Goal: Task Accomplishment & Management: Manage account settings

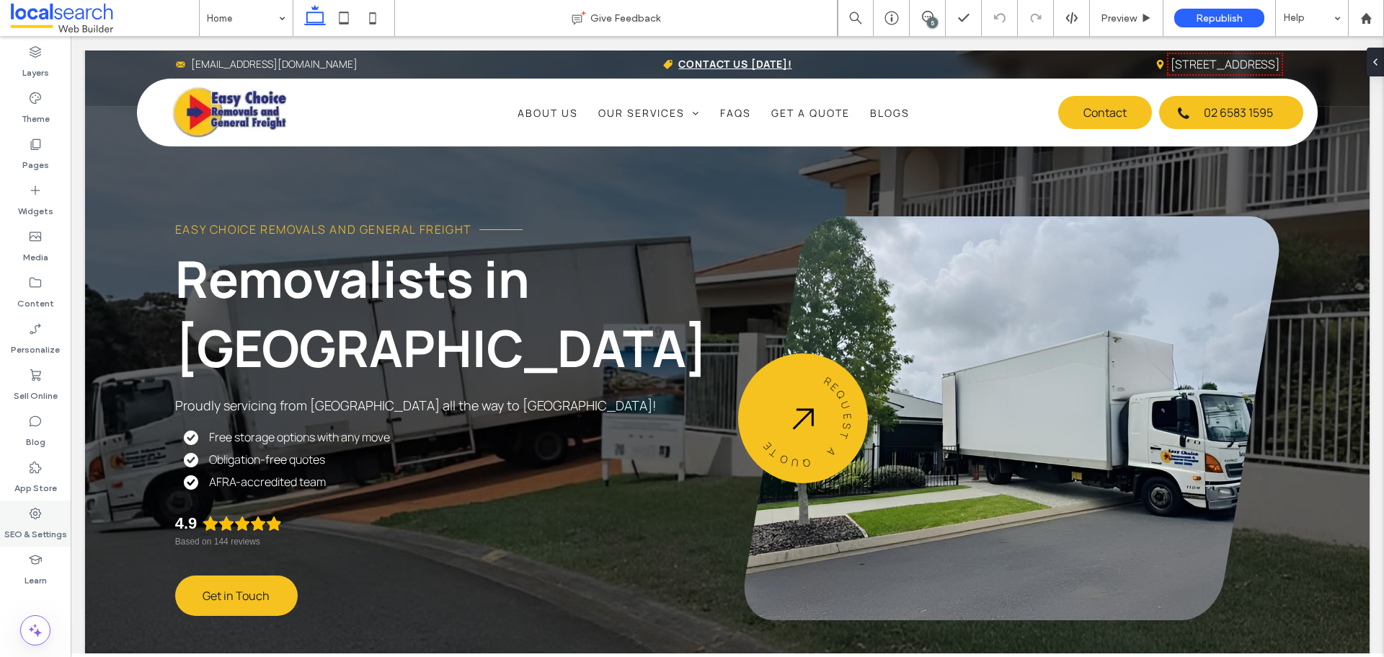
click at [40, 518] on icon at bounding box center [35, 513] width 14 height 14
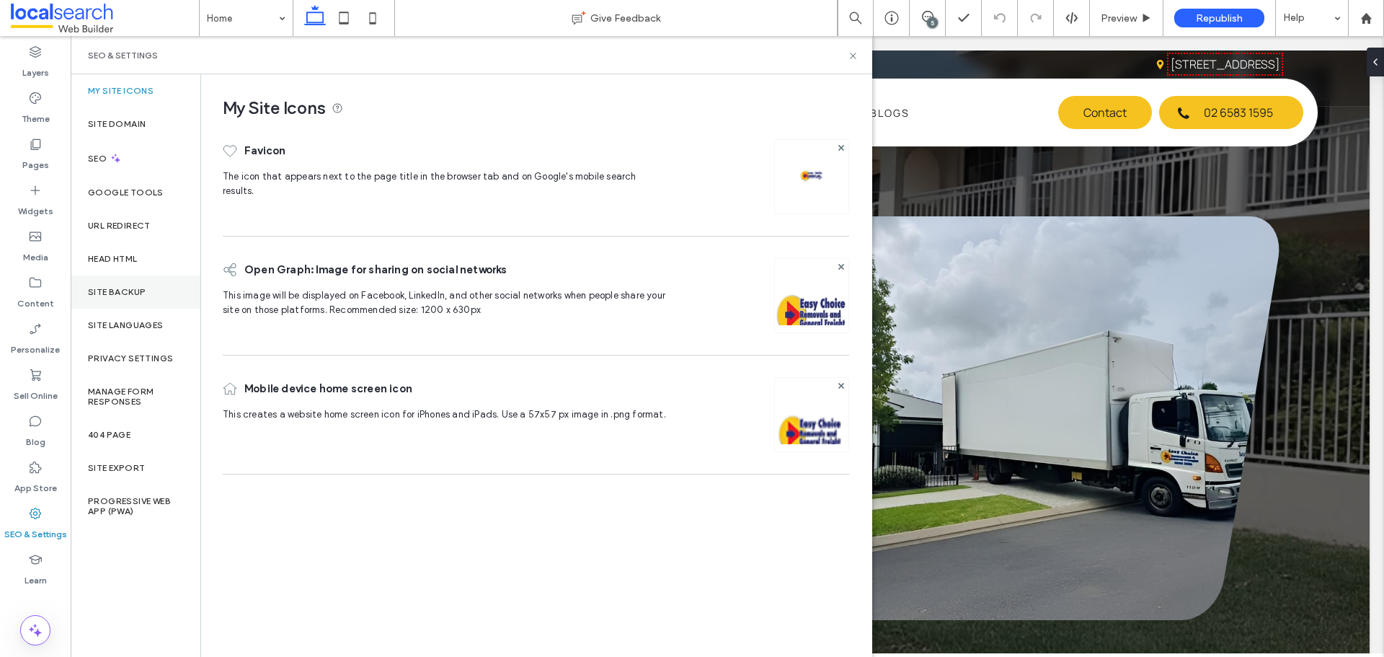
click at [145, 303] on div "Site Backup" at bounding box center [136, 291] width 130 height 33
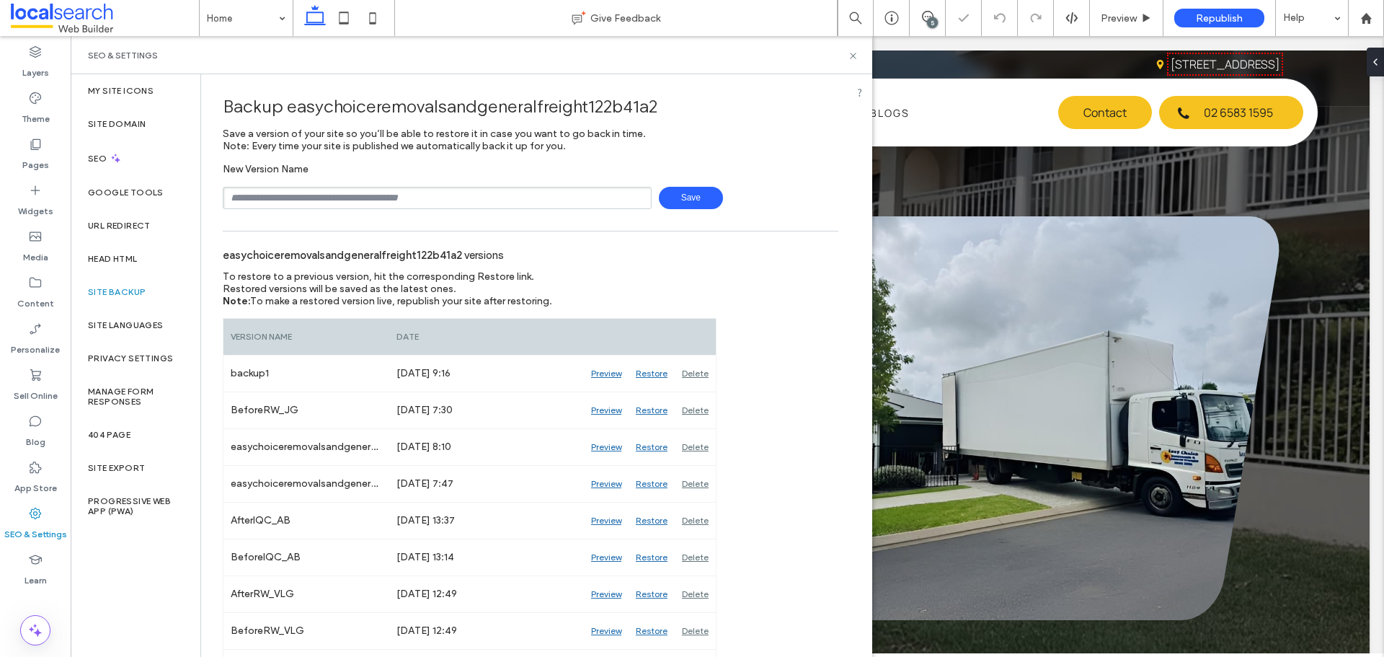
click at [306, 204] on input "text" at bounding box center [437, 198] width 429 height 22
type input "**********"
click at [660, 197] on span "Save" at bounding box center [691, 198] width 64 height 22
drag, startPoint x: 853, startPoint y: 55, endPoint x: 771, endPoint y: 8, distance: 94.6
click at [853, 55] on use at bounding box center [853, 56] width 6 height 6
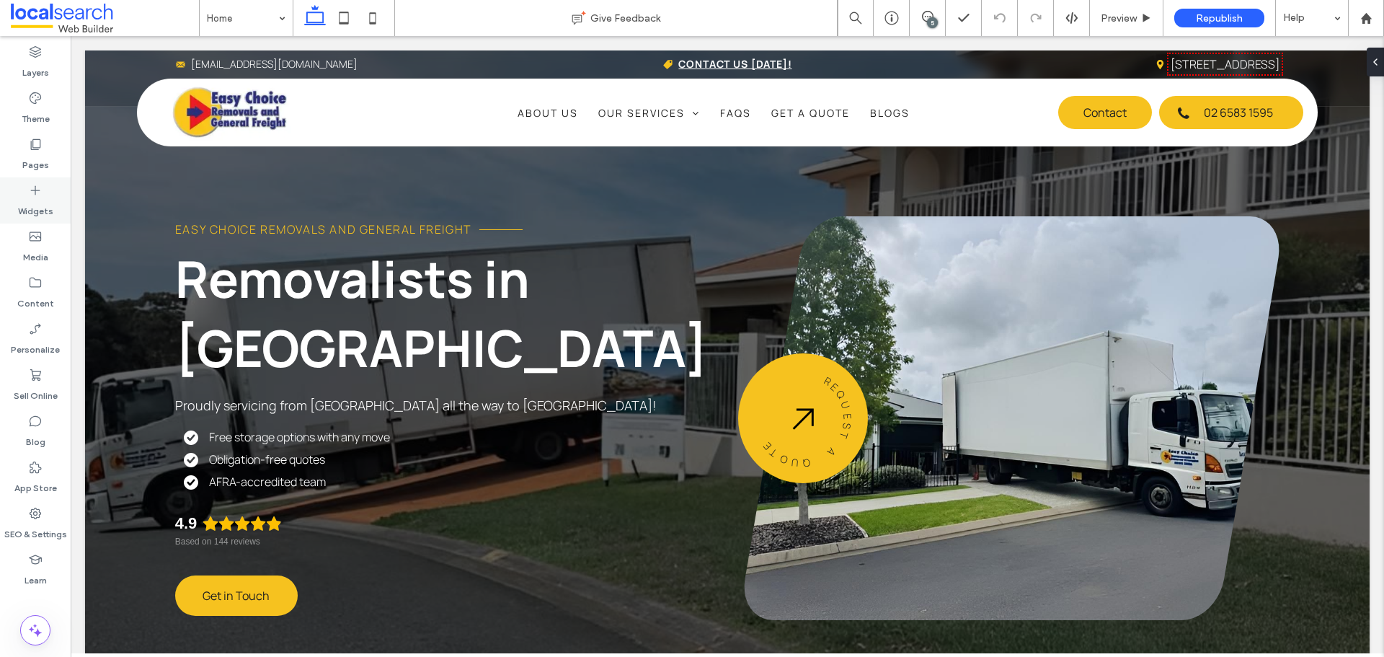
click at [36, 198] on label "Widgets" at bounding box center [35, 207] width 35 height 20
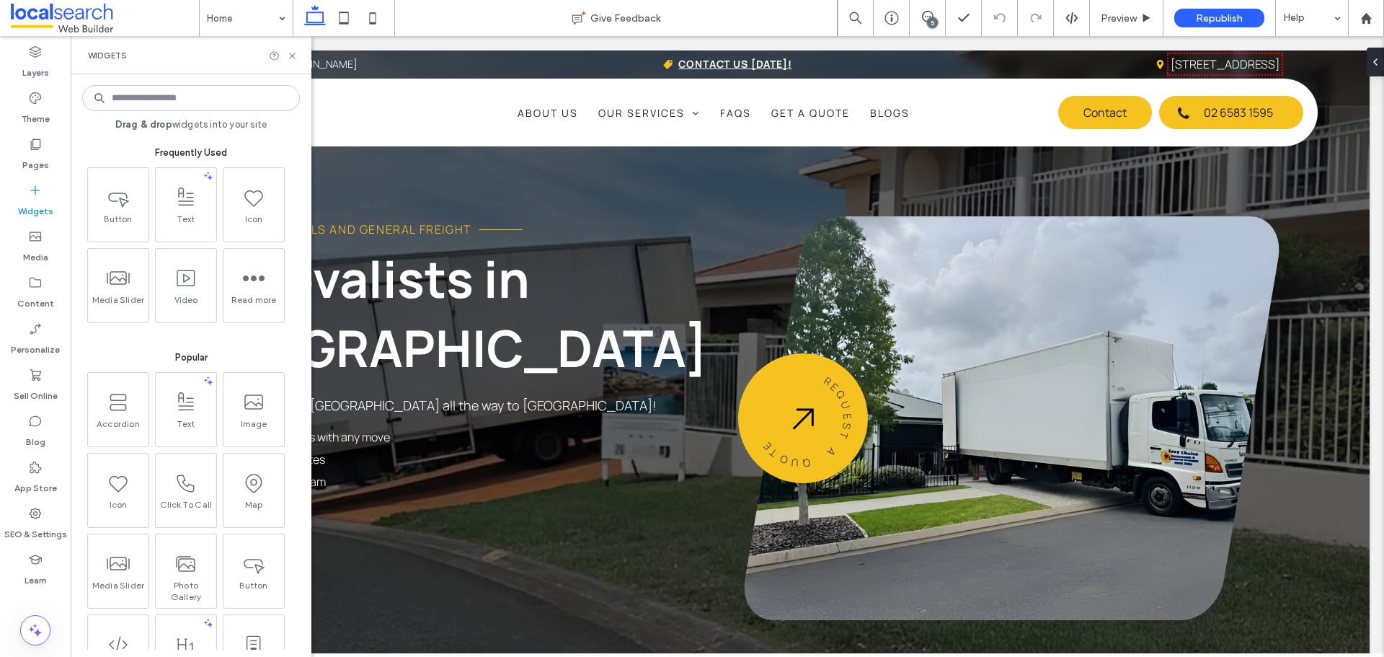
click at [239, 99] on input at bounding box center [191, 98] width 218 height 26
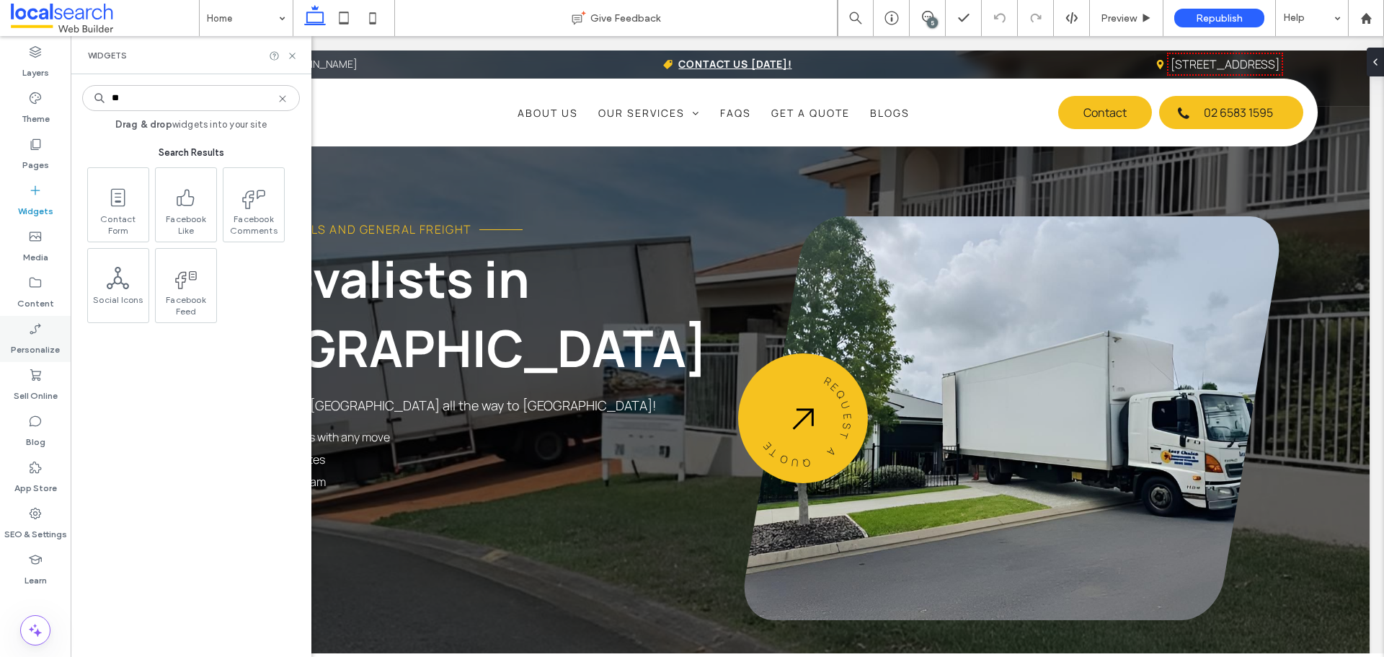
type input "**"
click at [46, 509] on div "SEO & Settings" at bounding box center [35, 523] width 71 height 46
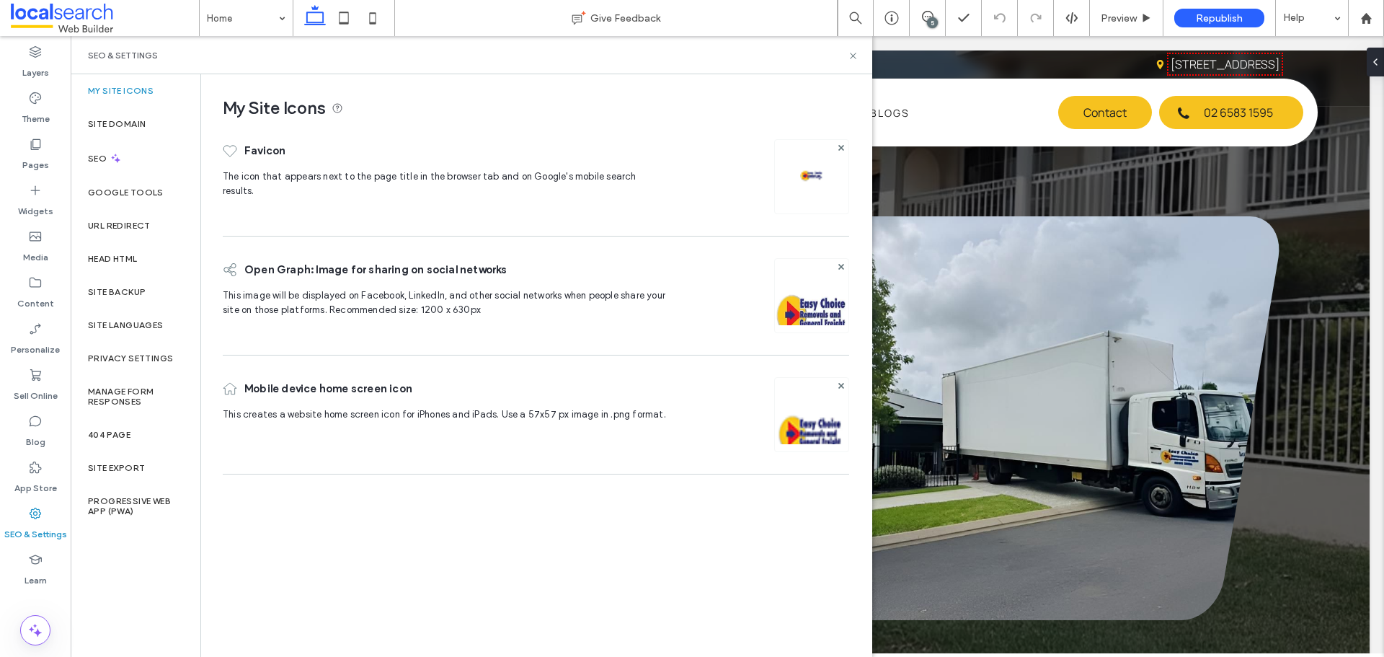
click at [138, 292] on label "Site Backup" at bounding box center [117, 292] width 58 height 10
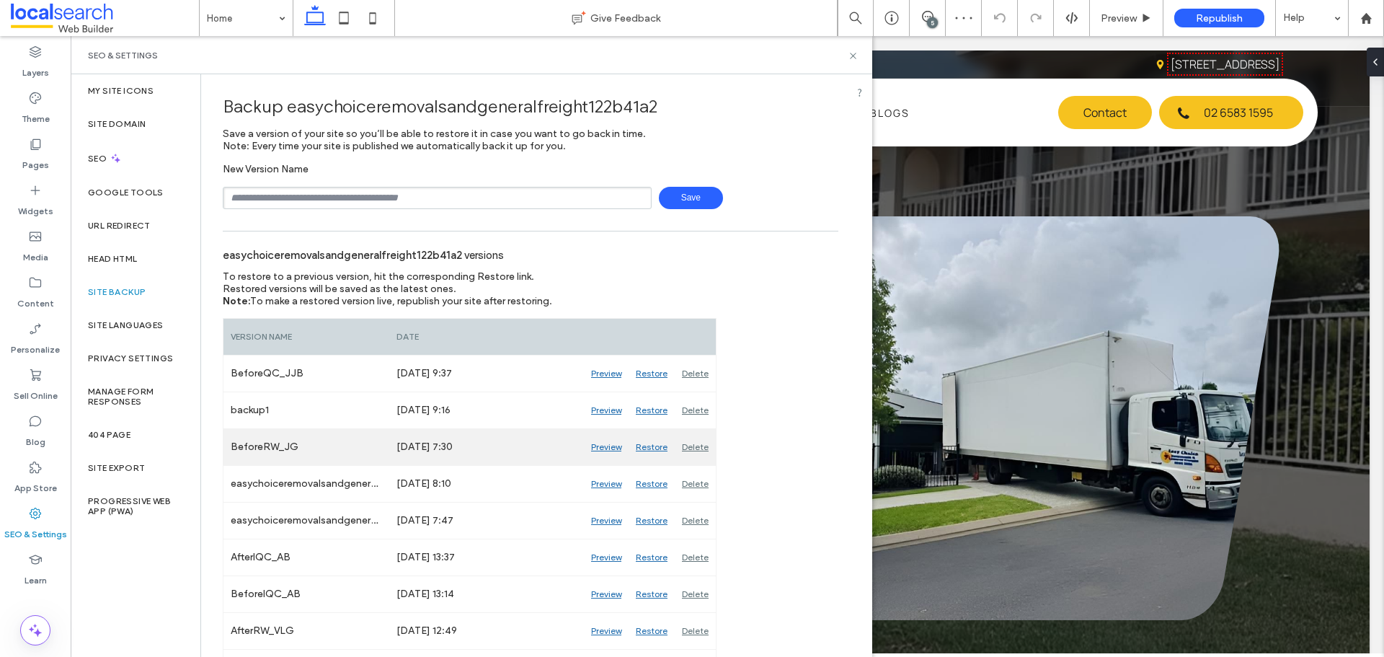
click at [601, 444] on div "Preview" at bounding box center [606, 447] width 45 height 36
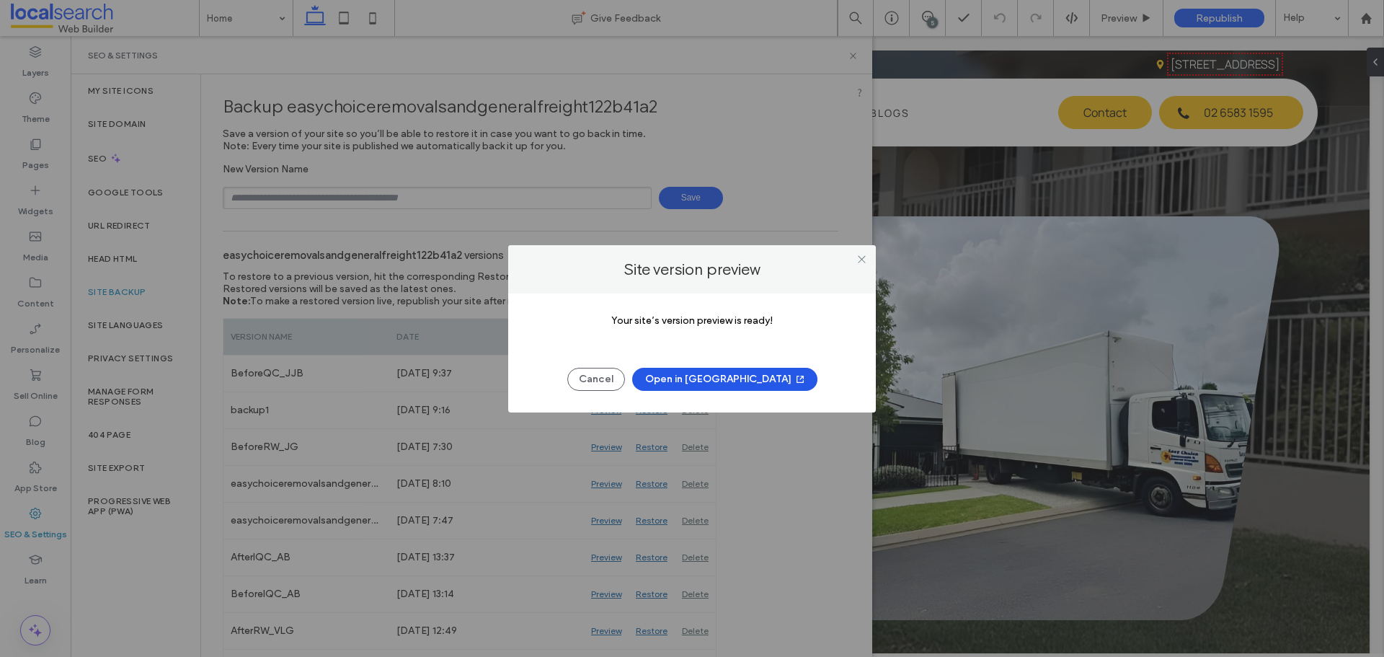
click at [682, 374] on button "Open in [GEOGRAPHIC_DATA]" at bounding box center [724, 379] width 185 height 23
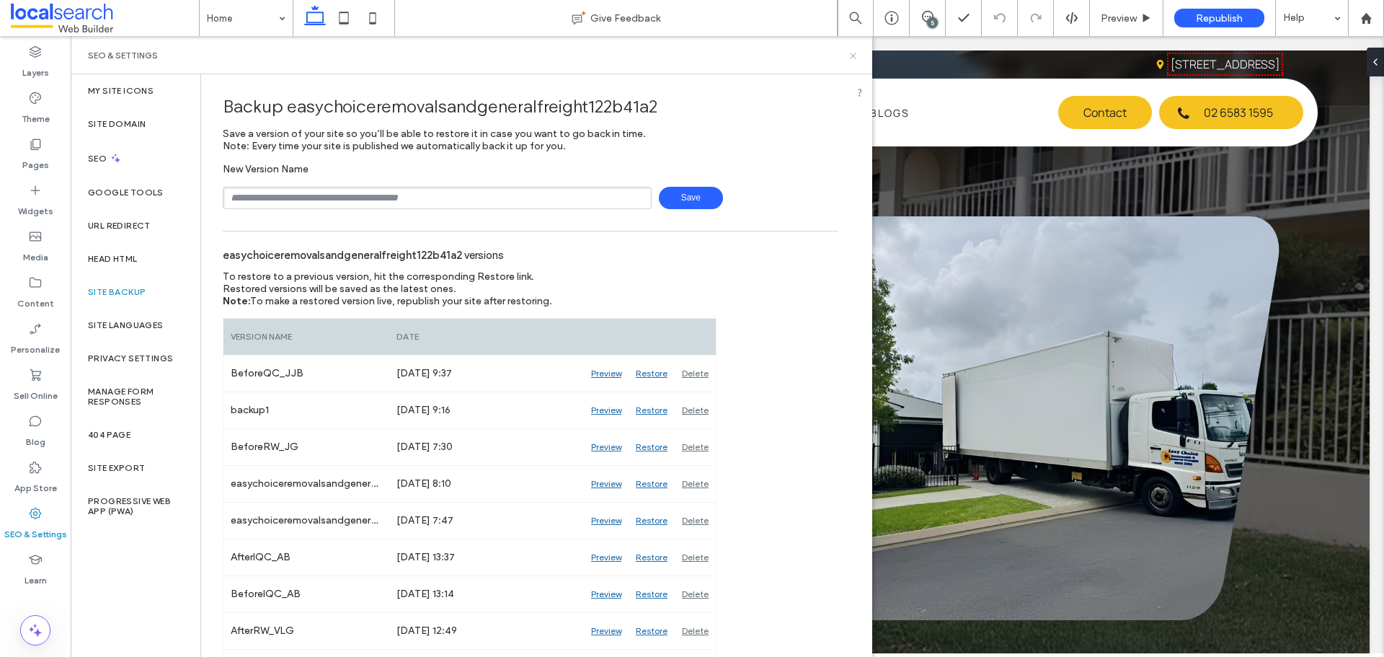
drag, startPoint x: 850, startPoint y: 55, endPoint x: 873, endPoint y: 6, distance: 54.2
click at [850, 55] on icon at bounding box center [853, 55] width 11 height 11
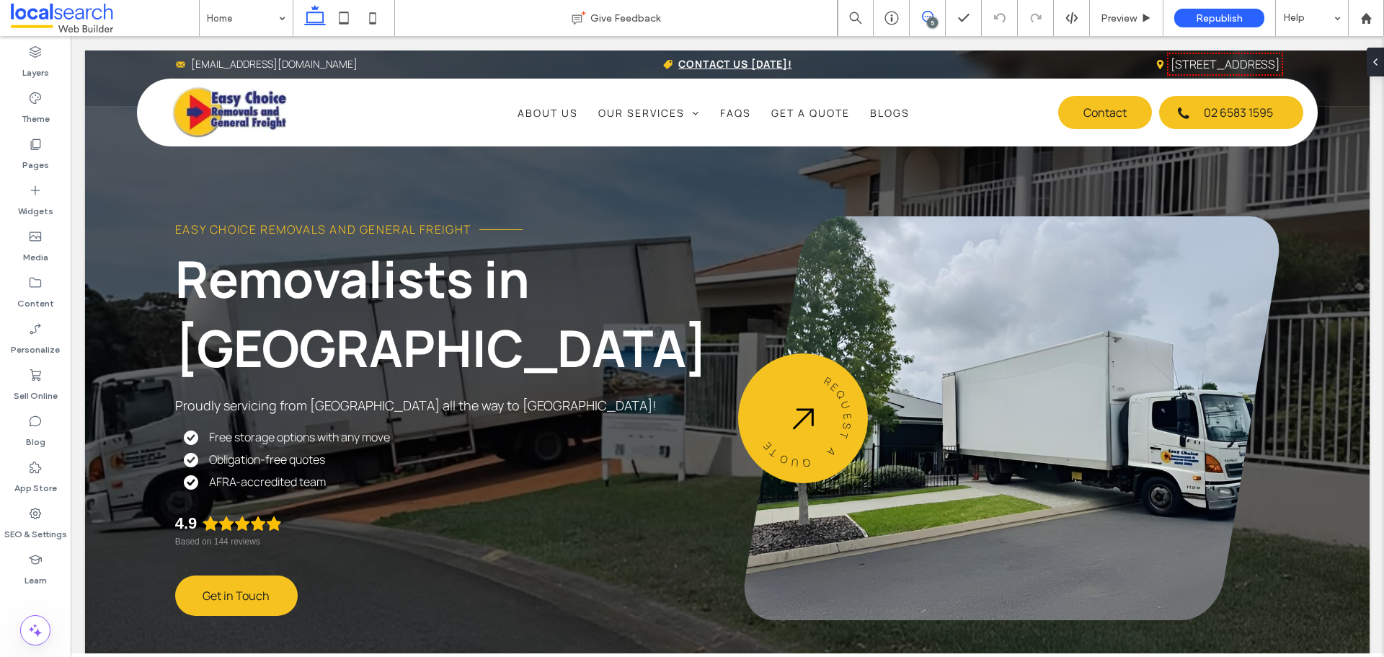
click at [931, 14] on icon at bounding box center [928, 17] width 12 height 12
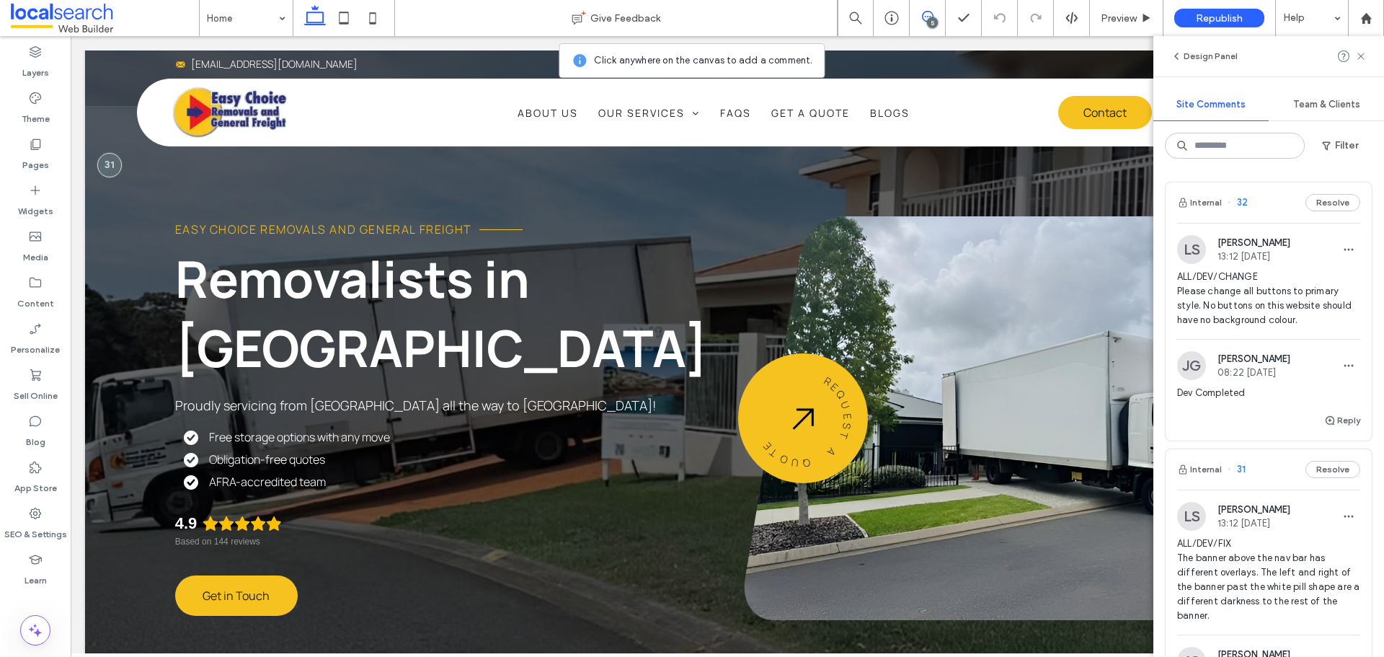
scroll to position [72, 0]
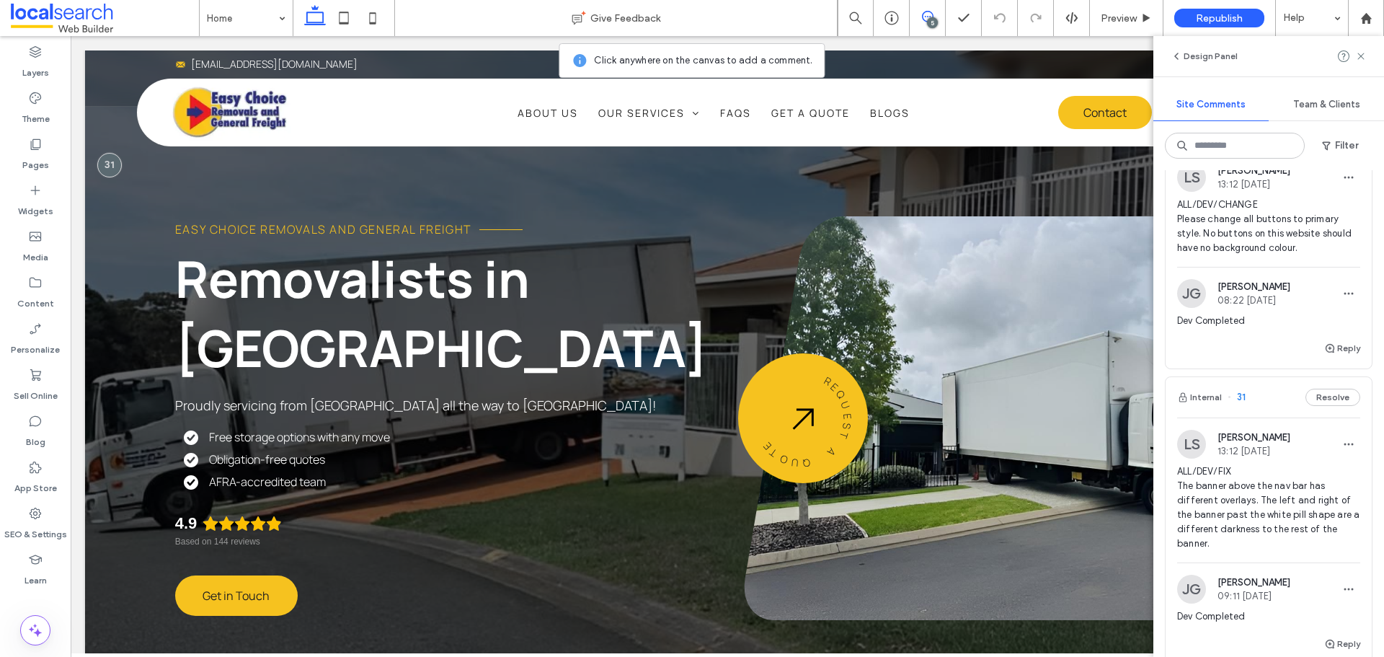
click at [1241, 283] on span "Jefferson Garcia" at bounding box center [1253, 286] width 73 height 11
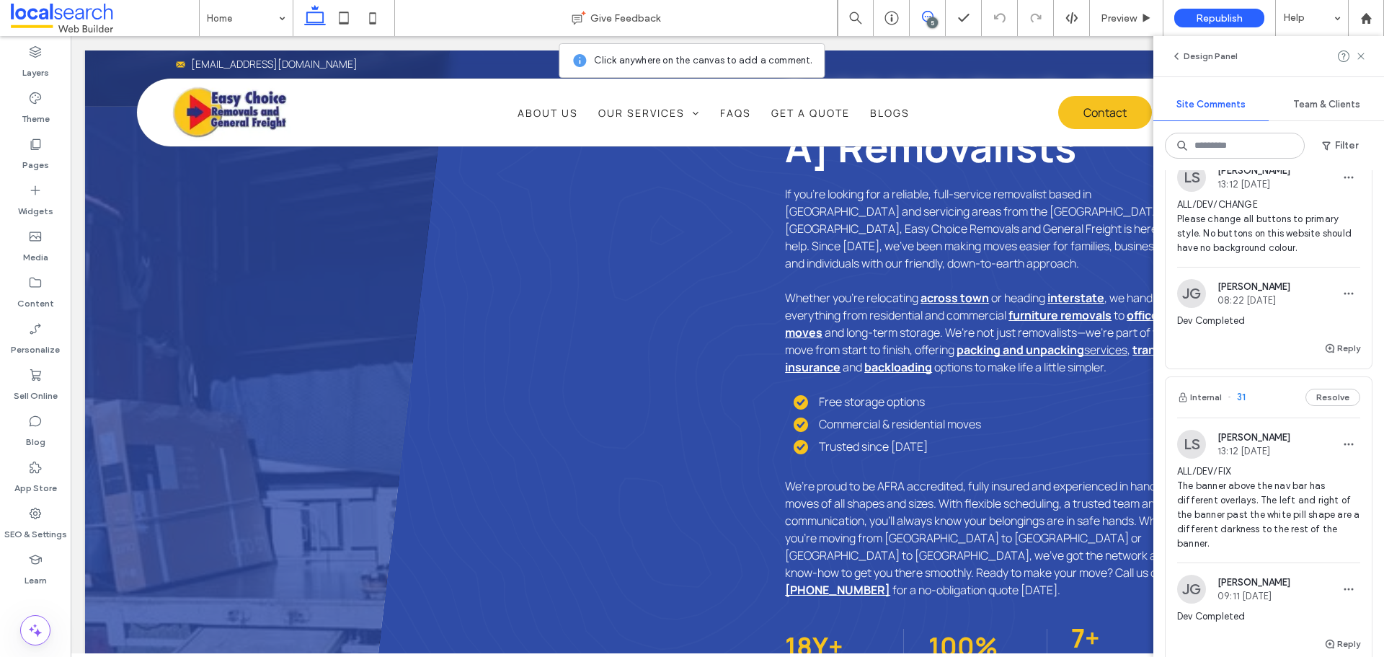
scroll to position [835, 0]
click at [1237, 236] on span "ALL/DEV/CHANGE Please change all buttons to primary style. No buttons on this w…" at bounding box center [1268, 226] width 183 height 58
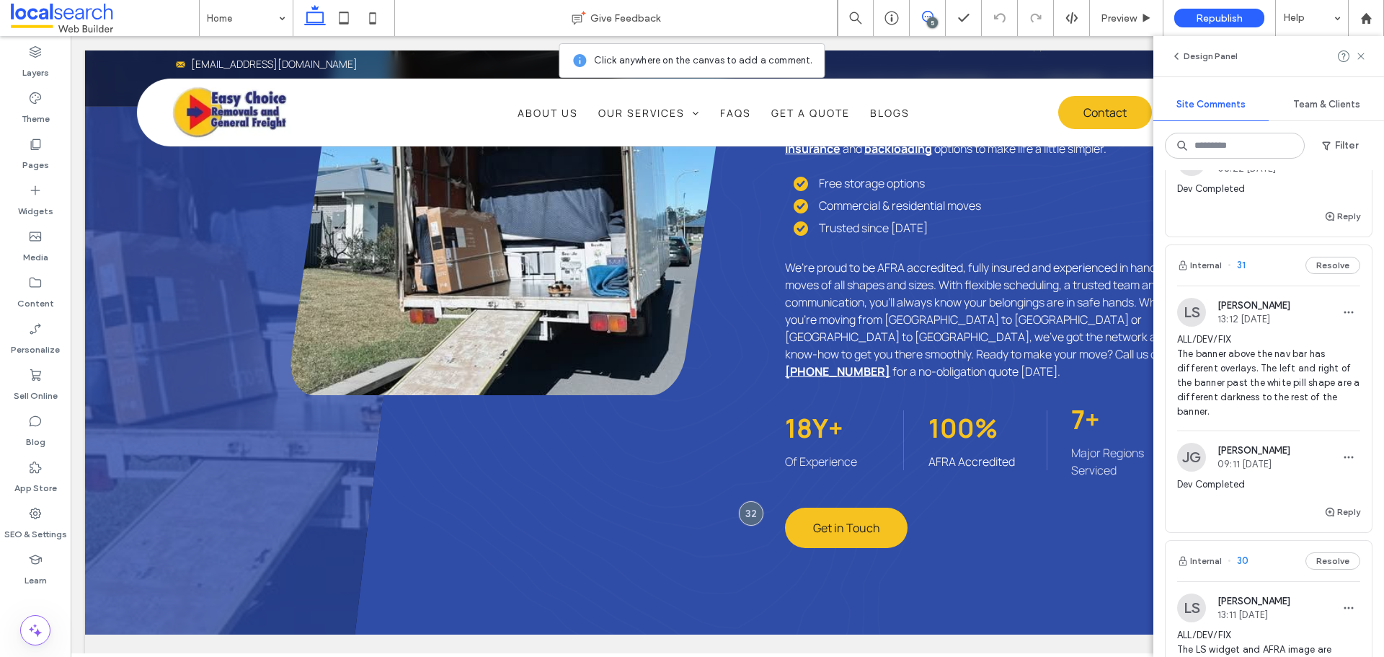
scroll to position [216, 0]
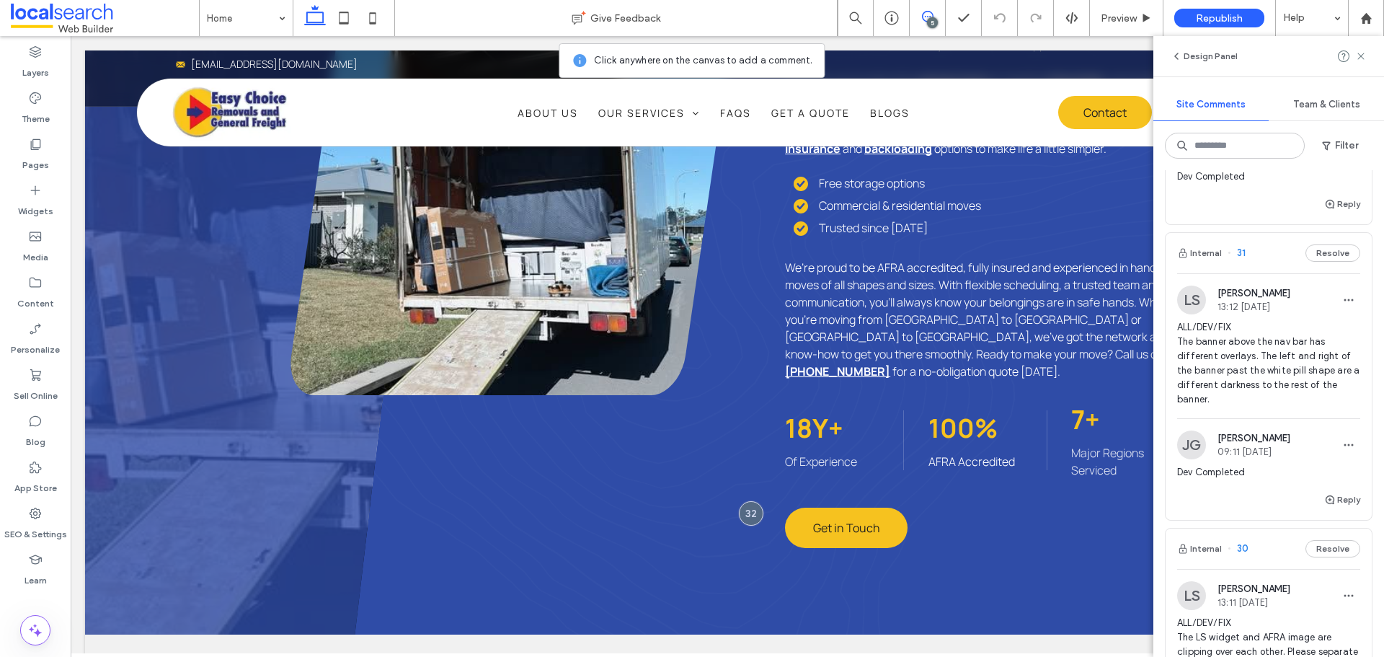
click at [1197, 362] on span "ALL/DEV/FIX The banner above the nav bar has different overlays. The left and r…" at bounding box center [1268, 363] width 183 height 86
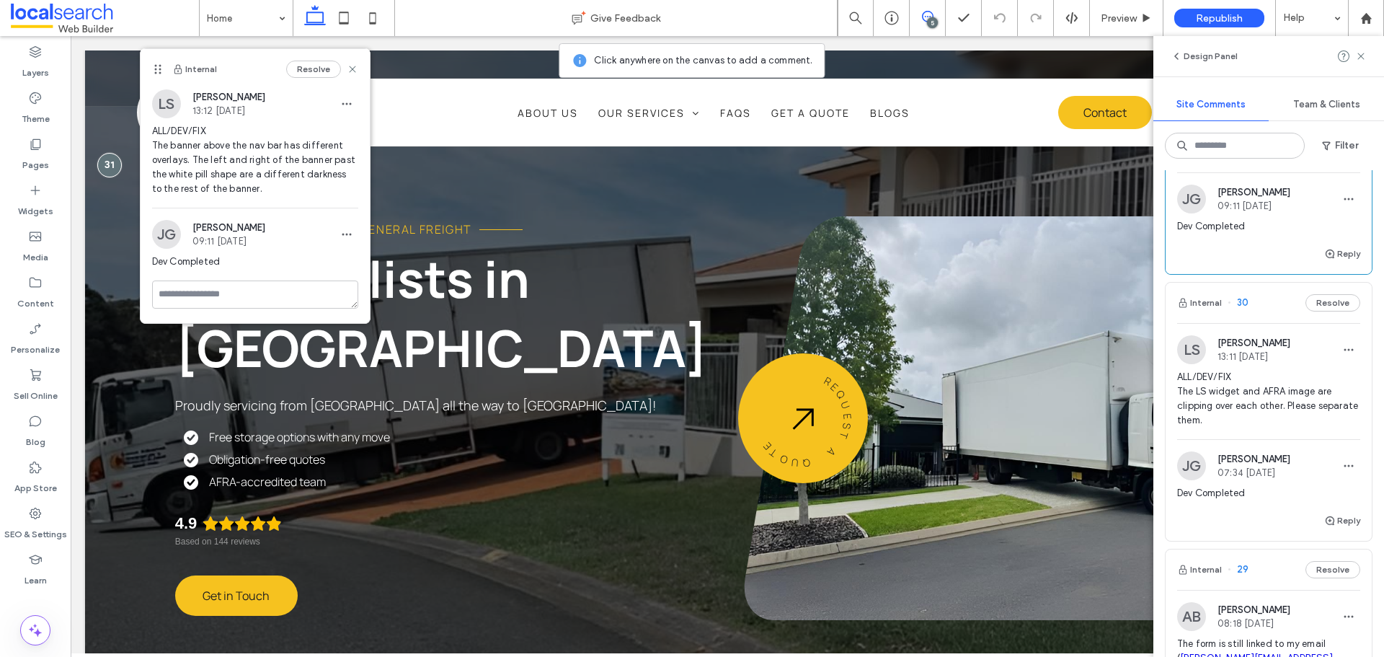
scroll to position [577, 0]
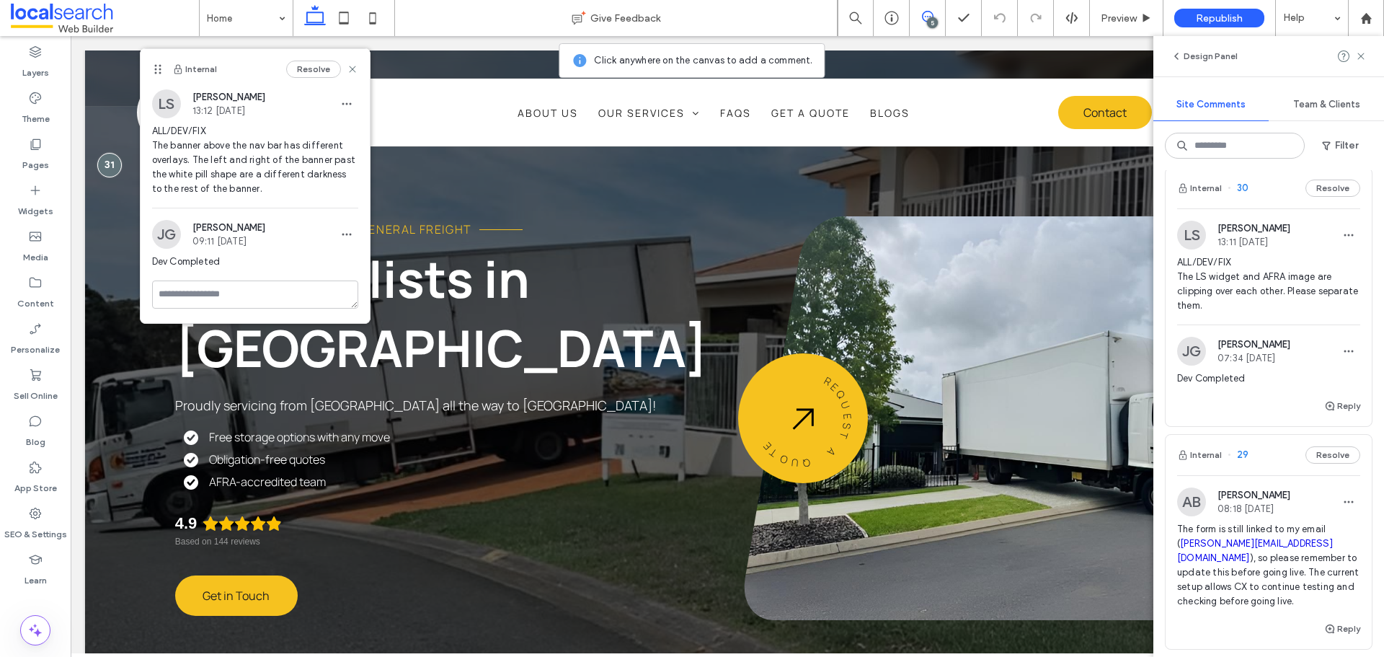
click at [1243, 280] on span "ALL/DEV/FIX The LS widget and AFRA image are clipping over each other. Please s…" at bounding box center [1268, 284] width 183 height 58
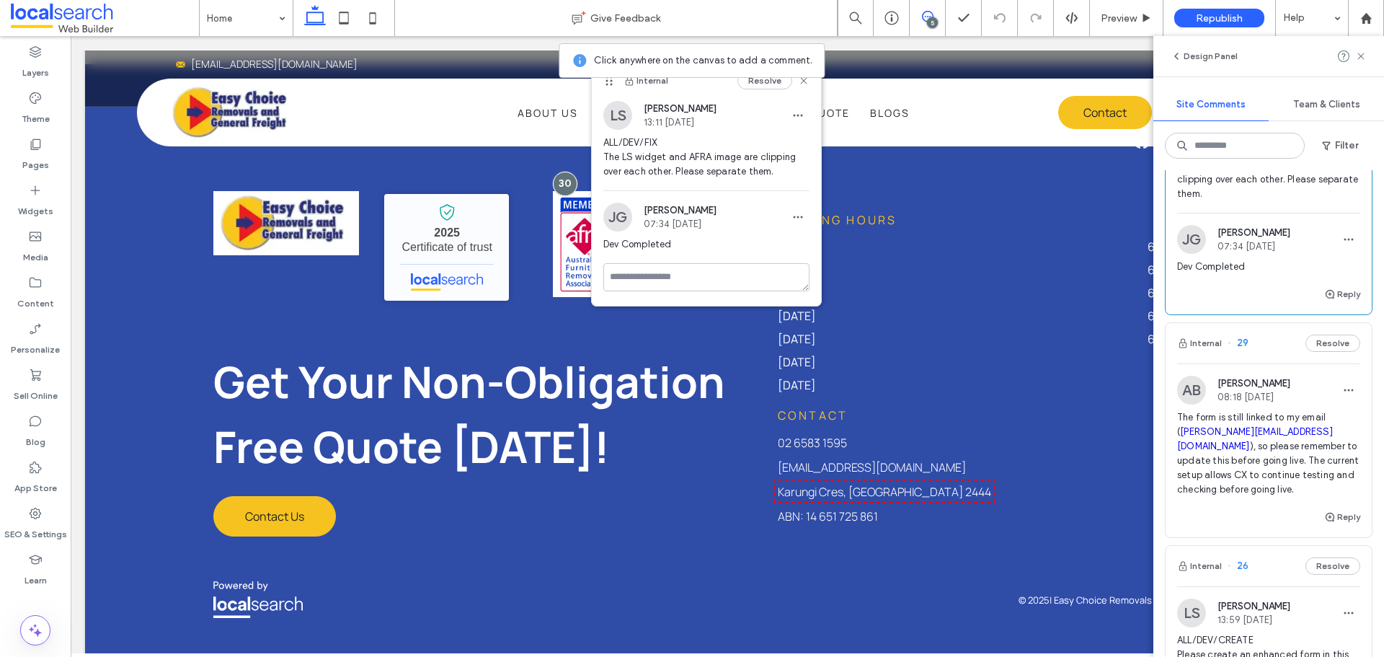
scroll to position [505, 0]
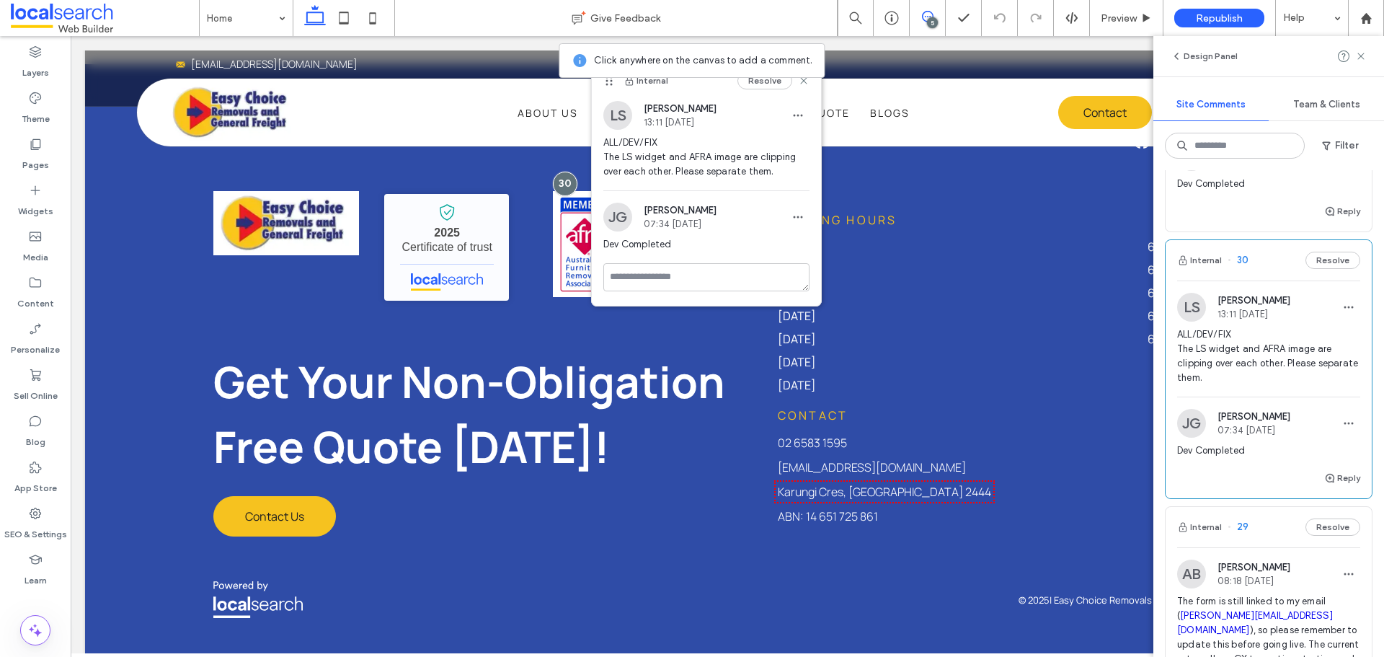
click at [1274, 356] on span "ALL/DEV/FIX The LS widget and AFRA image are clipping over each other. Please s…" at bounding box center [1268, 356] width 183 height 58
drag, startPoint x: 350, startPoint y: 15, endPoint x: 13, endPoint y: 204, distance: 386.0
click at [350, 15] on icon at bounding box center [343, 18] width 29 height 29
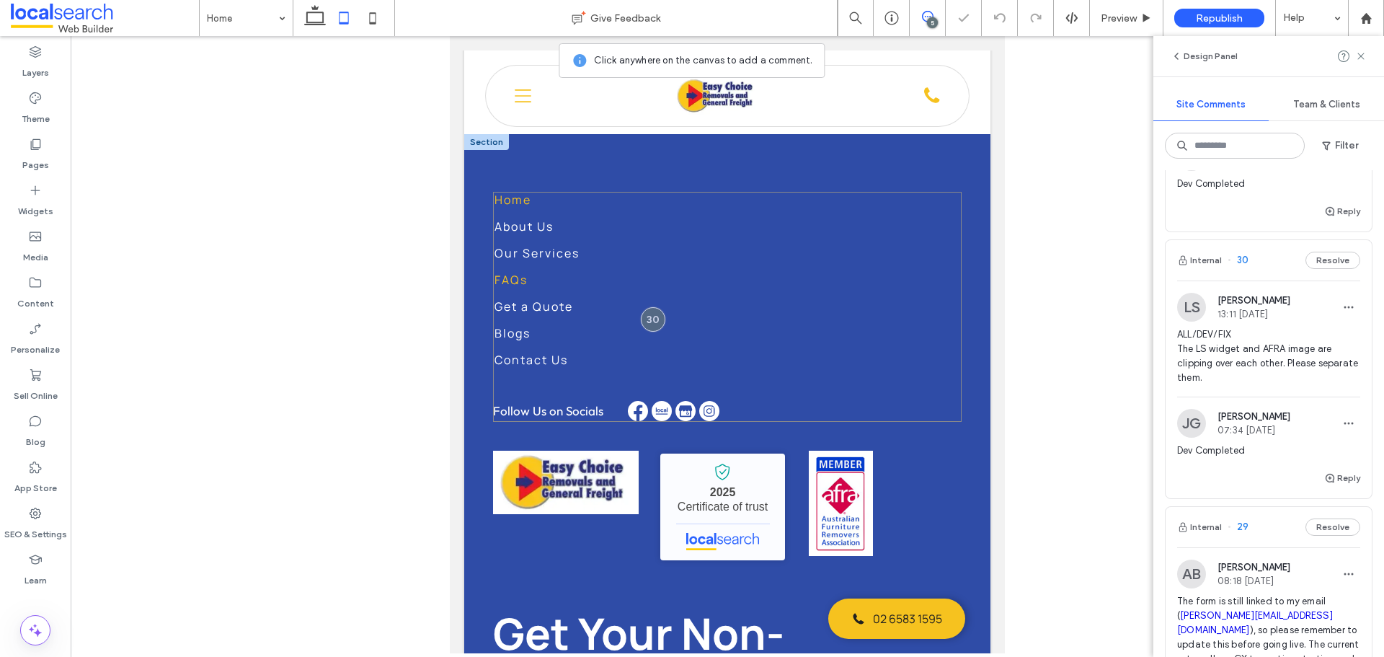
scroll to position [5167, 0]
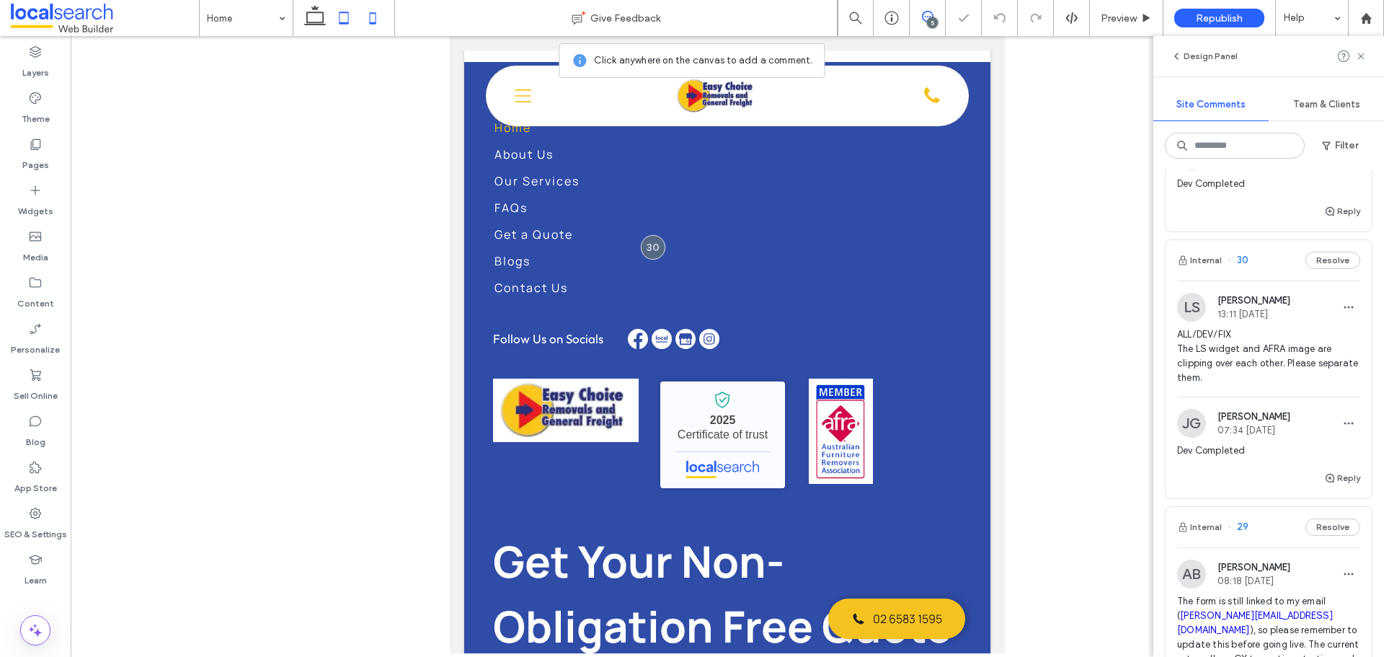
drag, startPoint x: 376, startPoint y: 20, endPoint x: 35, endPoint y: 194, distance: 382.0
click at [376, 20] on icon at bounding box center [372, 18] width 29 height 29
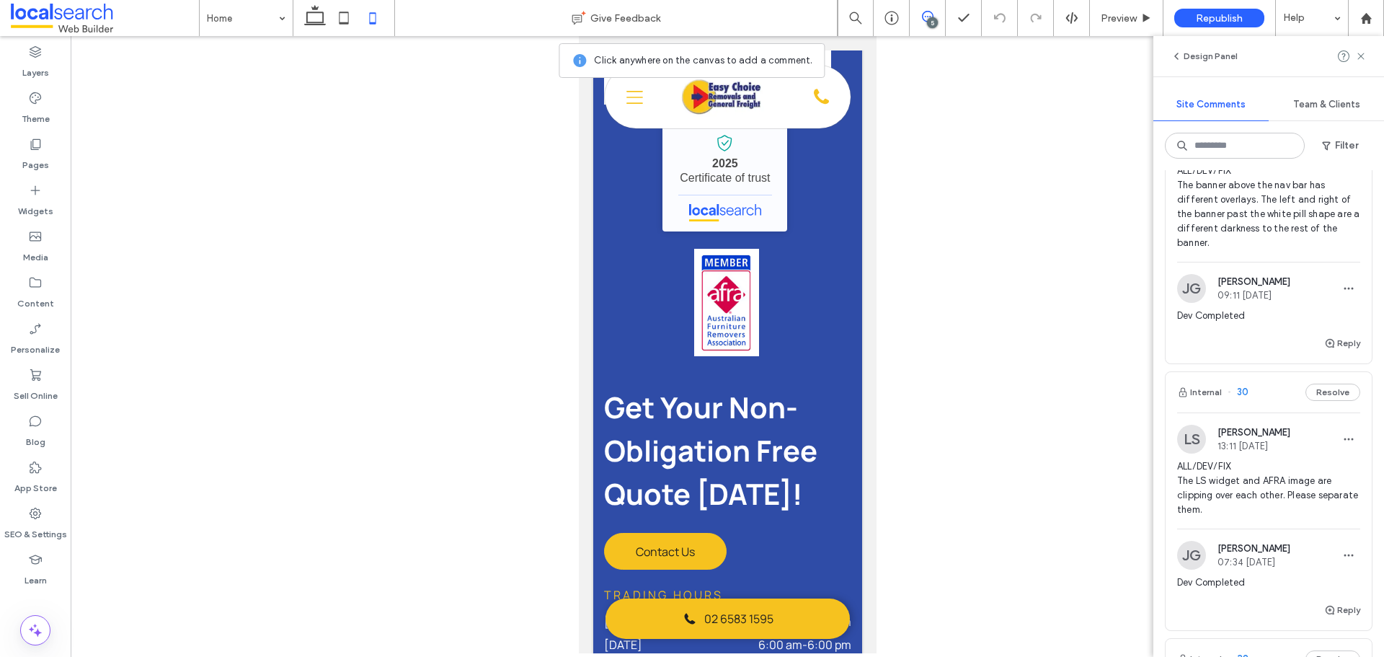
scroll to position [216, 0]
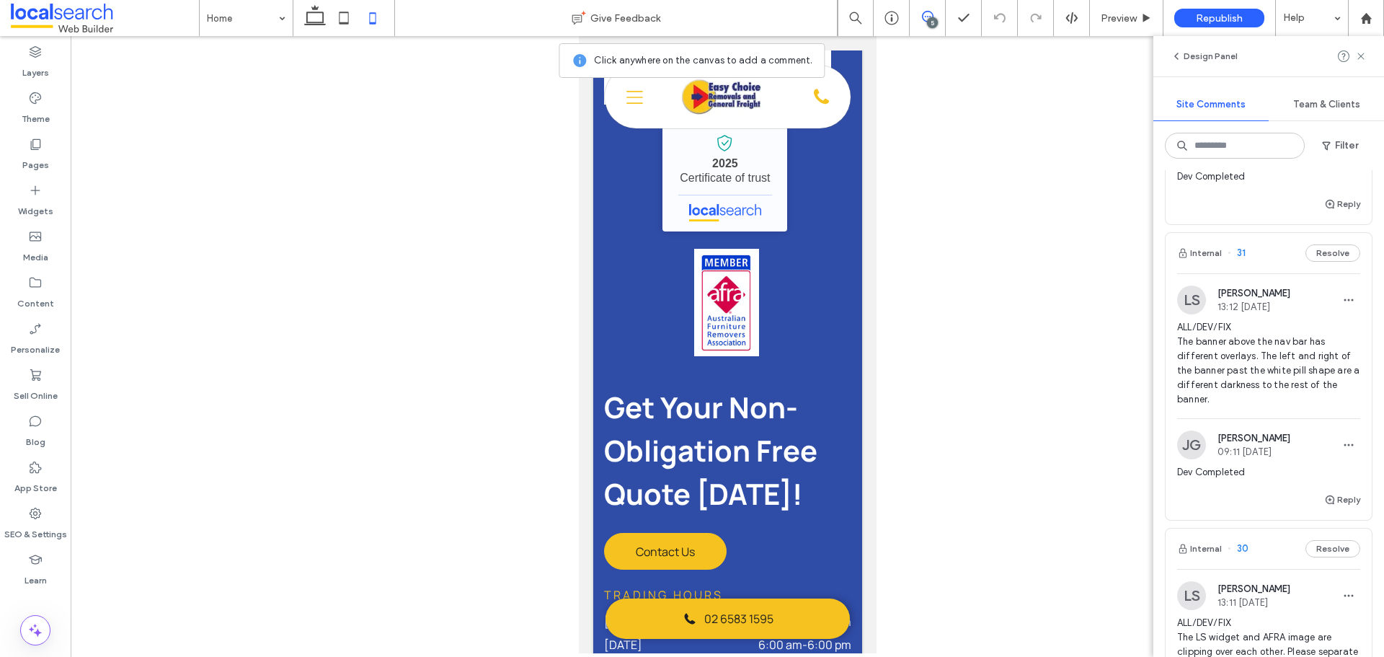
click at [1289, 314] on div "LS Luke Stewart 13:12 Aug 14 2025 ALL/DEV/FIX The banner above the nav bar has …" at bounding box center [1268, 351] width 183 height 133
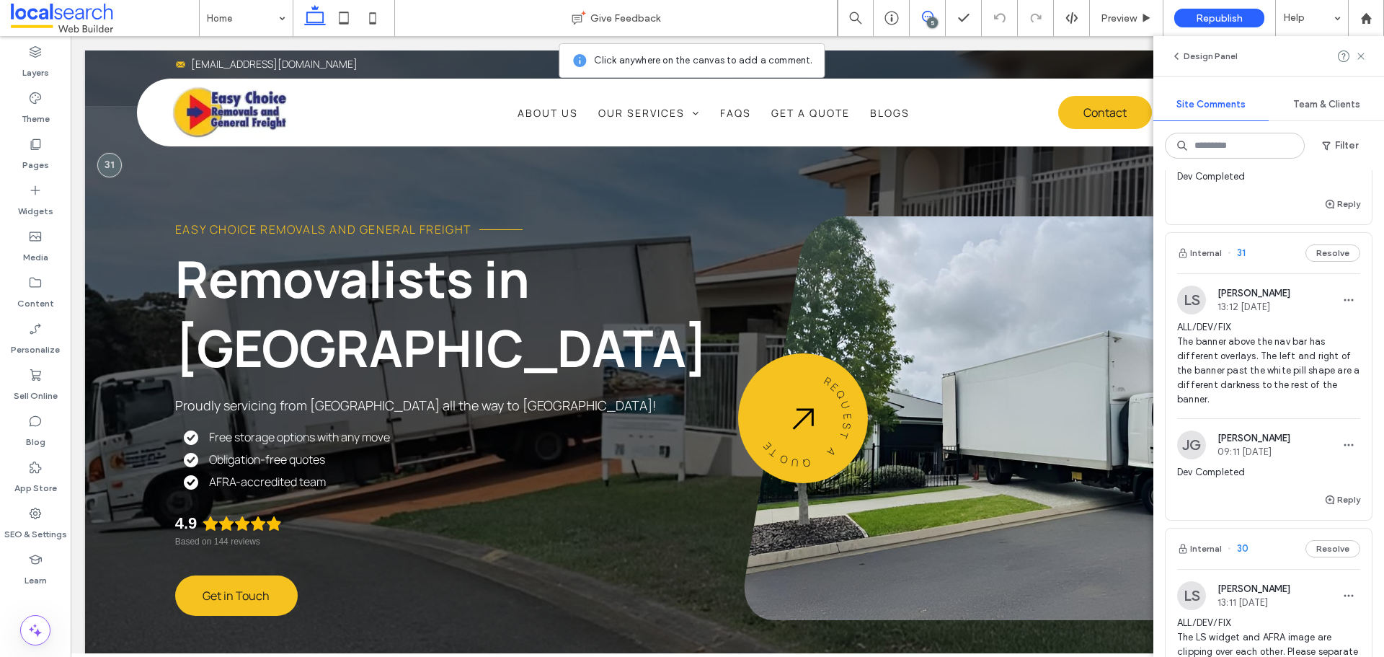
scroll to position [0, 0]
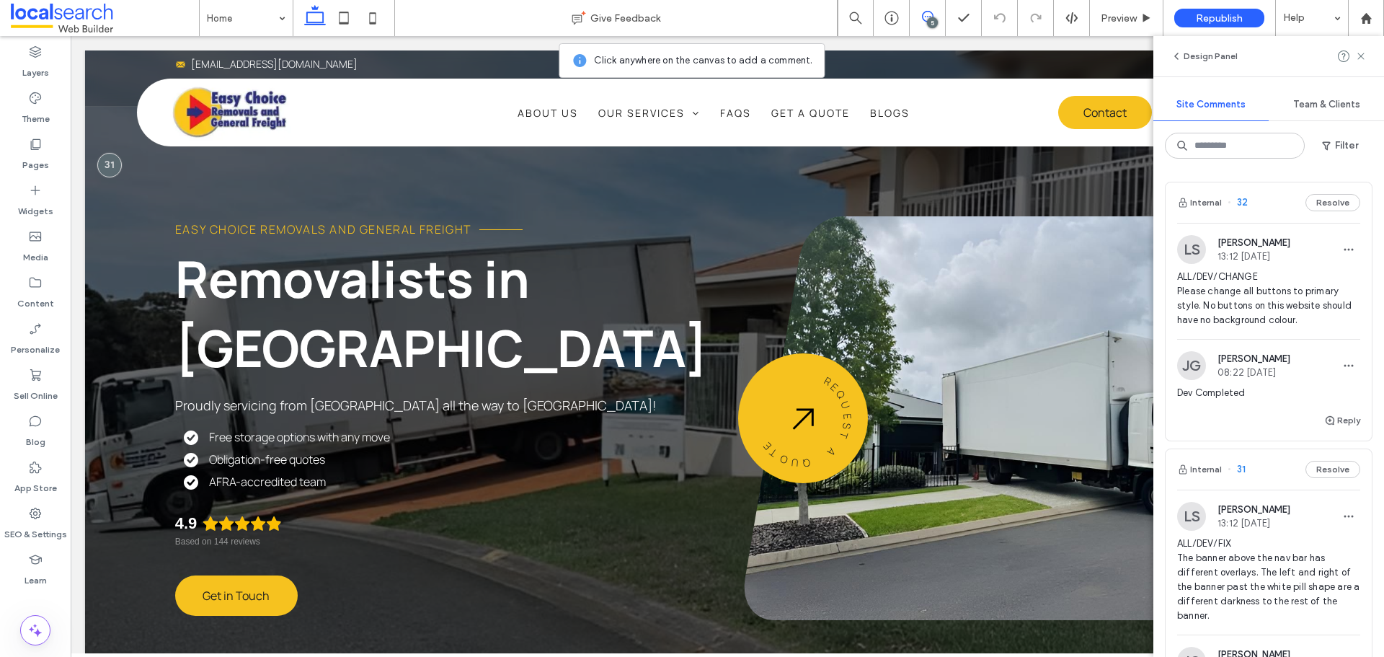
click at [1260, 286] on span "ALL/DEV/CHANGE Please change all buttons to primary style. No buttons on this w…" at bounding box center [1268, 299] width 183 height 58
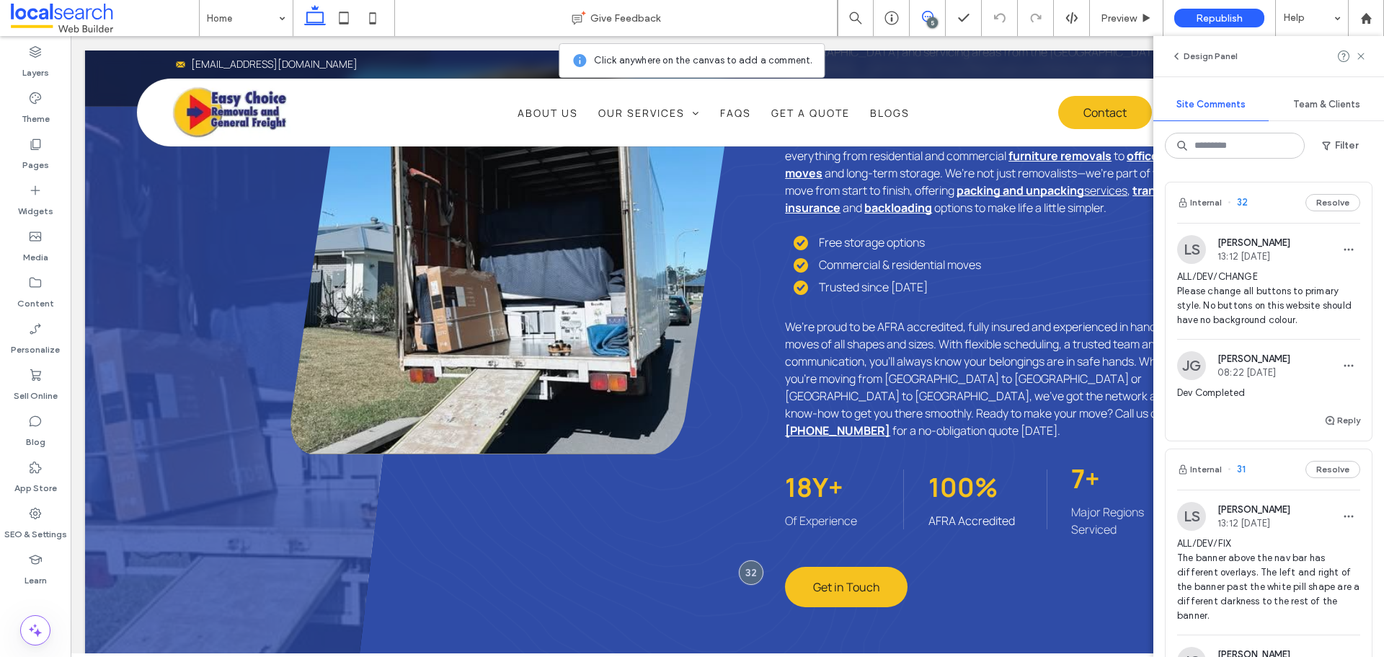
scroll to position [1268, 0]
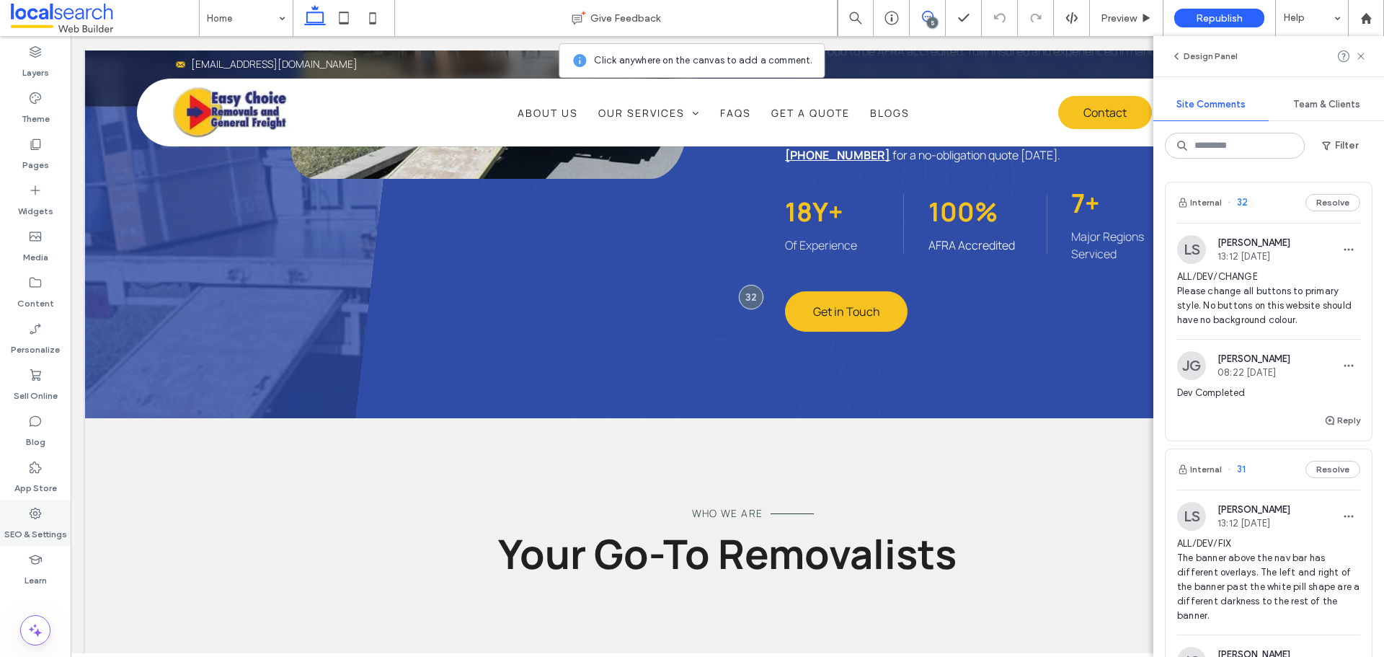
click at [36, 525] on label "SEO & Settings" at bounding box center [35, 530] width 63 height 20
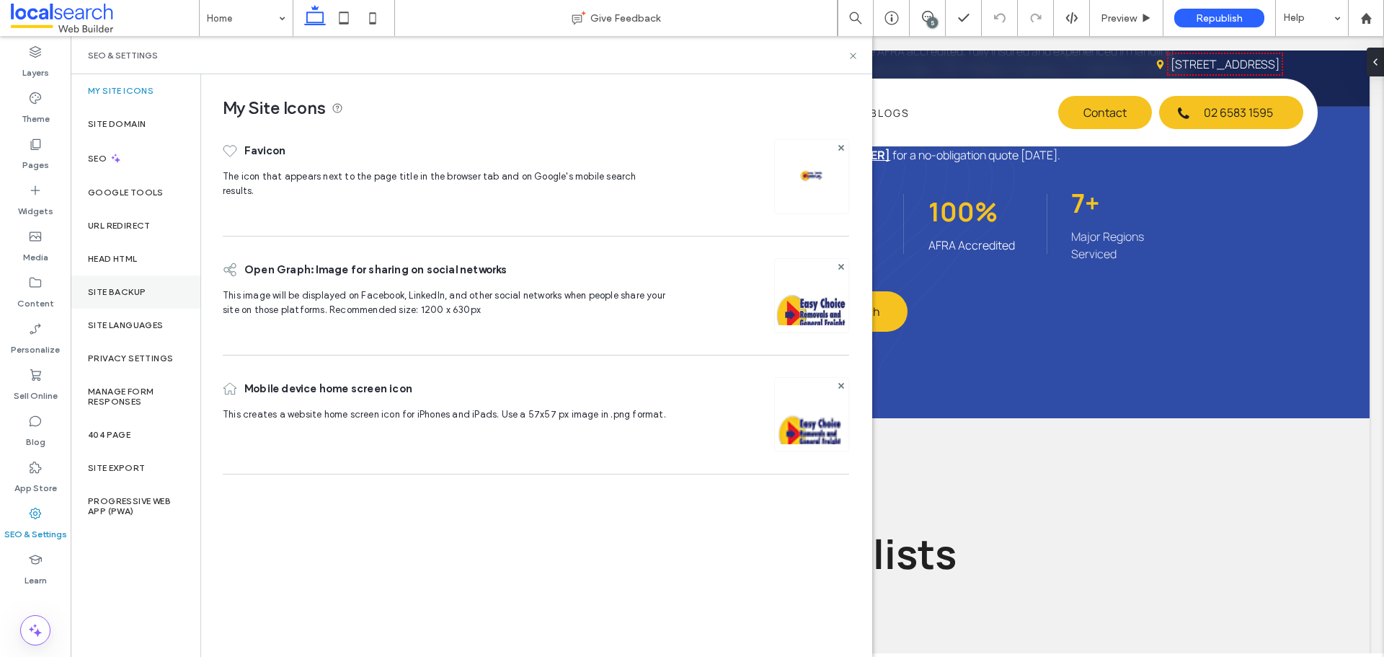
click at [155, 283] on div "Site Backup" at bounding box center [136, 291] width 130 height 33
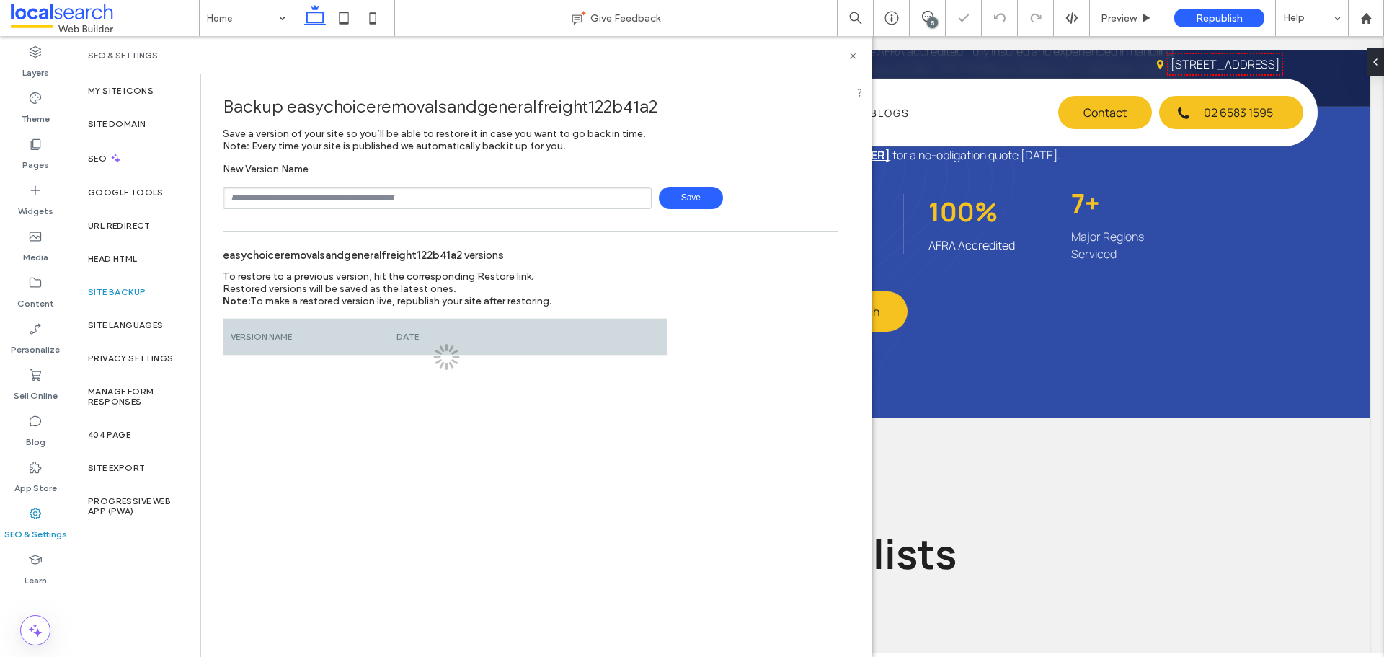
click at [320, 209] on div "Backup easychoiceremovalsandgeneralfreight122b41a2 Save a version of your site …" at bounding box center [530, 214] width 659 height 281
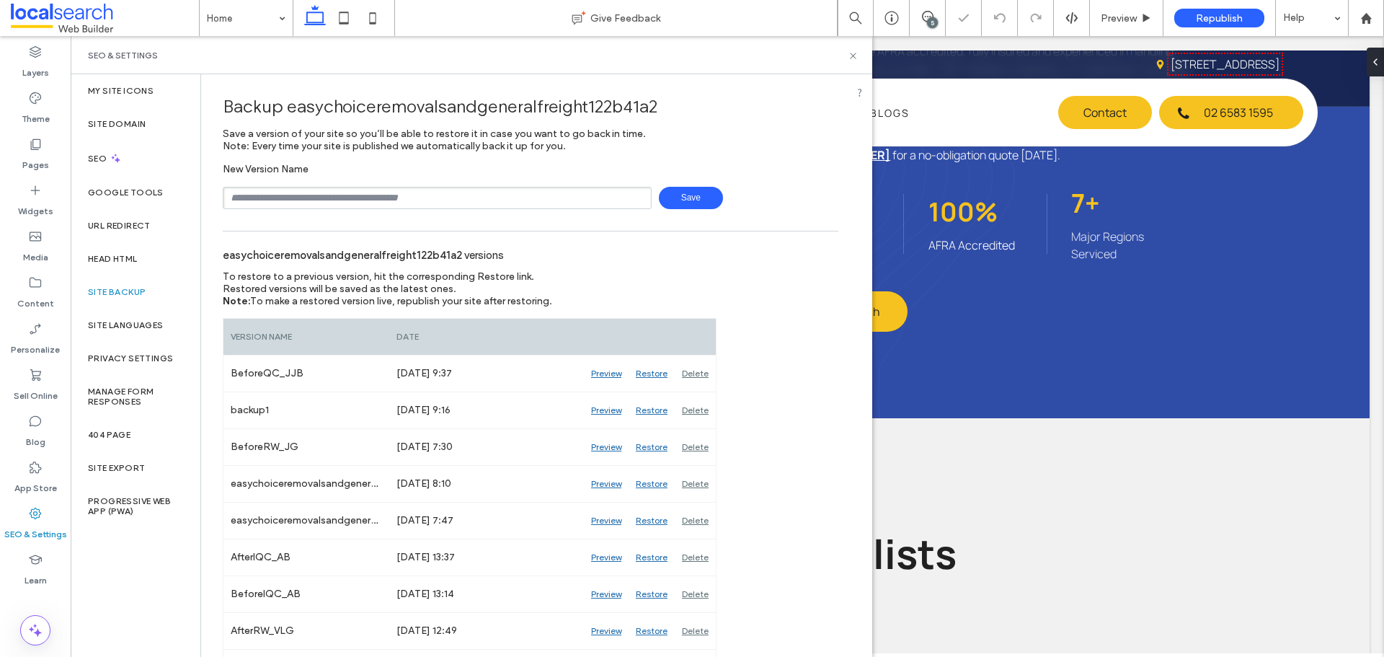
click at [325, 195] on input "text" at bounding box center [437, 198] width 429 height 22
type input "**********"
click at [679, 203] on span "Save" at bounding box center [691, 198] width 64 height 22
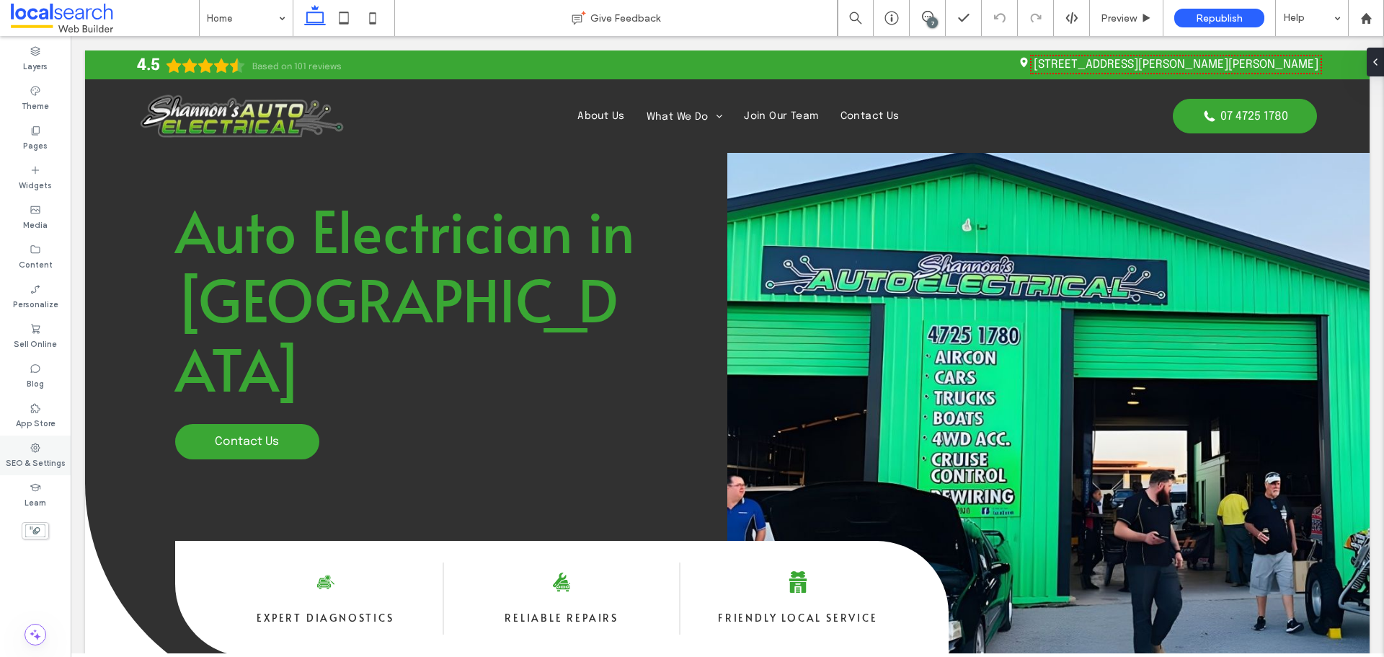
click at [43, 445] on div "SEO & Settings" at bounding box center [35, 455] width 71 height 40
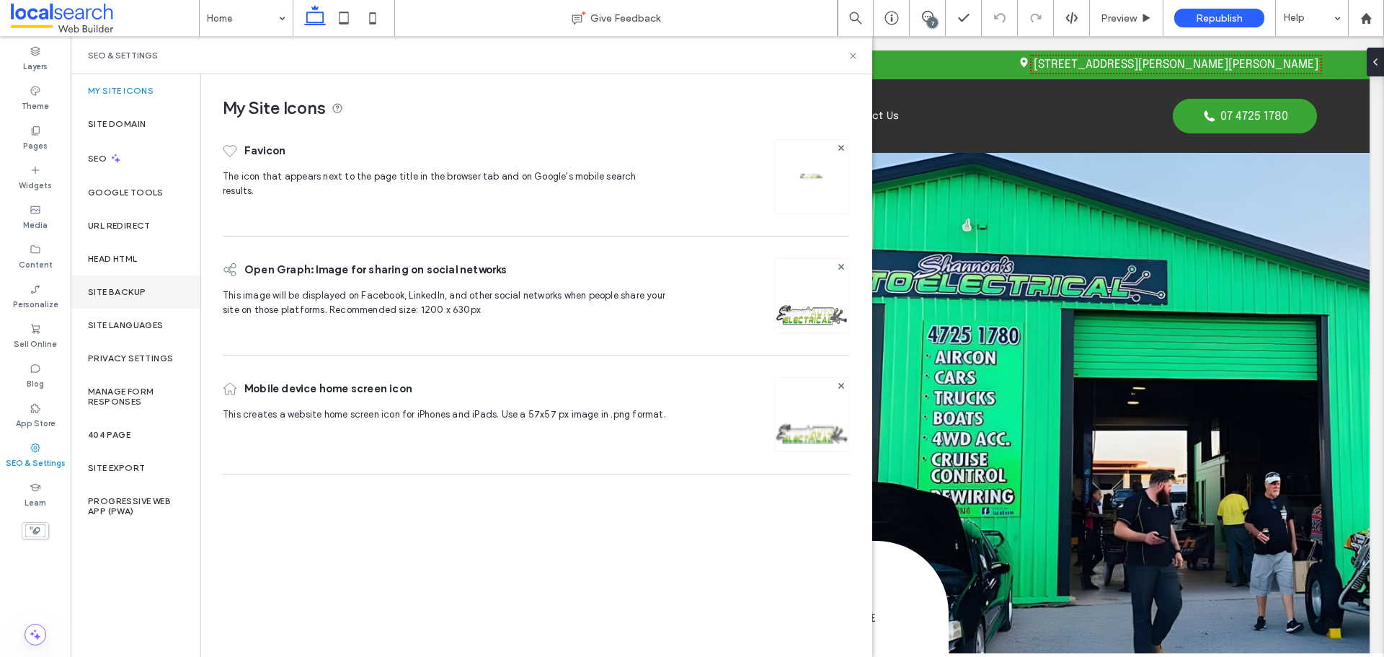
click at [105, 280] on div "Site Backup" at bounding box center [136, 291] width 130 height 33
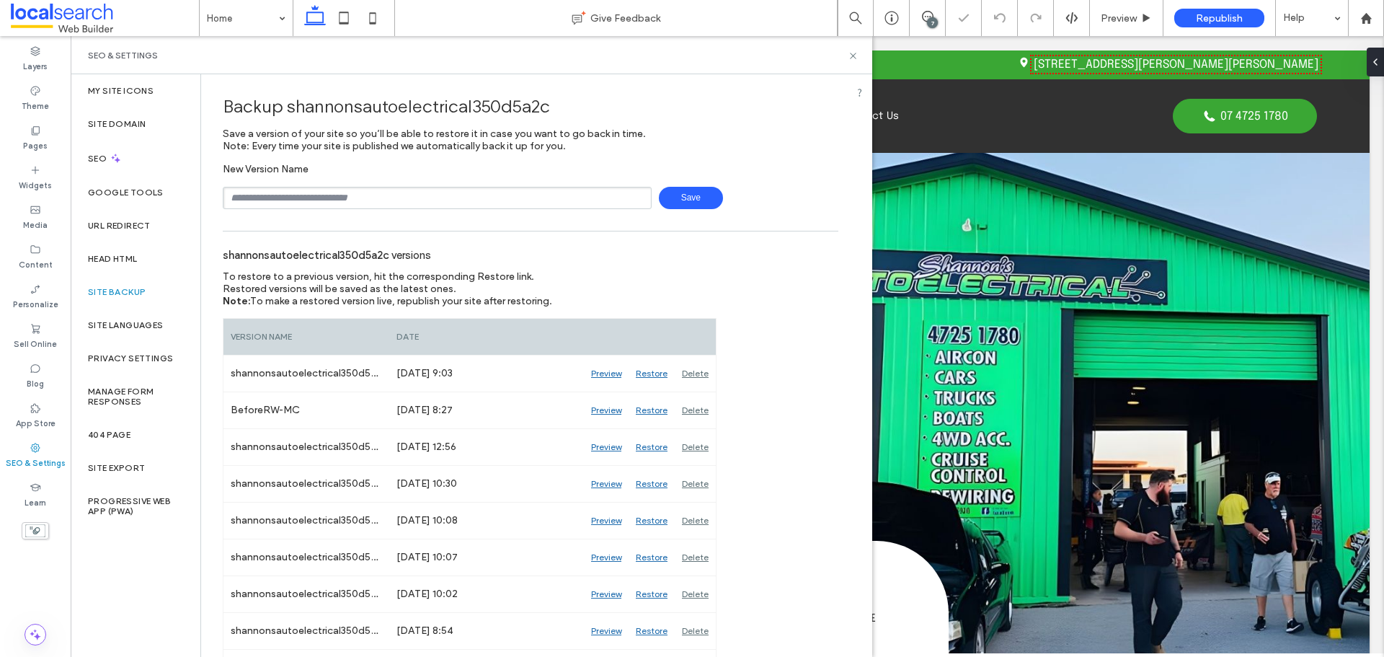
click at [306, 197] on input "text" at bounding box center [437, 198] width 429 height 22
type input "**********"
click at [693, 198] on span "Save" at bounding box center [691, 198] width 64 height 22
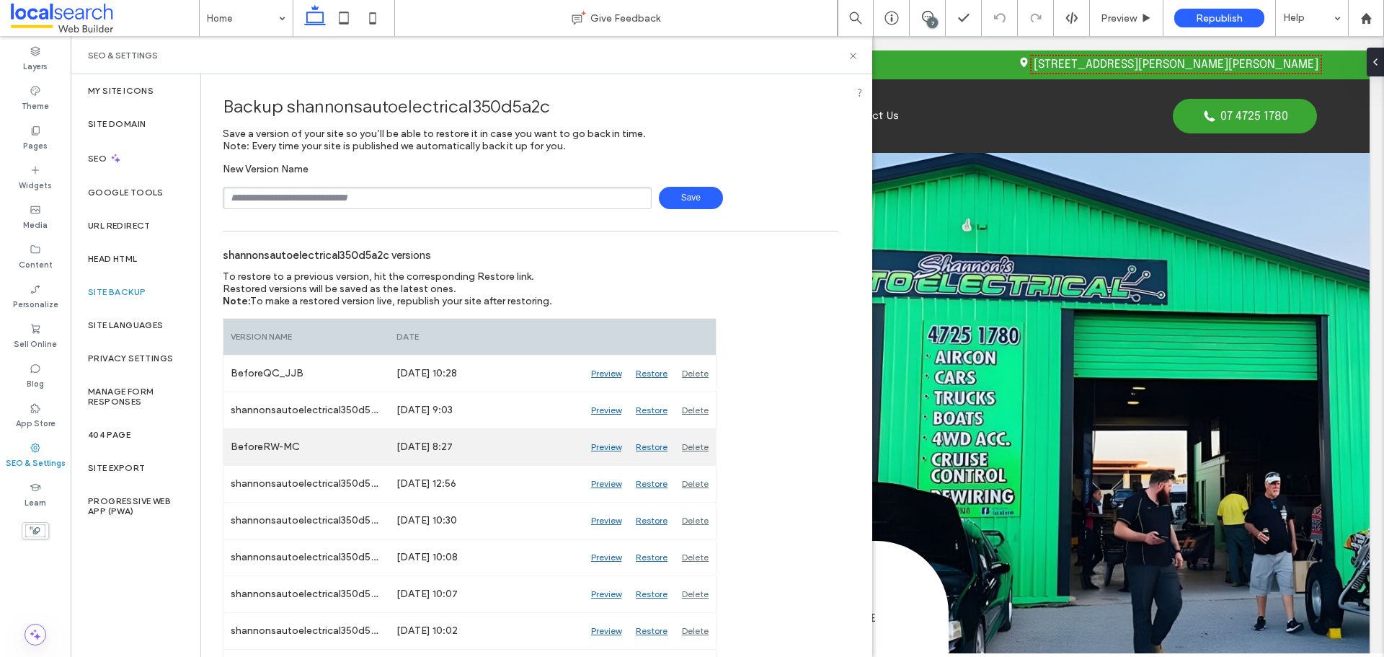
click at [595, 448] on div "Preview" at bounding box center [606, 447] width 45 height 36
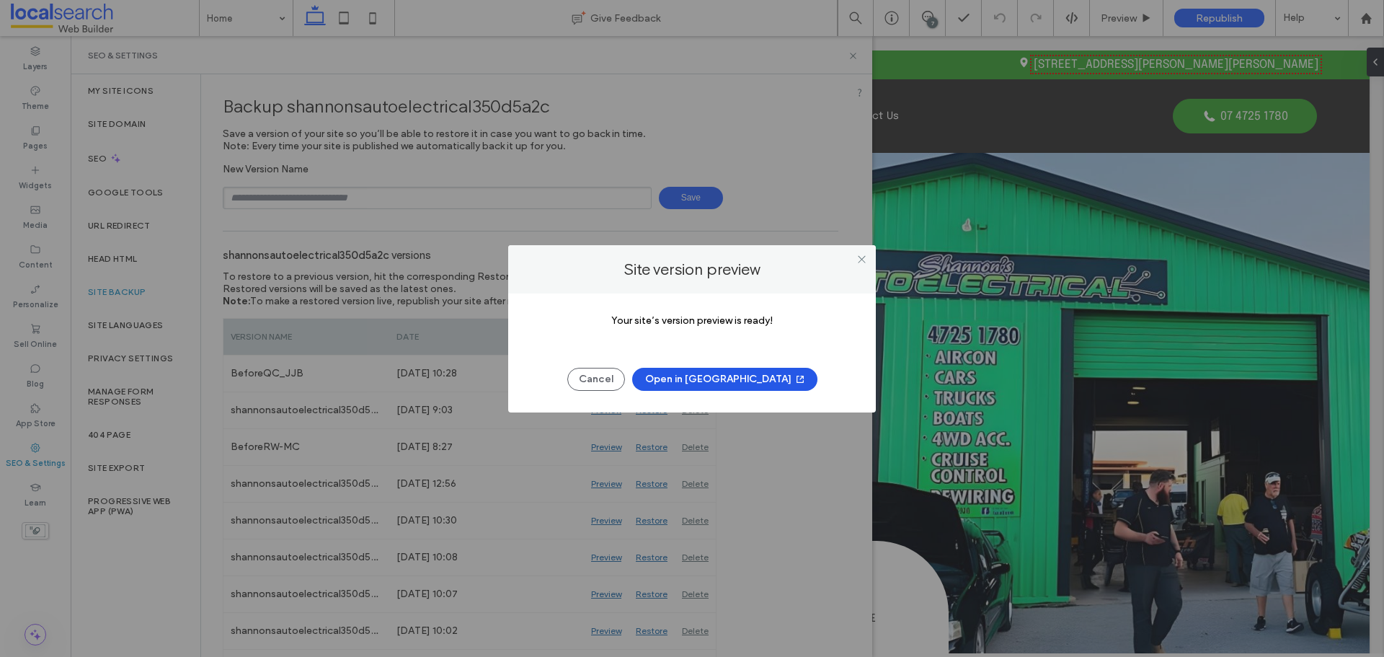
click at [691, 376] on button "Open in [GEOGRAPHIC_DATA]" at bounding box center [724, 379] width 185 height 23
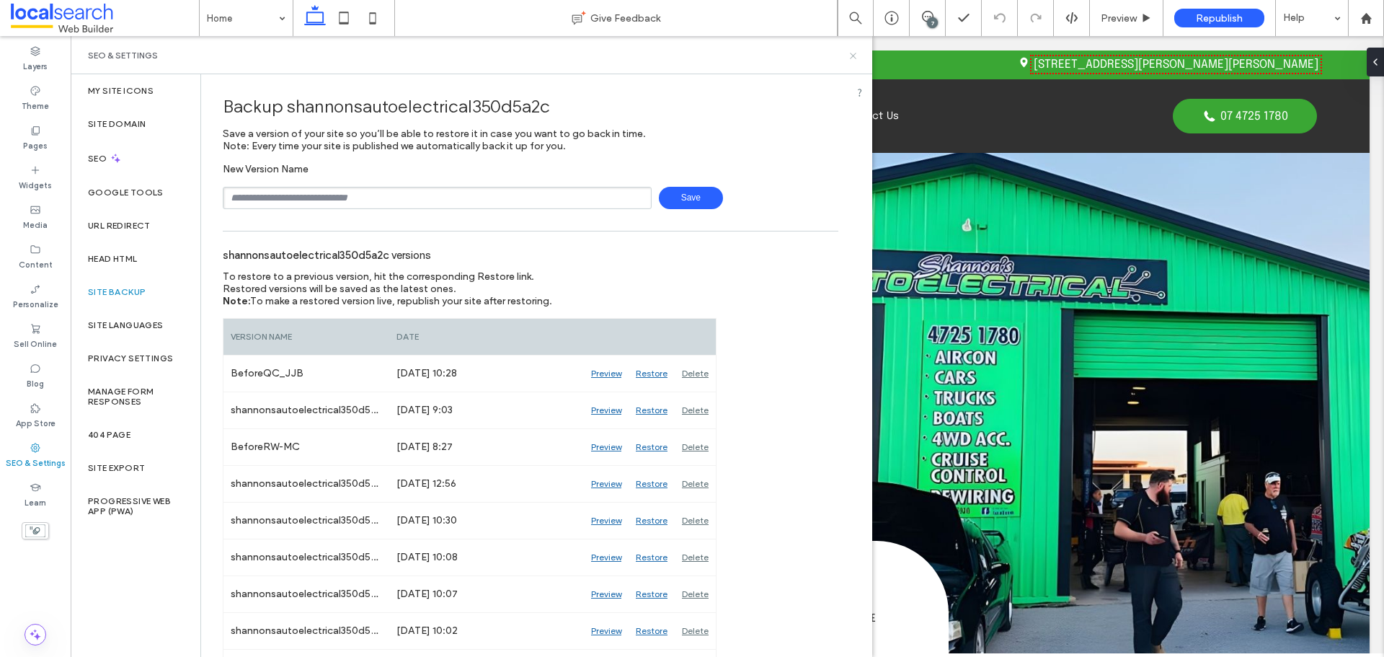
click at [851, 55] on icon at bounding box center [853, 55] width 11 height 11
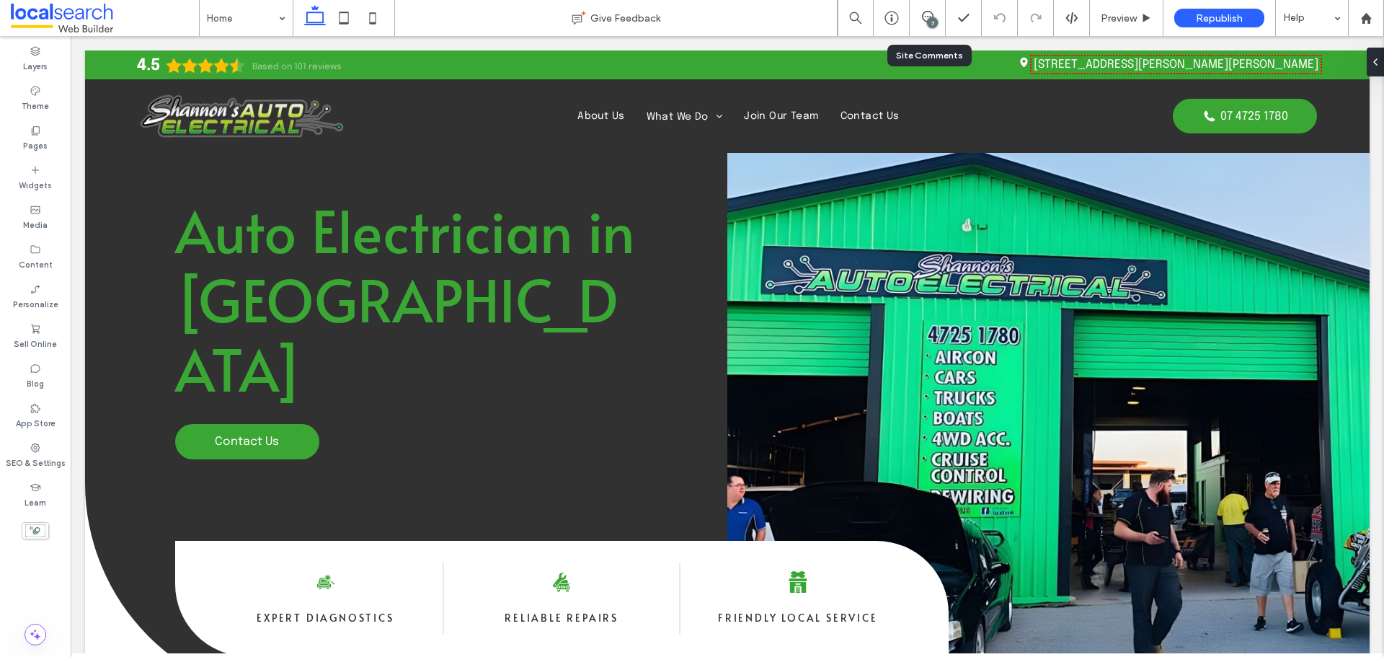
click at [921, 24] on div "7" at bounding box center [927, 18] width 35 height 14
click at [931, 8] on div "7" at bounding box center [928, 18] width 36 height 36
click at [925, 30] on div "7" at bounding box center [928, 18] width 36 height 36
click at [925, 23] on div "7" at bounding box center [927, 18] width 35 height 14
click at [925, 12] on use at bounding box center [928, 17] width 12 height 12
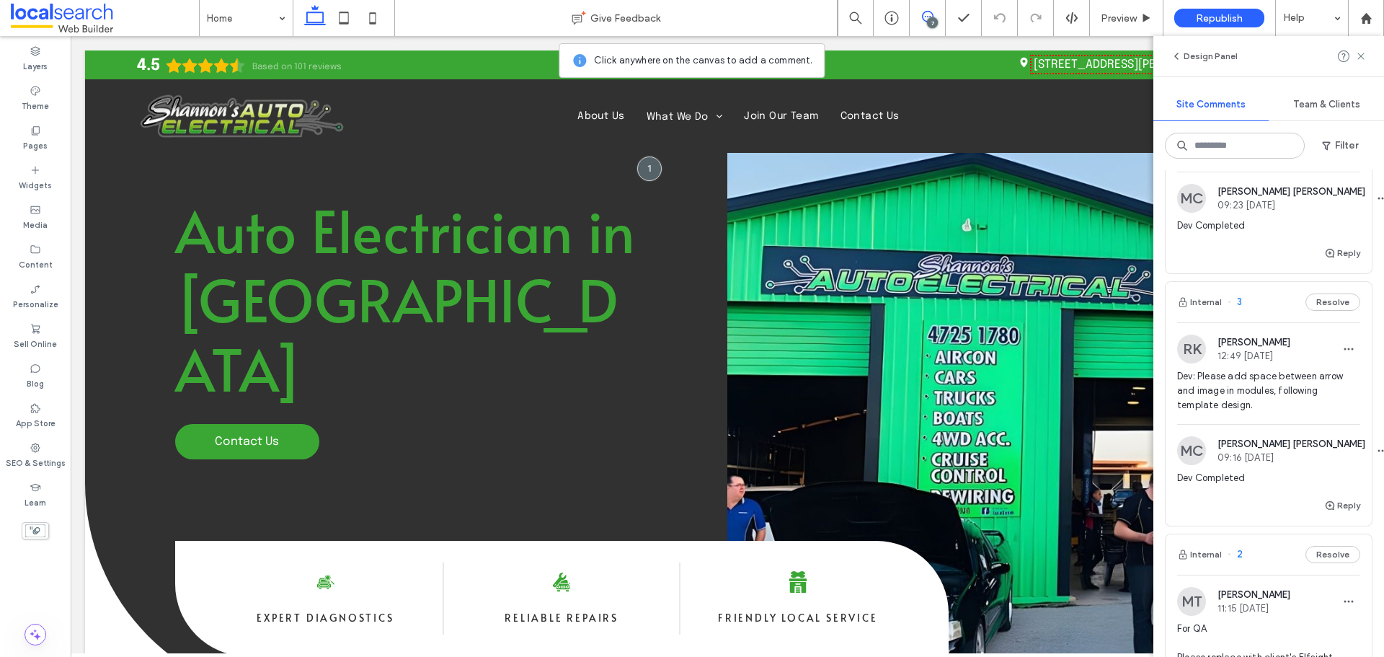
scroll to position [865, 0]
click at [1227, 414] on span "Dev: Please add space between arrow and image in modules, following template de…" at bounding box center [1268, 391] width 183 height 43
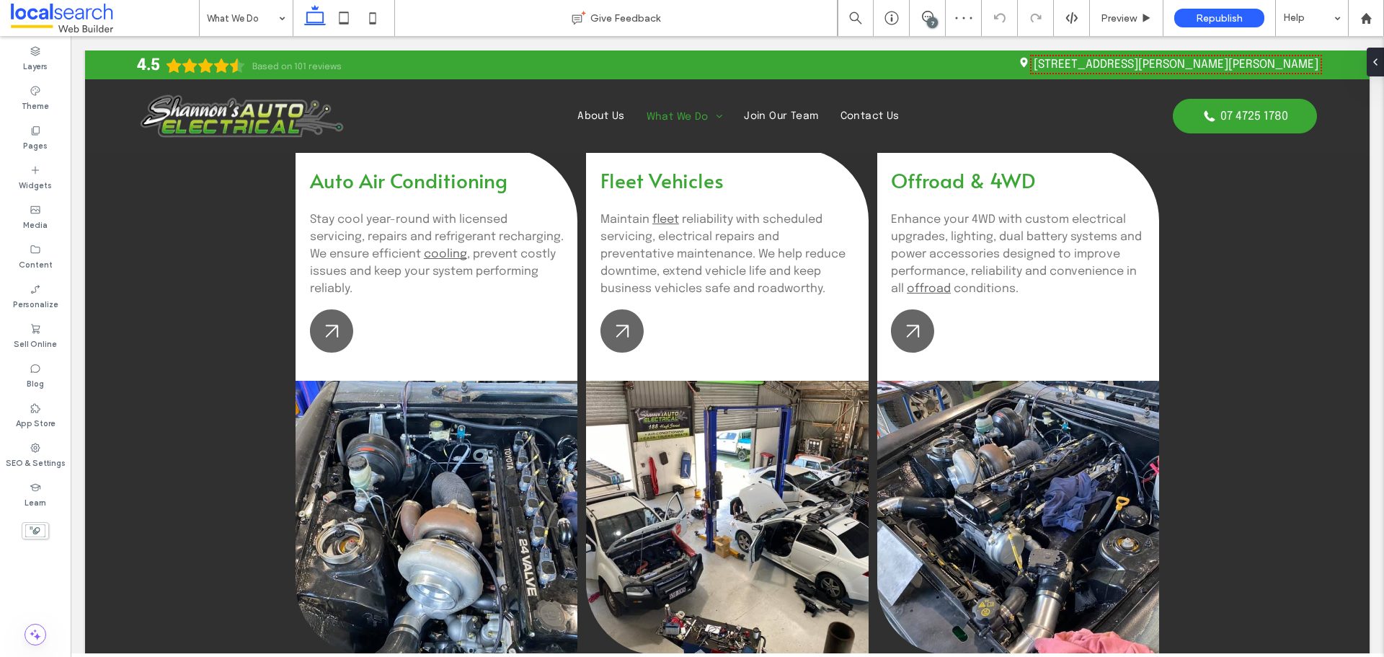
click at [931, 19] on div "7" at bounding box center [932, 22] width 11 height 11
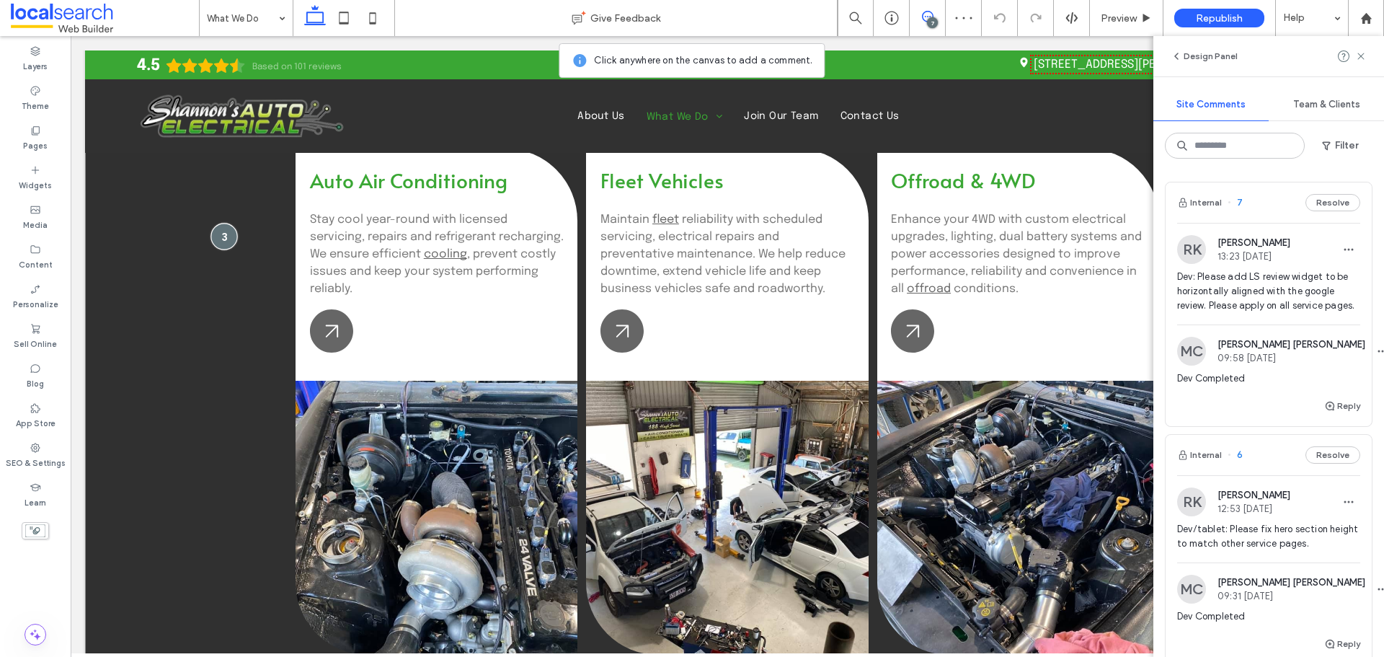
click at [219, 237] on div at bounding box center [224, 236] width 27 height 27
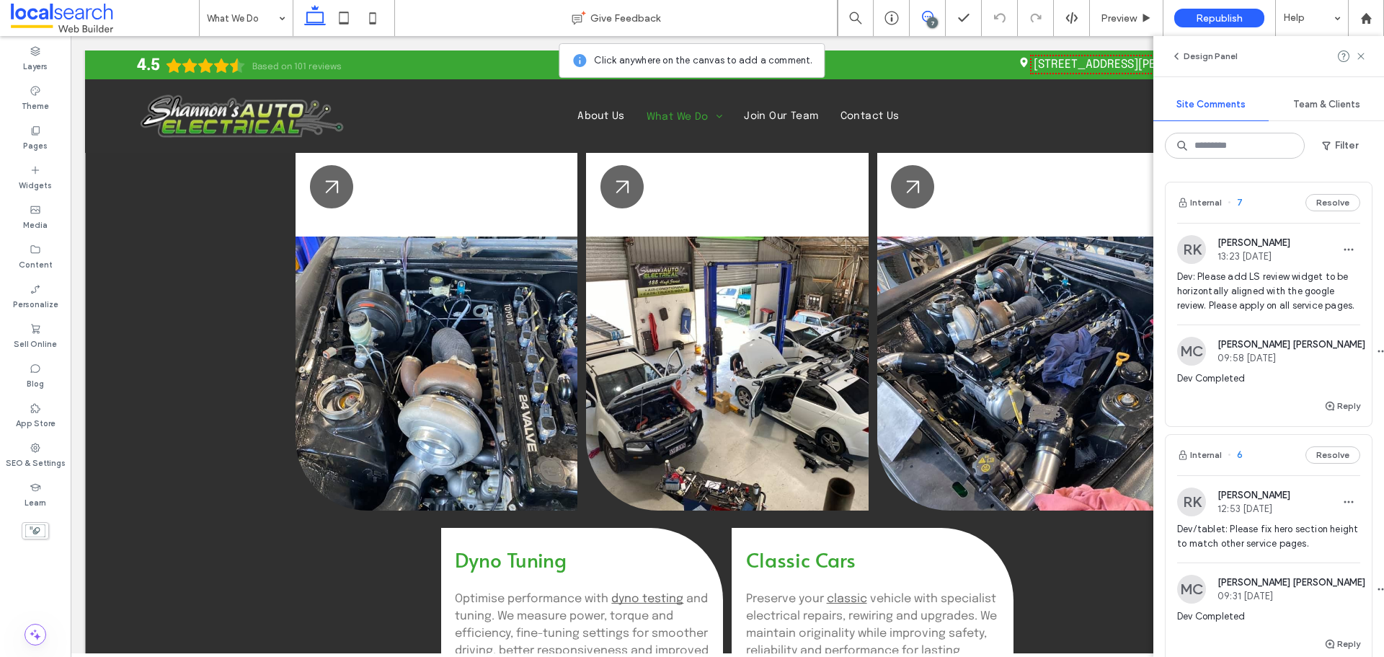
scroll to position [225, 0]
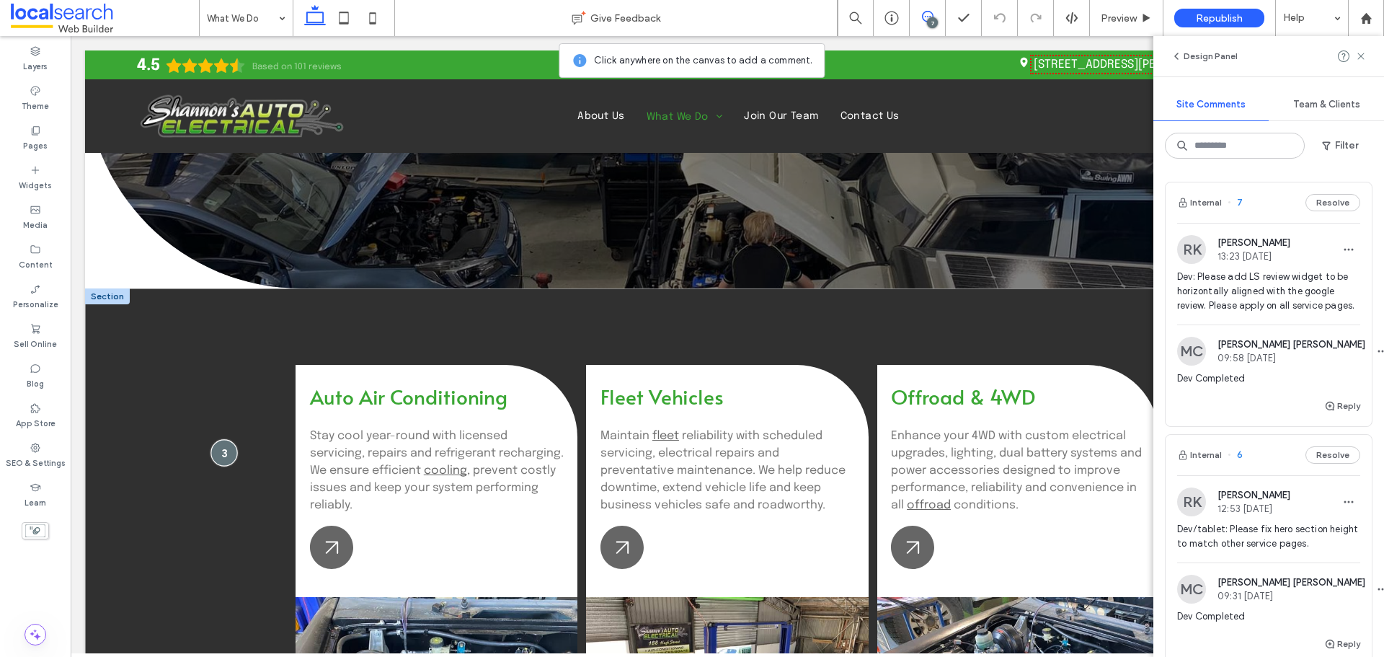
click at [220, 441] on div at bounding box center [224, 452] width 27 height 27
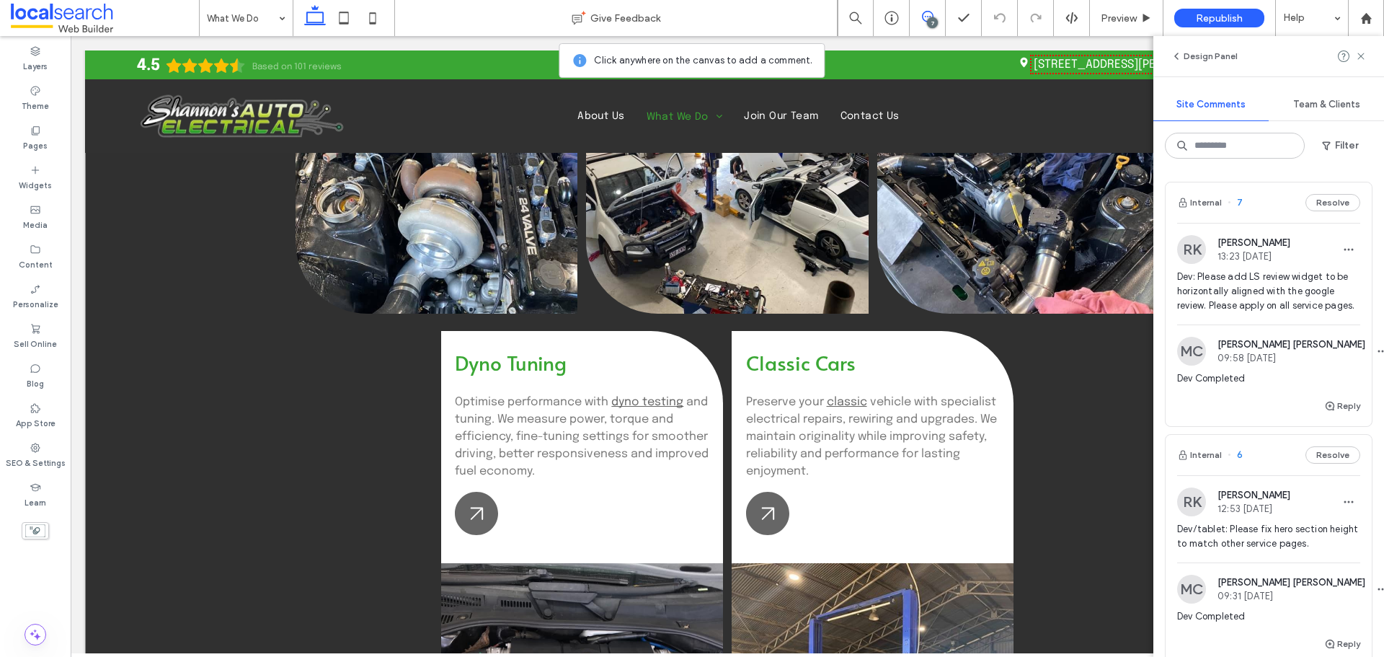
scroll to position [874, 0]
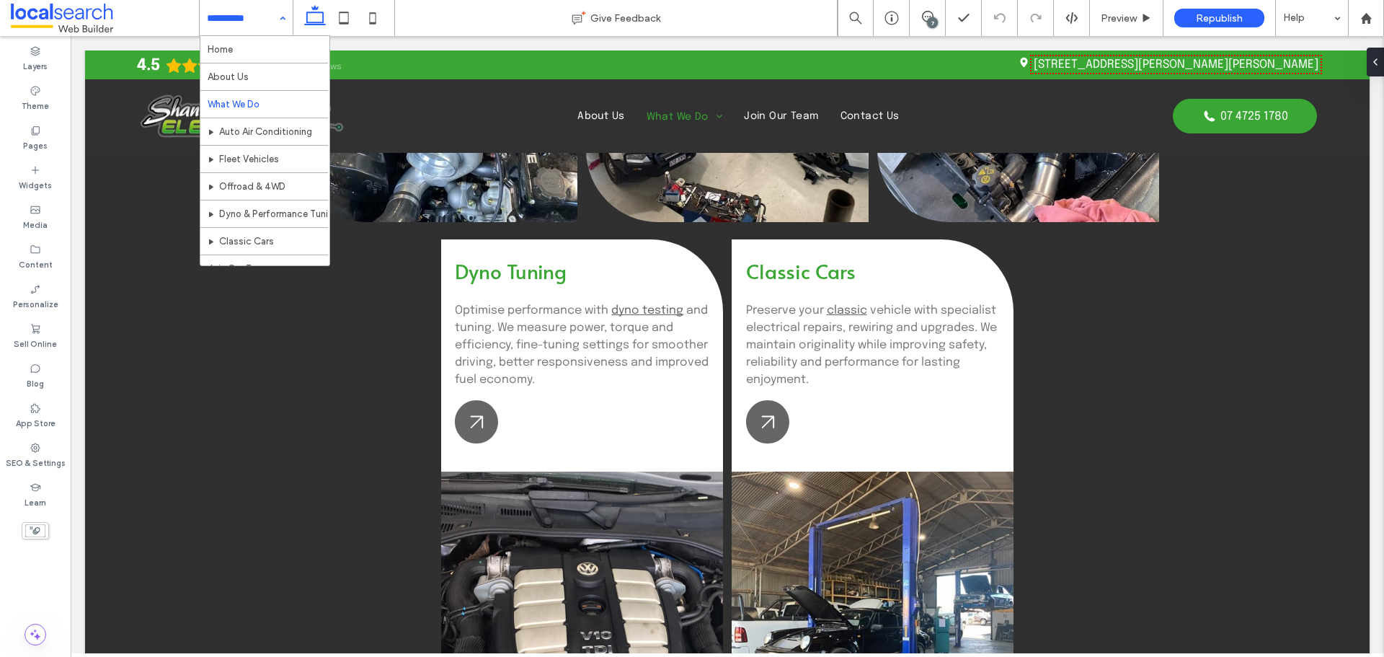
click at [280, 27] on div "Home About Us What We Do Auto Air Conditioning Fleet Vehicles Offroad & 4WD Dyn…" at bounding box center [246, 18] width 93 height 36
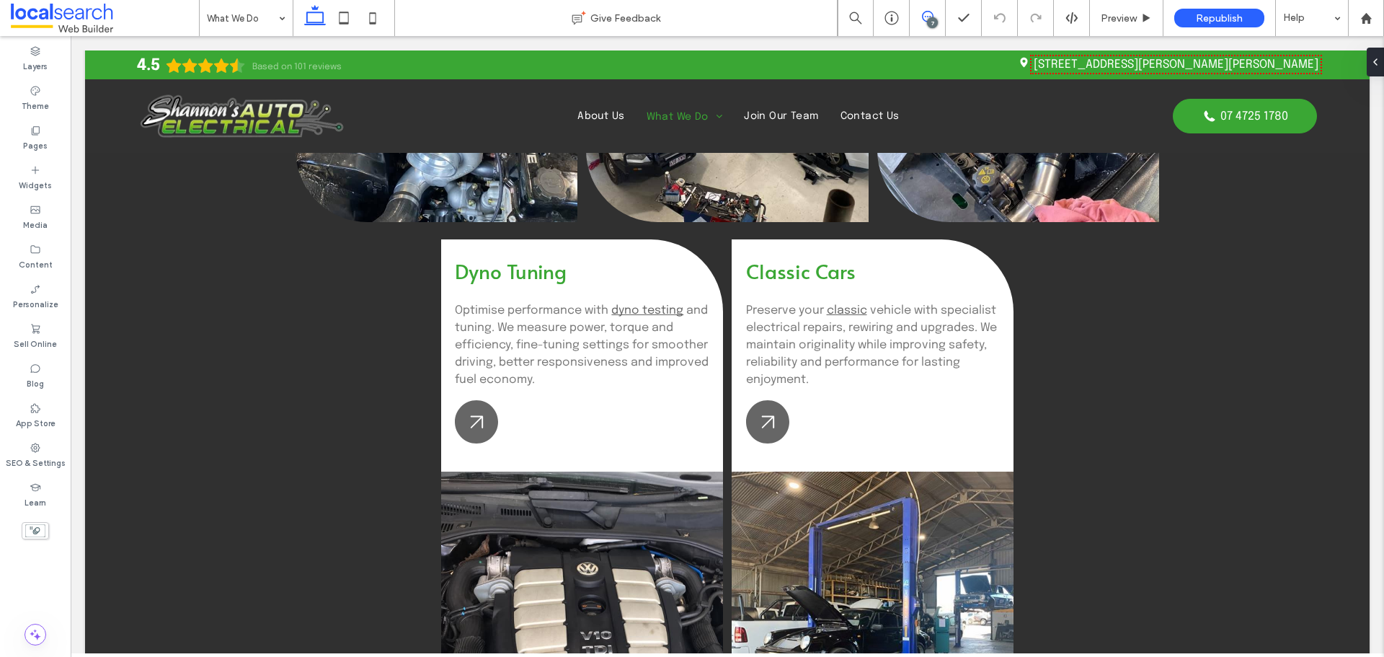
click at [924, 17] on icon at bounding box center [928, 17] width 12 height 12
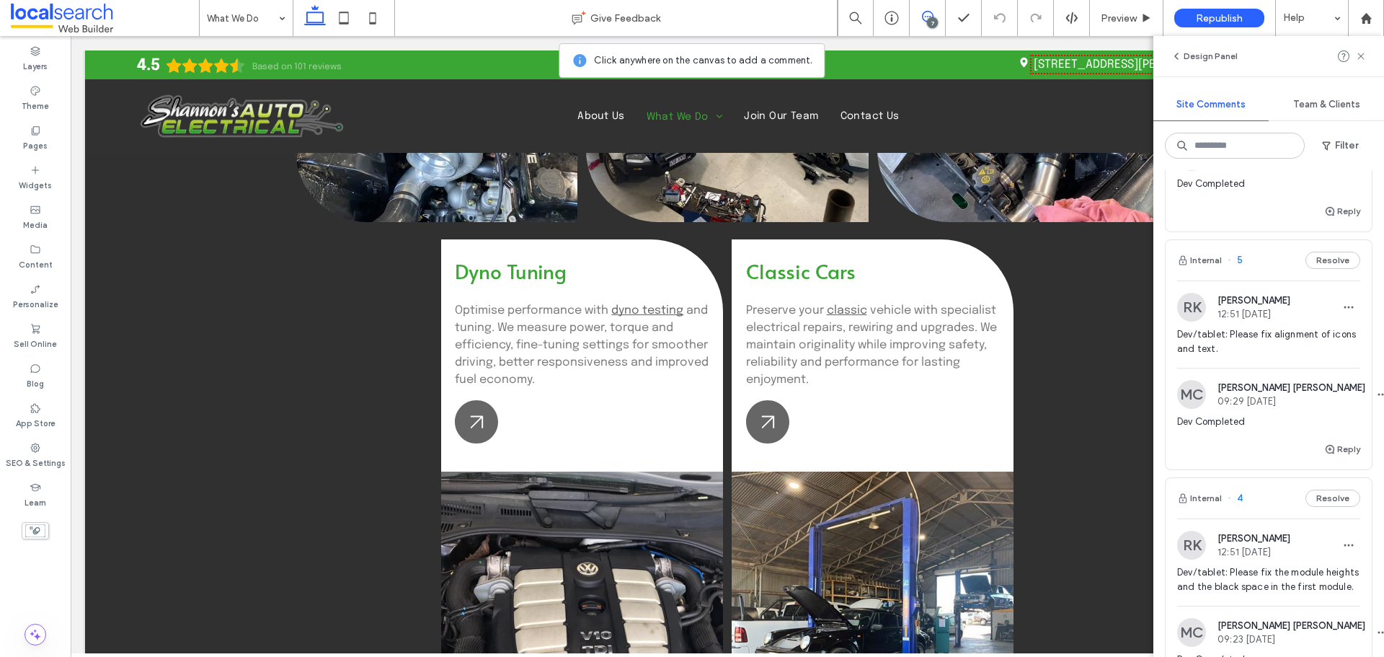
scroll to position [505, 0]
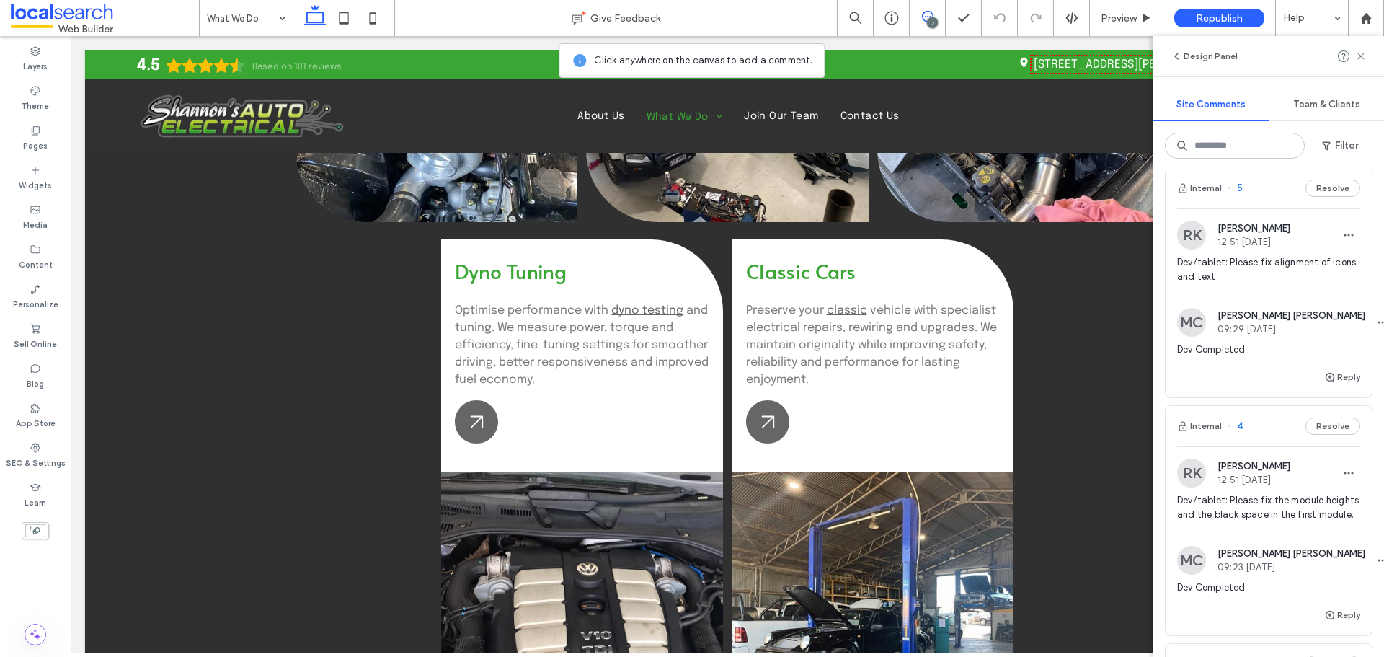
click at [1301, 284] on span "Dev/tablet: Please fix alignment of icons and text." at bounding box center [1268, 269] width 183 height 29
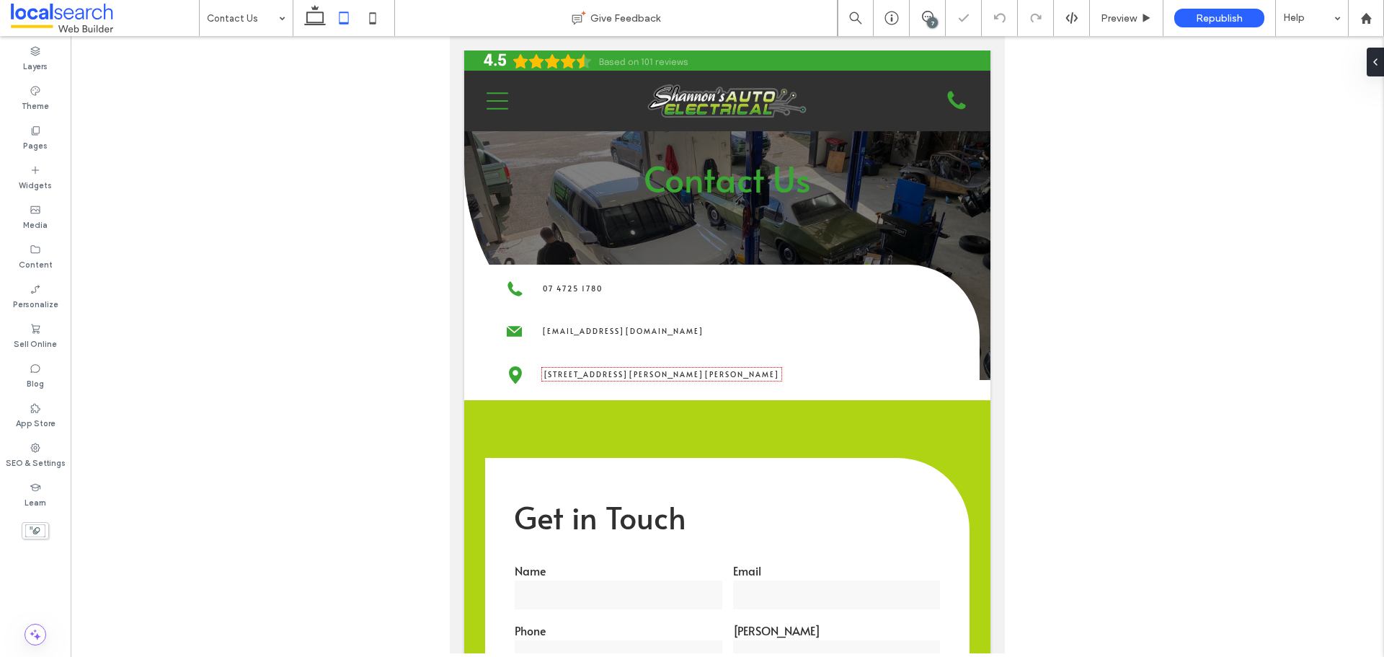
click at [934, 22] on div "7" at bounding box center [932, 22] width 11 height 11
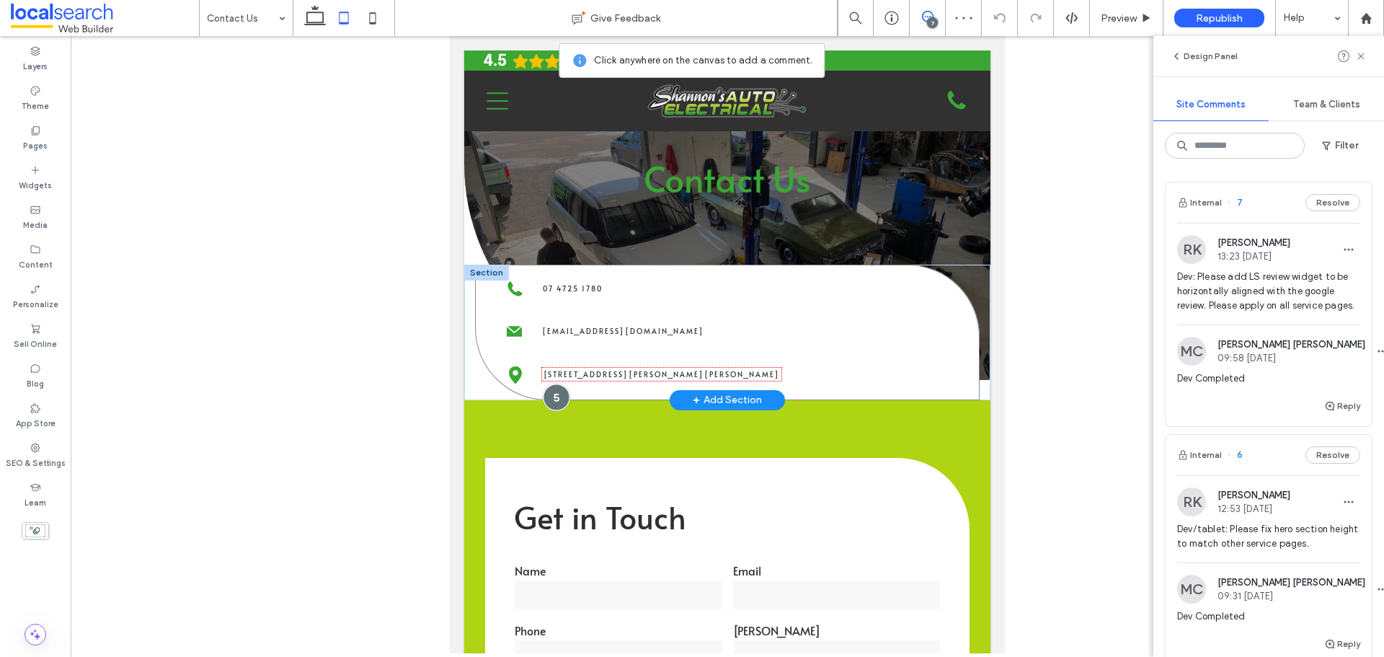
click at [548, 391] on div at bounding box center [556, 396] width 27 height 27
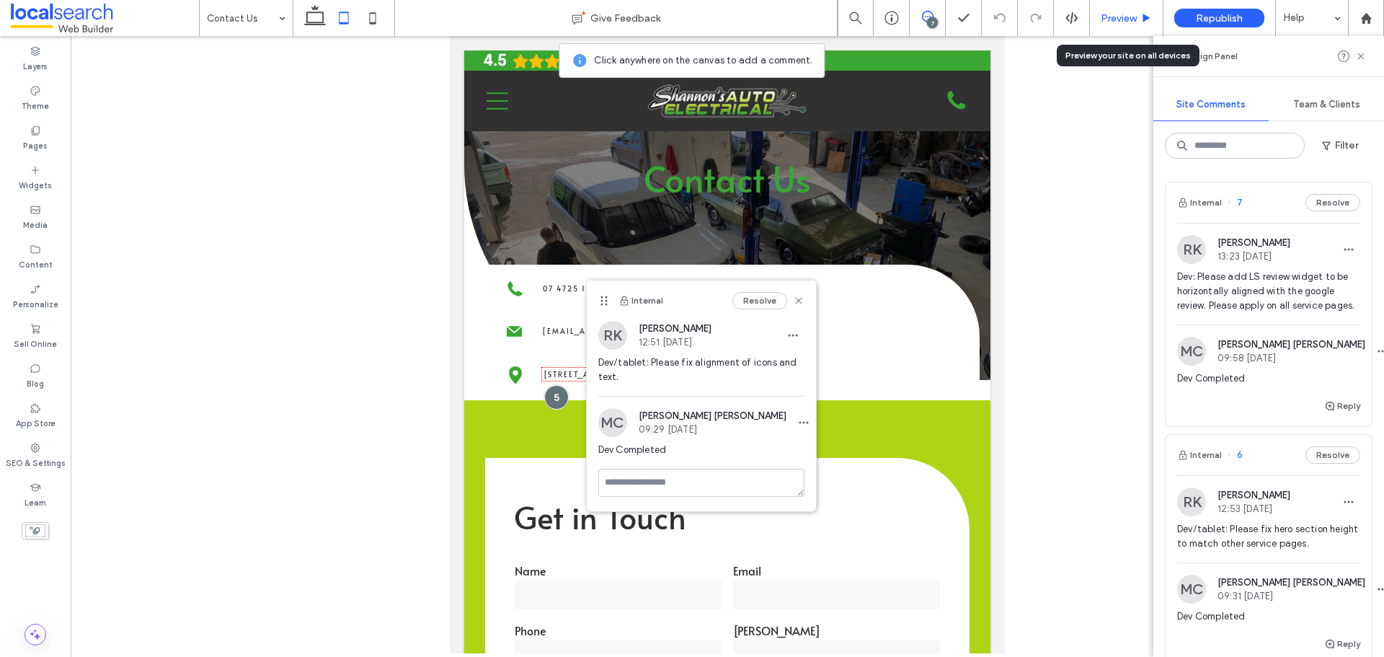
click at [1114, 18] on span "Preview" at bounding box center [1119, 18] width 36 height 12
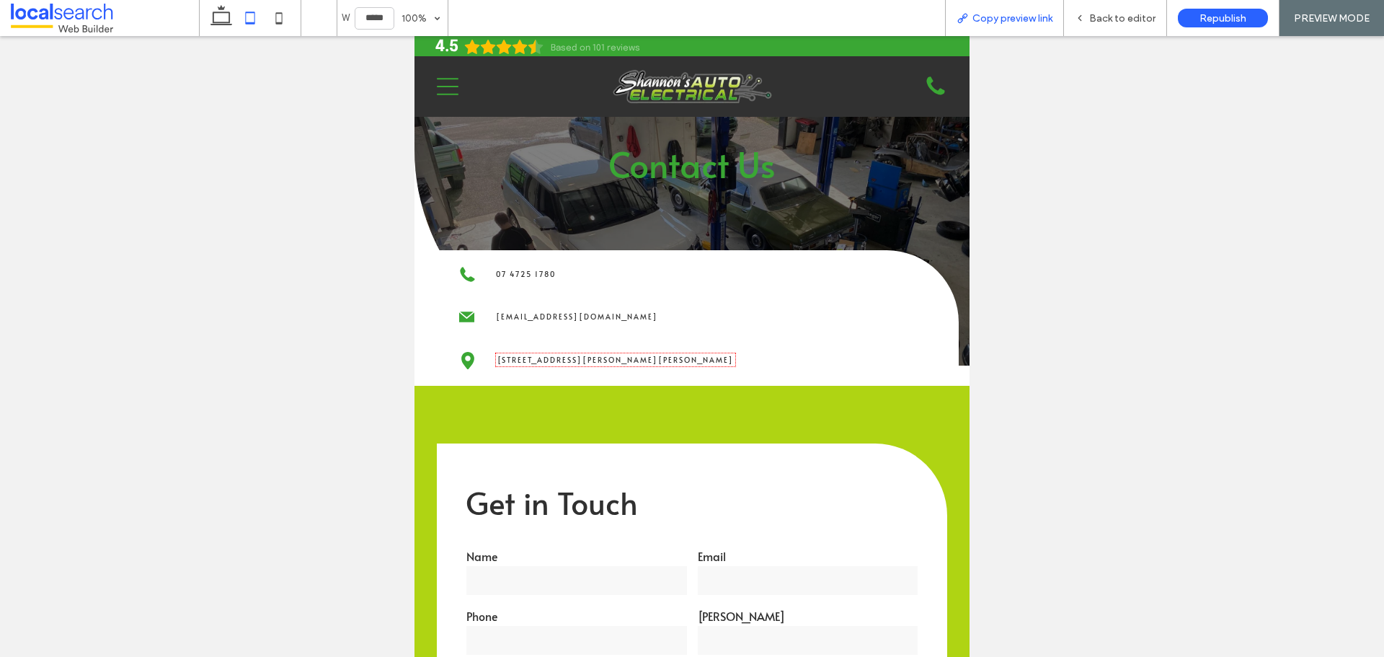
click at [985, 12] on span "Copy preview link" at bounding box center [1012, 18] width 80 height 12
click at [1093, 14] on span "Back to editor" at bounding box center [1122, 18] width 66 height 12
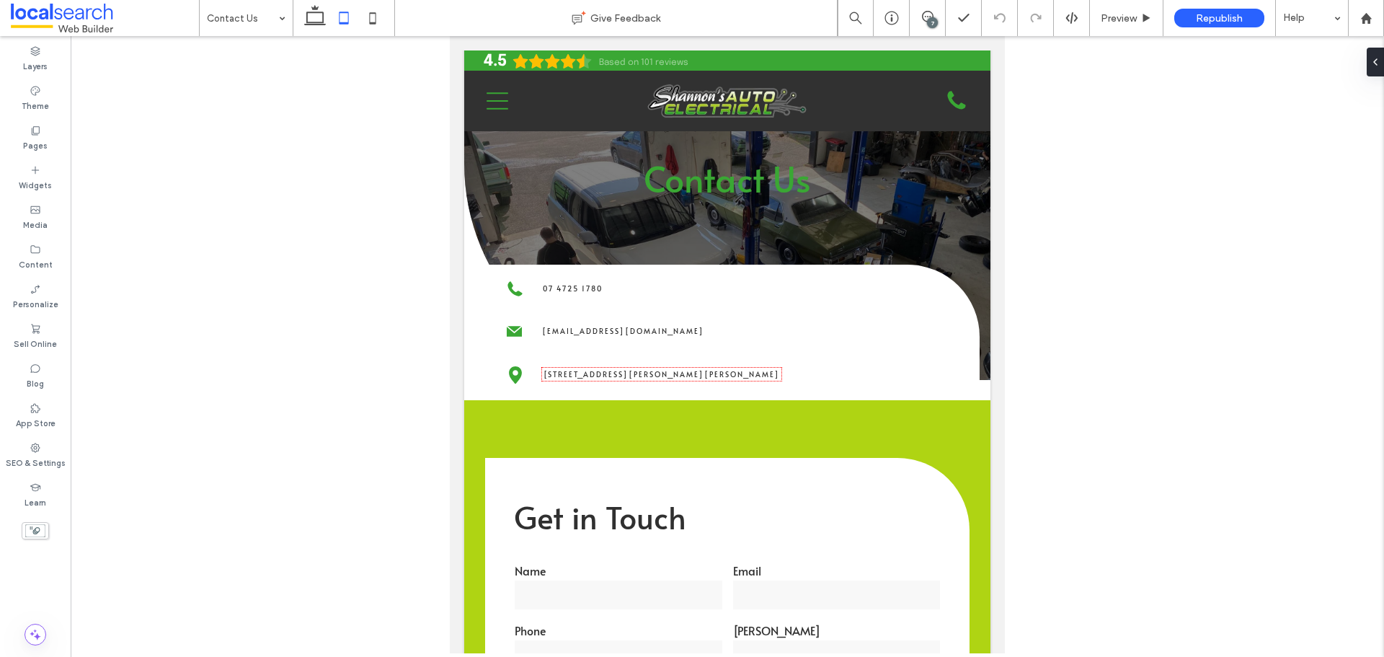
click at [934, 22] on div "7" at bounding box center [932, 22] width 11 height 11
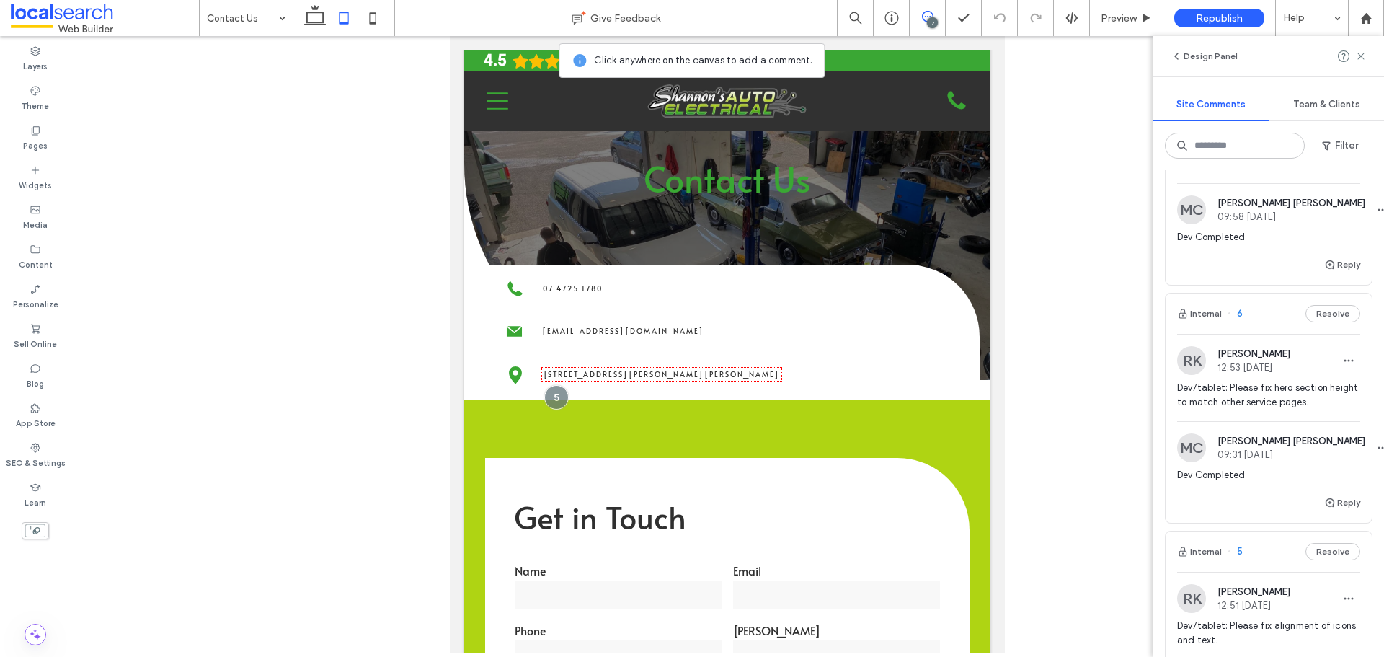
scroll to position [144, 0]
click at [1265, 407] on span "Dev/tablet: Please fix hero section height to match other service pages." at bounding box center [1268, 392] width 183 height 29
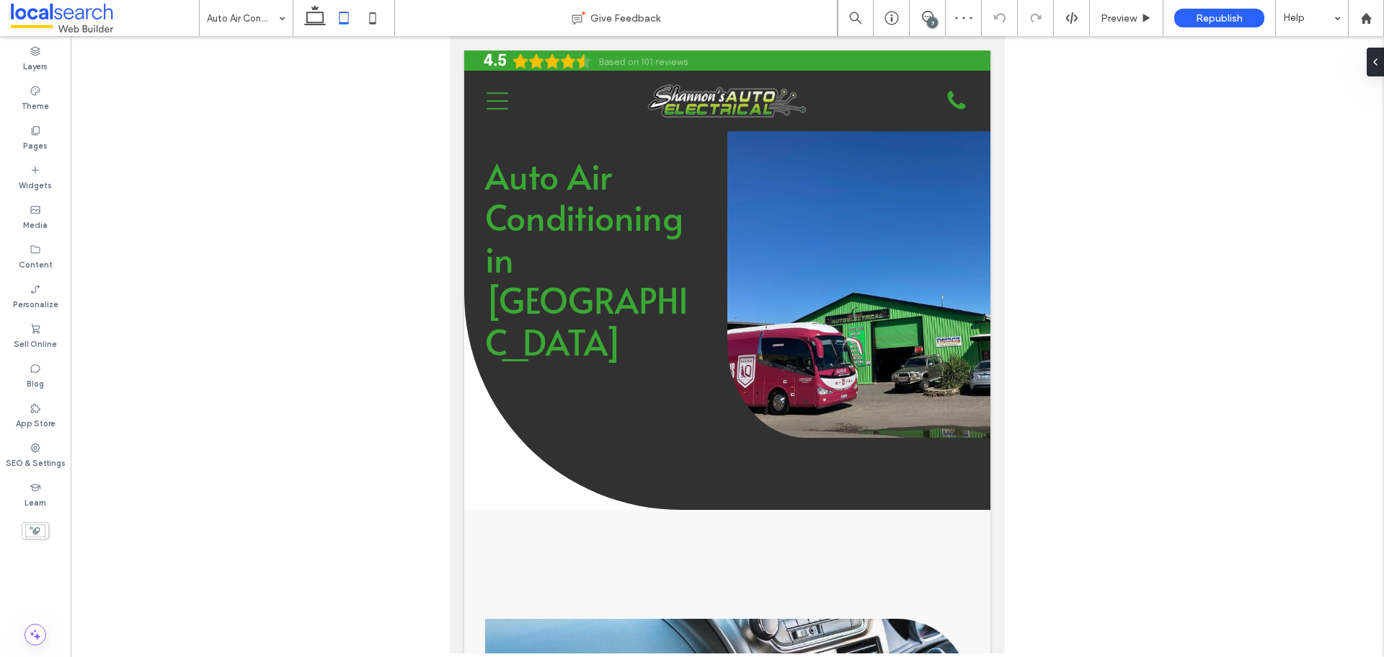
click at [932, 20] on div "7" at bounding box center [932, 22] width 11 height 11
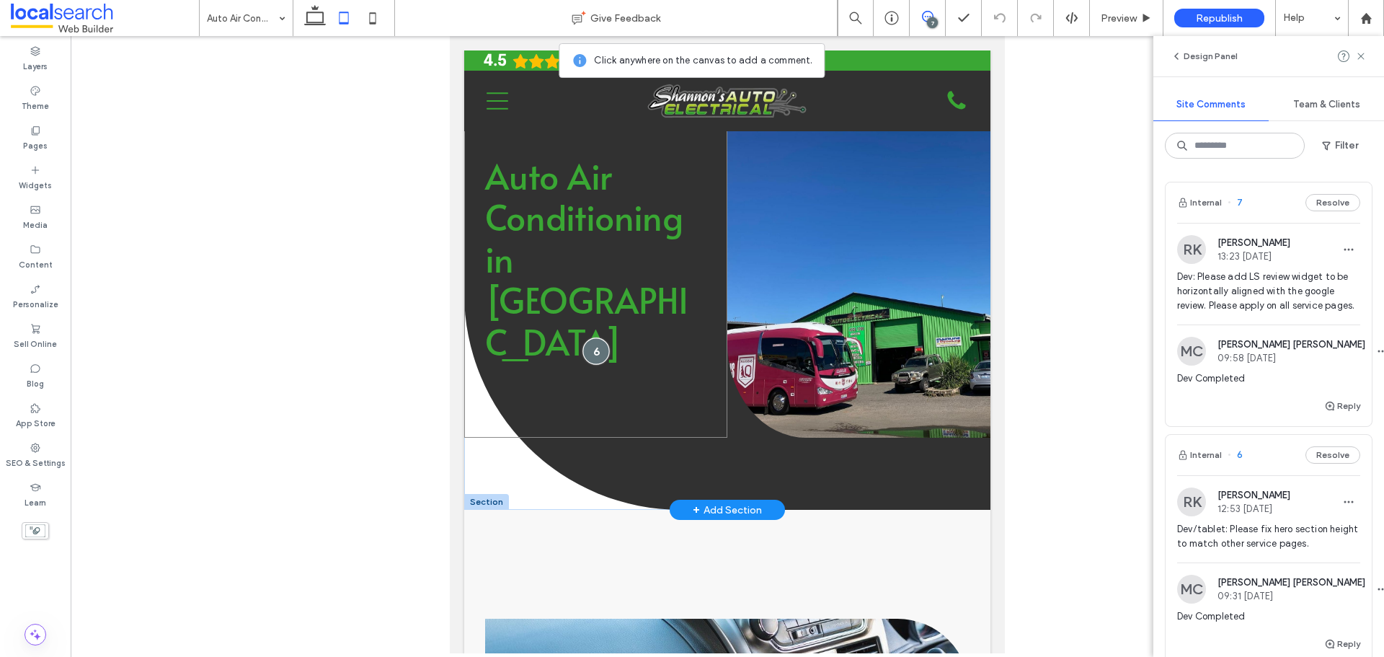
click at [586, 353] on div at bounding box center [595, 351] width 27 height 27
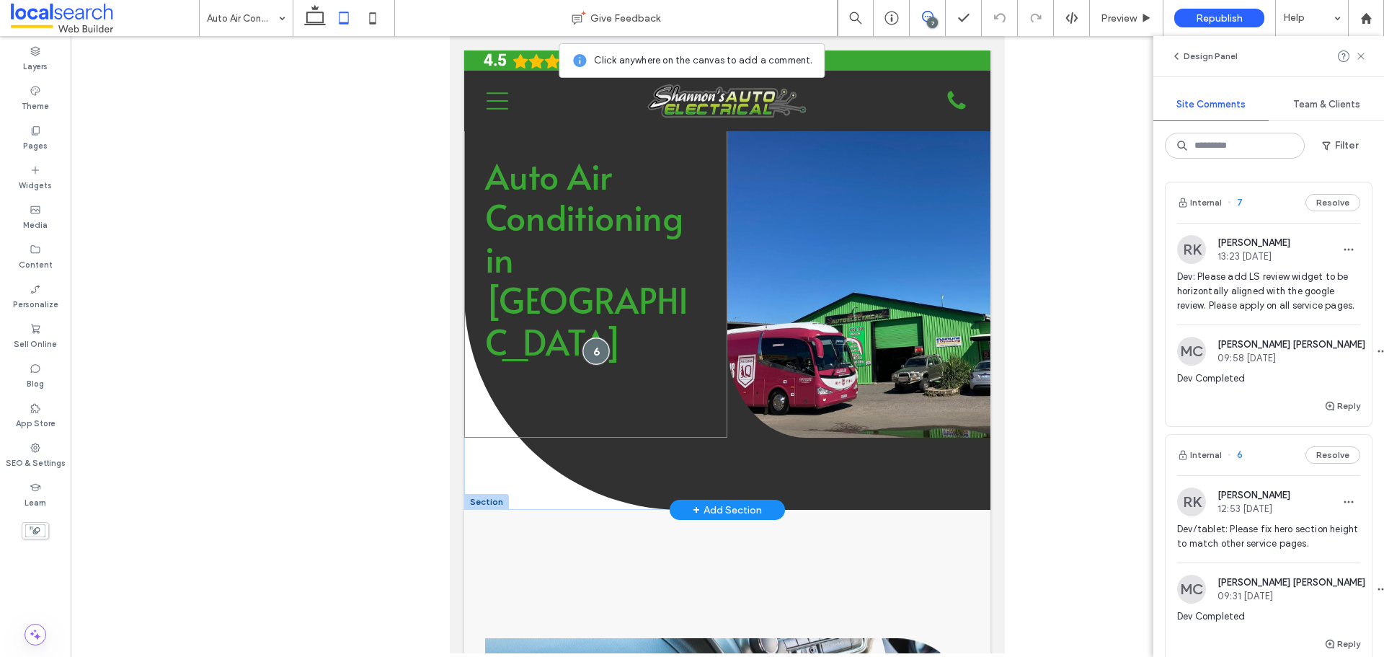
click at [589, 352] on div at bounding box center [595, 351] width 27 height 27
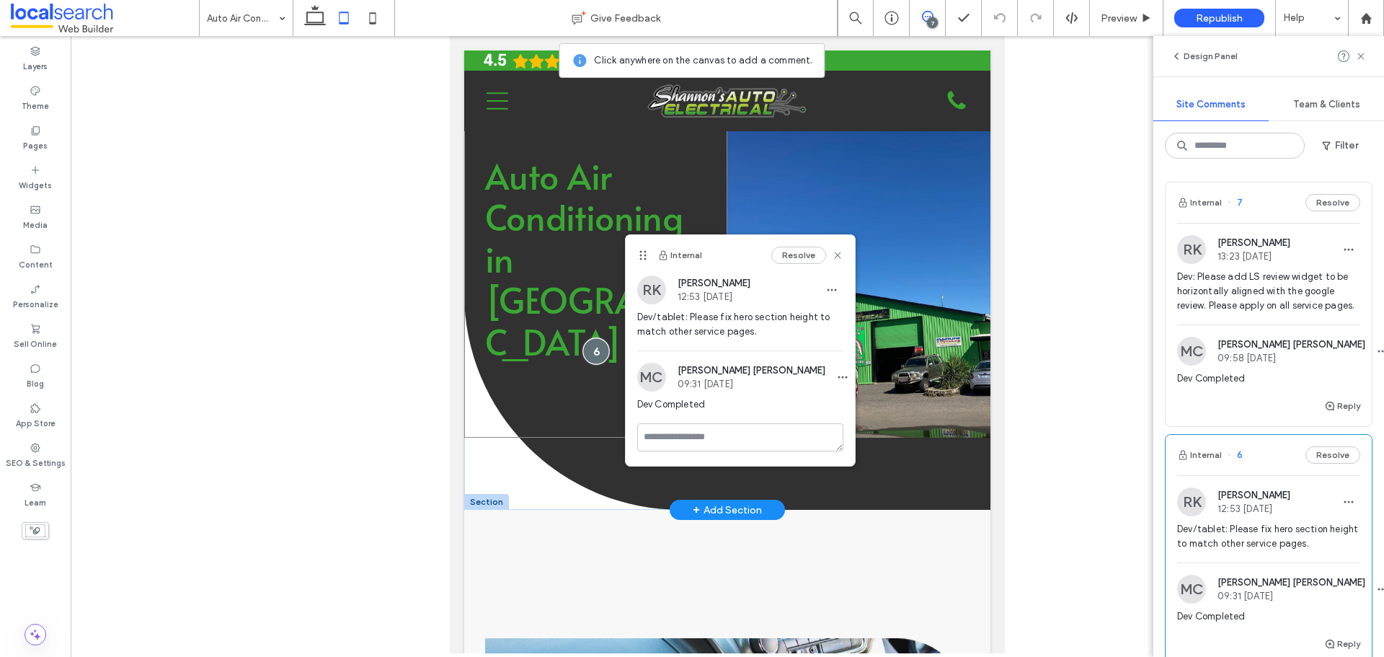
click at [589, 352] on div at bounding box center [595, 351] width 27 height 27
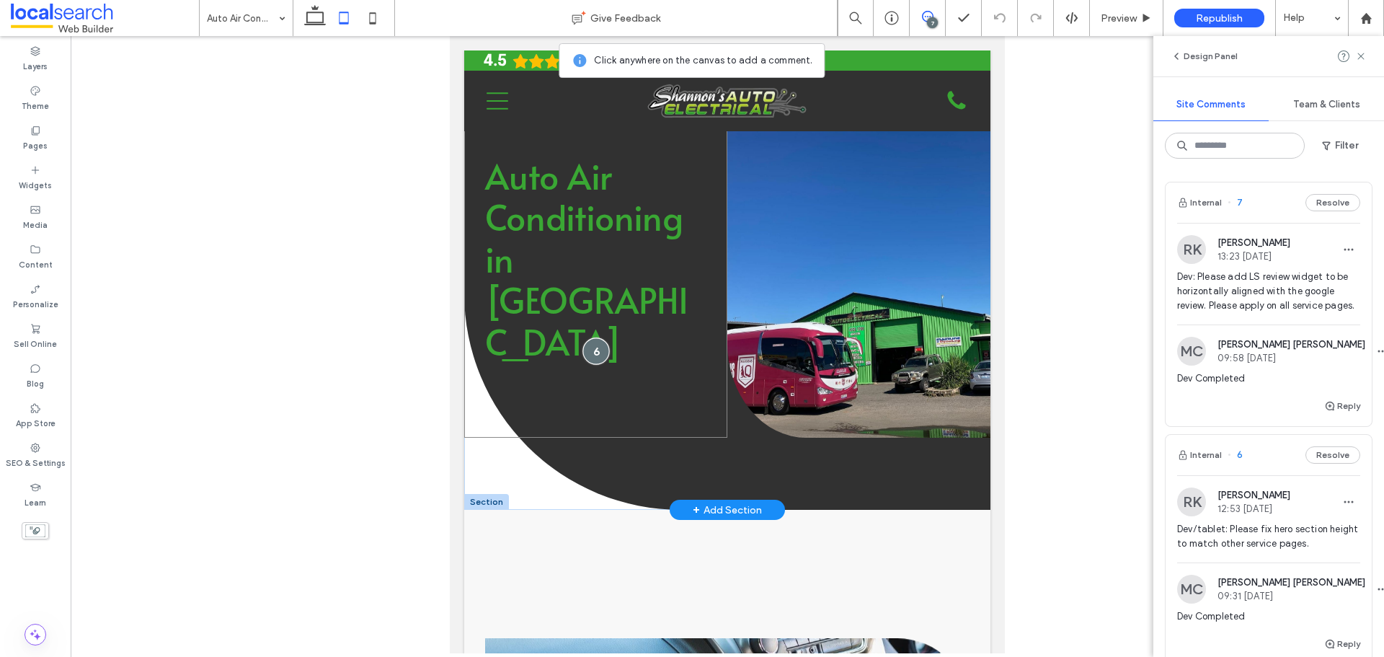
click at [589, 352] on div at bounding box center [595, 351] width 27 height 27
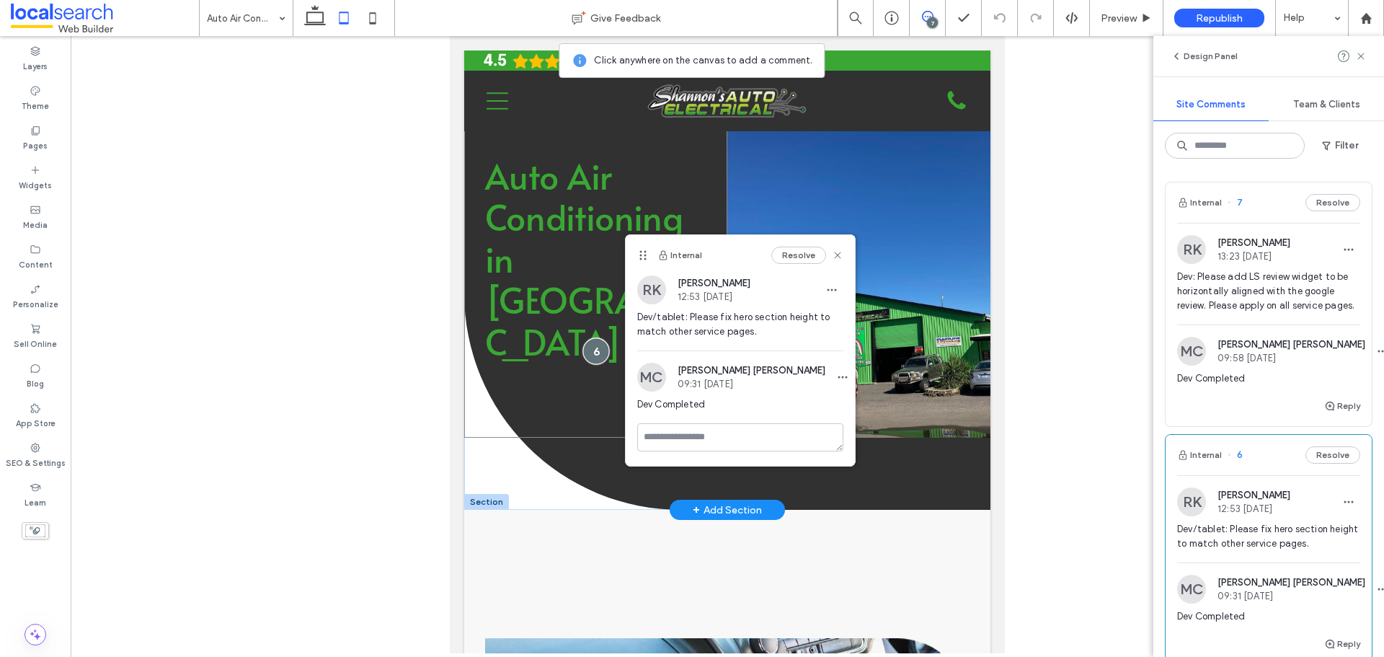
click at [589, 352] on div at bounding box center [595, 351] width 27 height 27
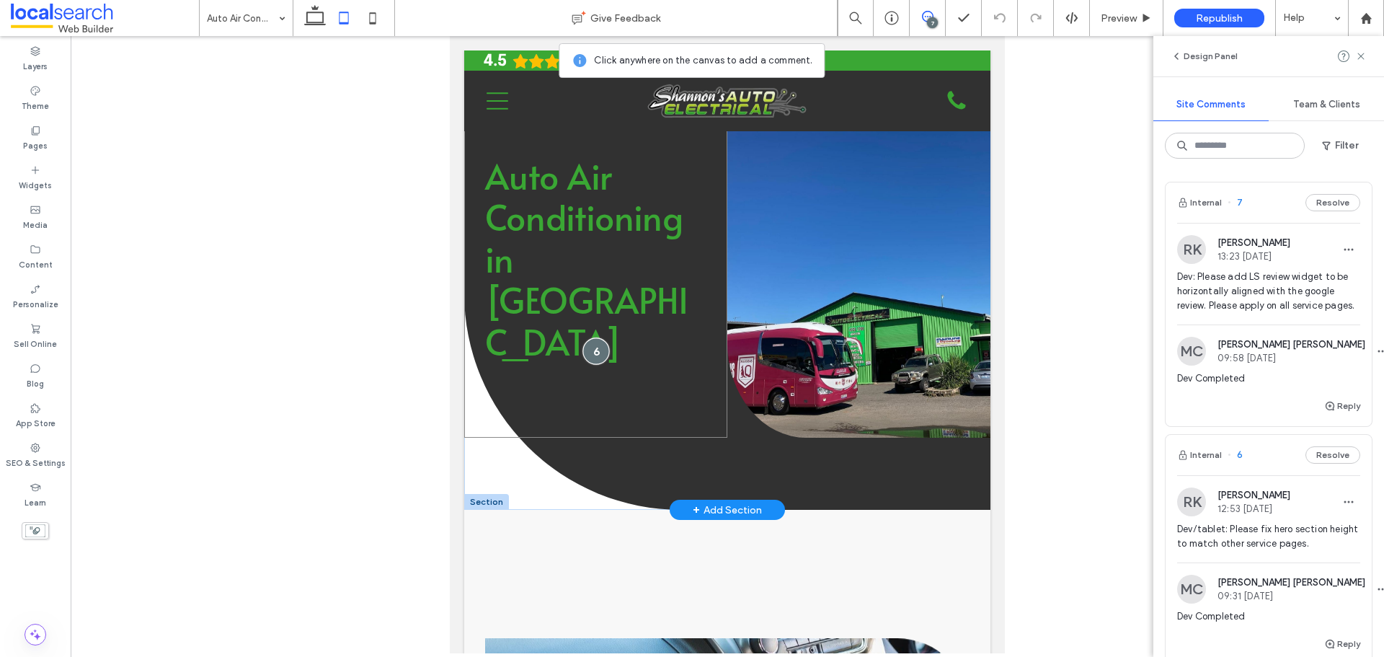
click at [589, 352] on div at bounding box center [595, 351] width 27 height 27
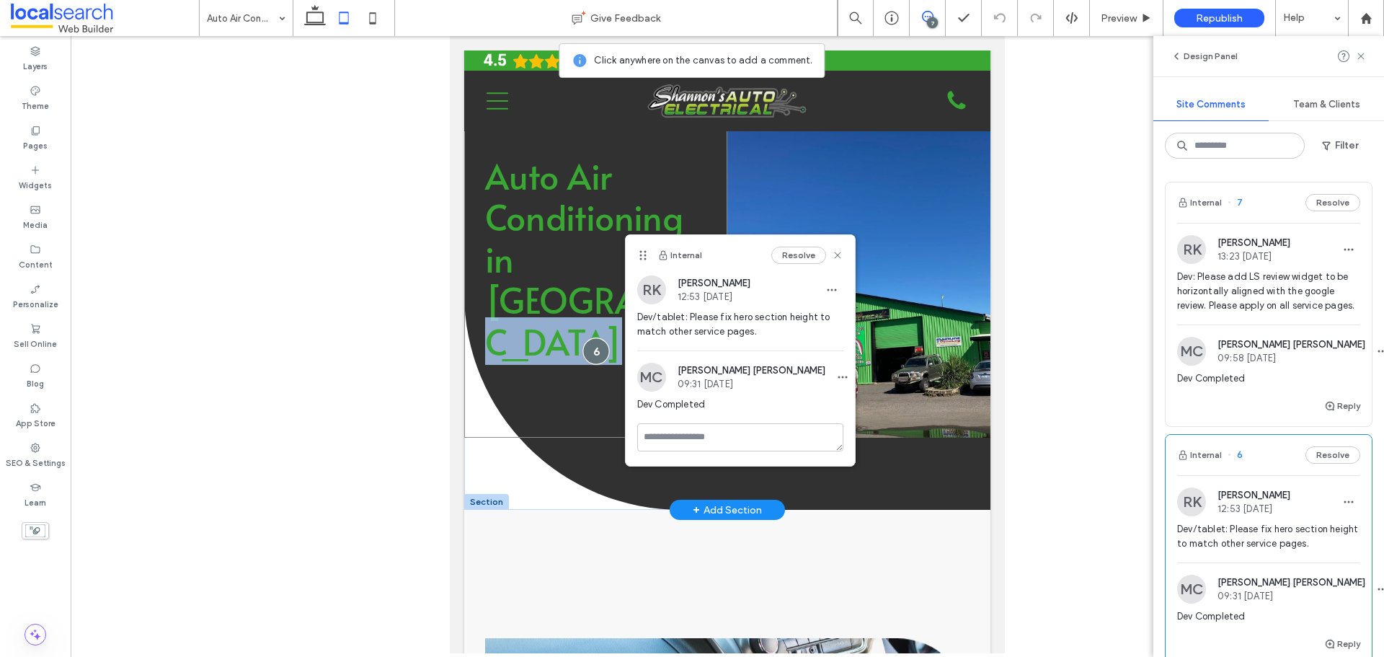
click at [589, 352] on div at bounding box center [595, 351] width 27 height 27
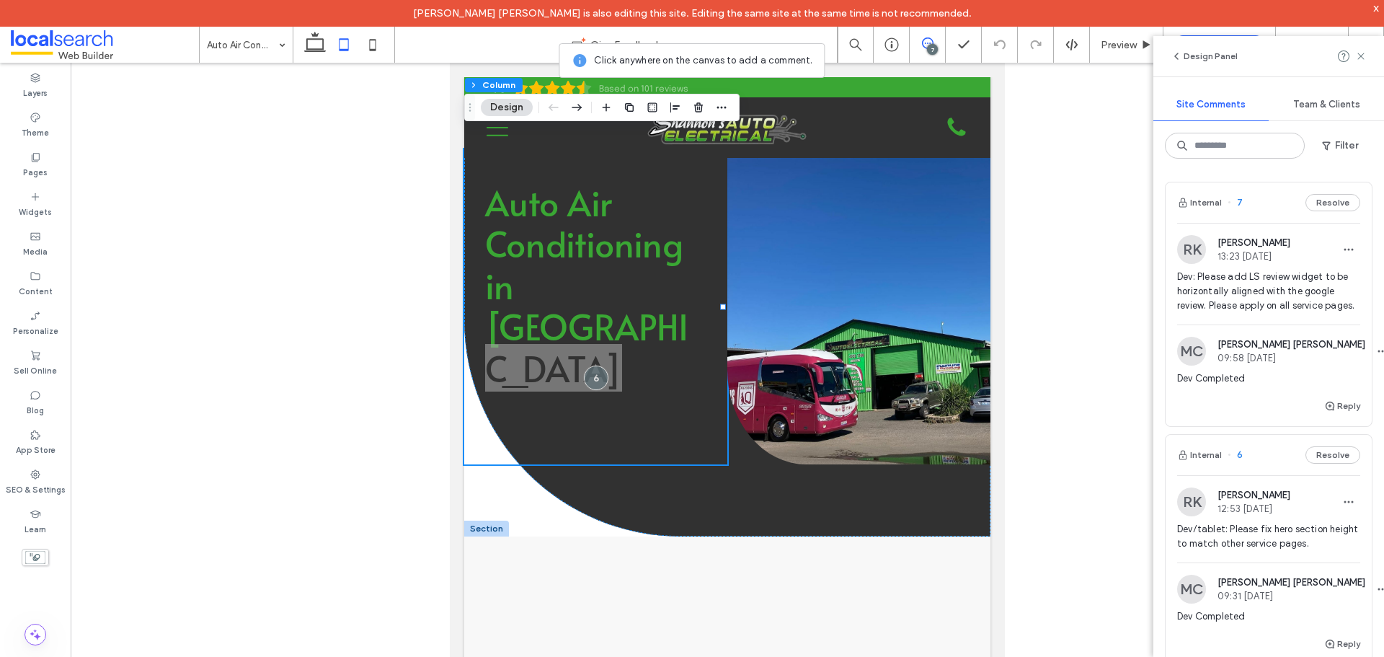
click at [1260, 306] on span "Dev: Please add LS review widget to be horizontally aligned with the google rev…" at bounding box center [1268, 291] width 183 height 43
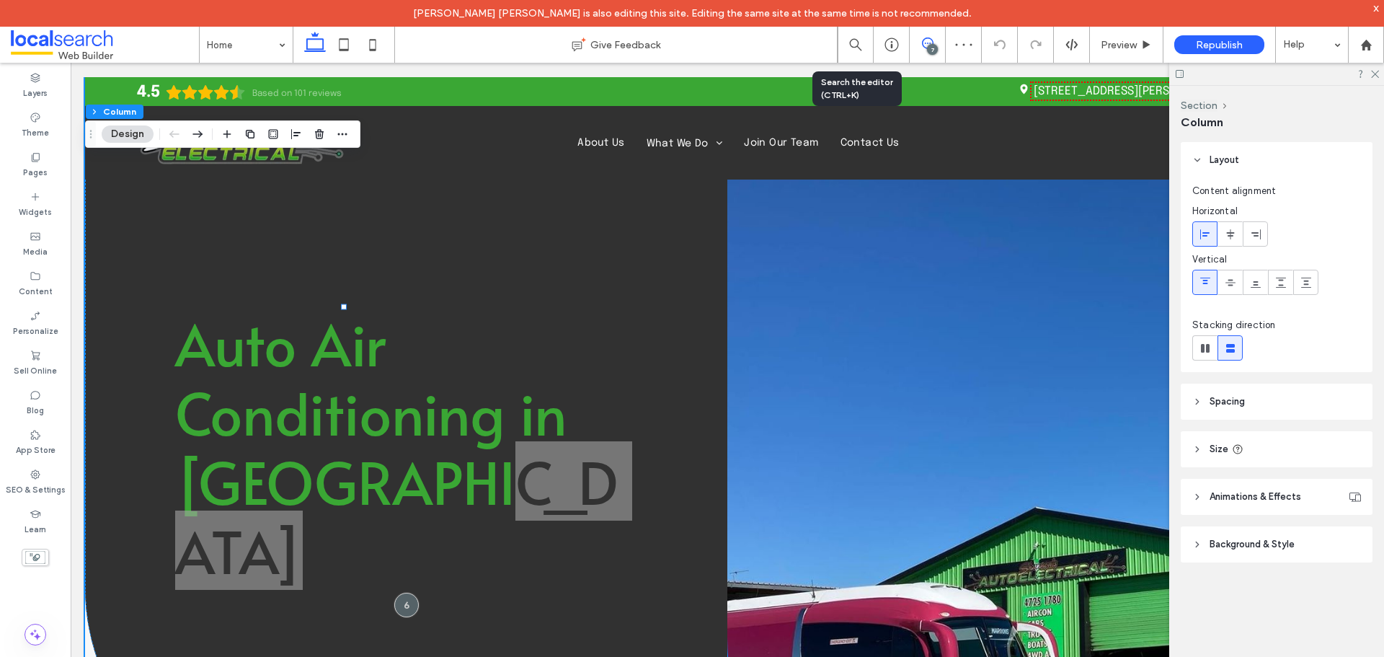
click at [933, 41] on span at bounding box center [927, 43] width 35 height 12
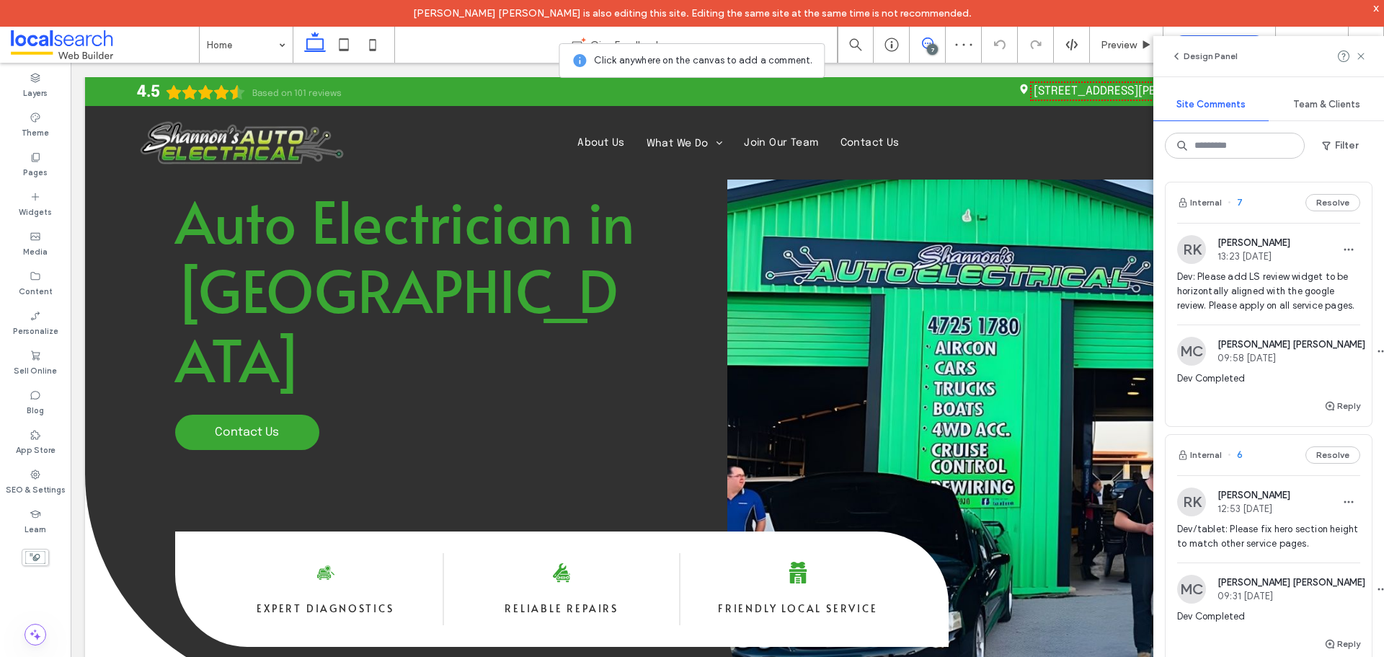
click at [1268, 285] on span "Dev: Please add LS review widget to be horizontally aligned with the google rev…" at bounding box center [1268, 291] width 183 height 43
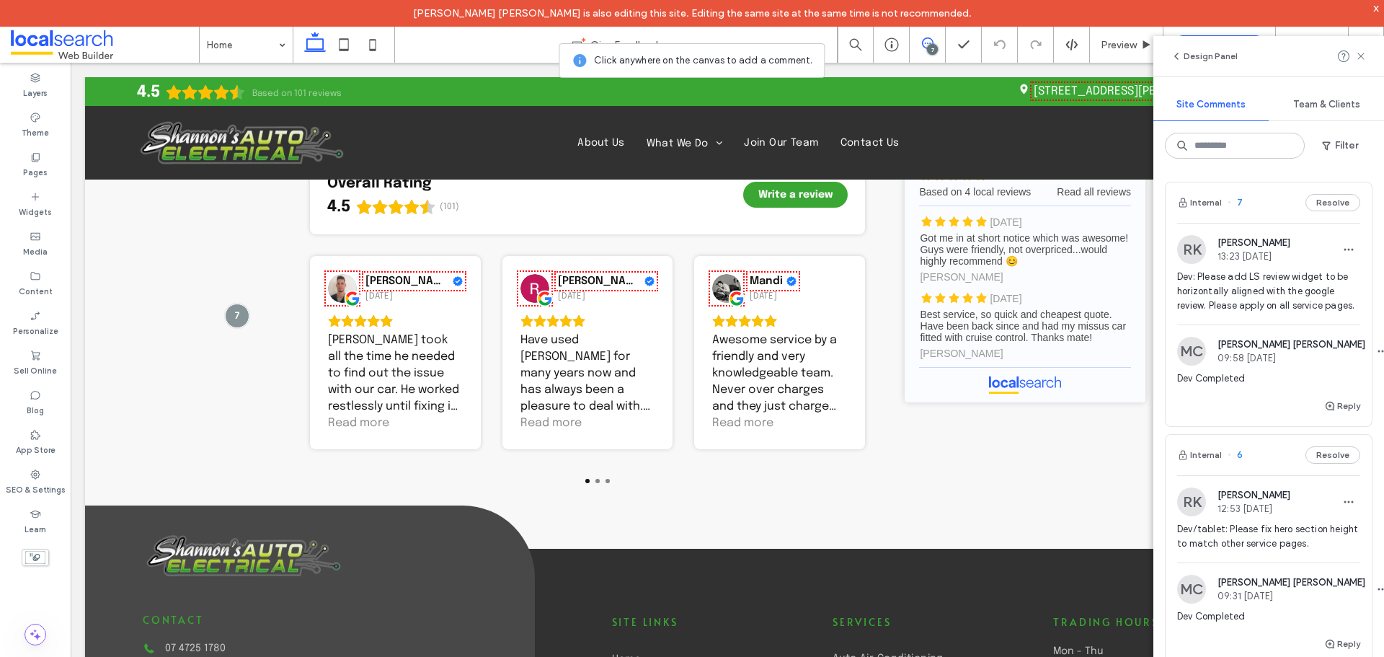
scroll to position [4023, 0]
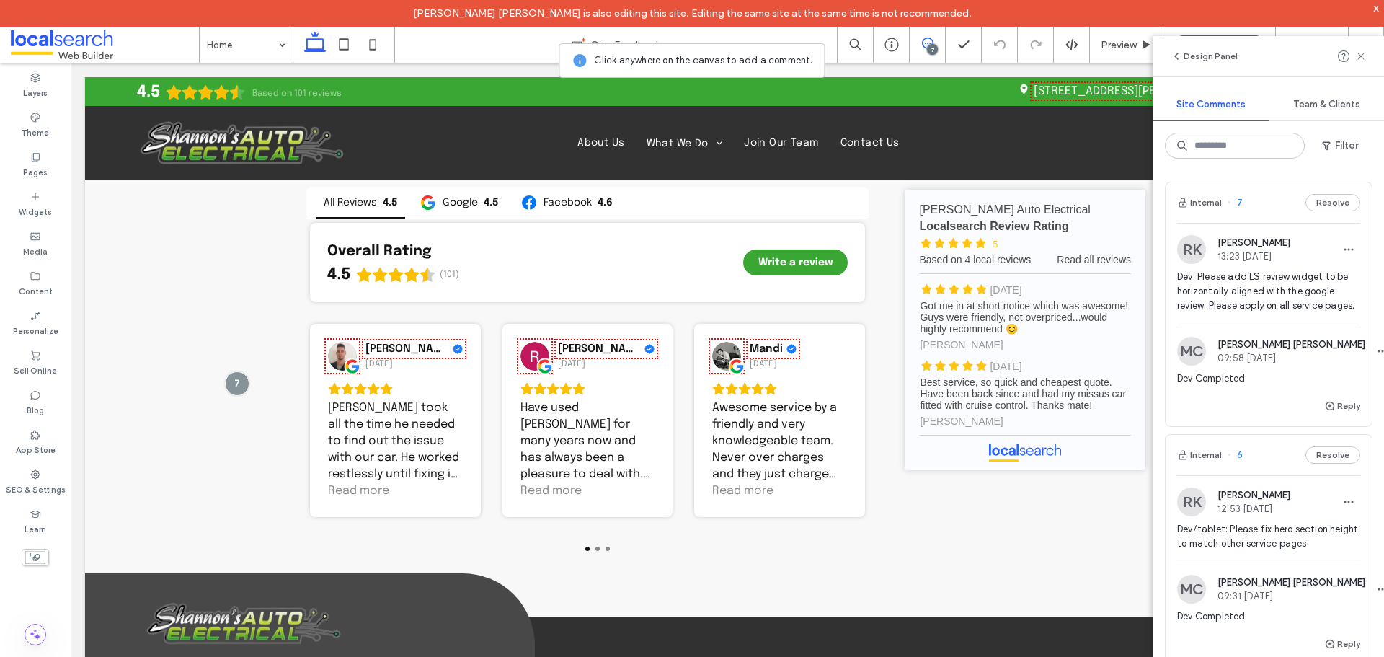
click at [1263, 247] on span "Ruben Kim" at bounding box center [1253, 242] width 73 height 11
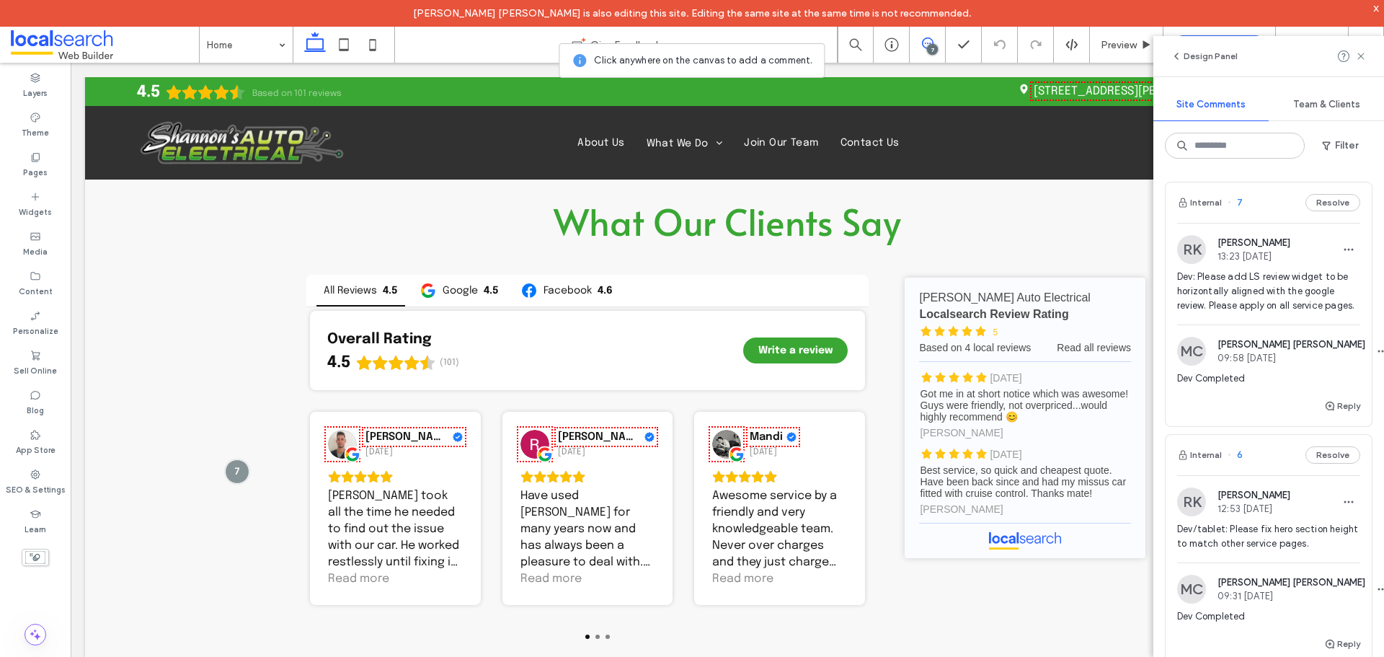
scroll to position [3931, 0]
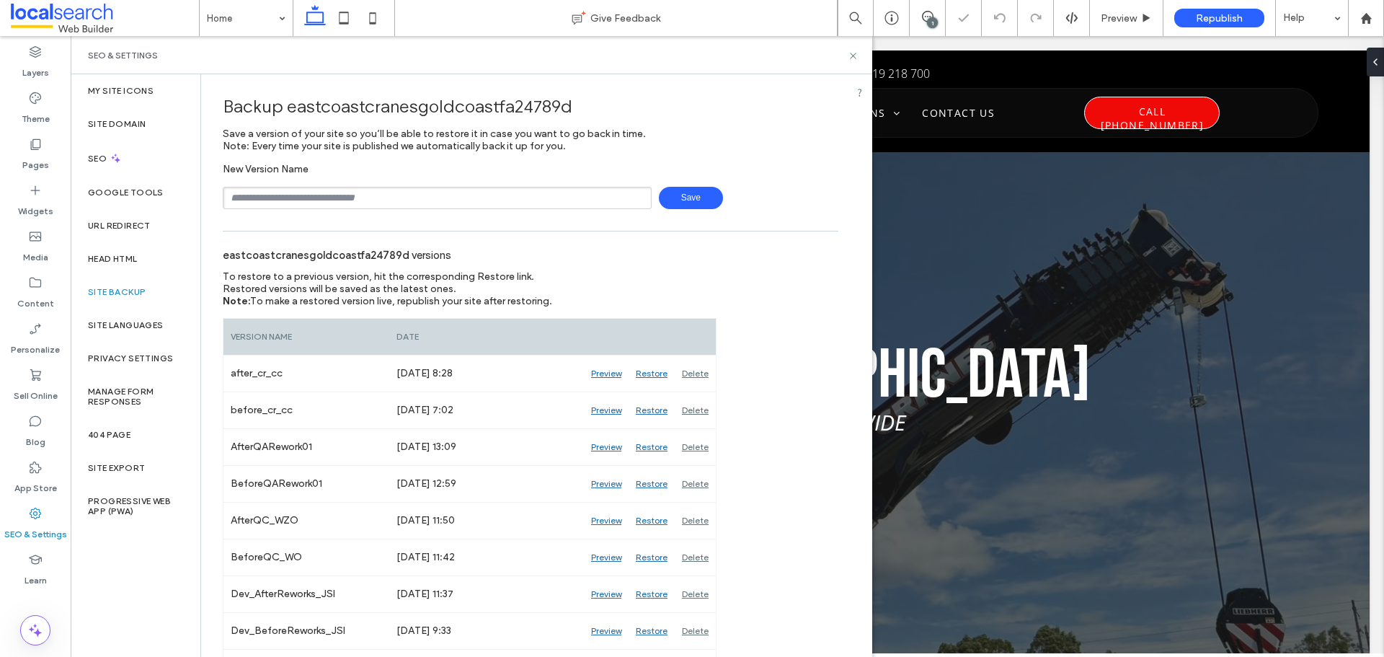
click at [390, 200] on input "text" at bounding box center [437, 198] width 429 height 22
type input "**********"
click at [659, 192] on span "Save" at bounding box center [691, 198] width 64 height 22
click at [606, 450] on div "Preview" at bounding box center [606, 447] width 45 height 36
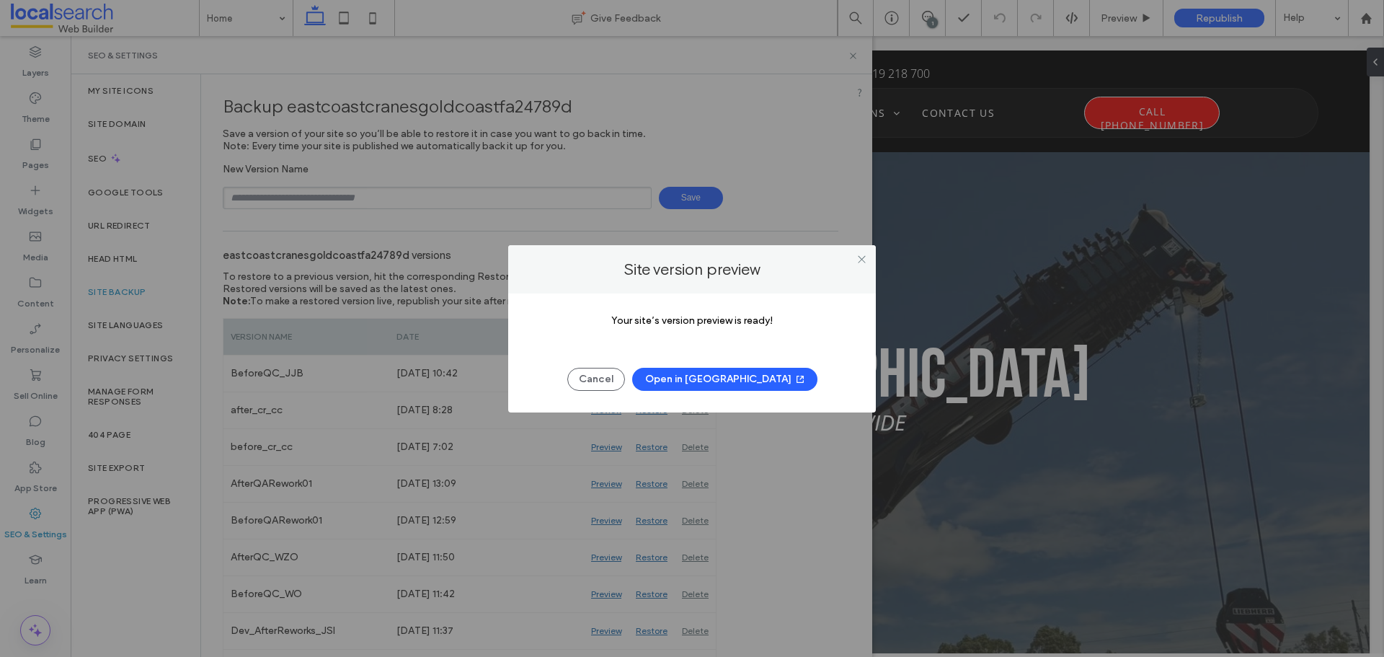
click at [697, 381] on button "Open in [GEOGRAPHIC_DATA]" at bounding box center [724, 379] width 185 height 23
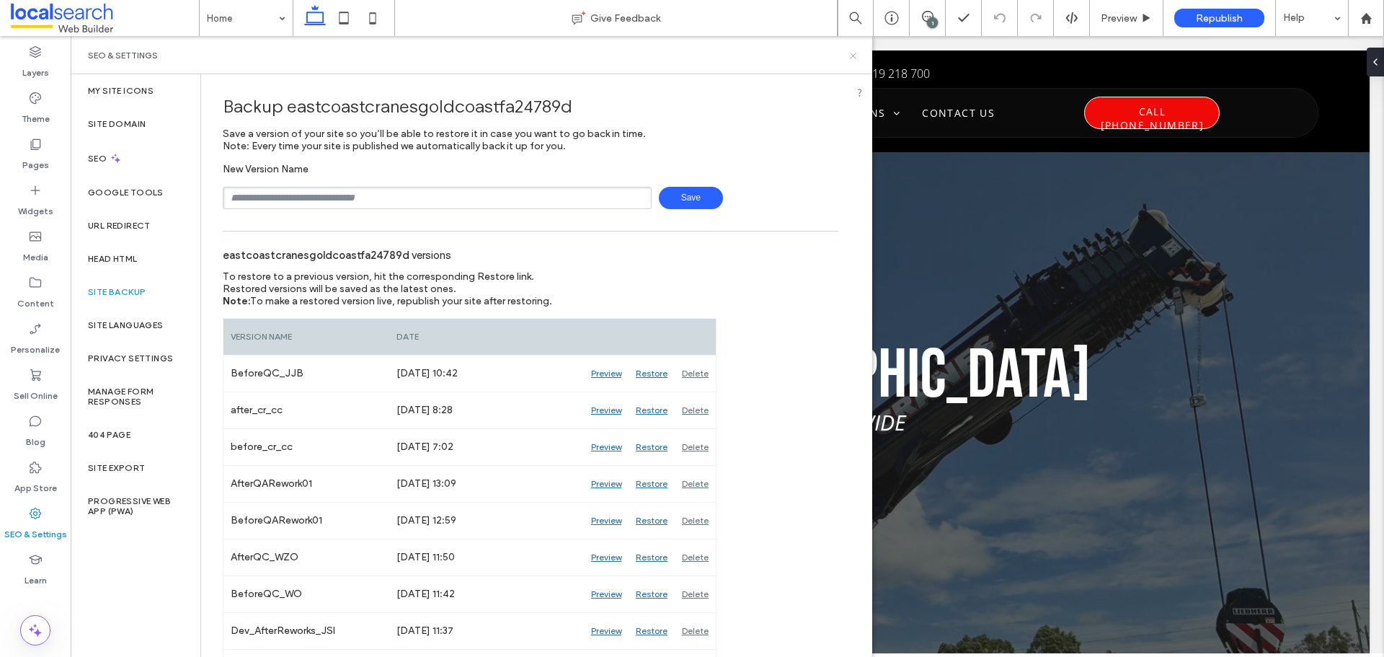
click at [849, 52] on icon at bounding box center [853, 55] width 11 height 11
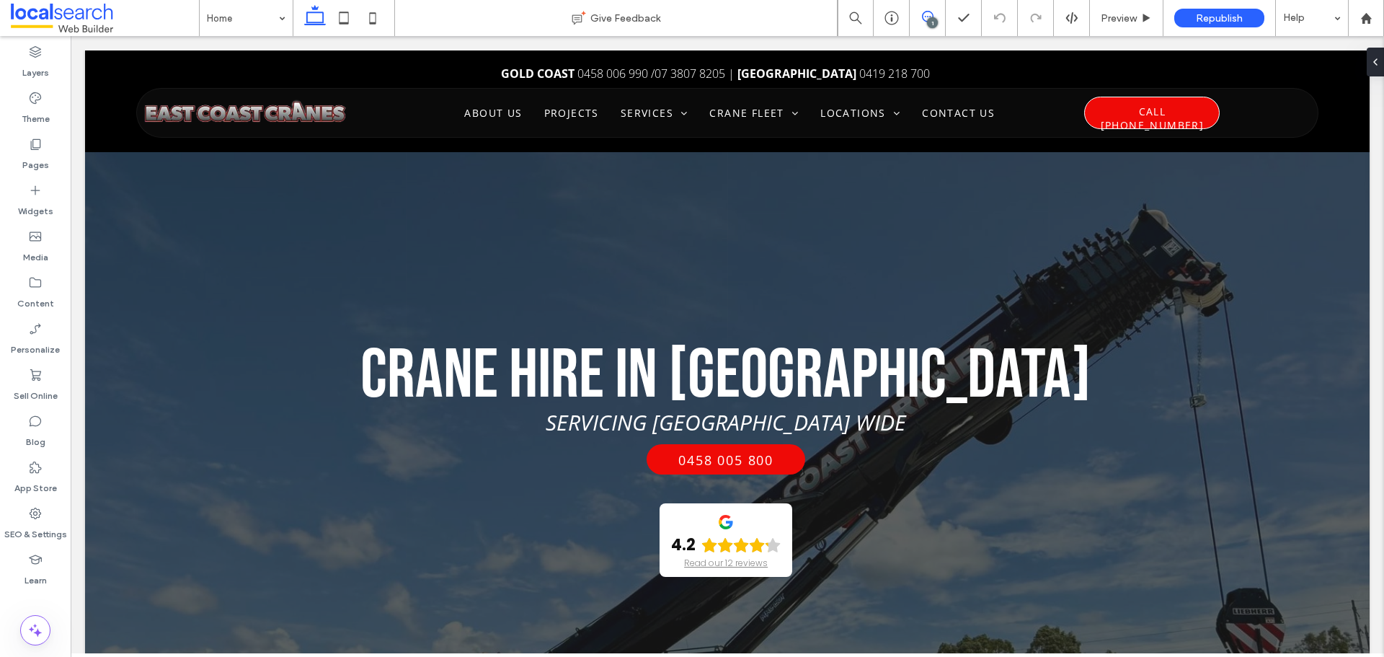
click at [941, 14] on span at bounding box center [927, 17] width 35 height 12
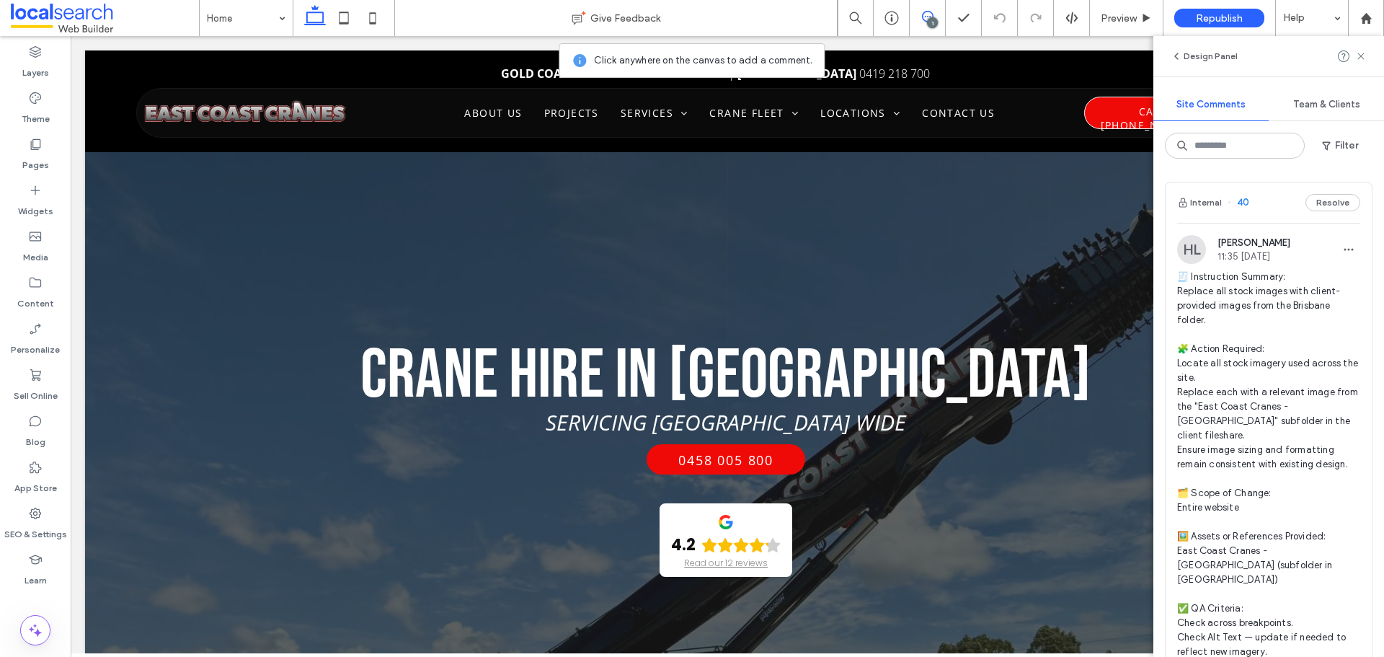
click at [1302, 301] on span "🧾 Instruction Summary: Replace all stock images with client-provided images fro…" at bounding box center [1268, 464] width 183 height 389
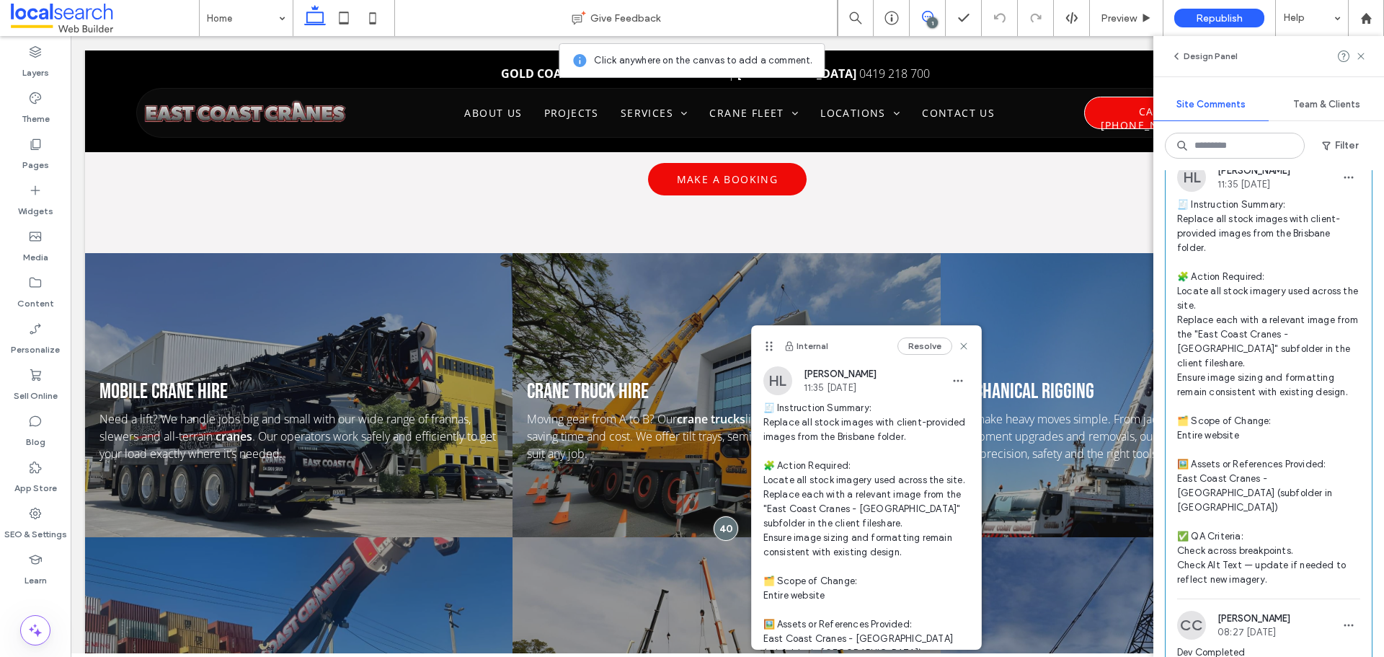
scroll to position [144, 0]
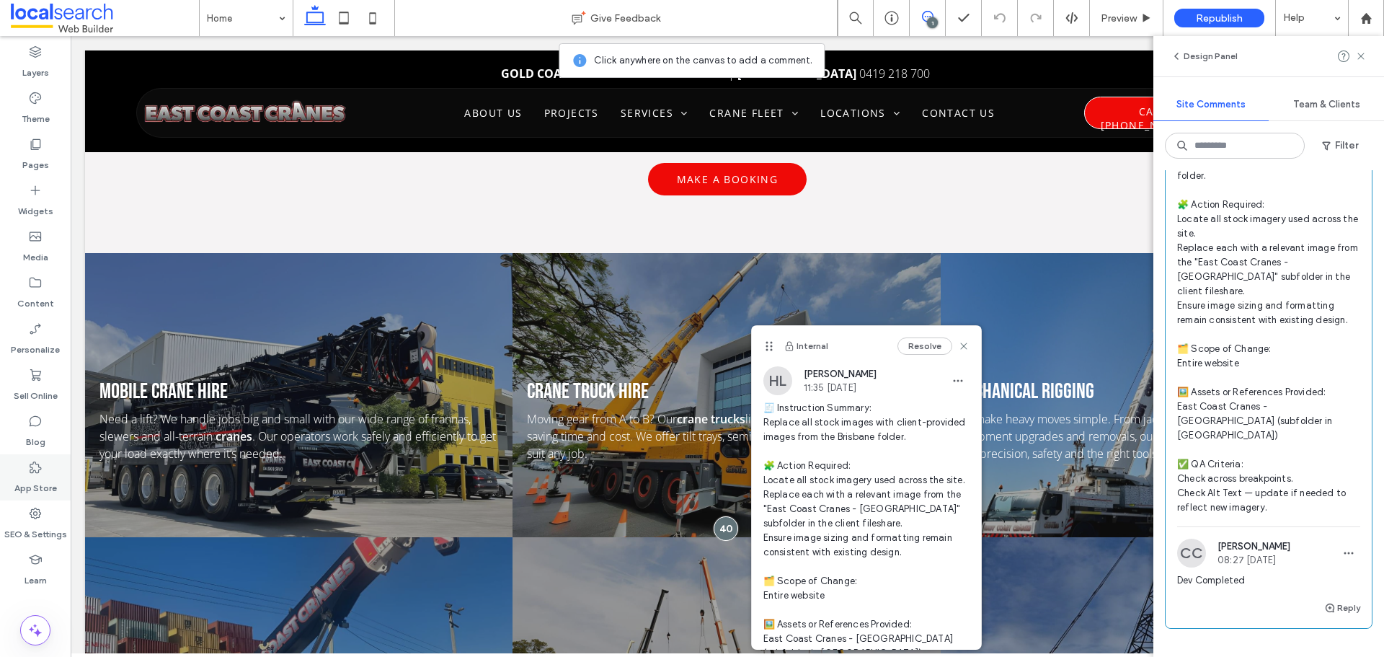
click at [25, 521] on label "SEO & Settings" at bounding box center [35, 530] width 63 height 20
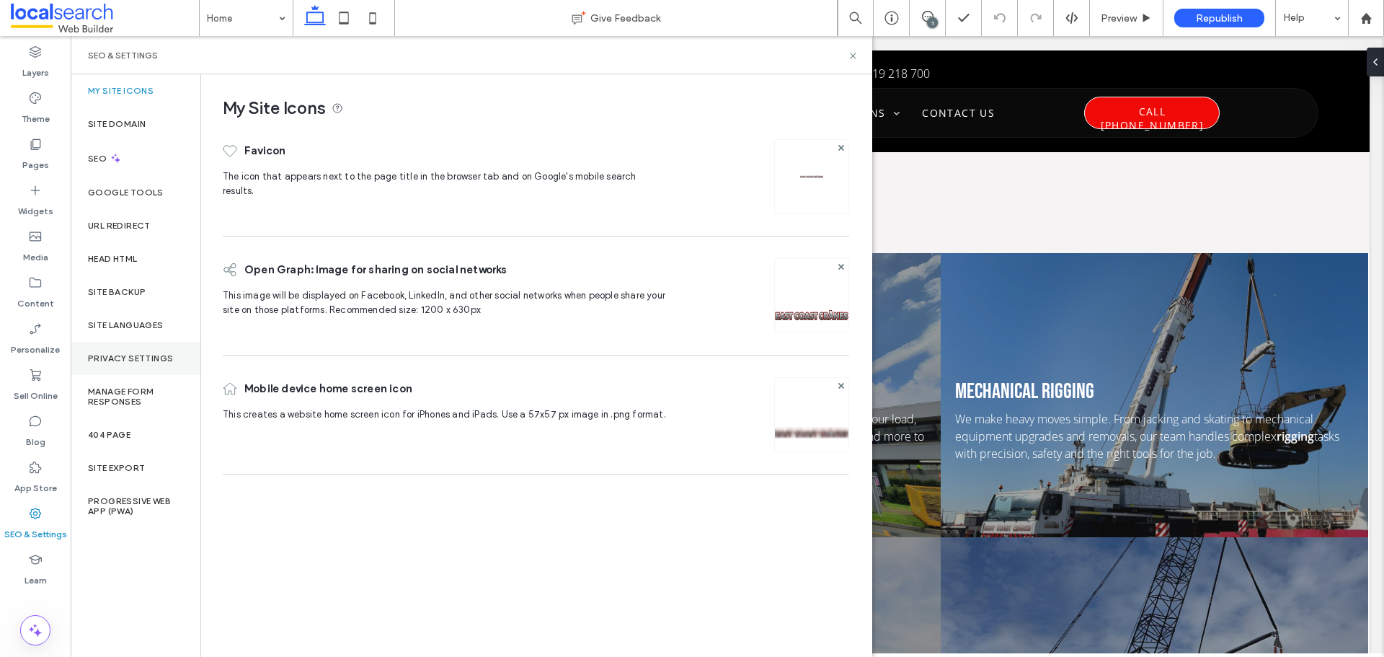
scroll to position [0, 0]
click at [118, 299] on div "Site Backup" at bounding box center [136, 291] width 130 height 33
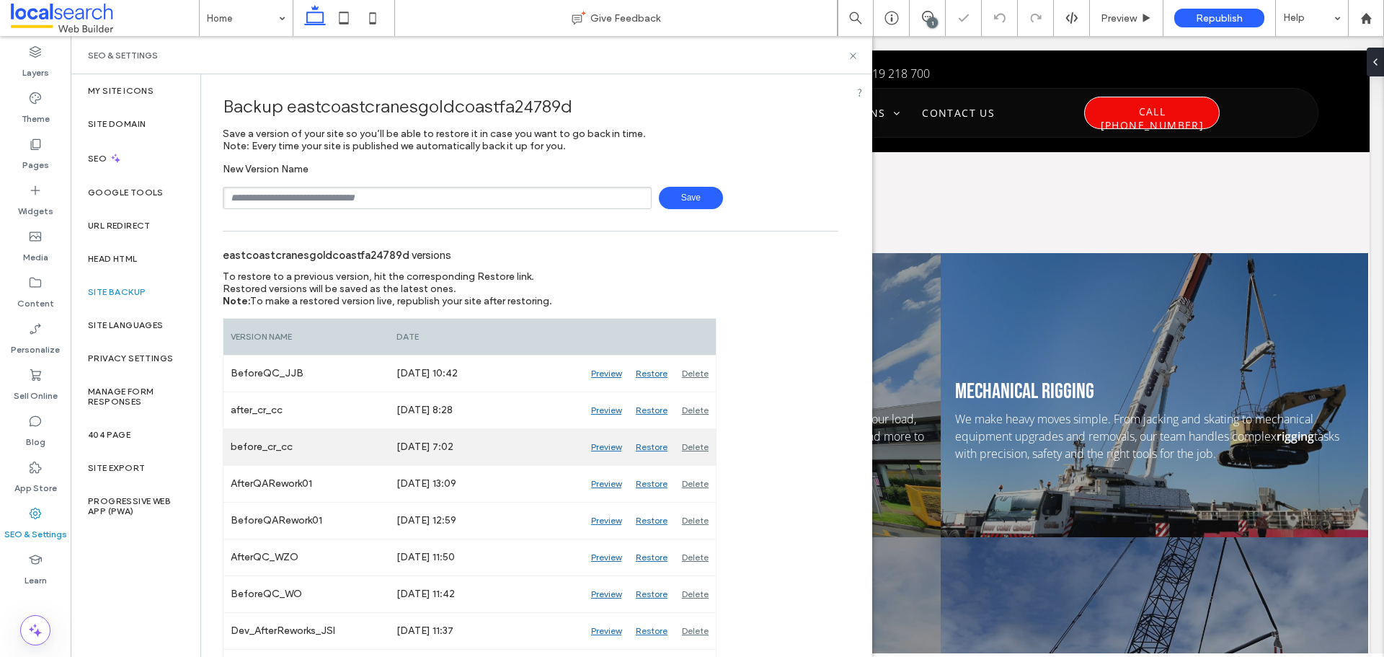
click at [600, 446] on div "Preview" at bounding box center [606, 447] width 45 height 36
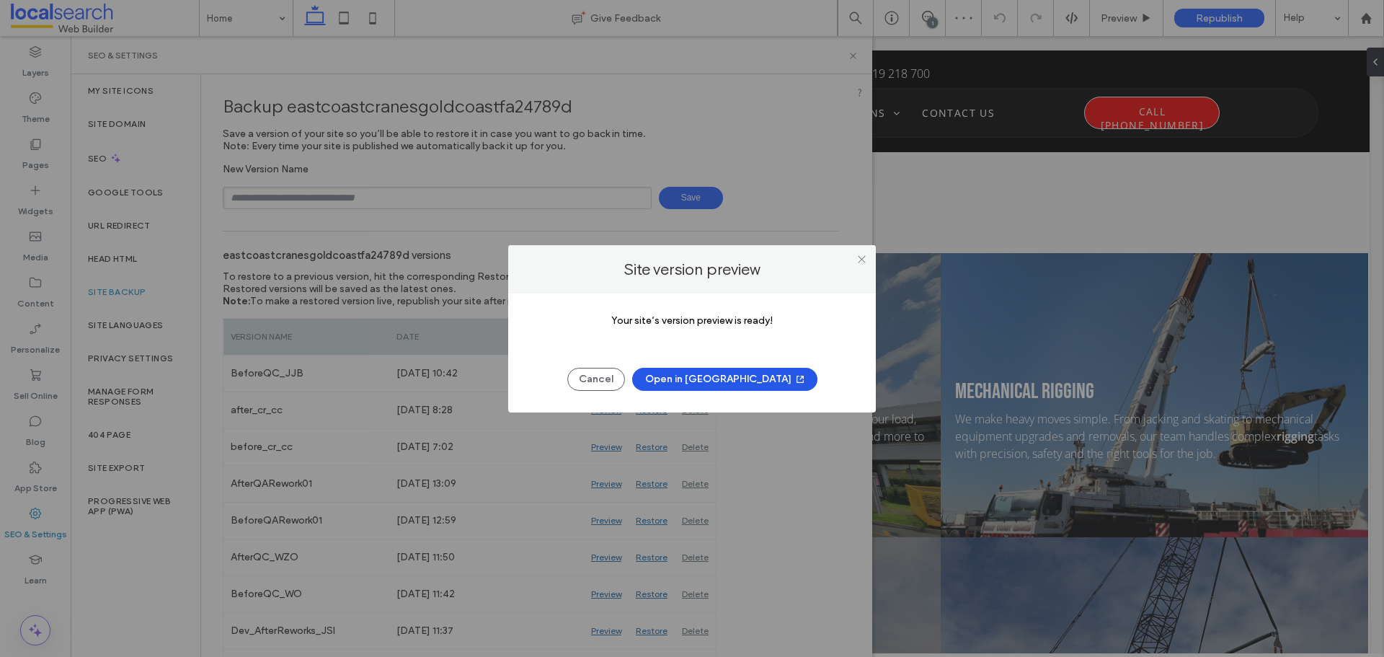
click at [689, 374] on button "Open in [GEOGRAPHIC_DATA]" at bounding box center [724, 379] width 185 height 23
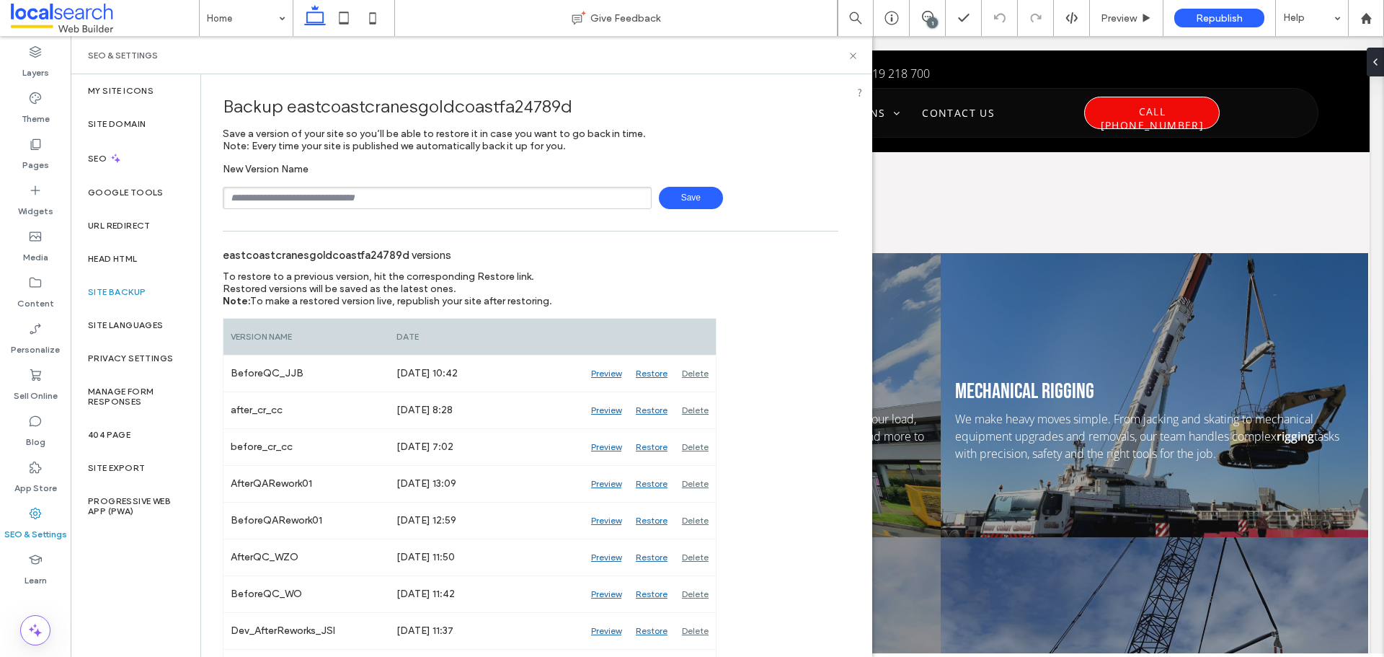
scroll to position [505, 0]
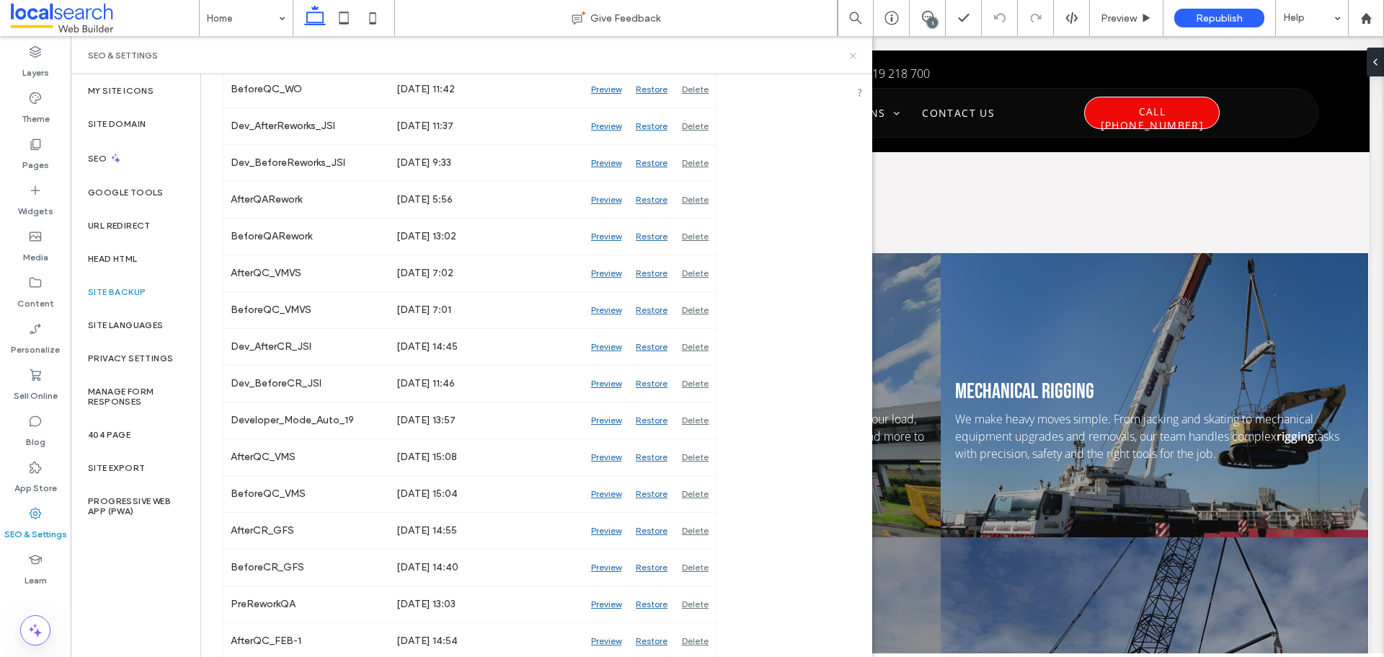
click at [856, 54] on icon at bounding box center [853, 55] width 11 height 11
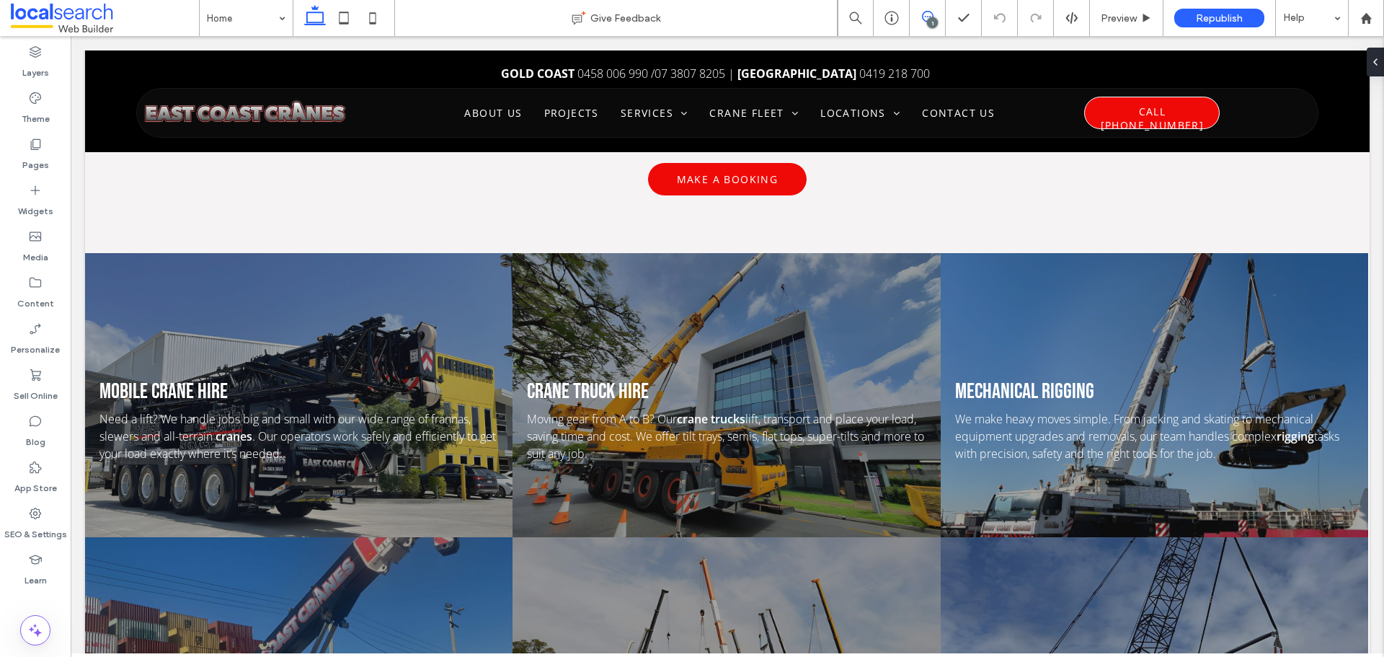
click at [931, 17] on icon at bounding box center [928, 17] width 12 height 12
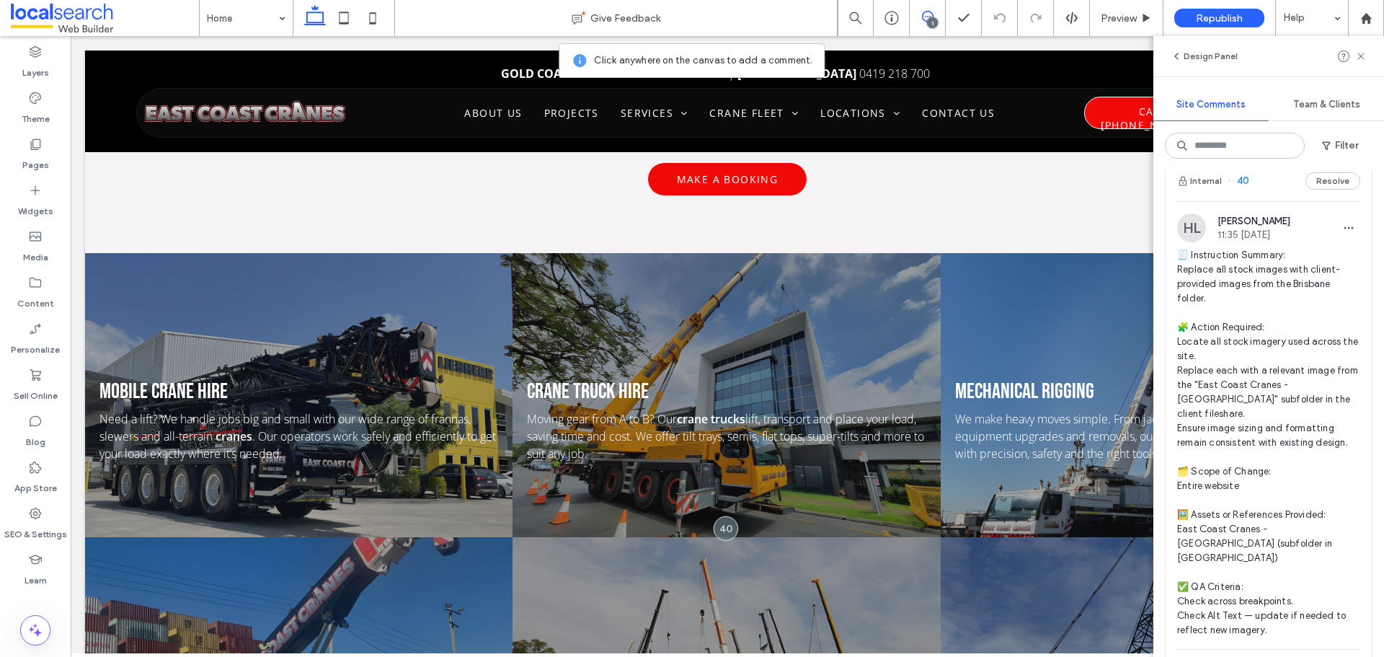
scroll to position [0, 0]
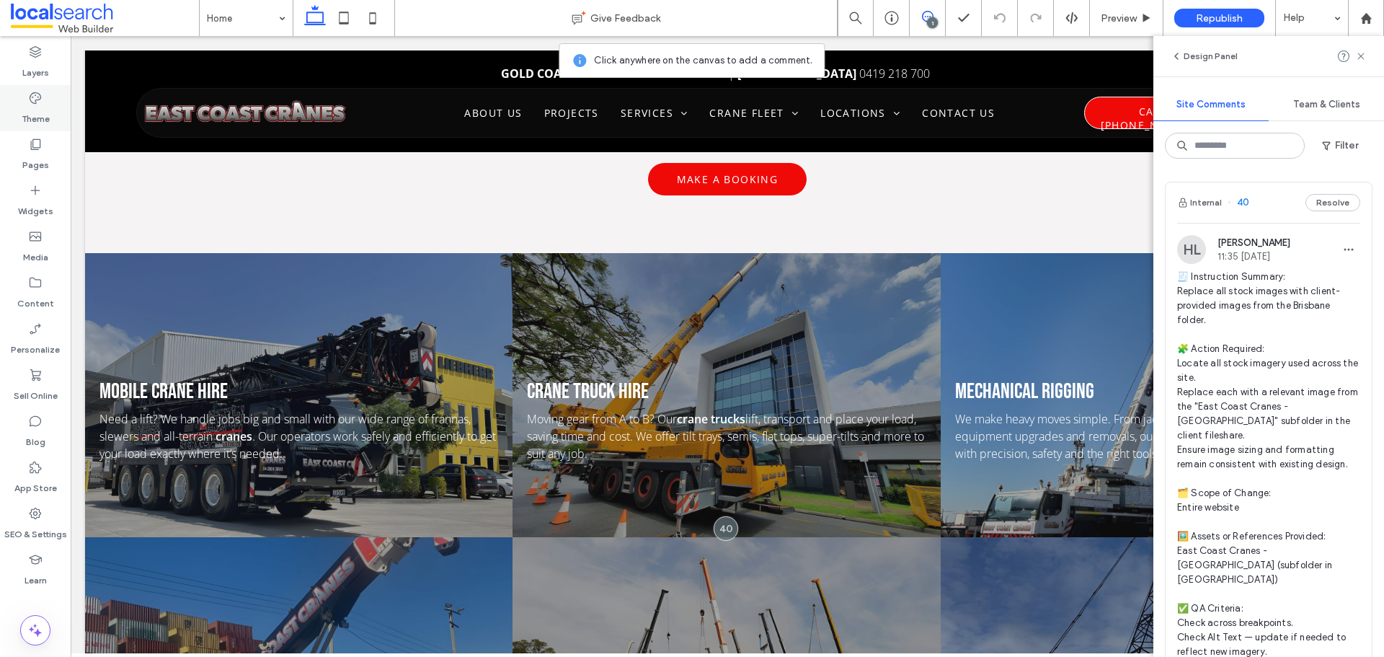
click at [37, 116] on label "Theme" at bounding box center [36, 115] width 28 height 20
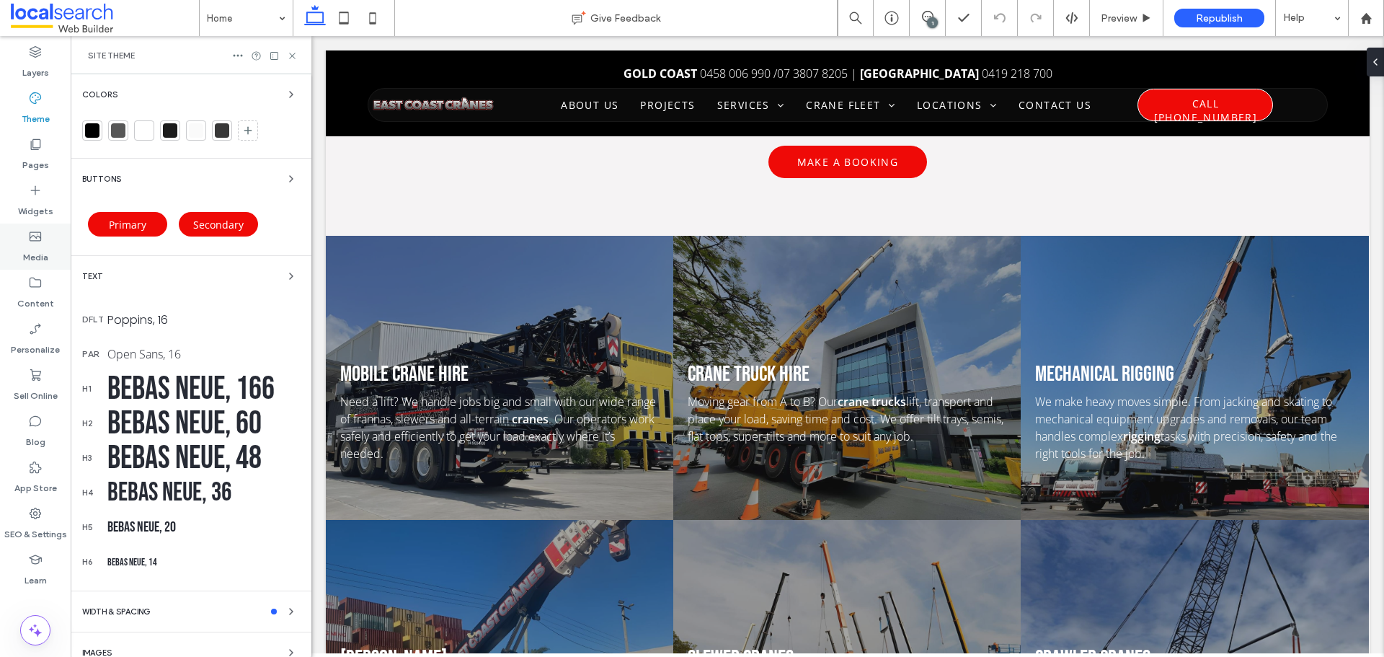
scroll to position [1399, 0]
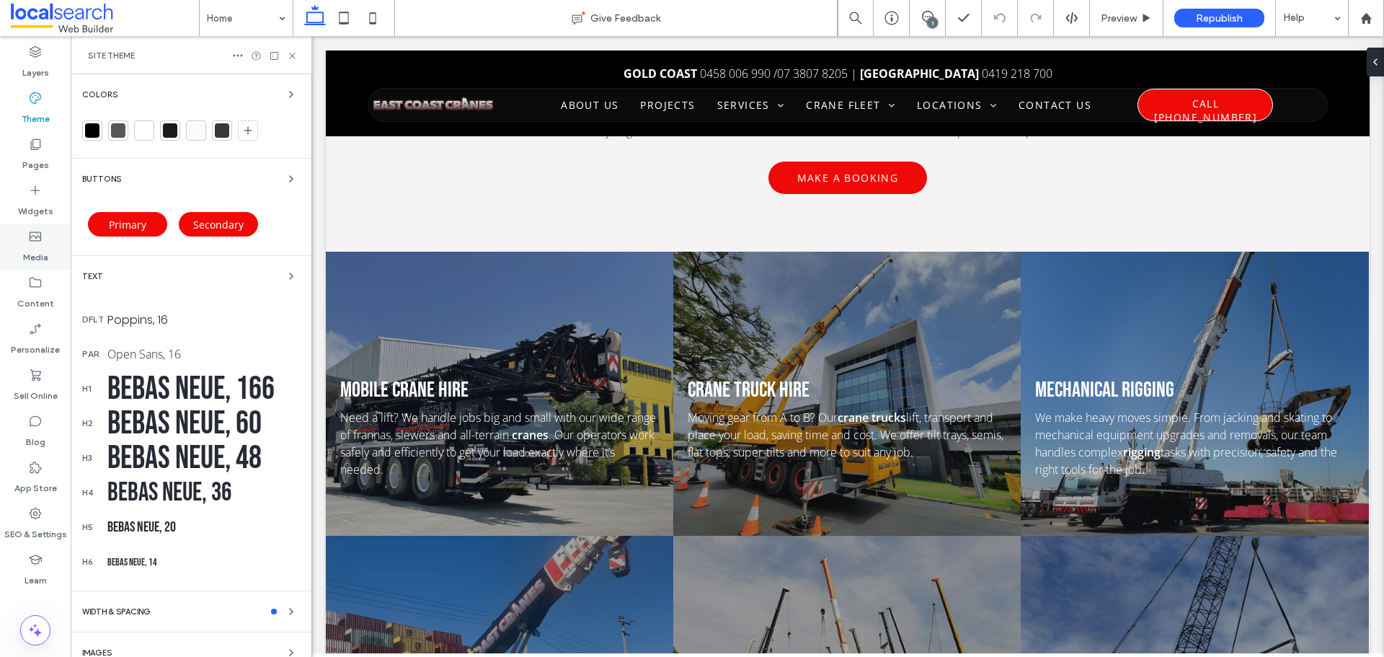
click at [42, 247] on label "Media" at bounding box center [35, 254] width 25 height 20
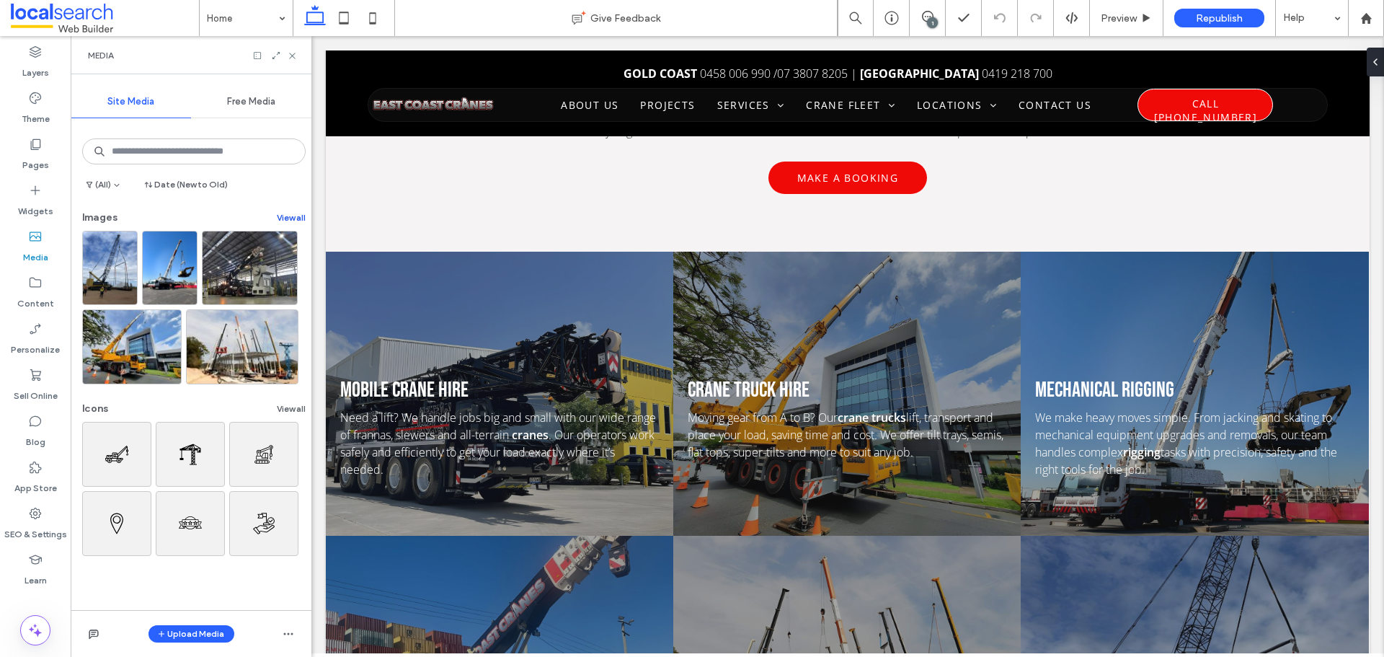
click at [280, 211] on button "View all" at bounding box center [291, 217] width 29 height 17
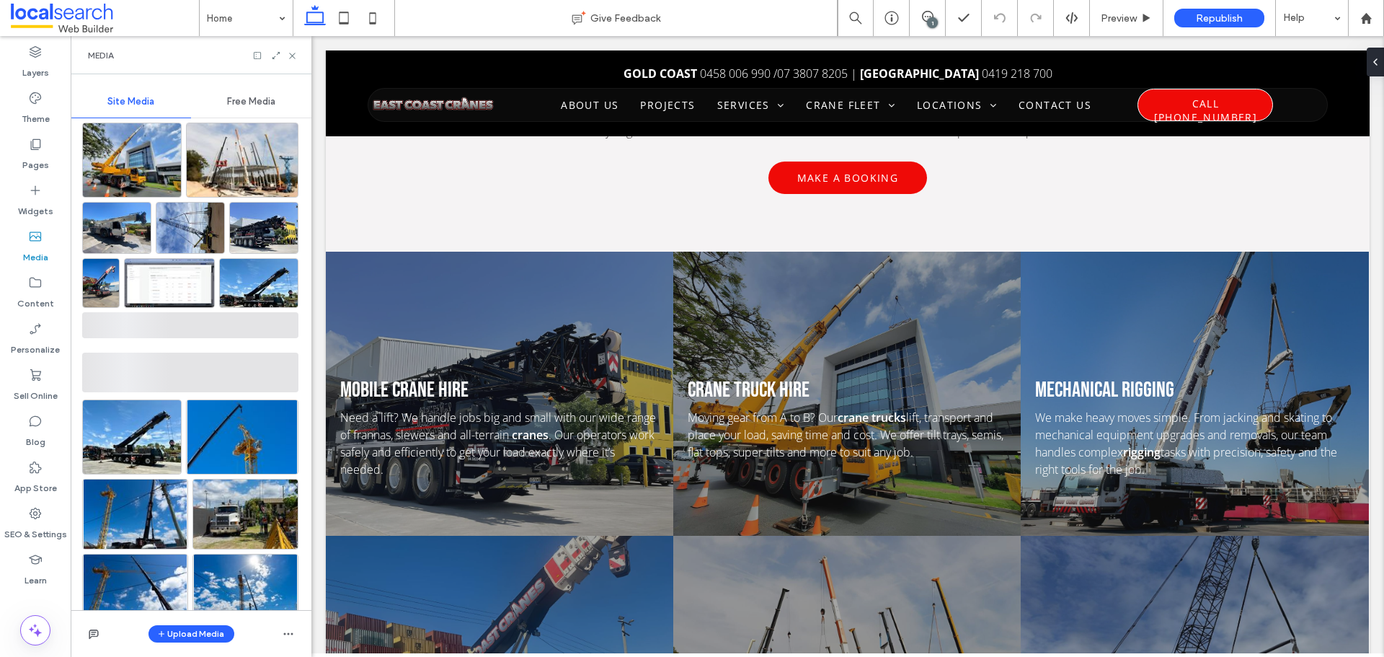
scroll to position [216, 0]
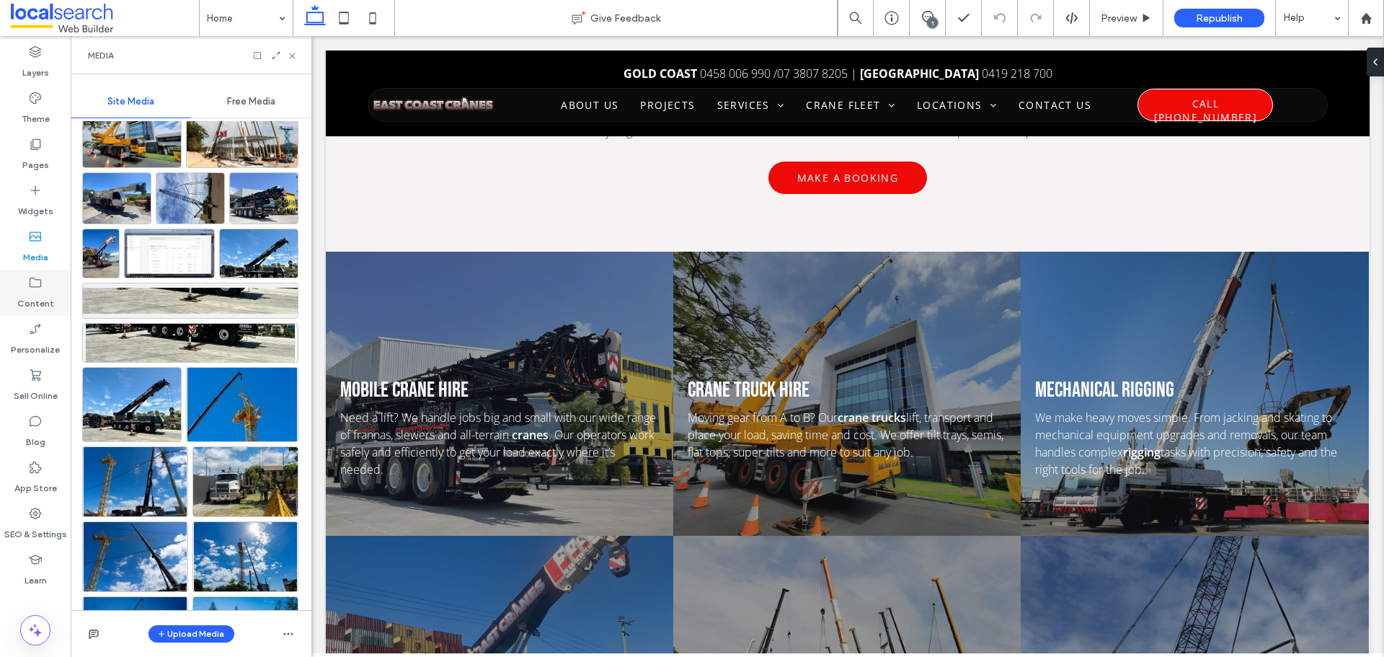
click at [40, 301] on label "Content" at bounding box center [35, 300] width 37 height 20
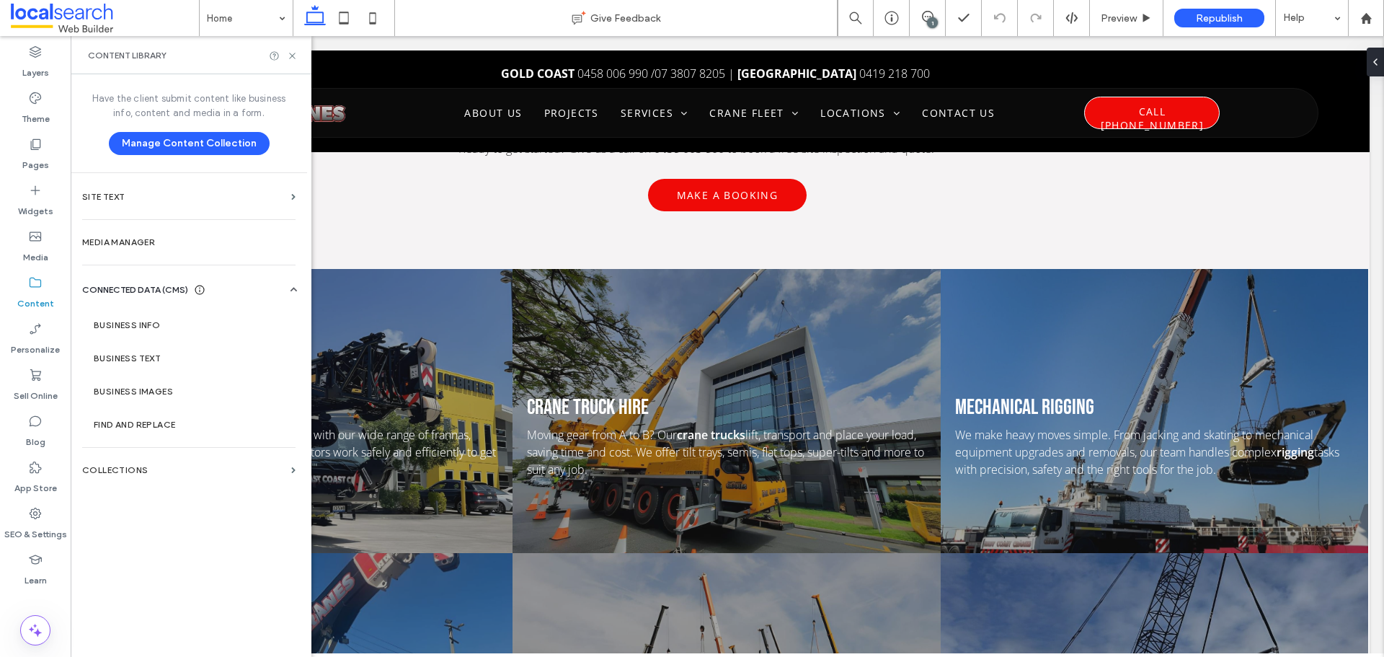
scroll to position [1415, 0]
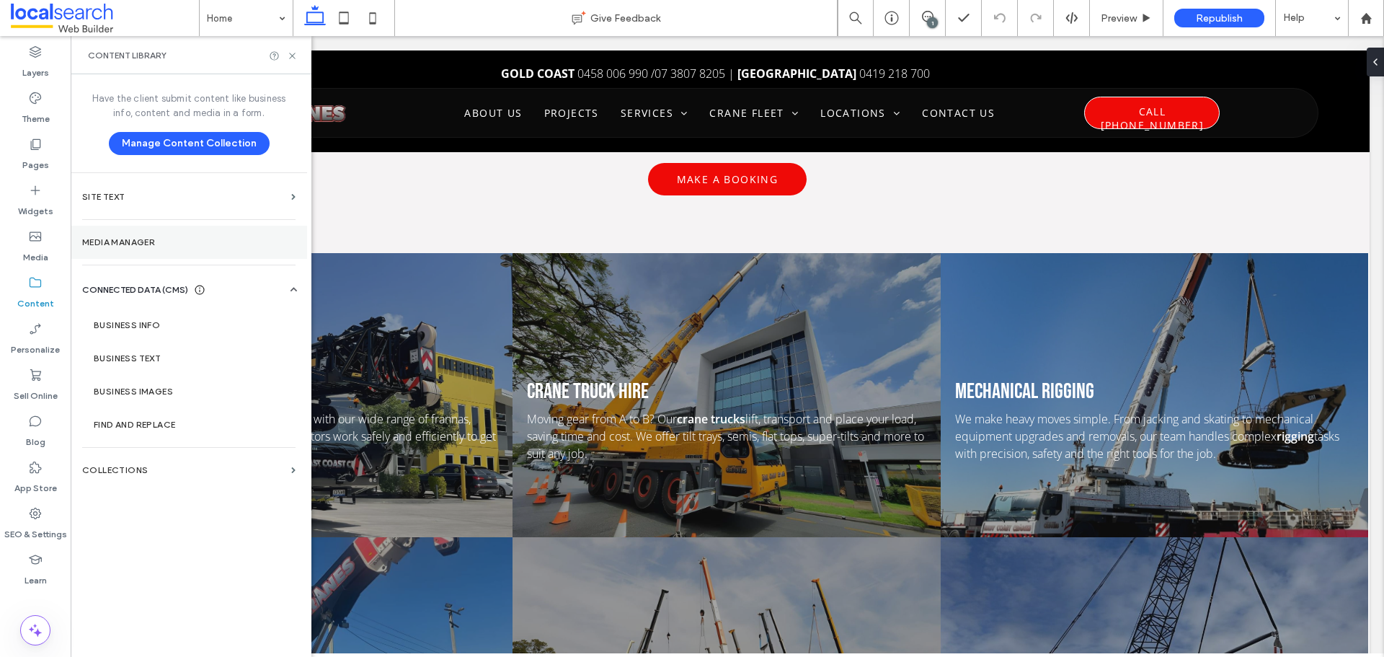
click at [145, 239] on label "Media Manager" at bounding box center [188, 242] width 213 height 10
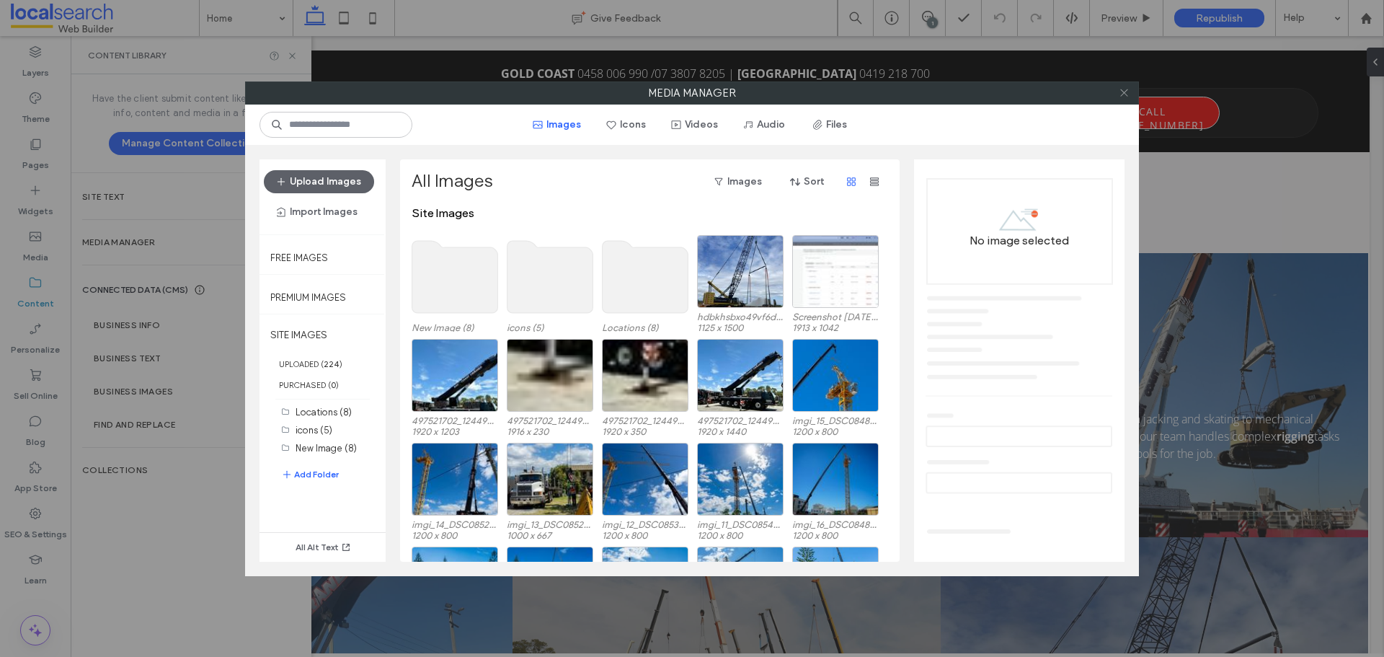
click at [1122, 96] on icon at bounding box center [1124, 92] width 11 height 11
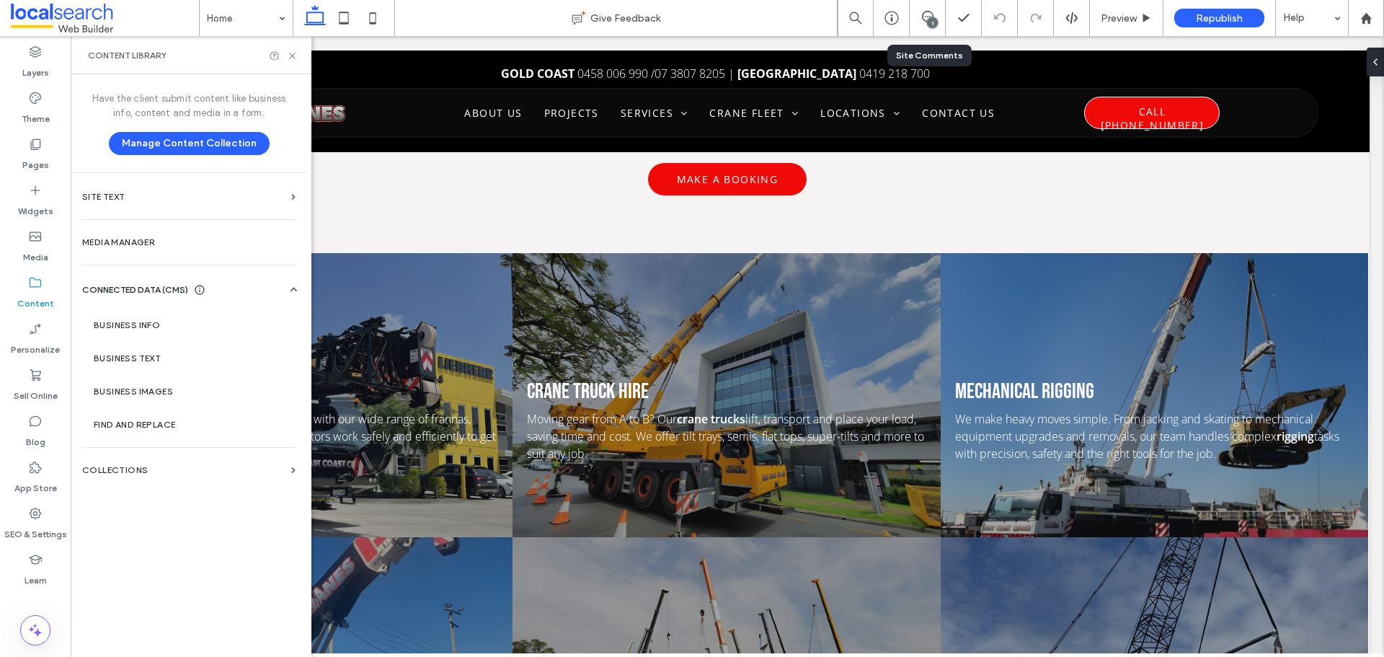
click at [934, 9] on div "1" at bounding box center [928, 18] width 36 height 36
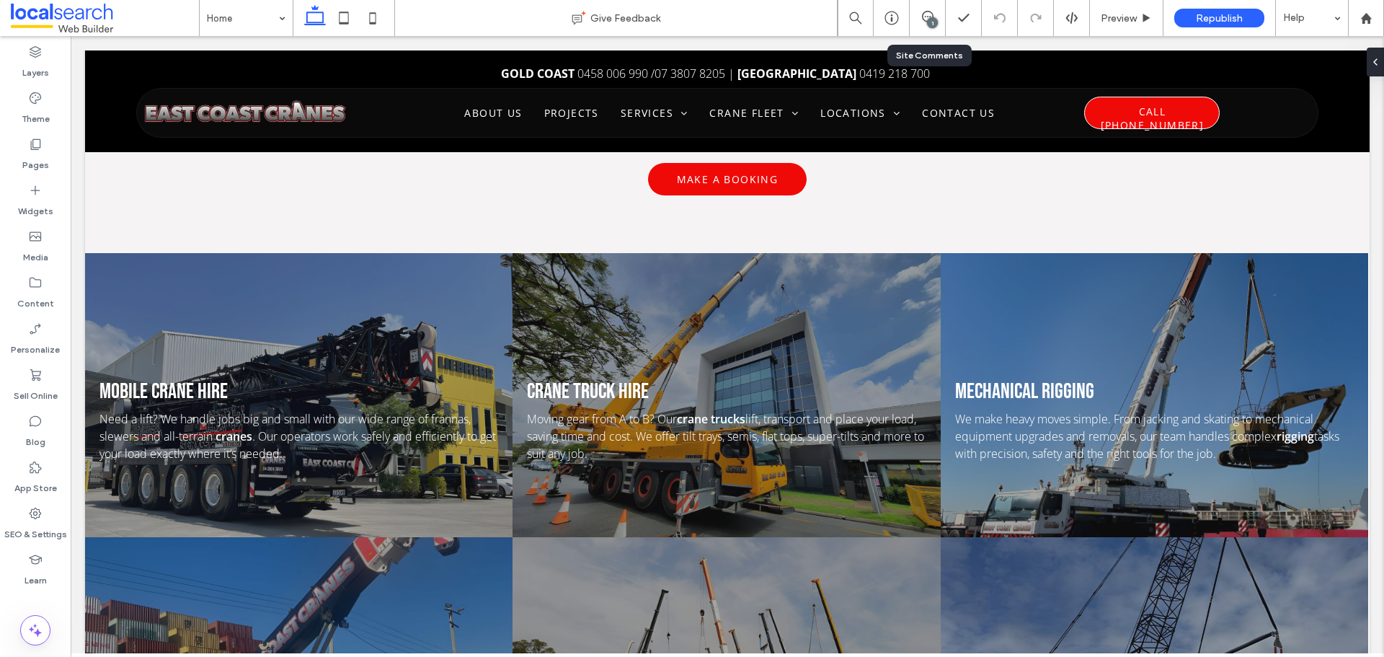
click at [938, 29] on div "1" at bounding box center [928, 18] width 36 height 36
click at [925, 22] on div "1" at bounding box center [927, 18] width 35 height 14
click at [927, 23] on div "1" at bounding box center [932, 22] width 11 height 11
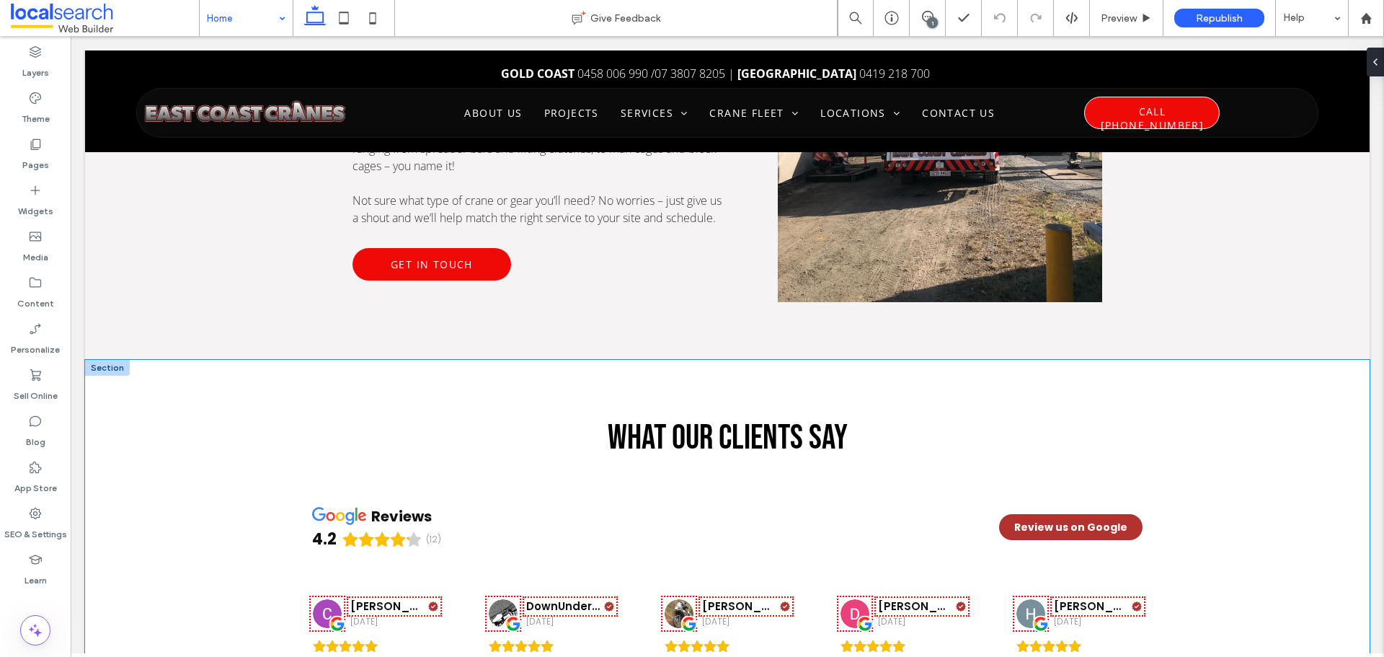
scroll to position [3073, 0]
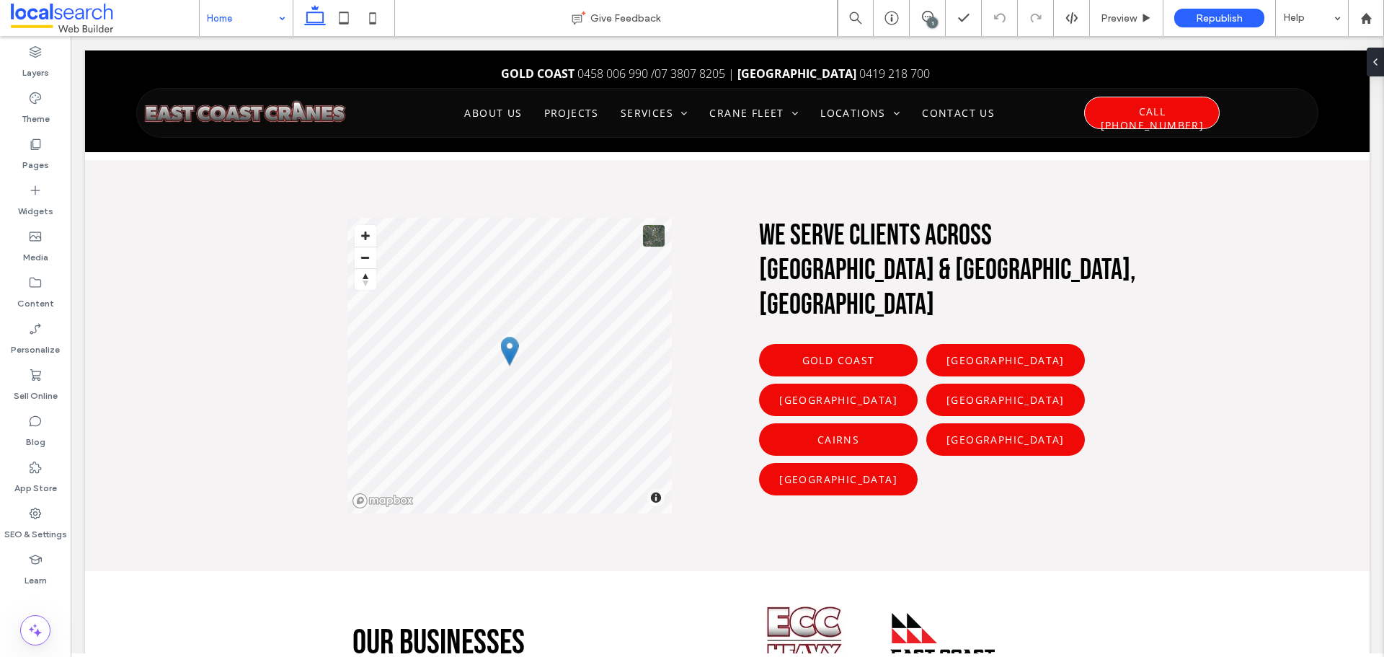
click at [263, 18] on input at bounding box center [242, 18] width 71 height 36
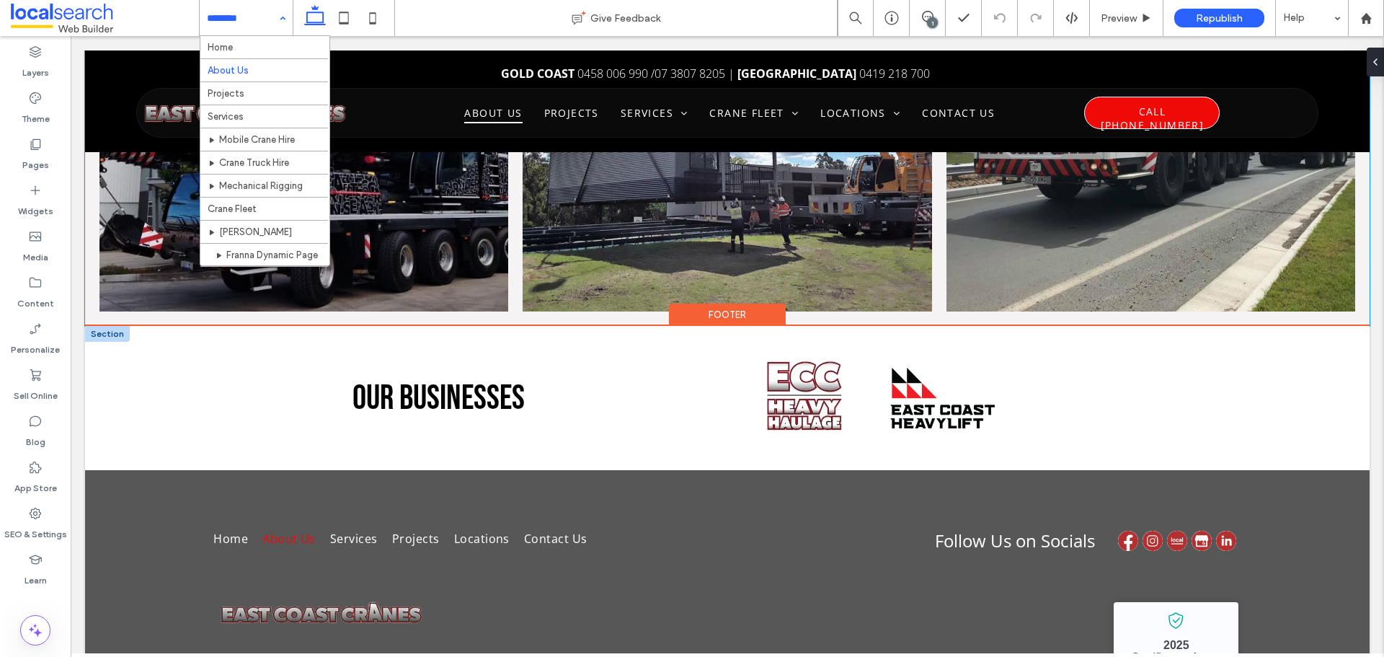
scroll to position [1225, 0]
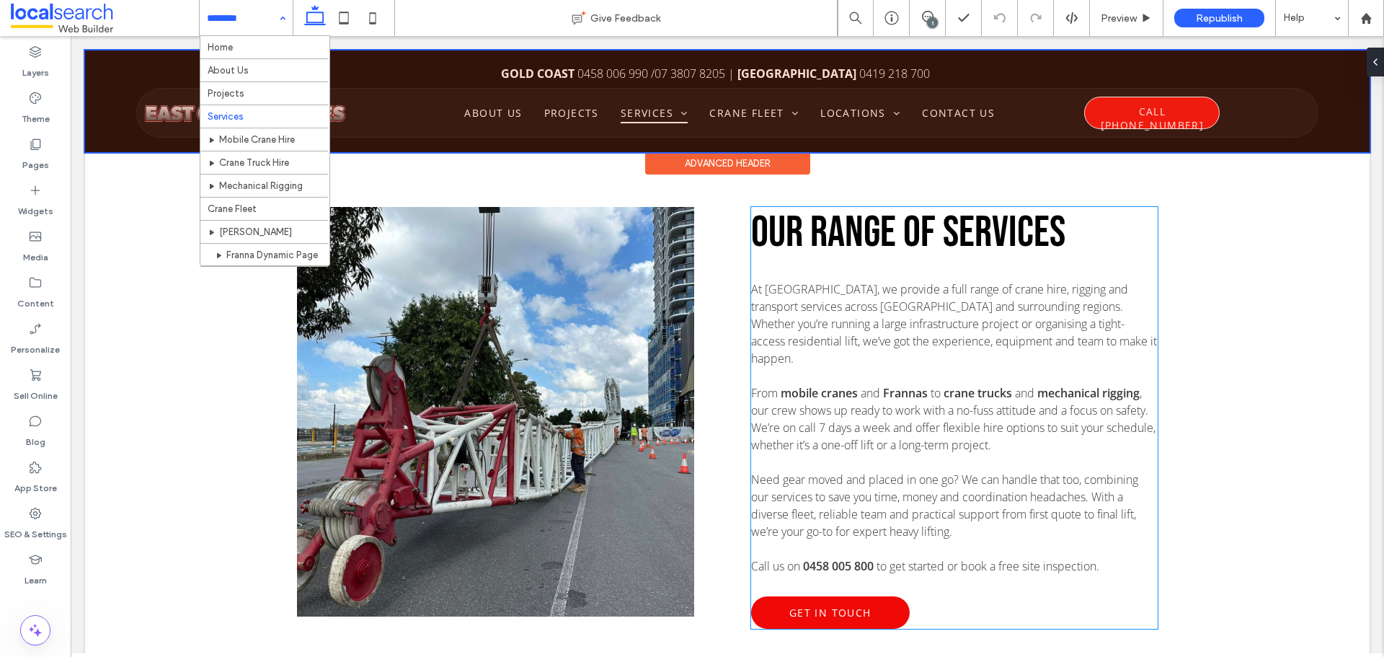
scroll to position [216, 0]
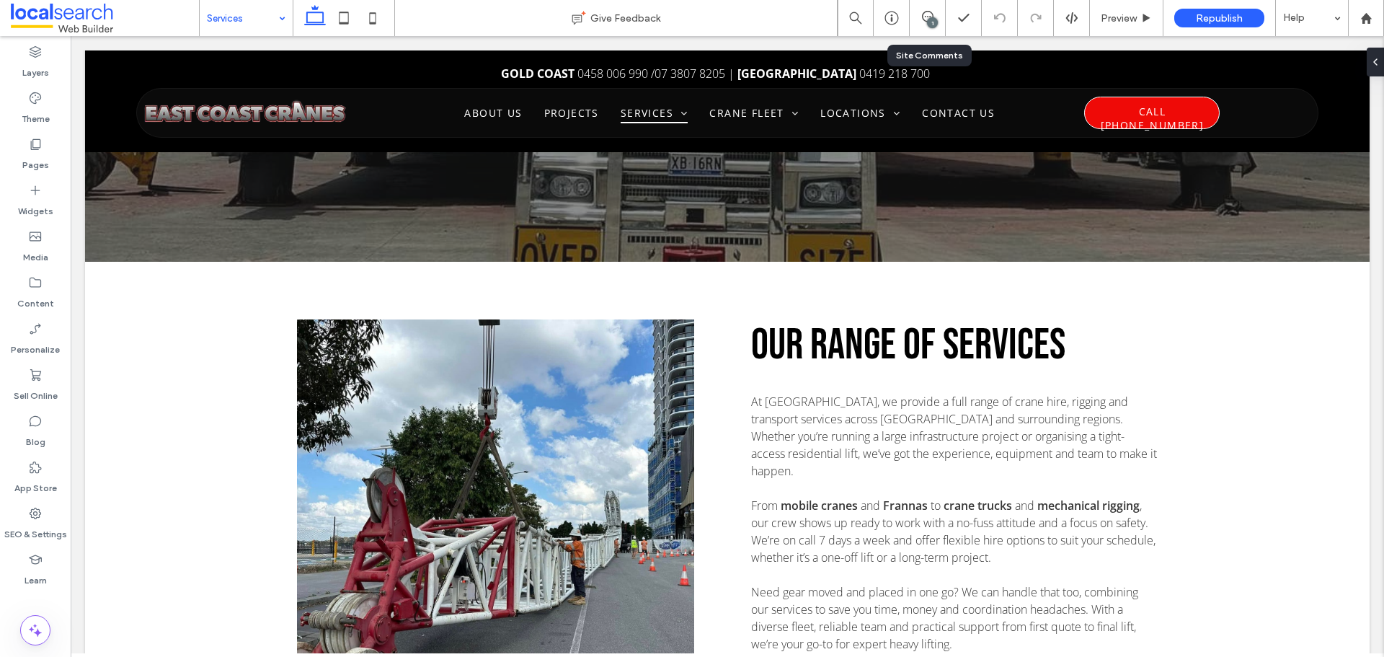
click at [936, 9] on div "1" at bounding box center [928, 18] width 36 height 36
click at [936, 17] on span at bounding box center [927, 17] width 35 height 12
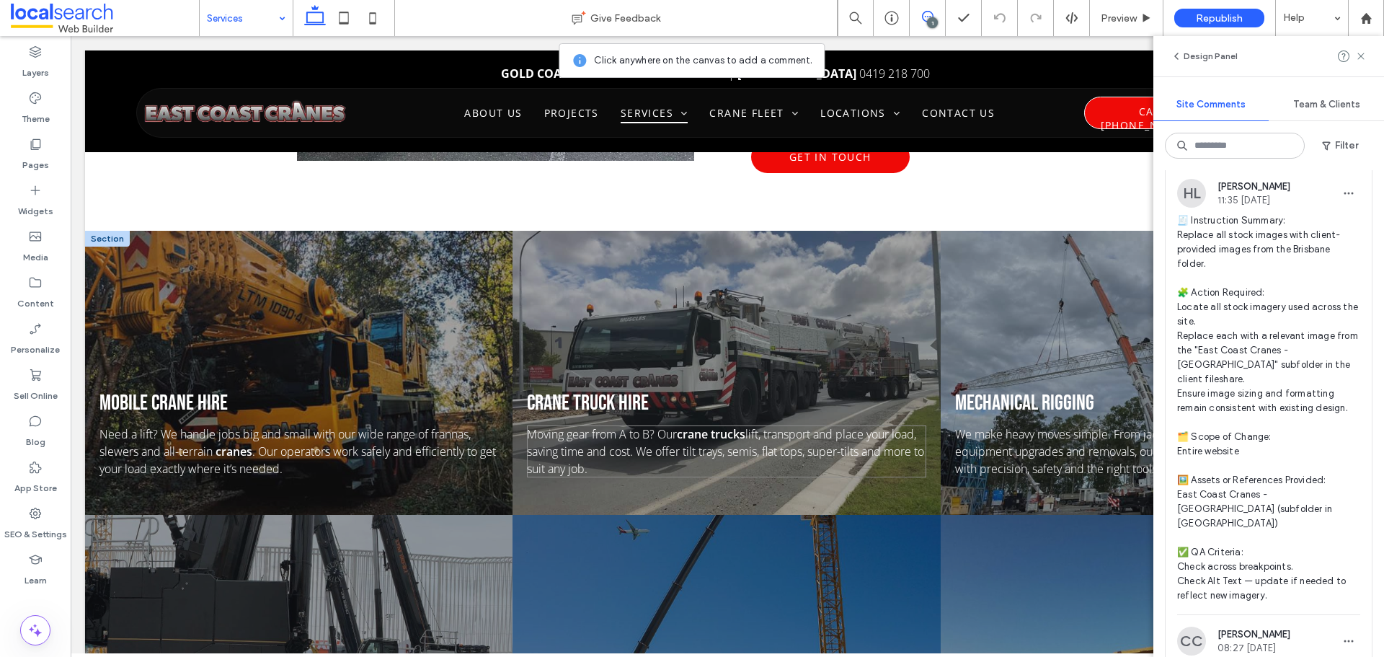
scroll to position [793, 0]
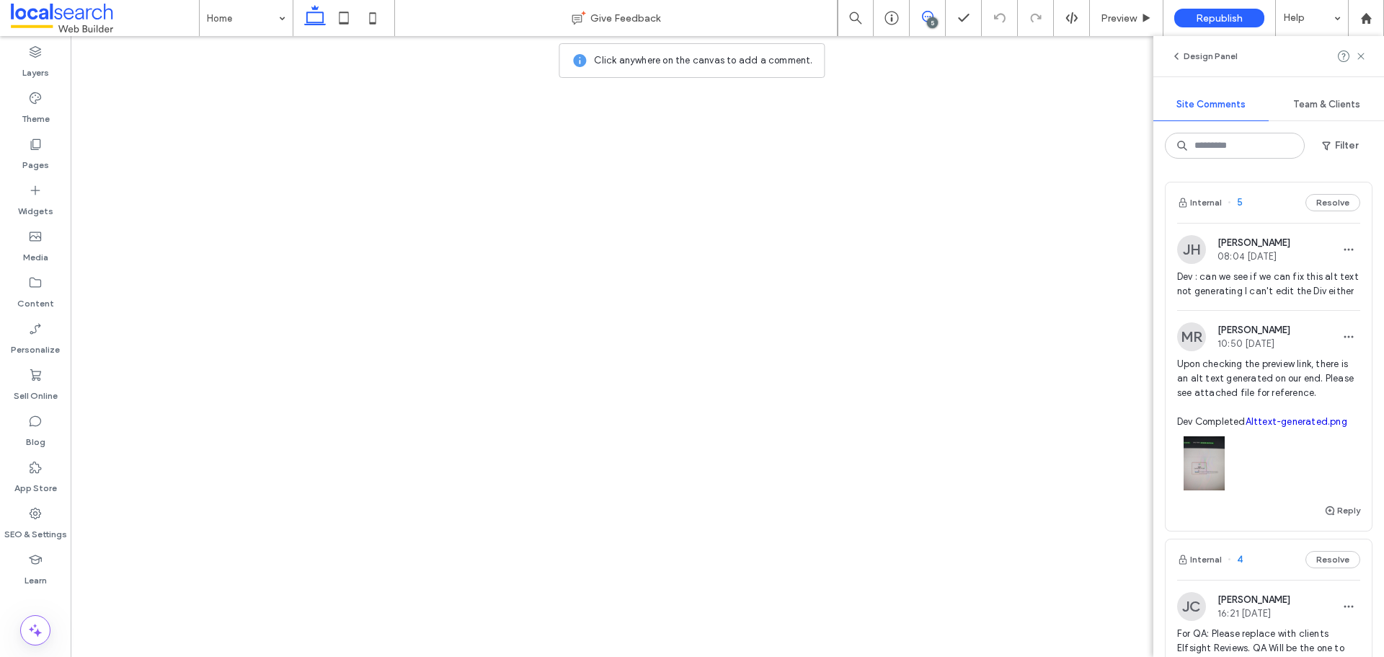
click at [1243, 298] on span "Dev : can we see if we can fix this alt text not generating I can't edit the Di…" at bounding box center [1268, 284] width 183 height 29
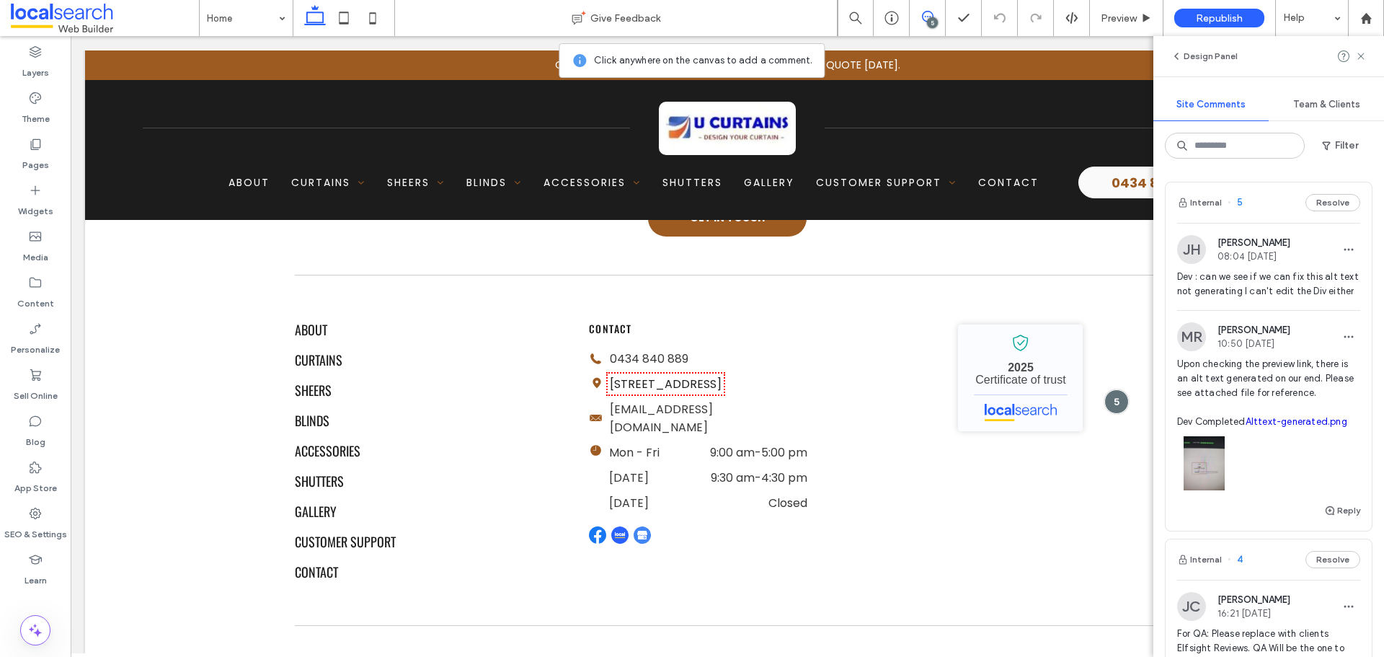
scroll to position [4390, 0]
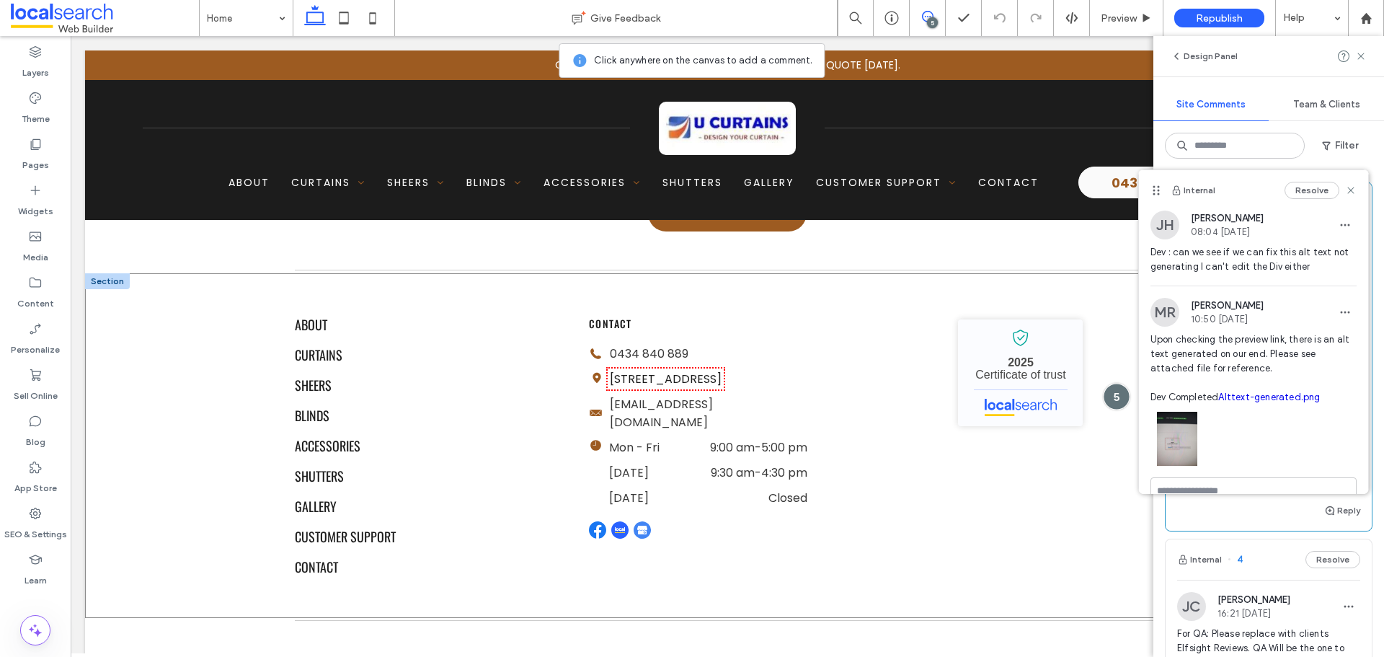
click at [1106, 383] on div at bounding box center [1116, 396] width 27 height 27
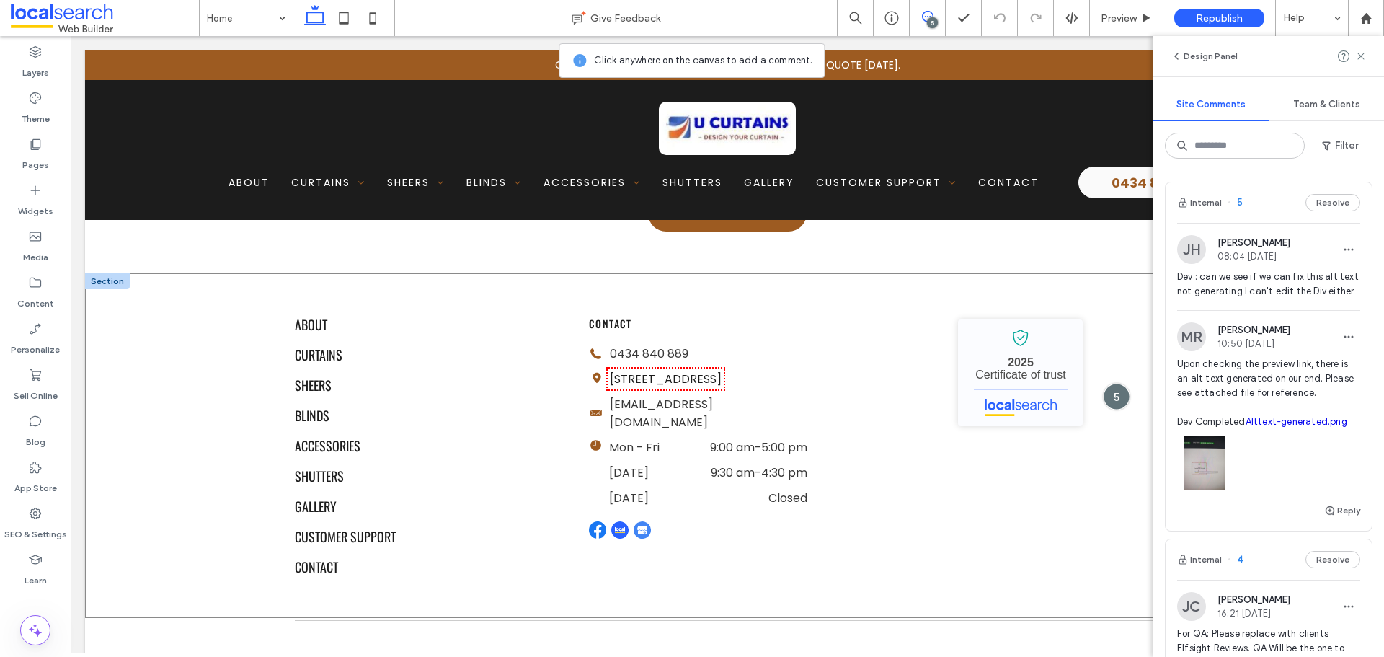
click at [1106, 383] on div at bounding box center [1116, 396] width 27 height 27
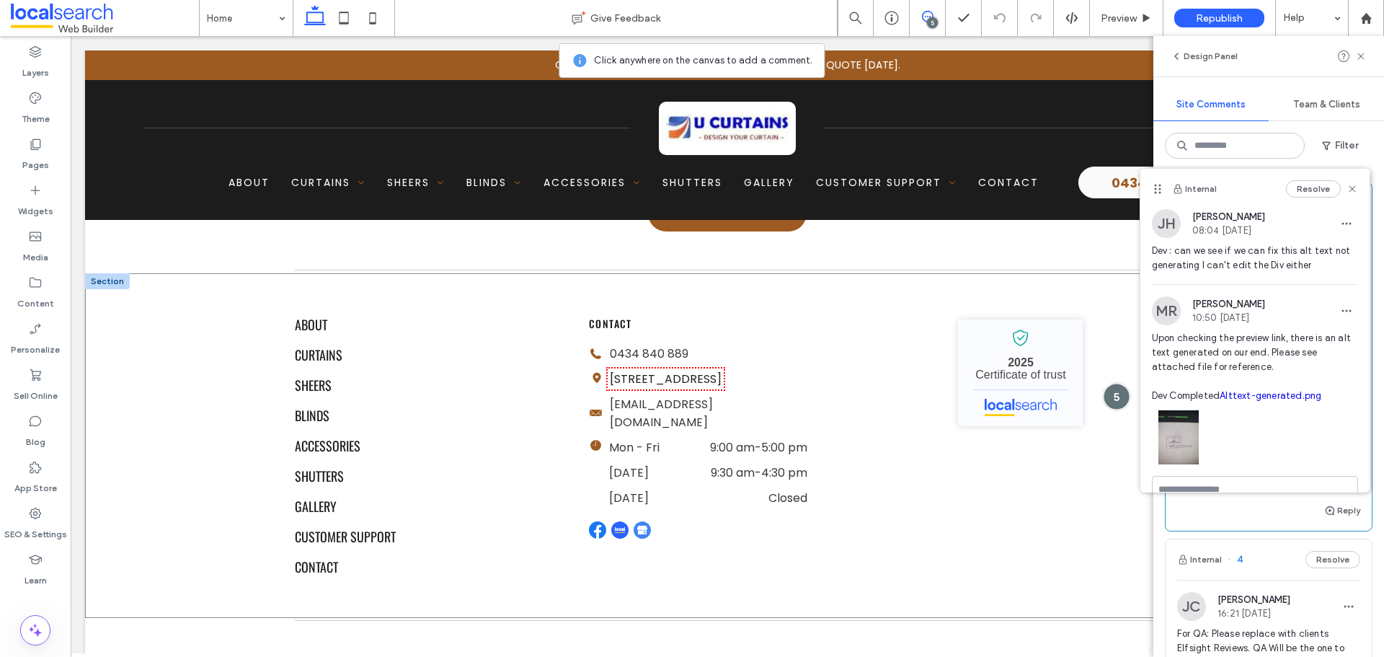
click at [1106, 383] on div at bounding box center [1116, 396] width 27 height 27
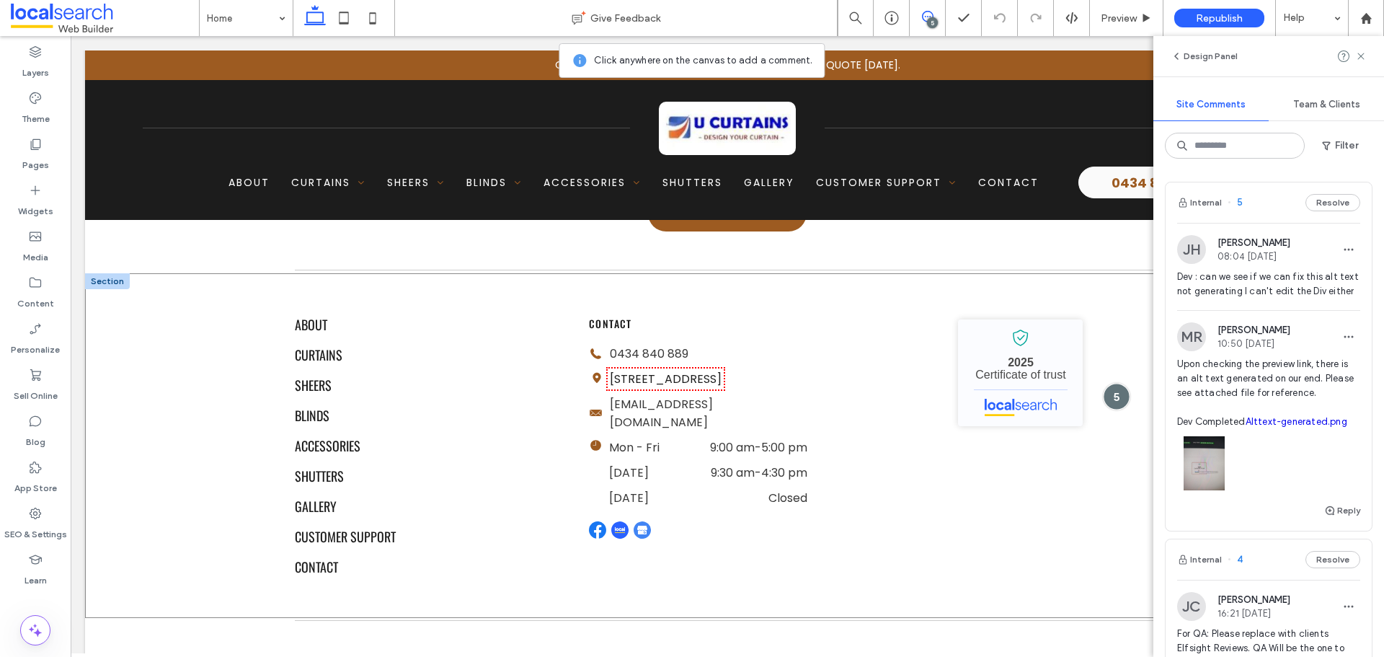
click at [1111, 383] on div at bounding box center [1116, 396] width 27 height 27
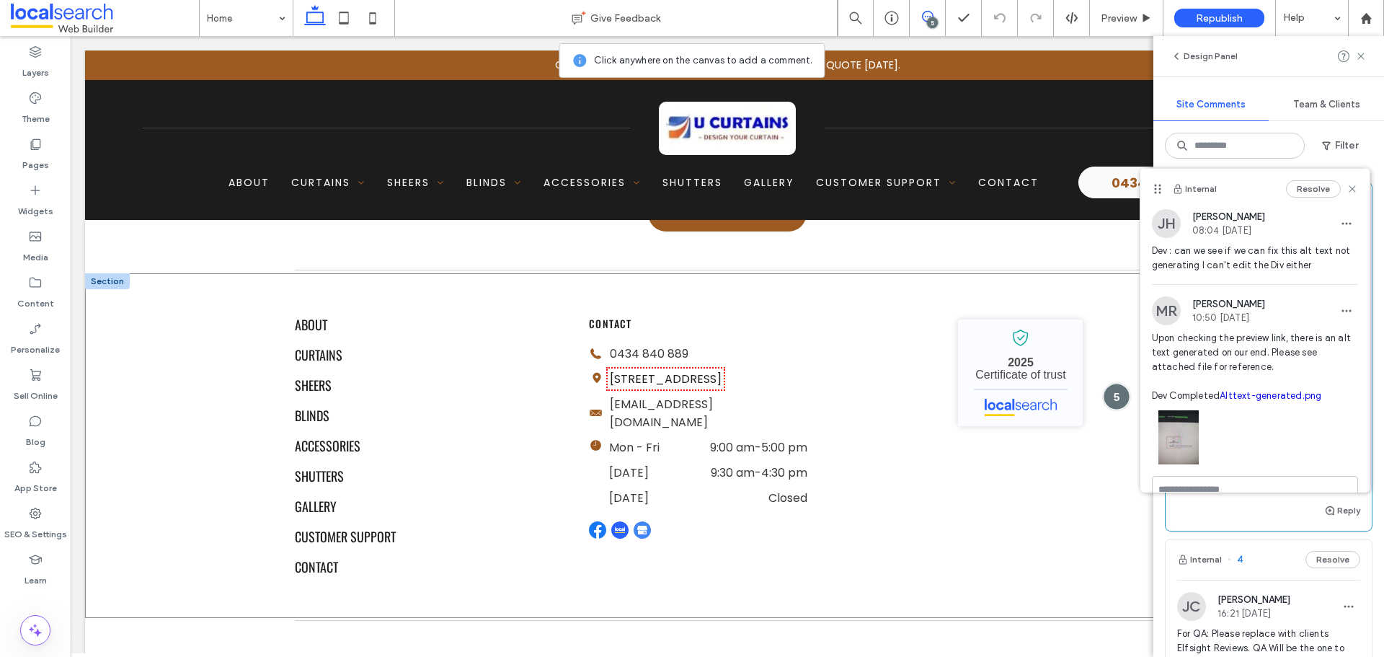
click at [1111, 383] on div at bounding box center [1116, 396] width 27 height 27
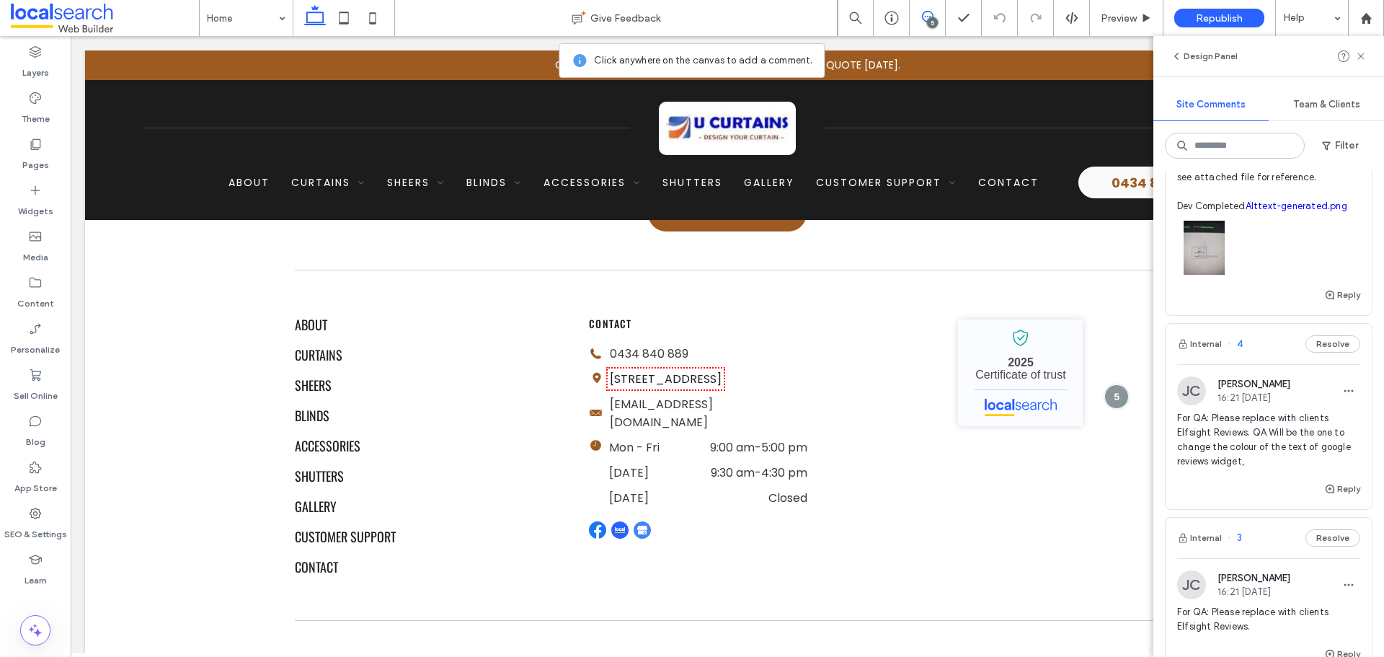
scroll to position [216, 0]
click at [29, 516] on icon at bounding box center [35, 513] width 14 height 14
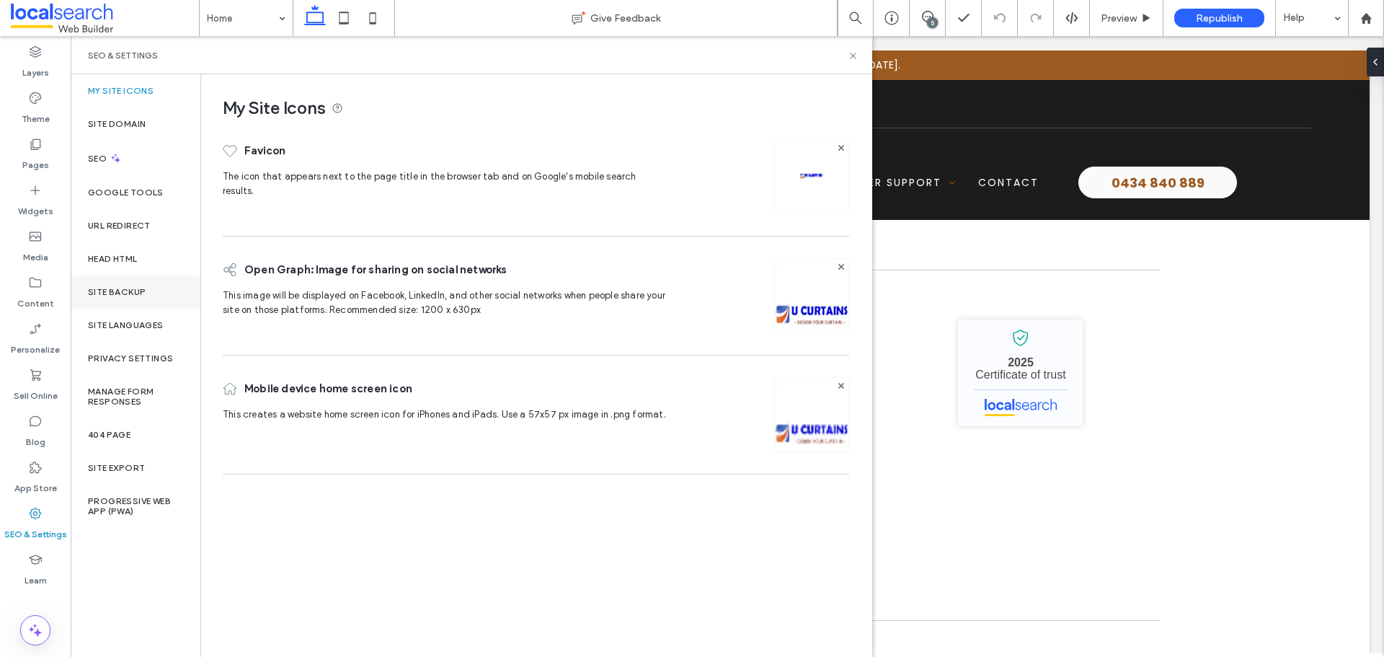
click at [145, 296] on label "Site Backup" at bounding box center [117, 292] width 58 height 10
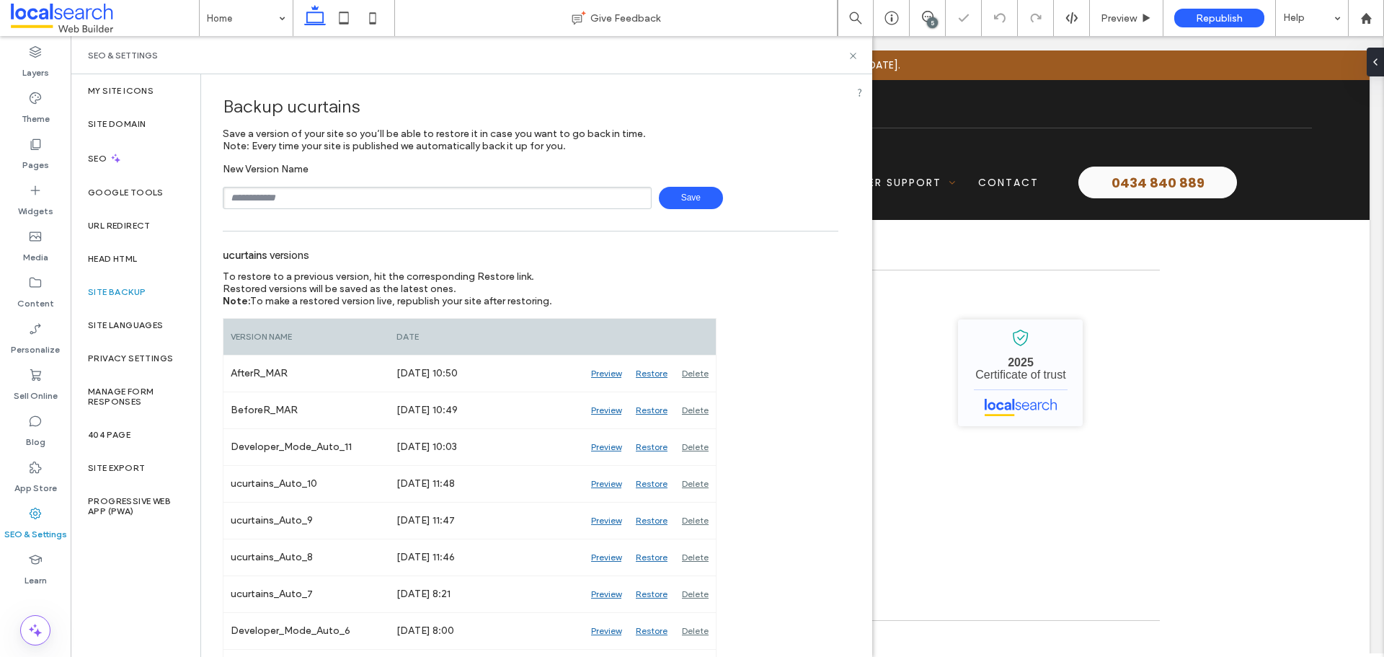
click at [350, 200] on input "text" at bounding box center [437, 198] width 429 height 22
type input "**********"
click at [508, 196] on input "**********" at bounding box center [437, 198] width 429 height 22
click at [546, 190] on input "**********" at bounding box center [437, 198] width 429 height 22
click at [692, 194] on span "Save" at bounding box center [691, 198] width 64 height 22
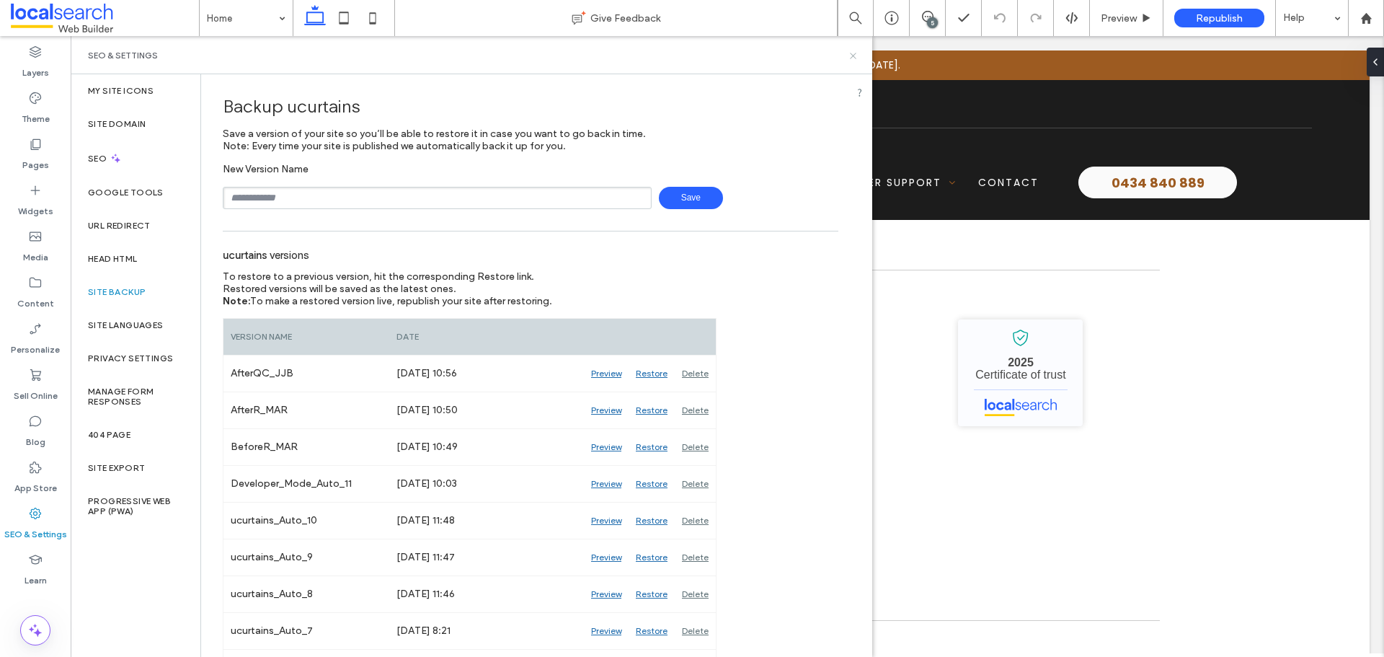
click at [855, 54] on use at bounding box center [853, 56] width 6 height 6
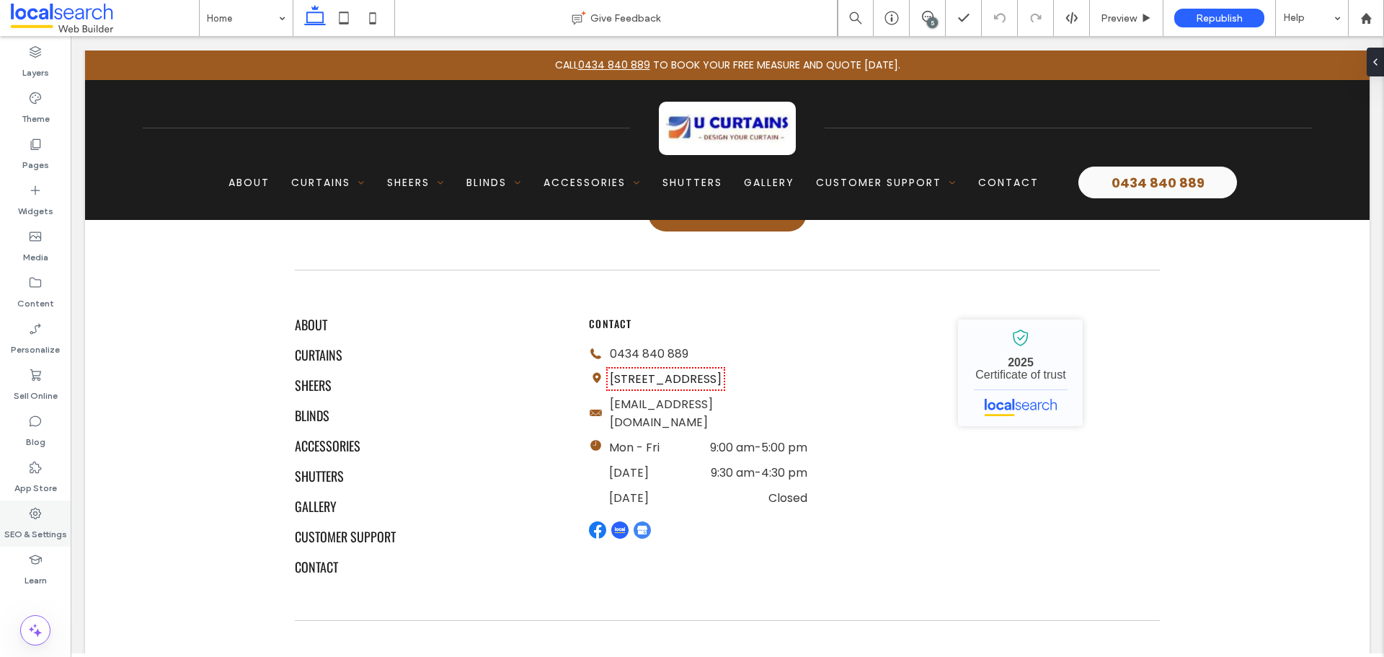
click at [50, 510] on div "SEO & Settings" at bounding box center [35, 523] width 71 height 46
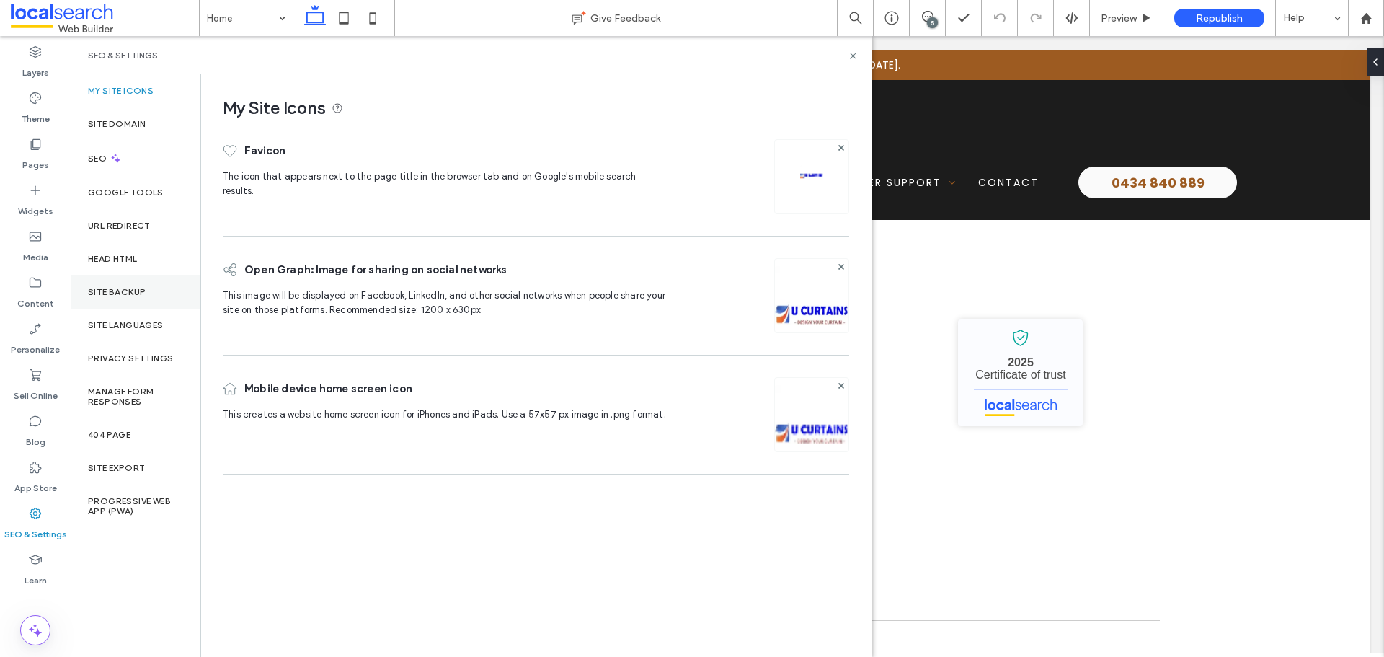
click at [131, 299] on div "Site Backup" at bounding box center [136, 291] width 130 height 33
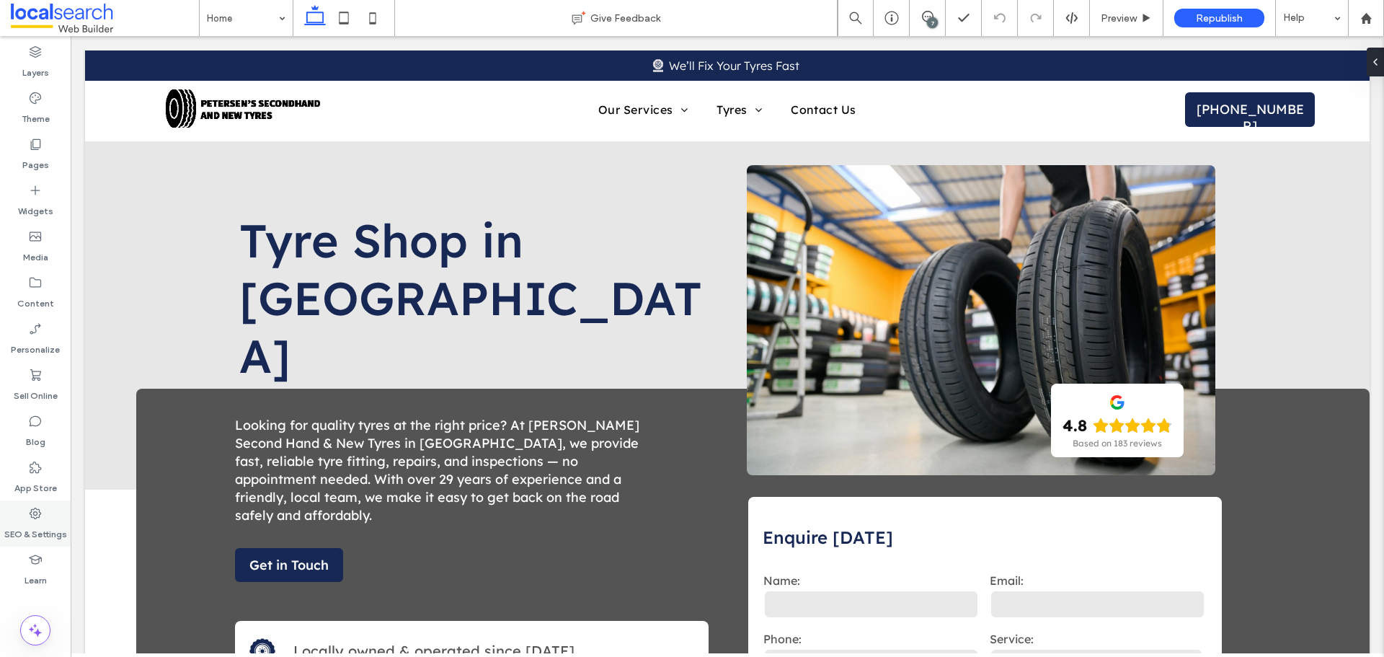
click at [34, 515] on icon at bounding box center [35, 513] width 14 height 14
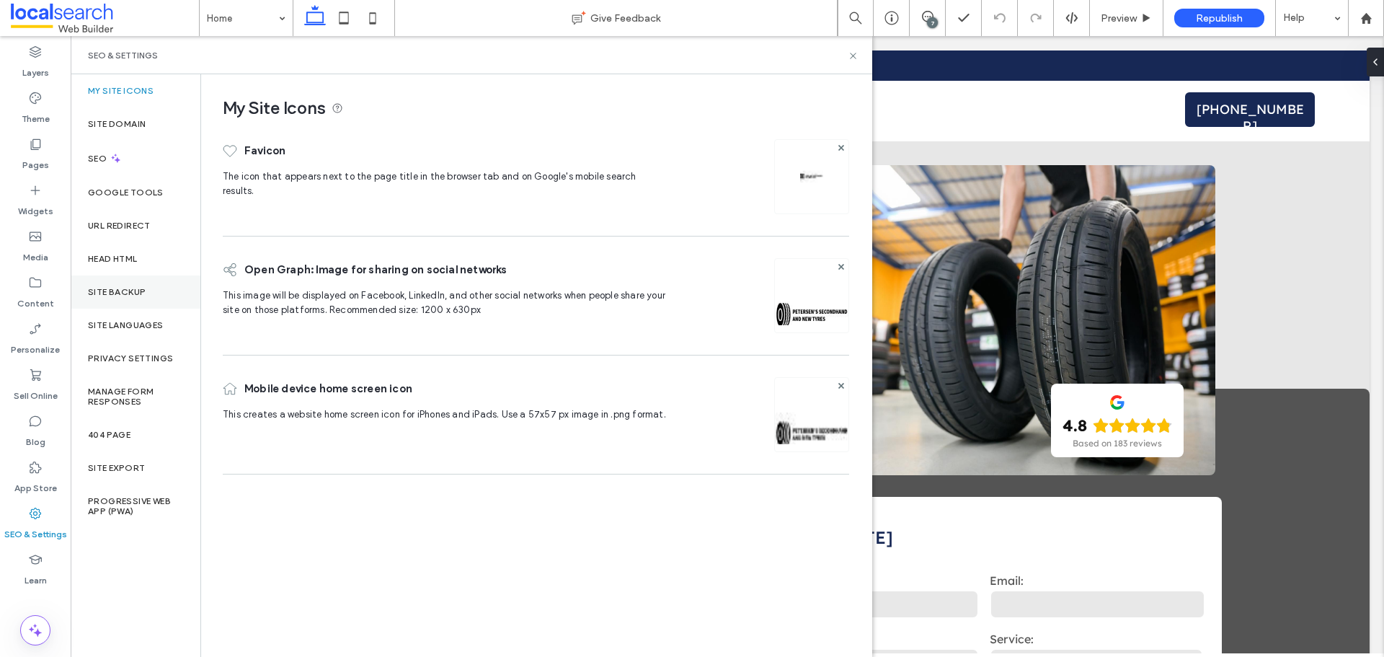
click at [120, 297] on div "Site Backup" at bounding box center [136, 291] width 130 height 33
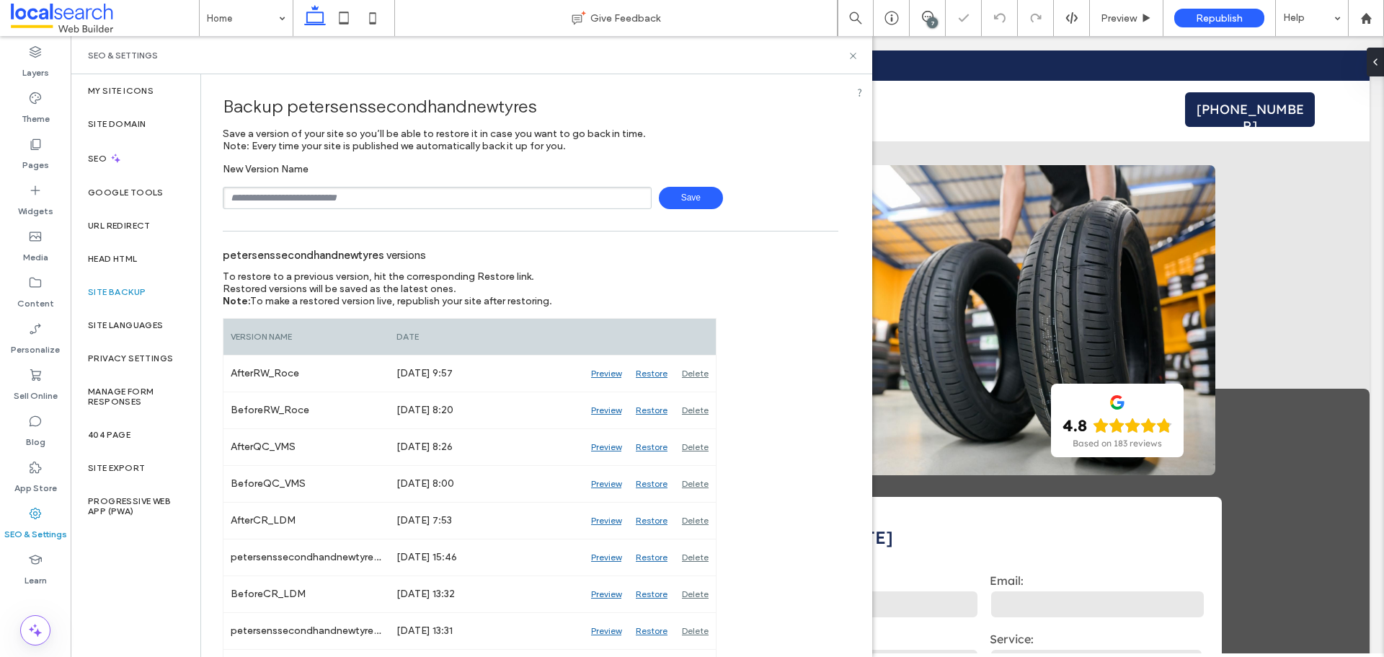
drag, startPoint x: 151, startPoint y: 280, endPoint x: 276, endPoint y: 203, distance: 147.2
click at [276, 203] on input "text" at bounding box center [437, 198] width 429 height 22
type input "**********"
click at [670, 203] on span "Save" at bounding box center [691, 198] width 64 height 22
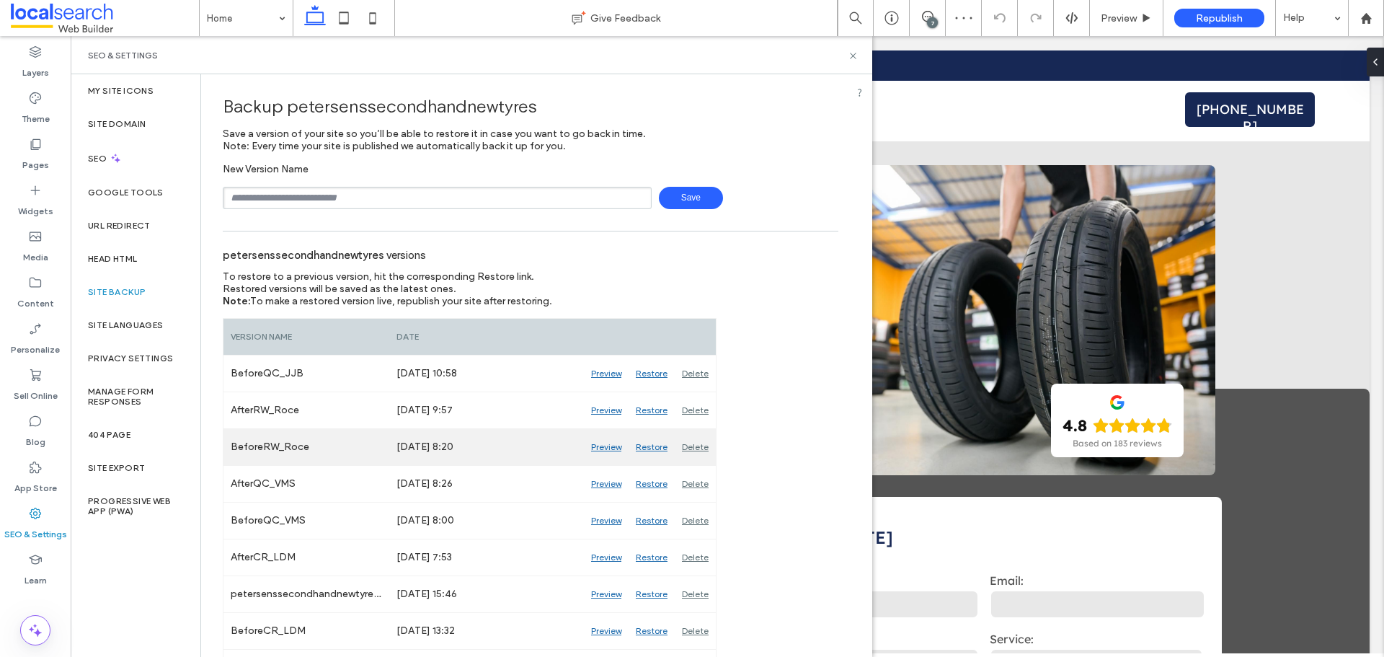
click at [603, 450] on div "Preview" at bounding box center [606, 447] width 45 height 36
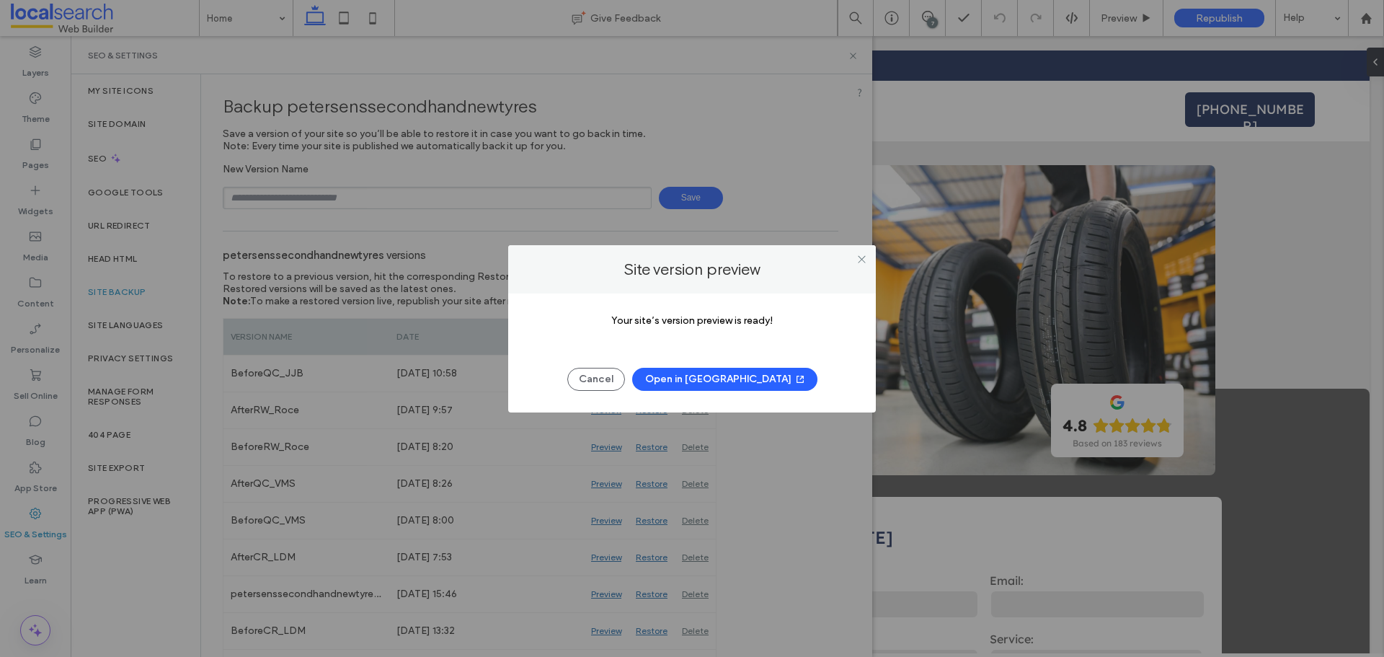
click at [688, 381] on button "Open in [GEOGRAPHIC_DATA]" at bounding box center [724, 379] width 185 height 23
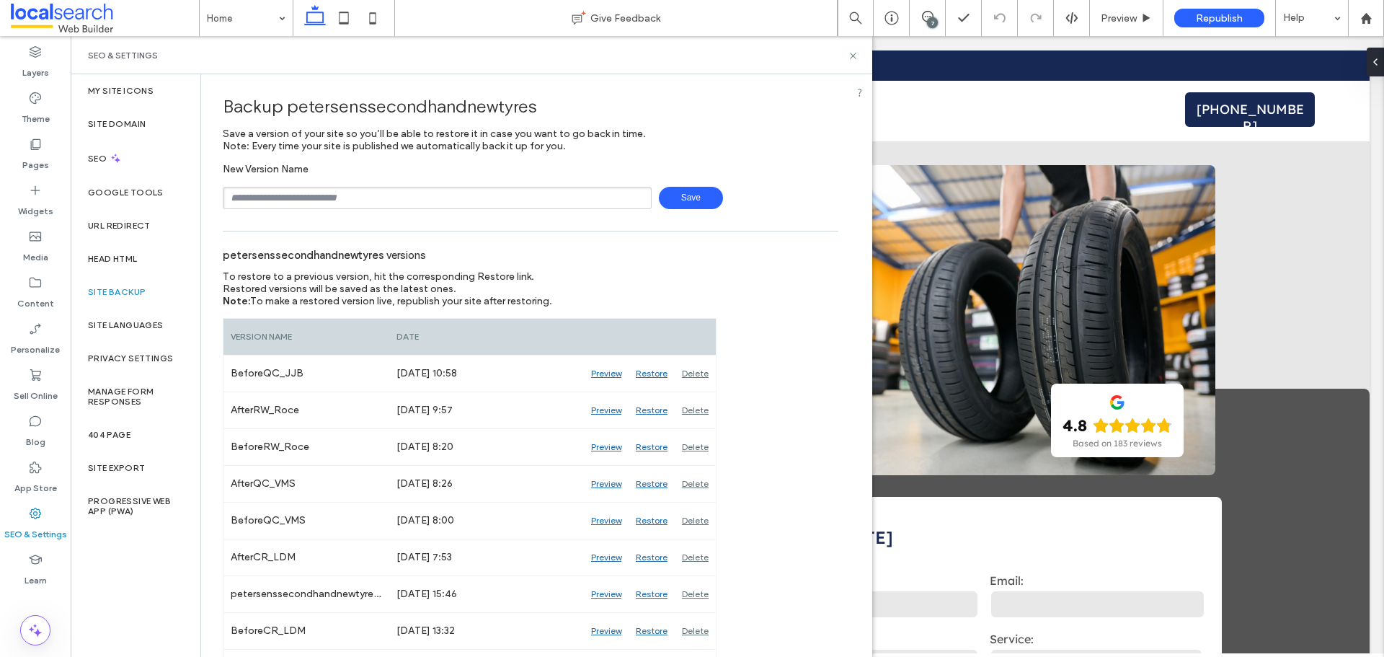
click at [931, 30] on div "7" at bounding box center [928, 18] width 36 height 36
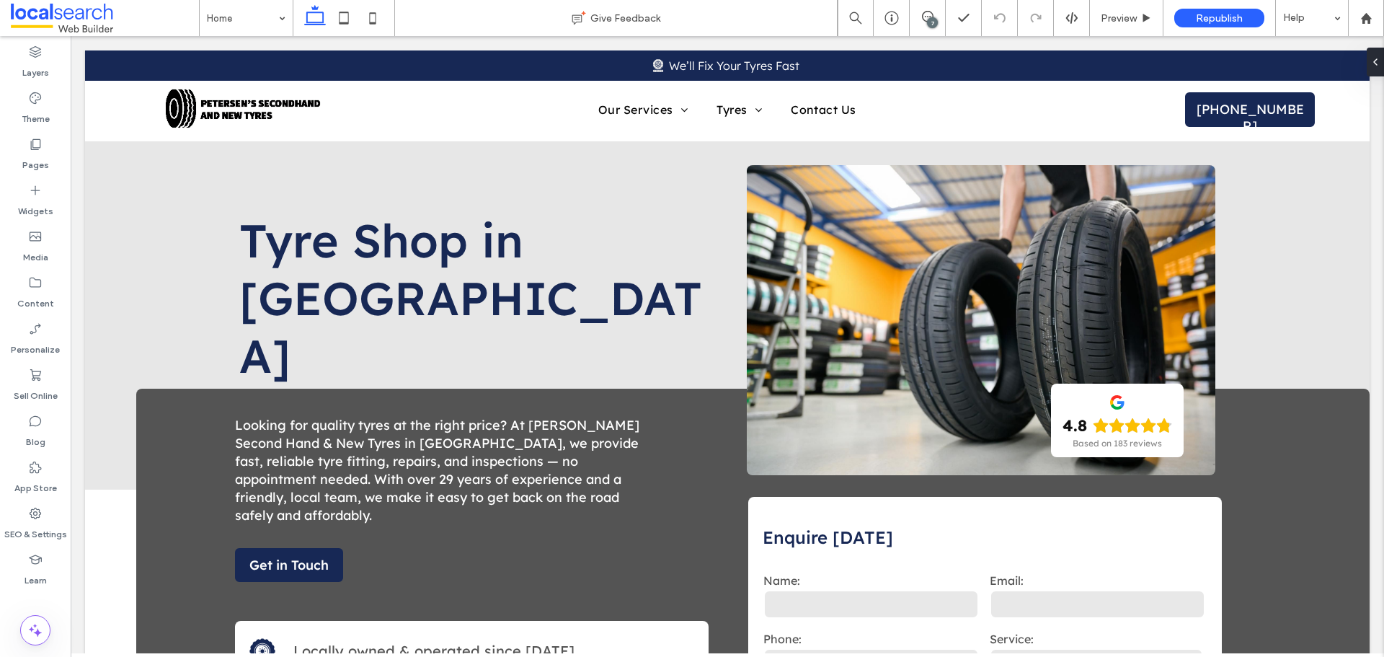
click at [931, 19] on div "7" at bounding box center [932, 22] width 11 height 11
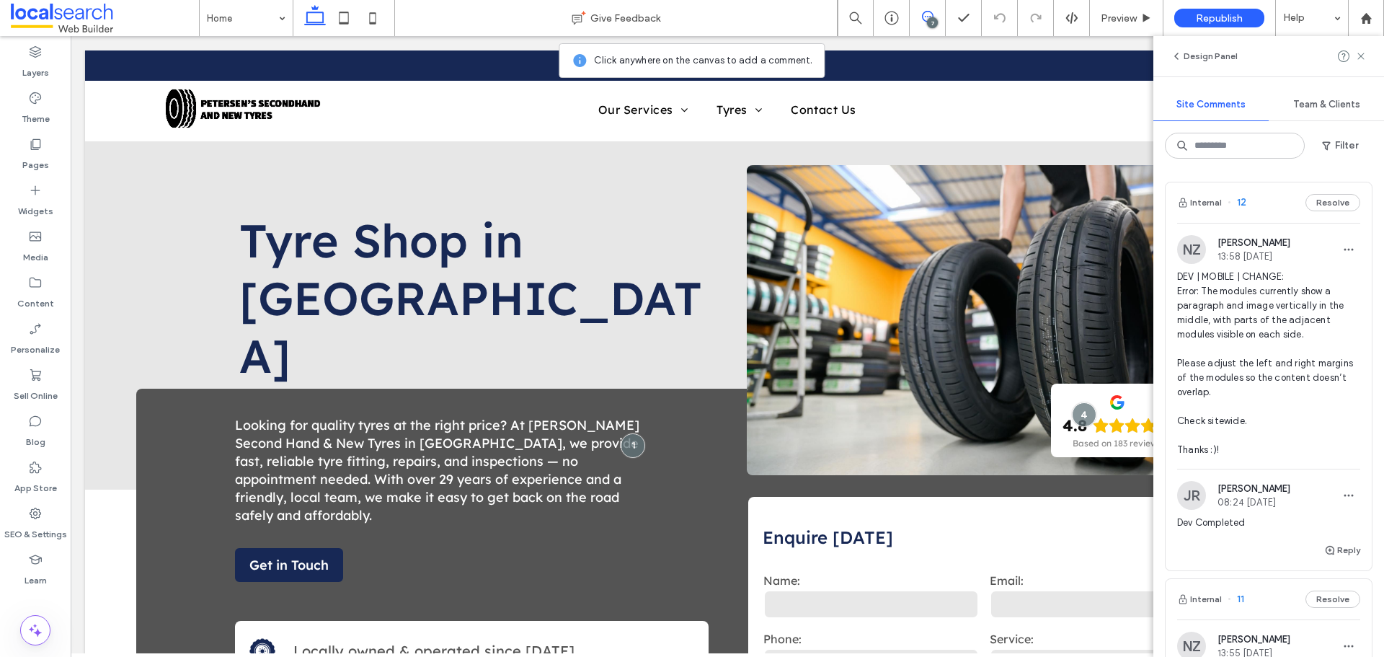
click at [1256, 340] on span "DEV | MOBILE | CHANGE: Error: The modules currently show a paragraph and image …" at bounding box center [1268, 363] width 183 height 187
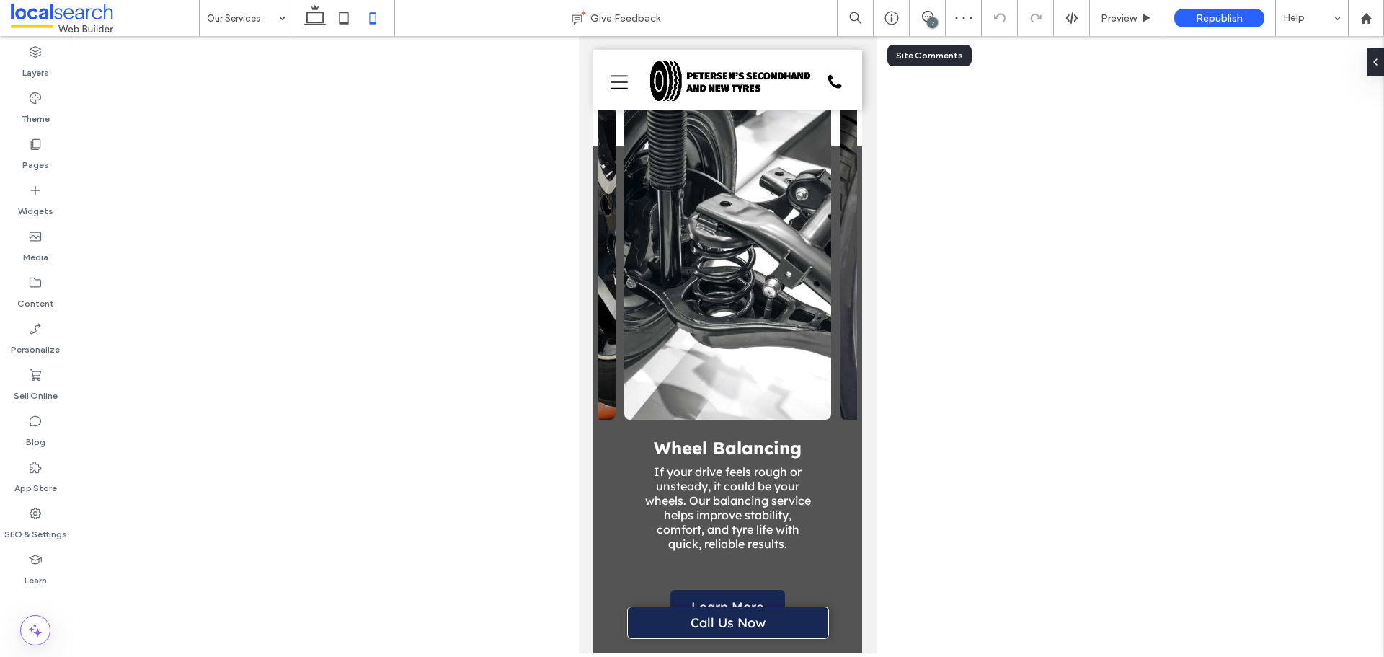
click at [921, 22] on div "7" at bounding box center [927, 18] width 35 height 14
click at [924, 27] on div "7" at bounding box center [928, 18] width 36 height 36
click at [925, 29] on div "7" at bounding box center [928, 18] width 36 height 36
click at [925, 16] on icon at bounding box center [928, 17] width 12 height 12
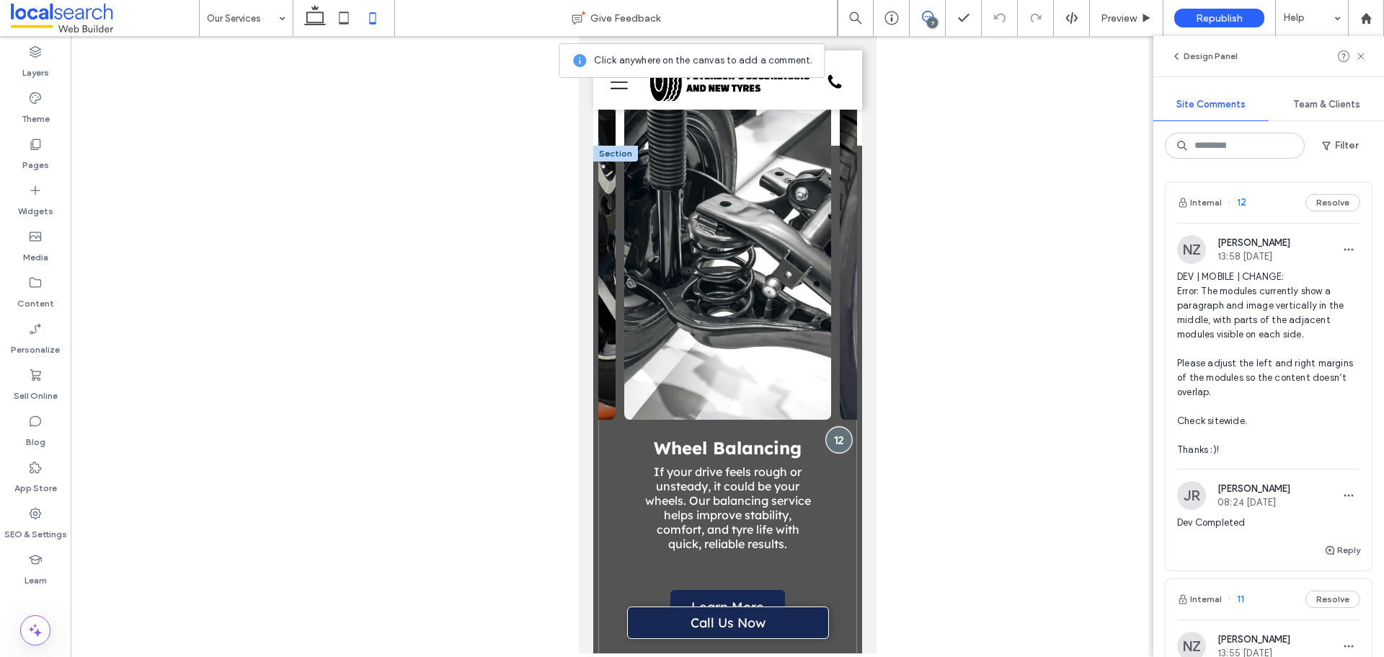
click at [825, 427] on div at bounding box center [838, 440] width 27 height 27
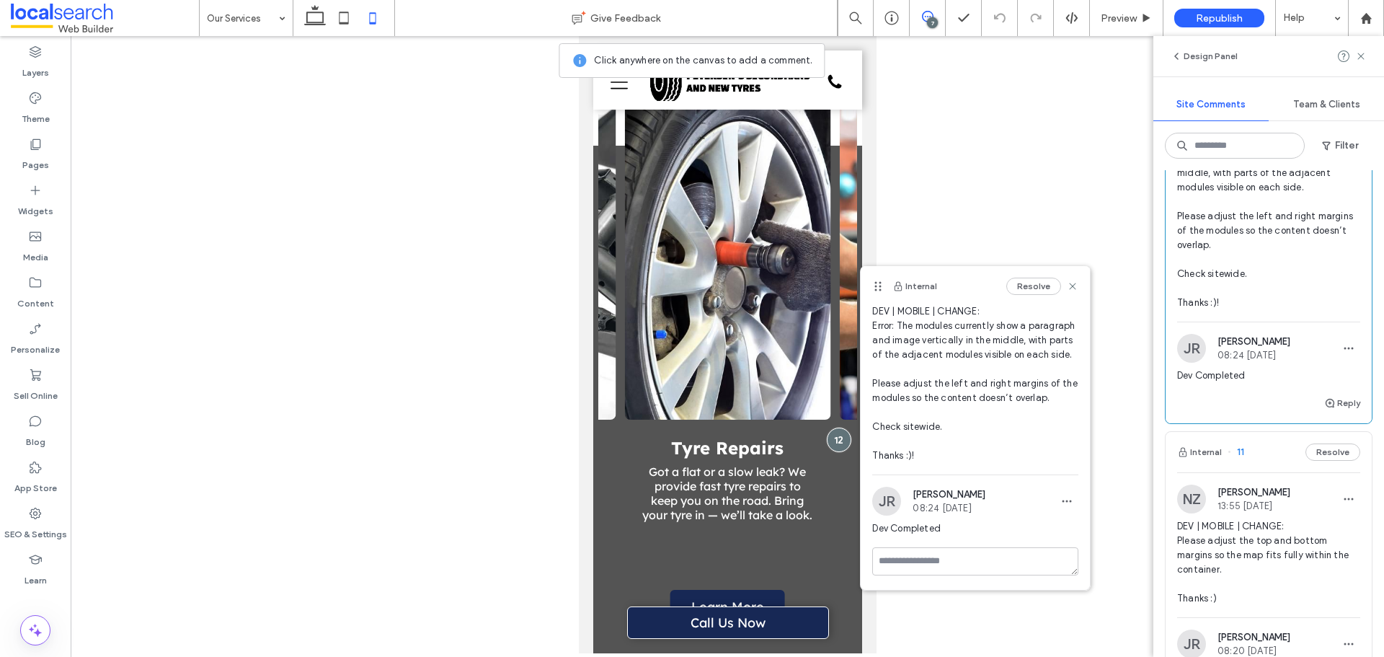
scroll to position [288, 0]
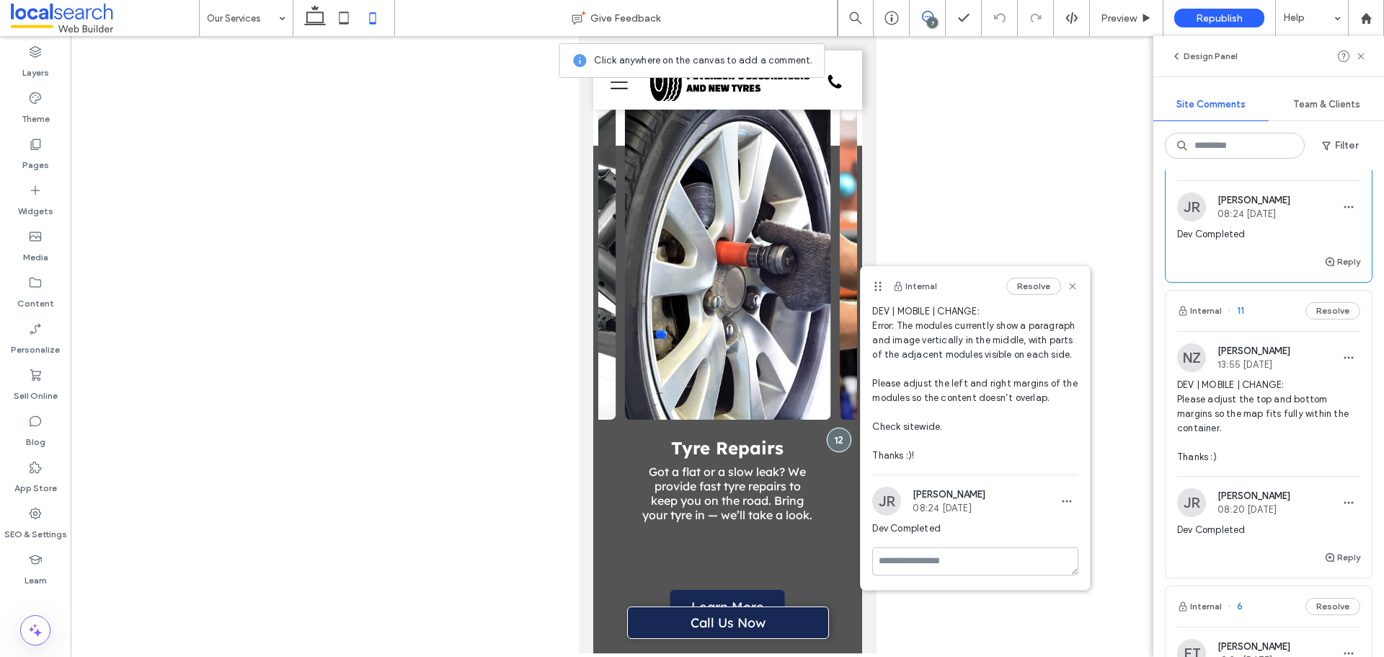
click at [1289, 416] on span "DEV | MOBILE | CHANGE: Please adjust the top and bottom margins so the map fits…" at bounding box center [1268, 421] width 183 height 86
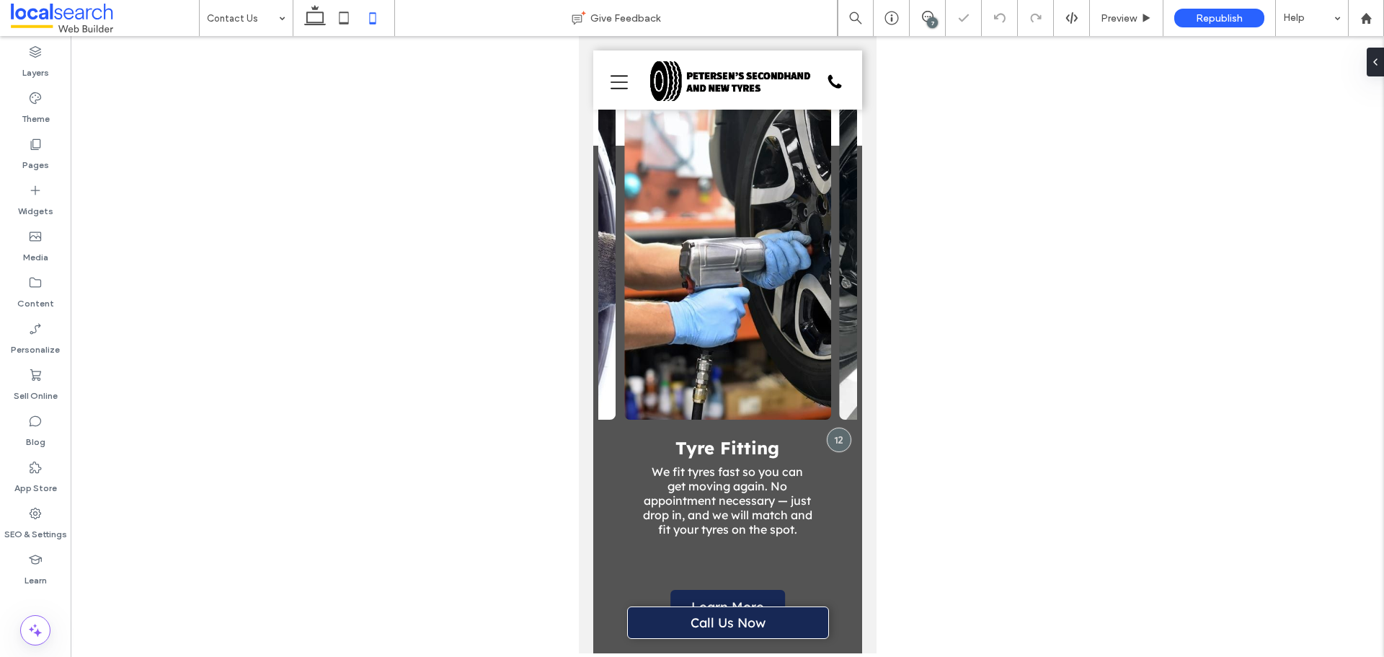
click at [1275, 431] on div "Contact Us Give Feedback 7 Preview Republish Help Design Panel Site Comments Te…" at bounding box center [692, 328] width 1384 height 657
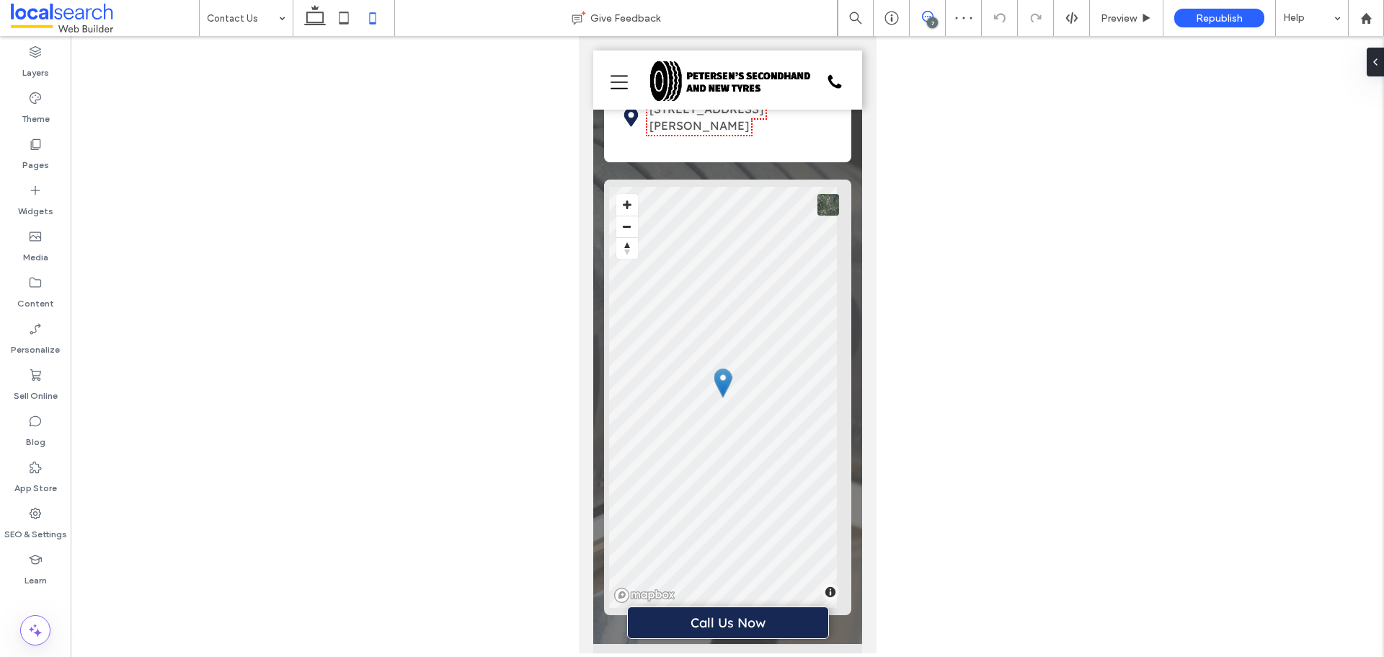
click at [924, 20] on use at bounding box center [928, 17] width 12 height 12
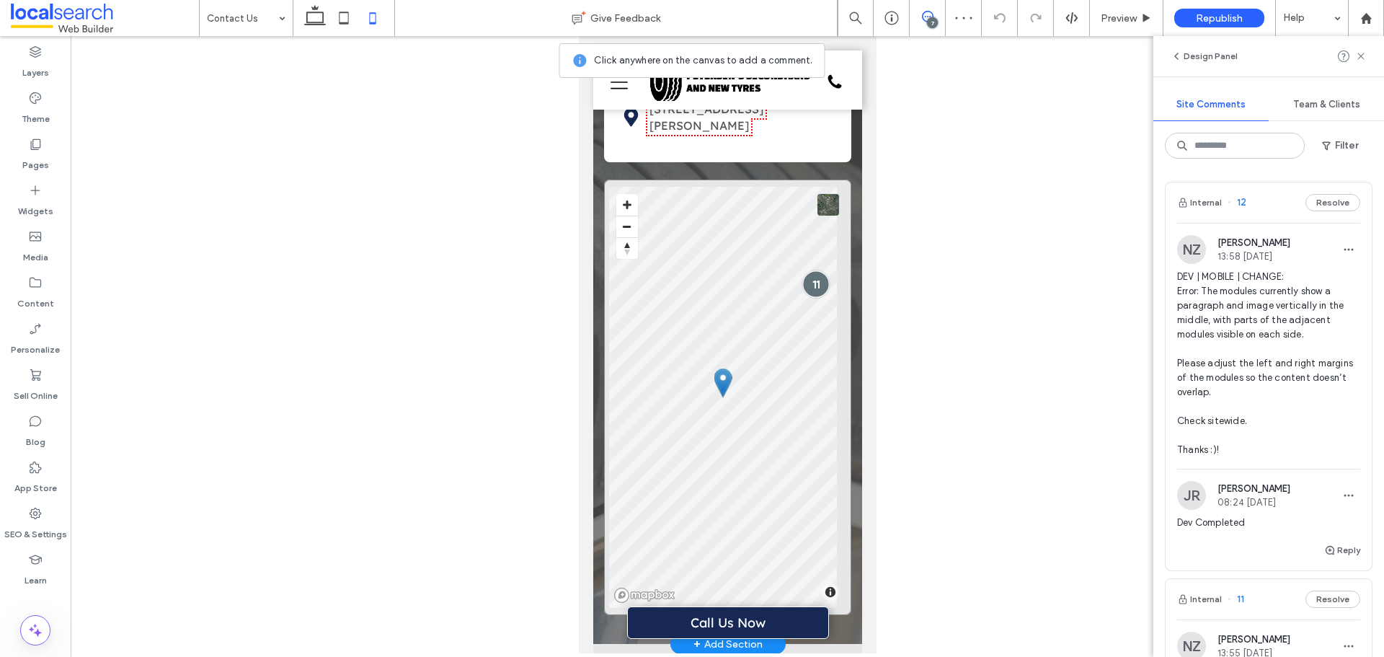
click at [802, 271] on div at bounding box center [815, 284] width 27 height 27
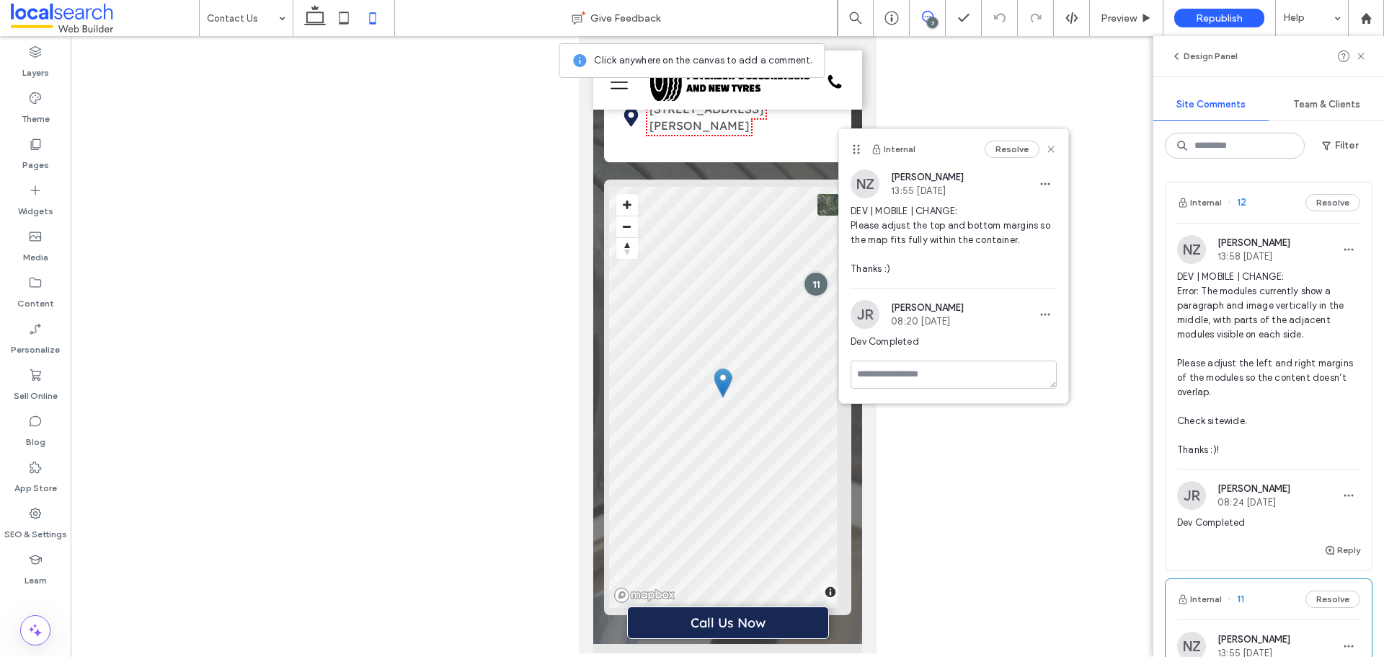
click at [1237, 306] on span "DEV | MOBILE | CHANGE: Error: The modules currently show a paragraph and image …" at bounding box center [1268, 363] width 183 height 187
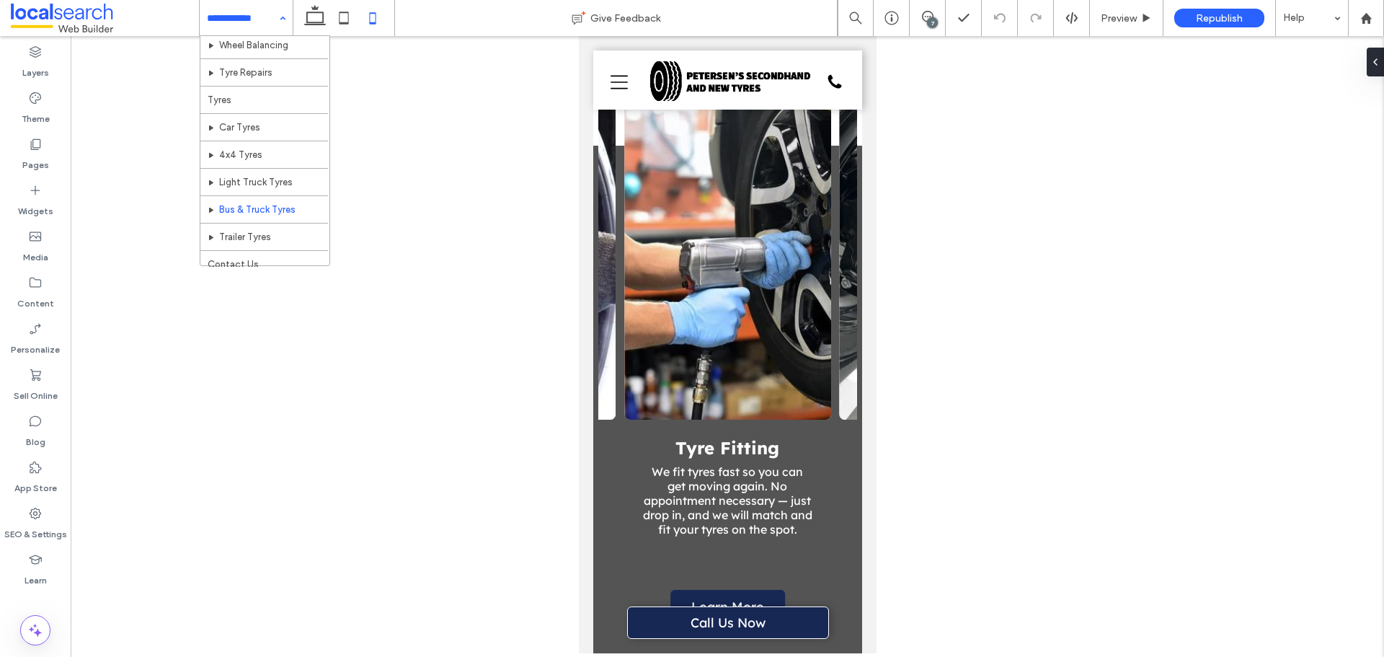
scroll to position [97, 0]
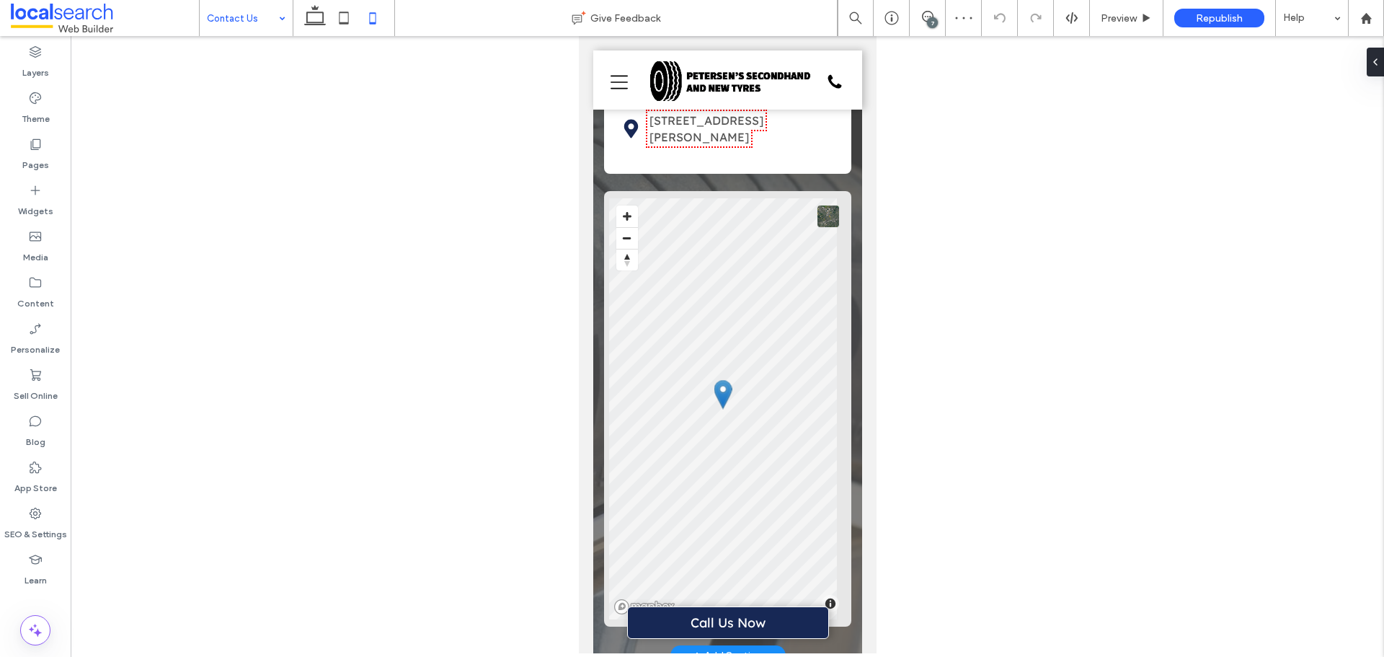
scroll to position [1153, 0]
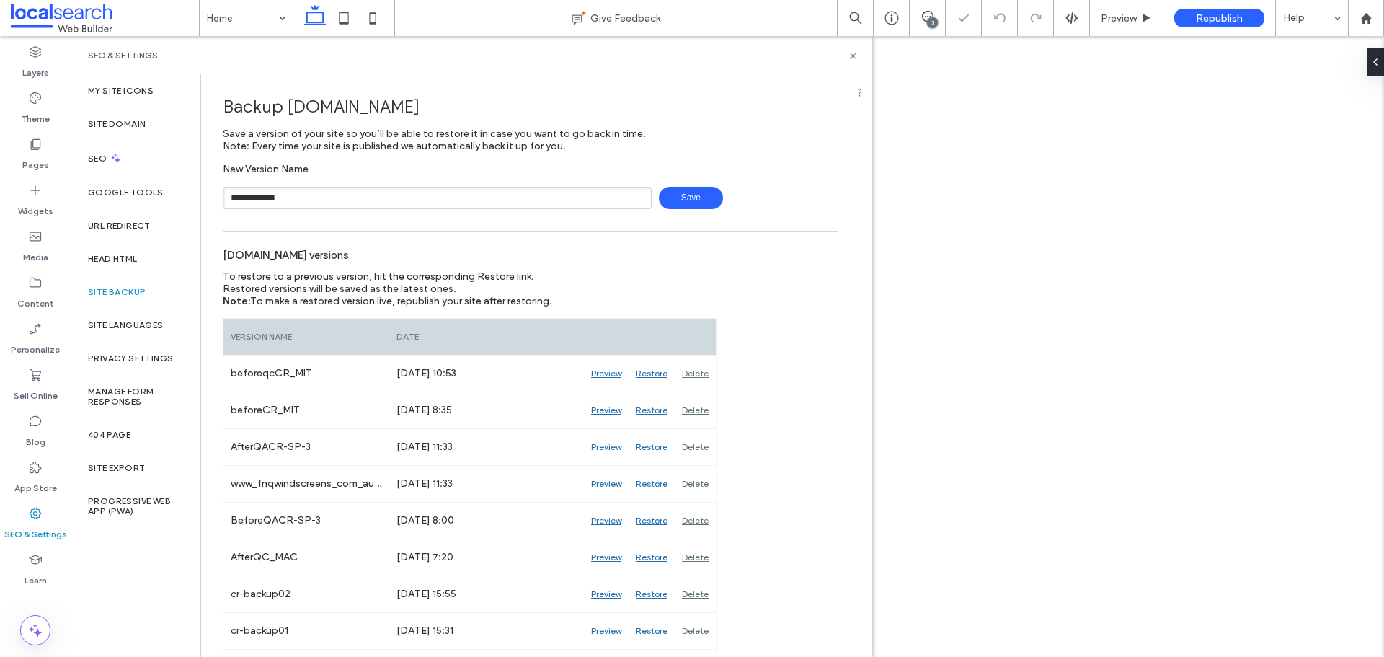
click at [670, 187] on span "Save" at bounding box center [691, 198] width 64 height 22
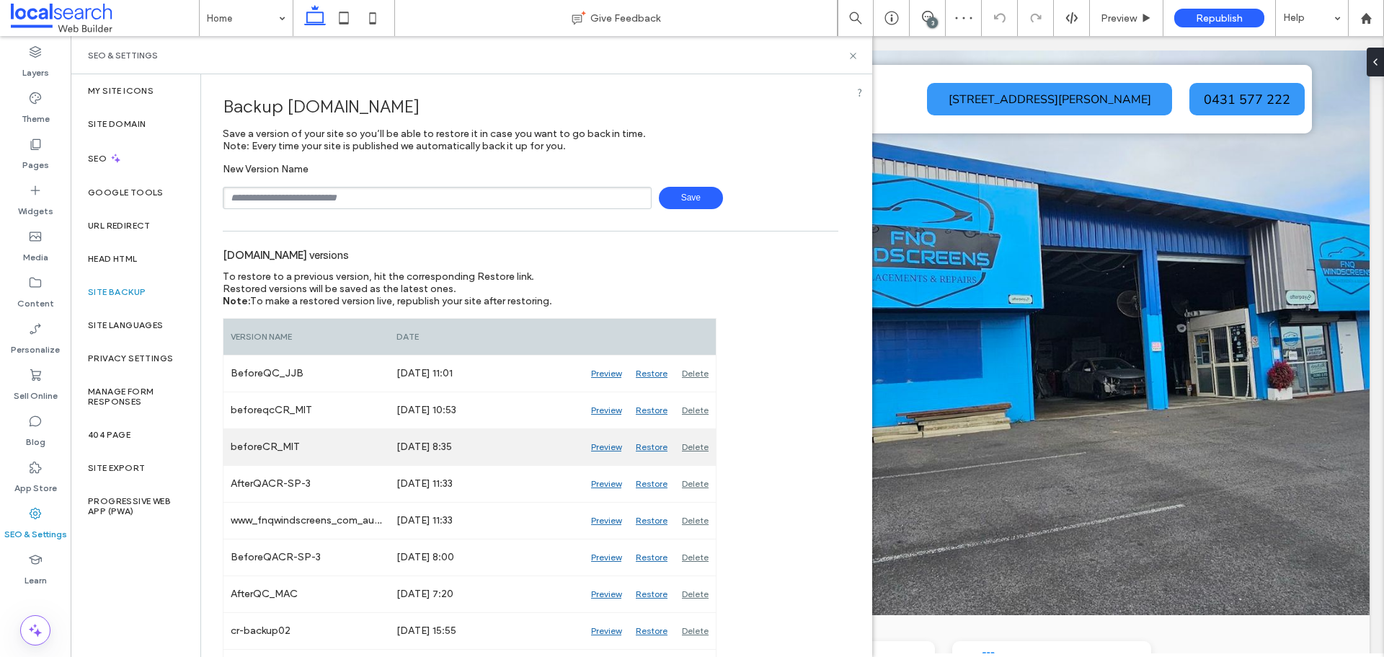
click at [600, 445] on div "Preview" at bounding box center [606, 447] width 45 height 36
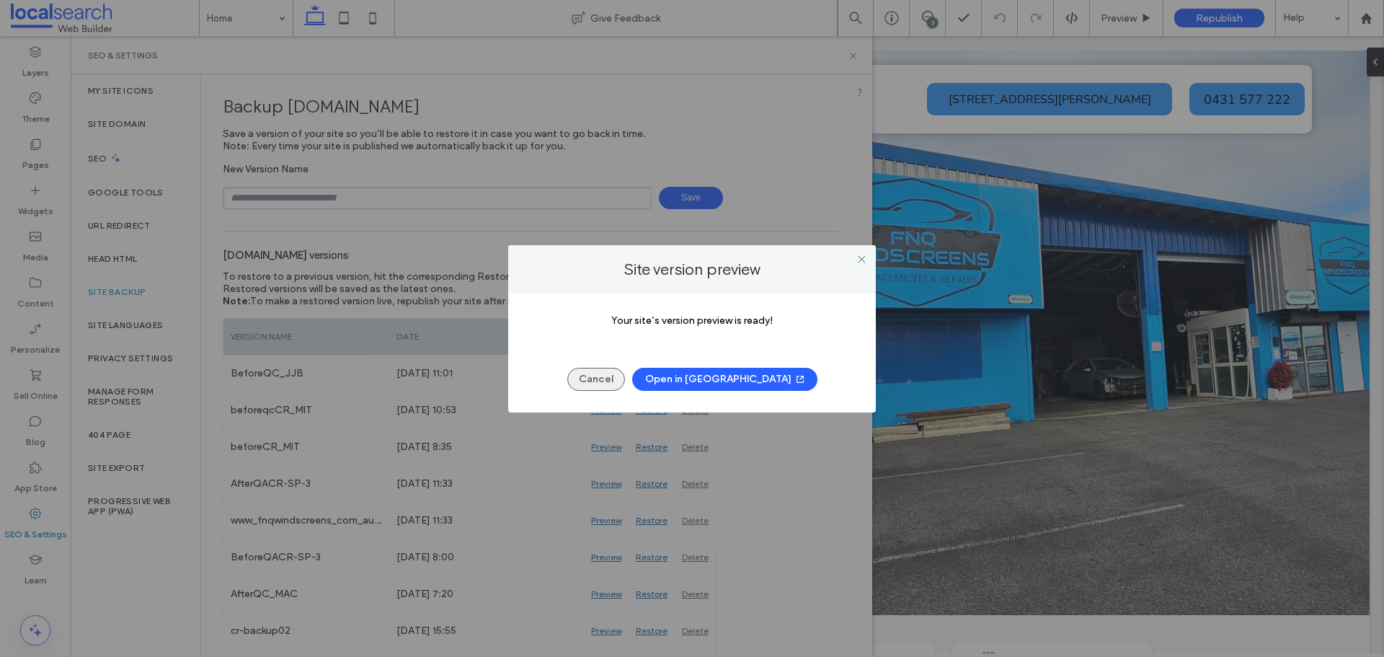
click at [608, 374] on button "Cancel" at bounding box center [596, 379] width 58 height 23
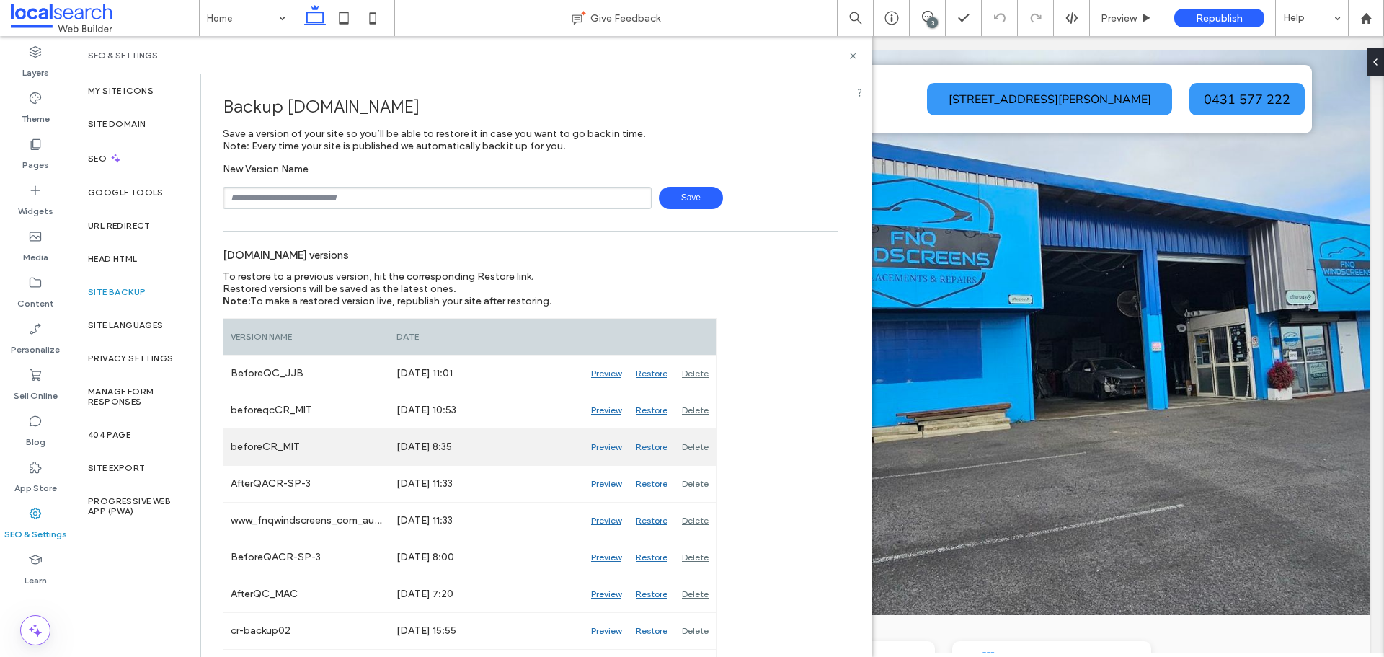
click at [608, 448] on div "Preview" at bounding box center [606, 447] width 45 height 36
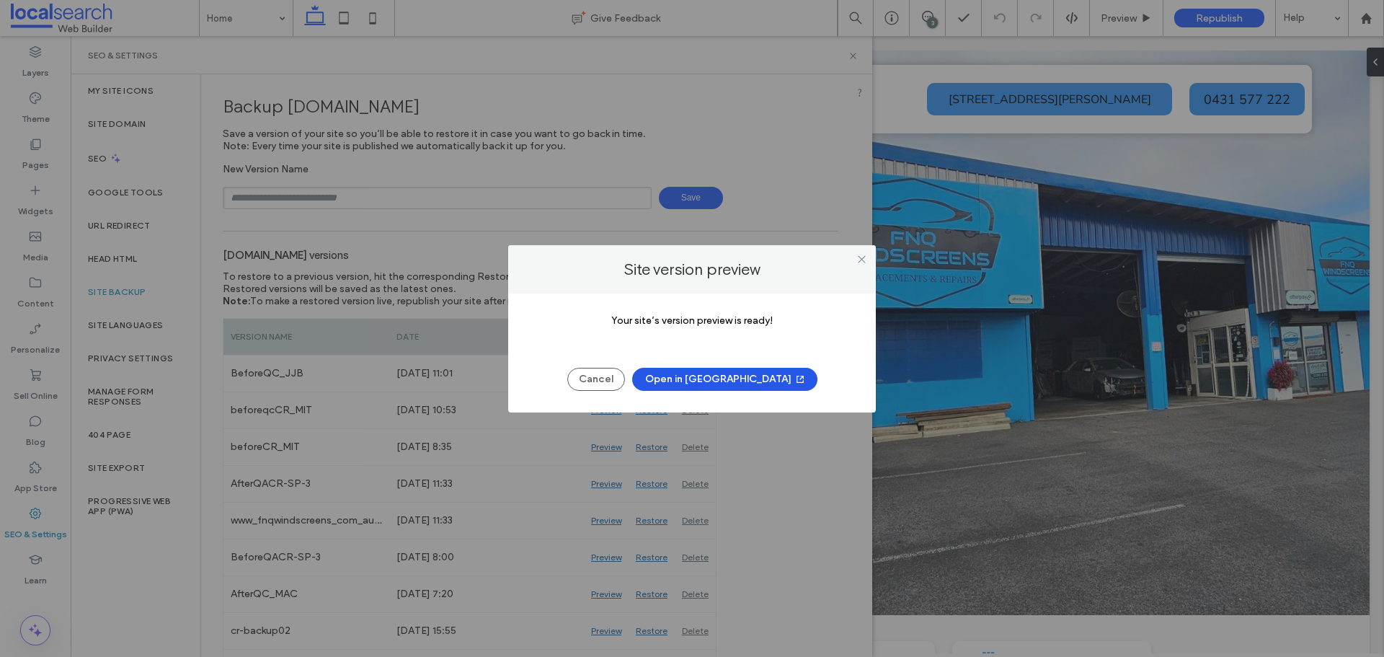
click at [679, 381] on button "Open in [GEOGRAPHIC_DATA]" at bounding box center [724, 379] width 185 height 23
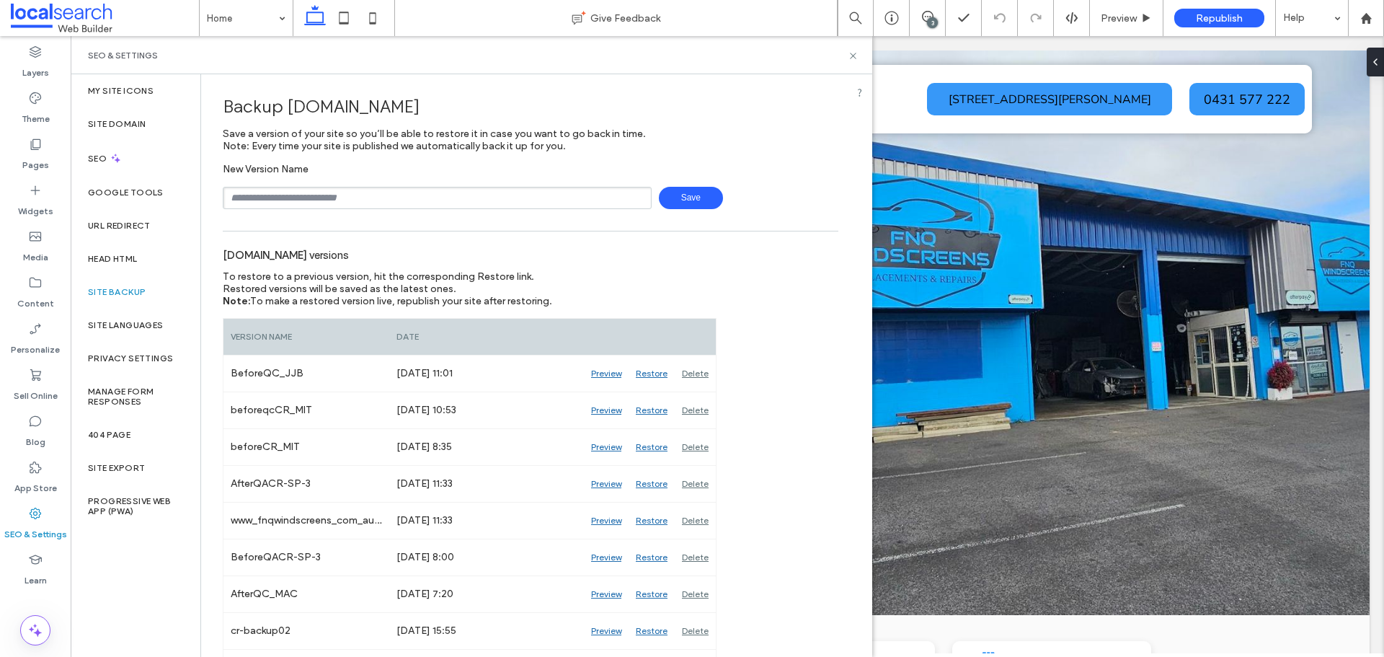
click at [856, 62] on div "SEO & Settings" at bounding box center [472, 55] width 802 height 38
click at [852, 55] on use at bounding box center [853, 56] width 6 height 6
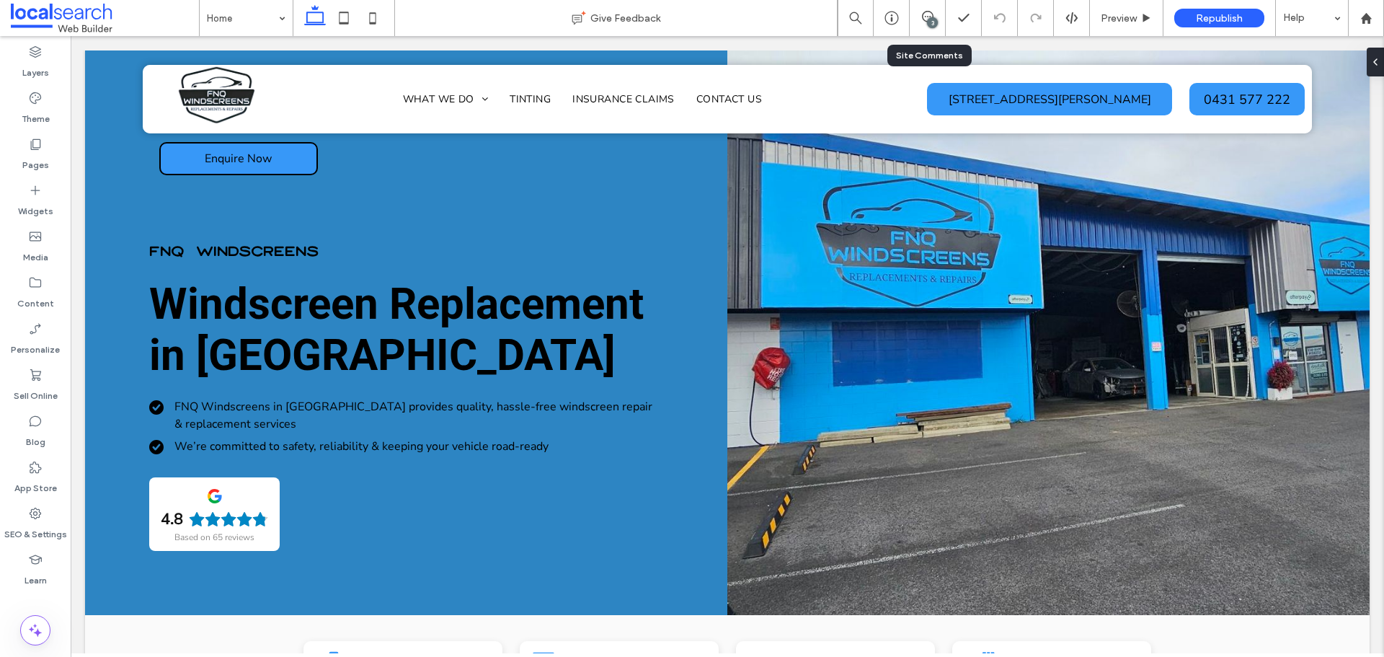
click at [927, 28] on div "3" at bounding box center [928, 18] width 36 height 36
click at [929, 19] on div "3" at bounding box center [932, 22] width 11 height 11
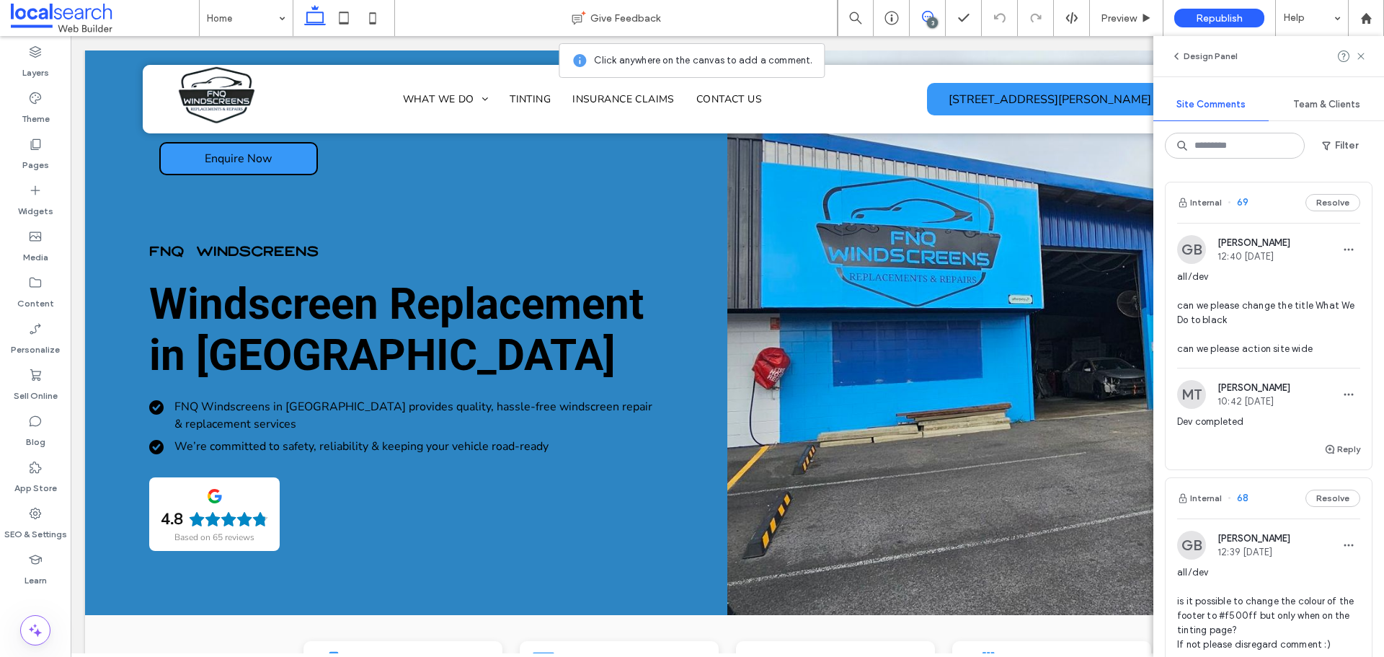
click at [1242, 321] on span "all/dev can we please change the title What We Do to black can we please action…" at bounding box center [1268, 313] width 183 height 86
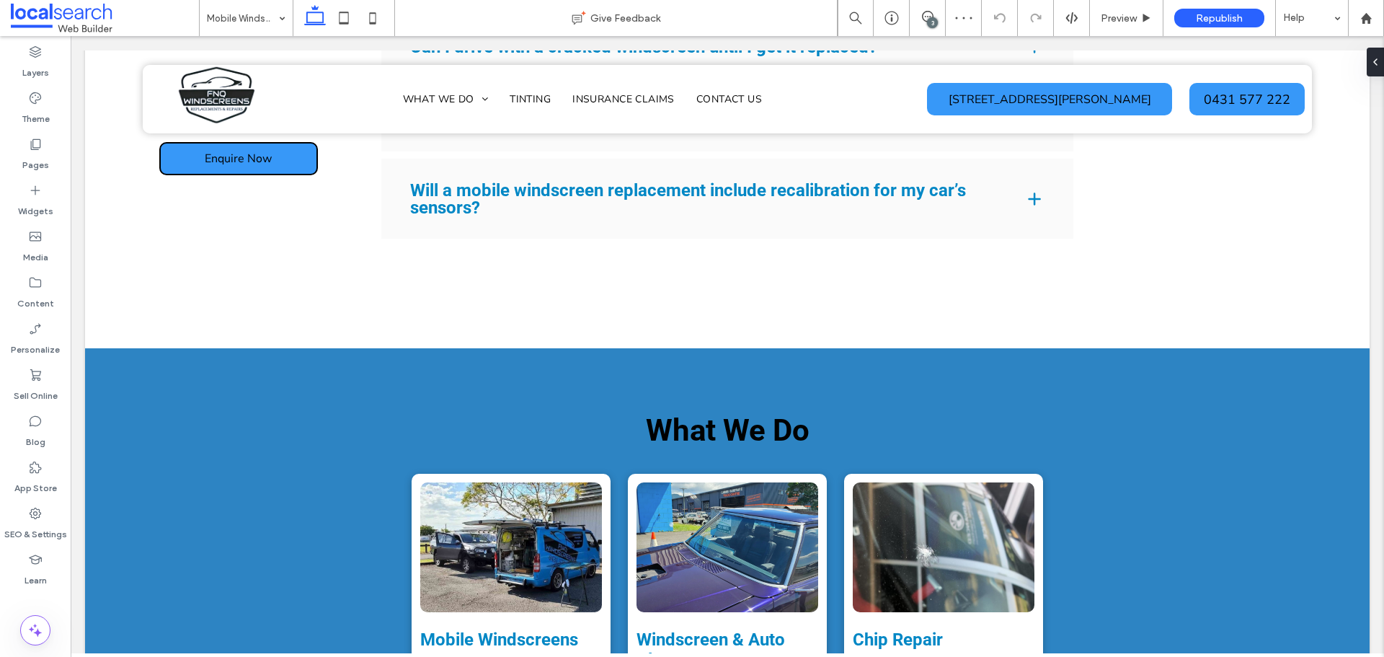
click at [931, 27] on div "3" at bounding box center [932, 22] width 11 height 11
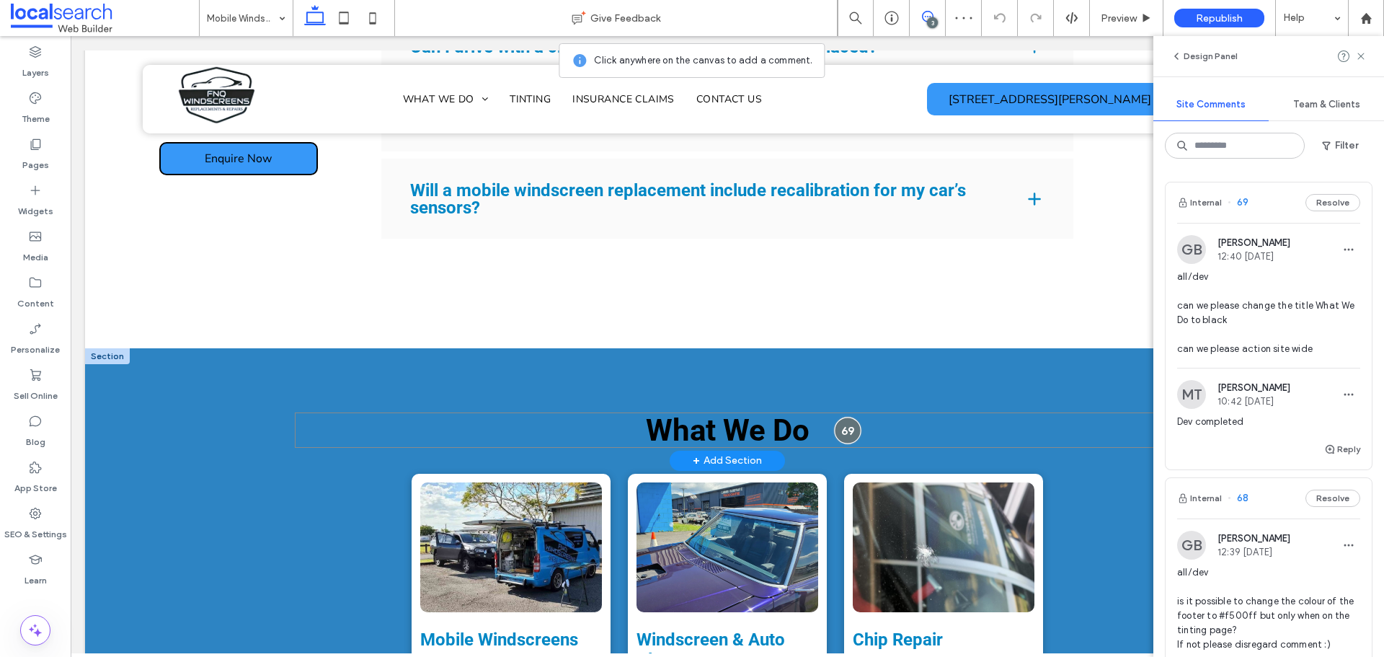
click at [848, 417] on div at bounding box center [848, 430] width 27 height 27
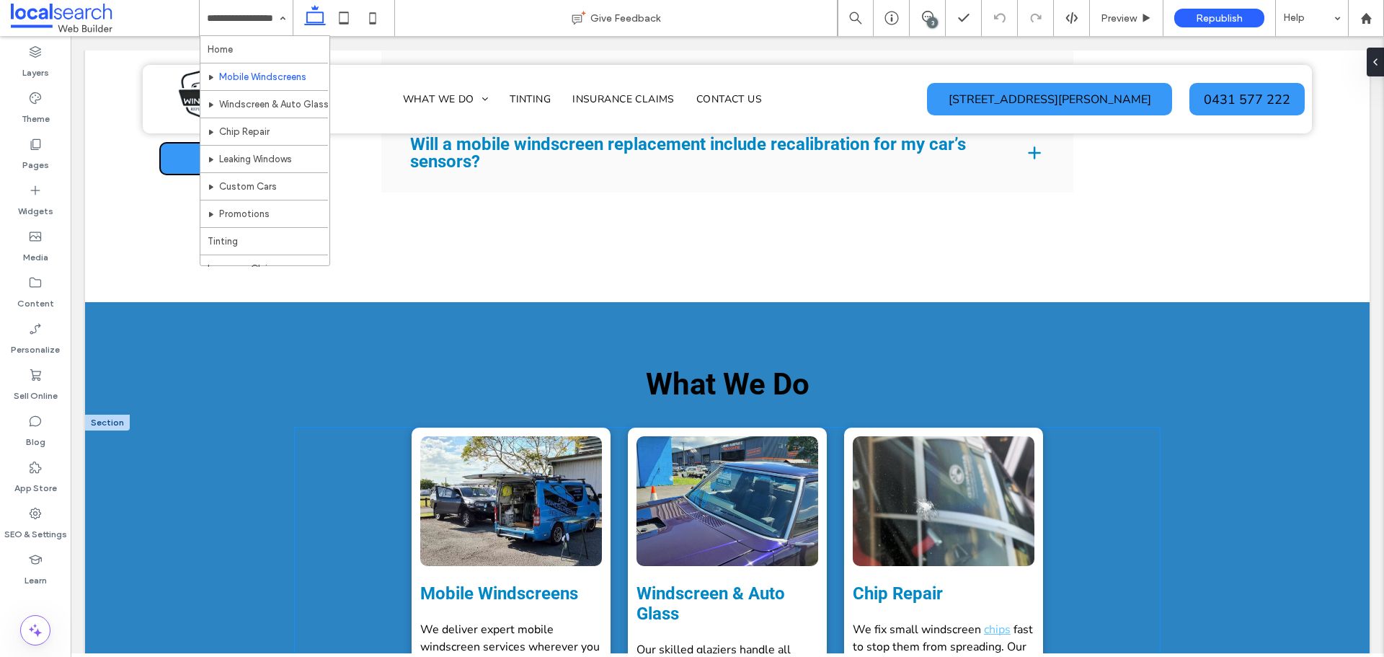
scroll to position [2398, 0]
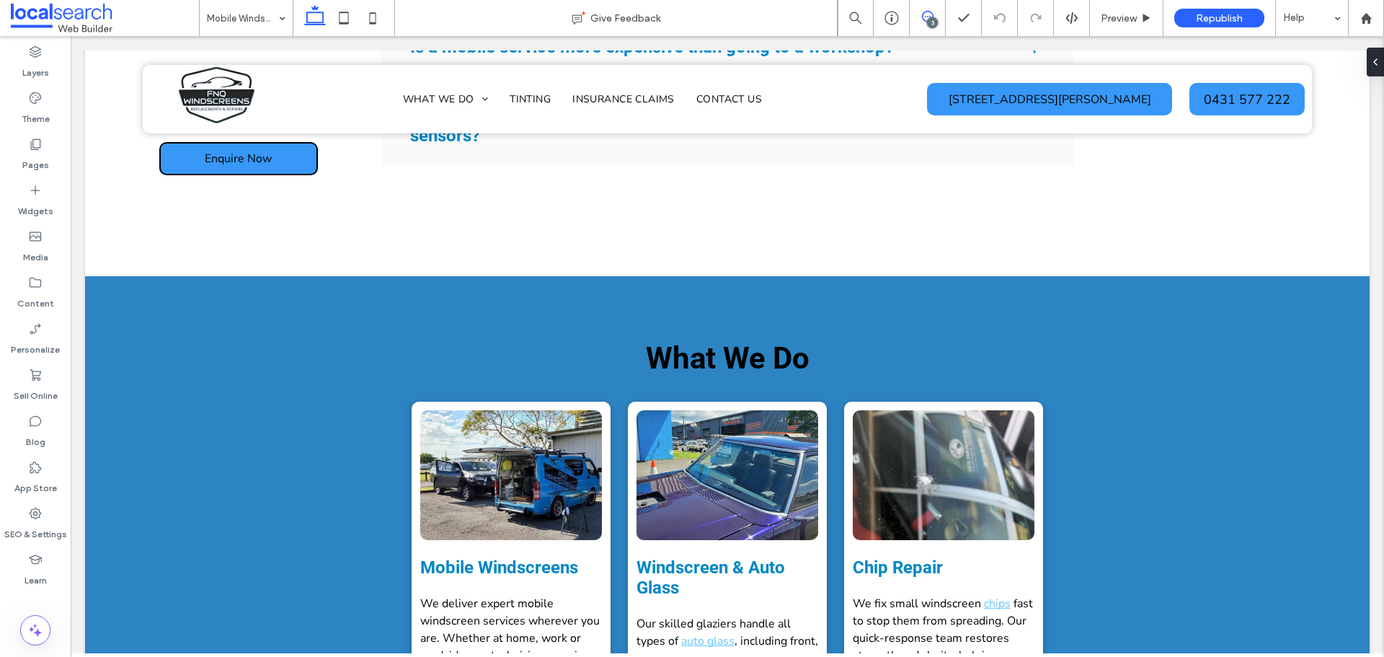
click at [923, 21] on icon at bounding box center [928, 17] width 12 height 12
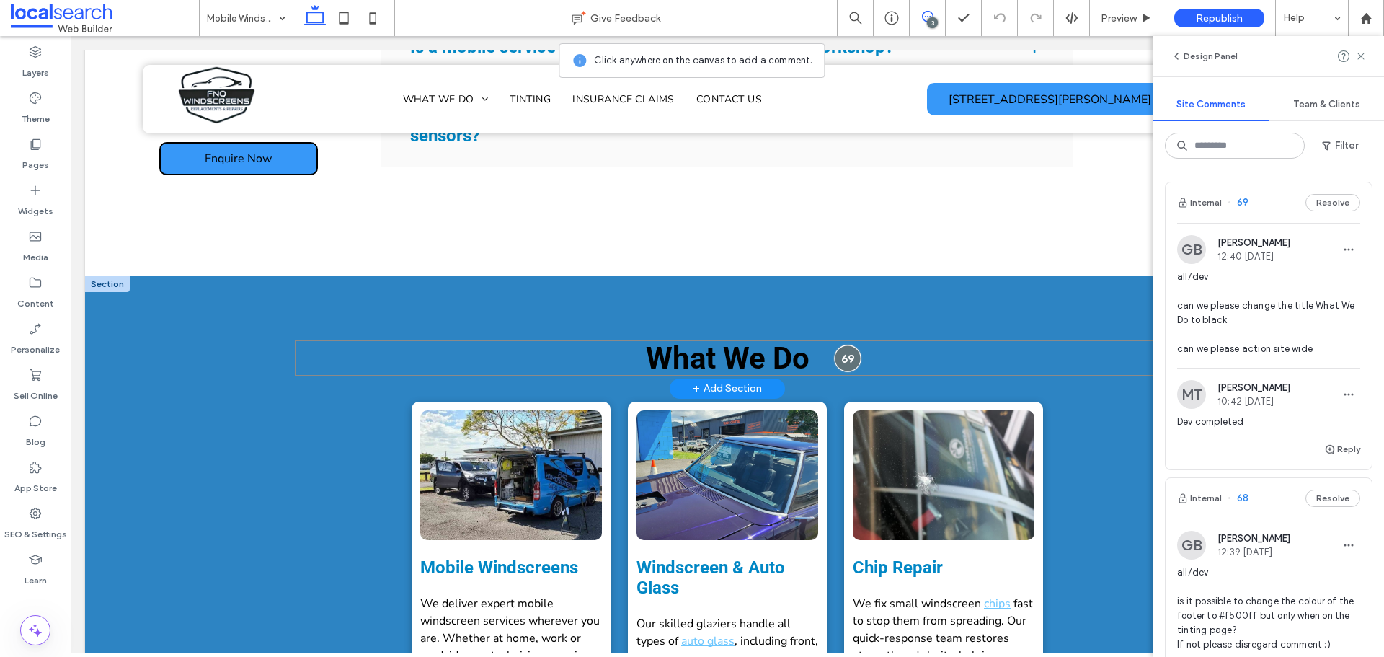
click at [835, 345] on div at bounding box center [848, 358] width 27 height 27
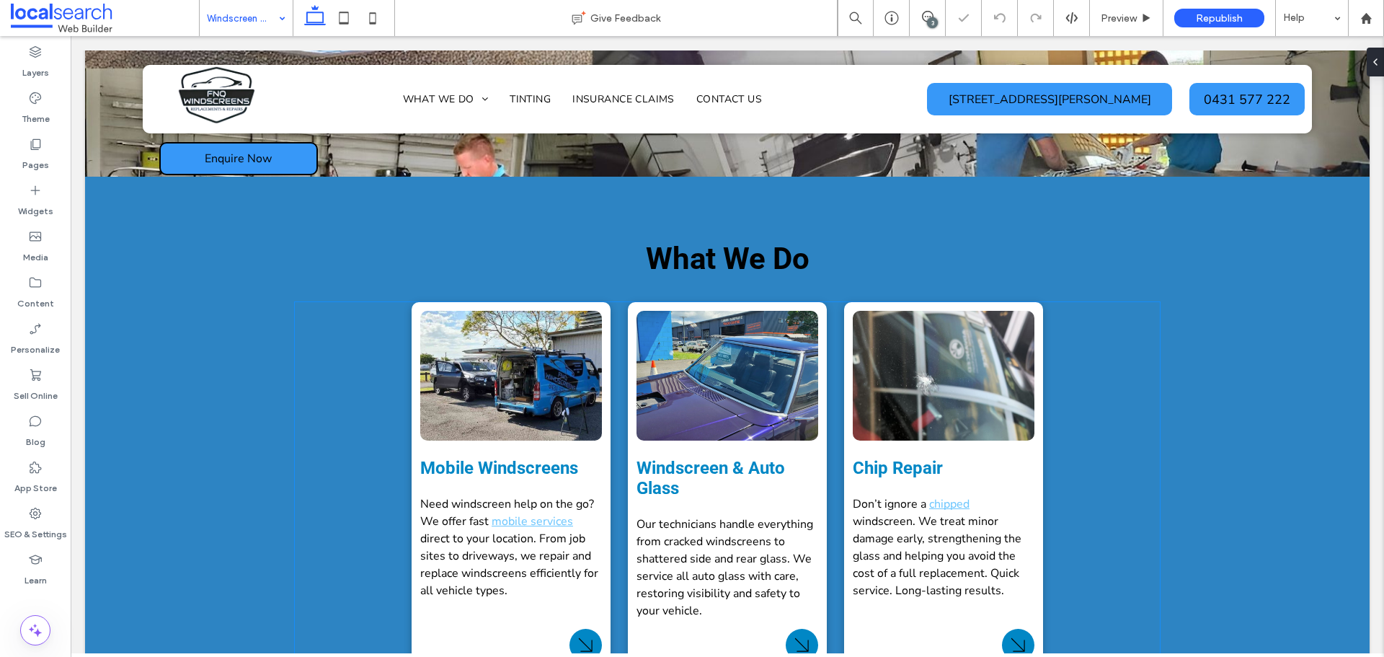
scroll to position [2609, 0]
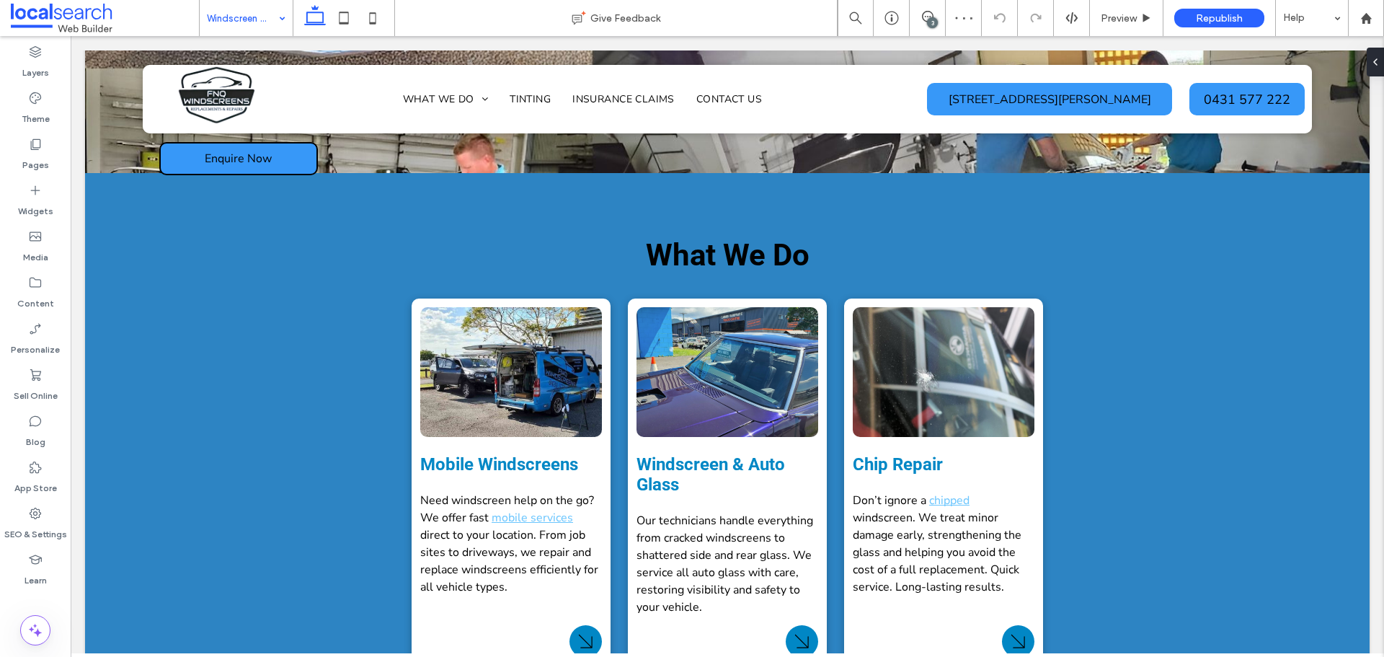
click at [272, 22] on input at bounding box center [242, 18] width 71 height 36
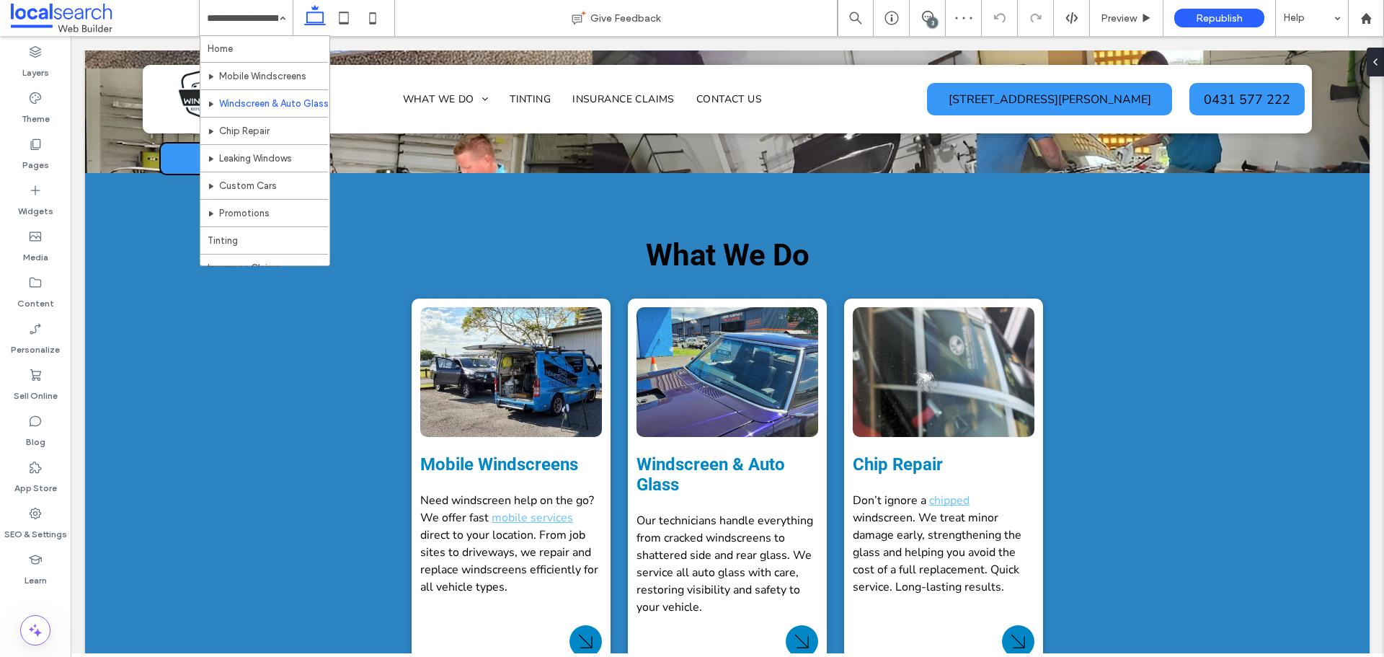
scroll to position [0, 0]
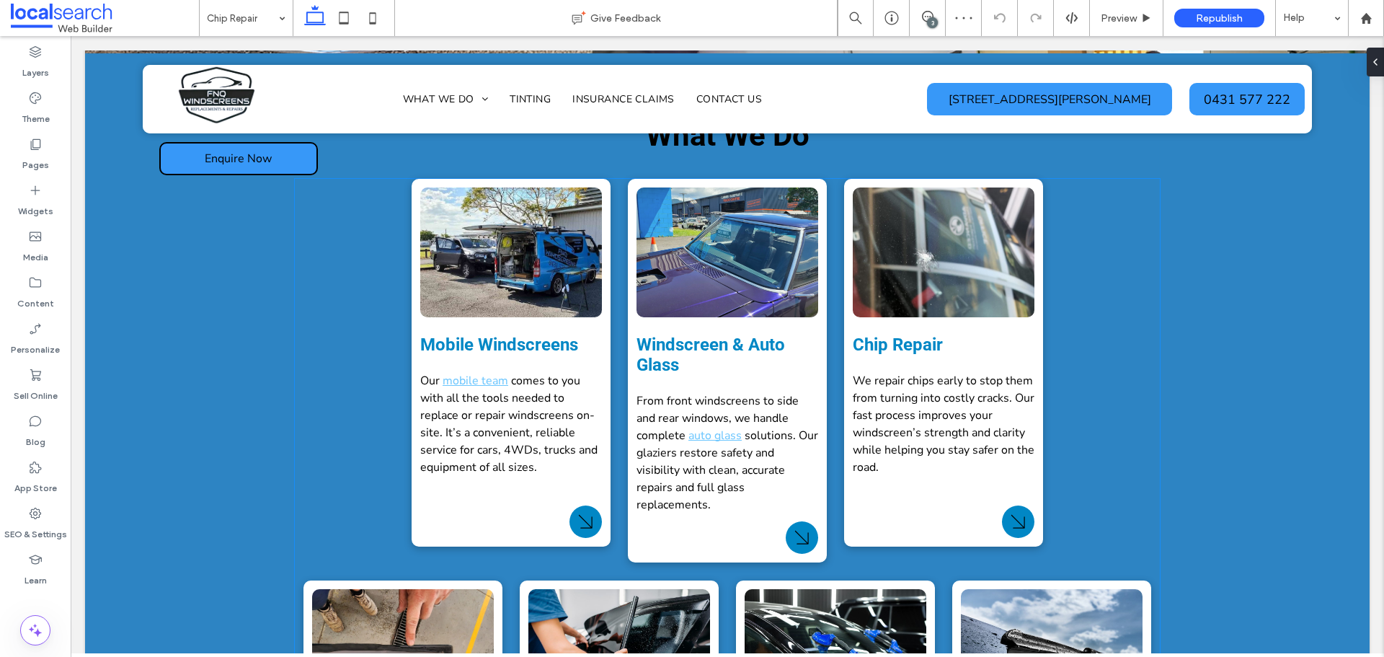
scroll to position [2733, 0]
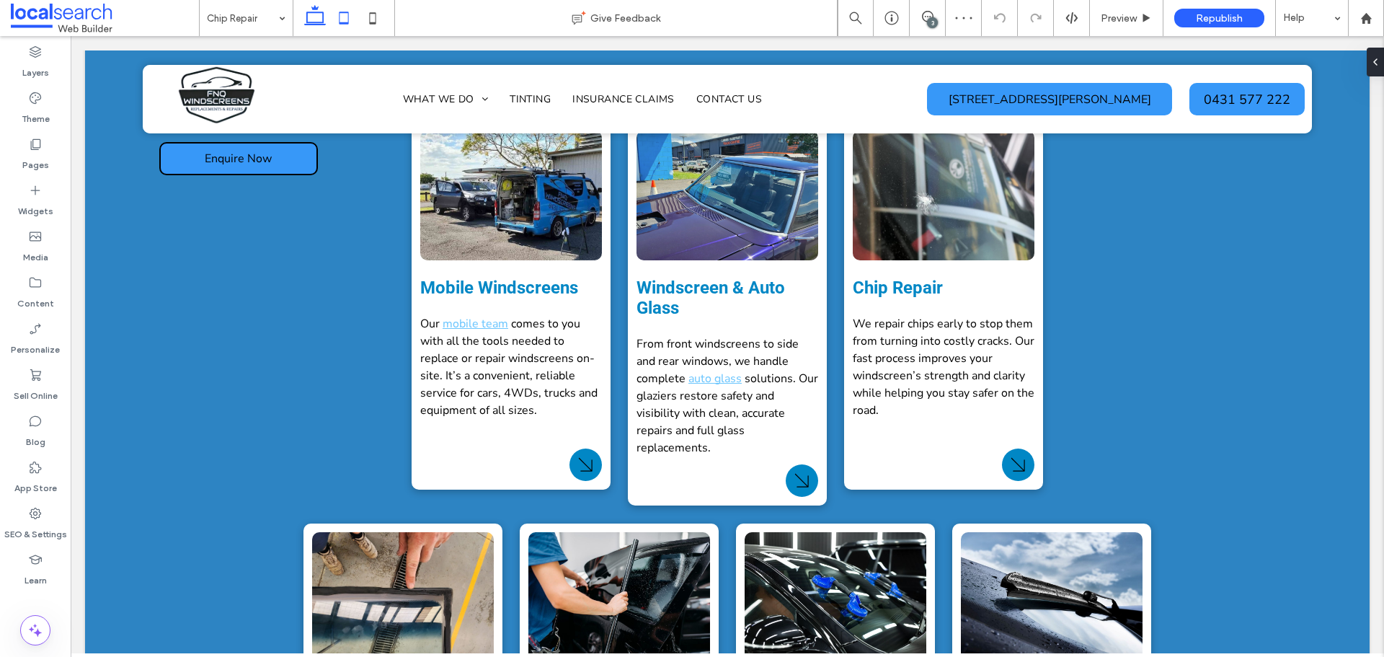
drag, startPoint x: 329, startPoint y: 19, endPoint x: 335, endPoint y: 15, distance: 7.4
click at [331, 17] on div at bounding box center [344, 18] width 102 height 36
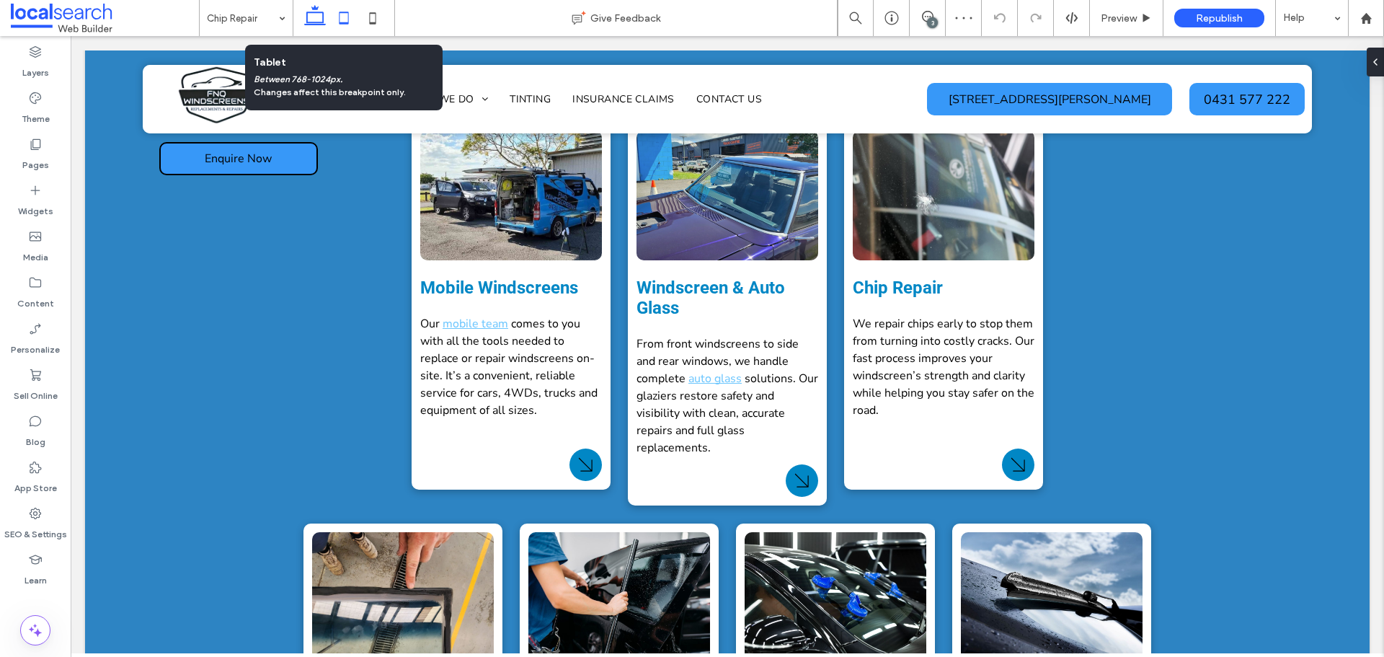
click at [343, 17] on icon at bounding box center [343, 18] width 29 height 29
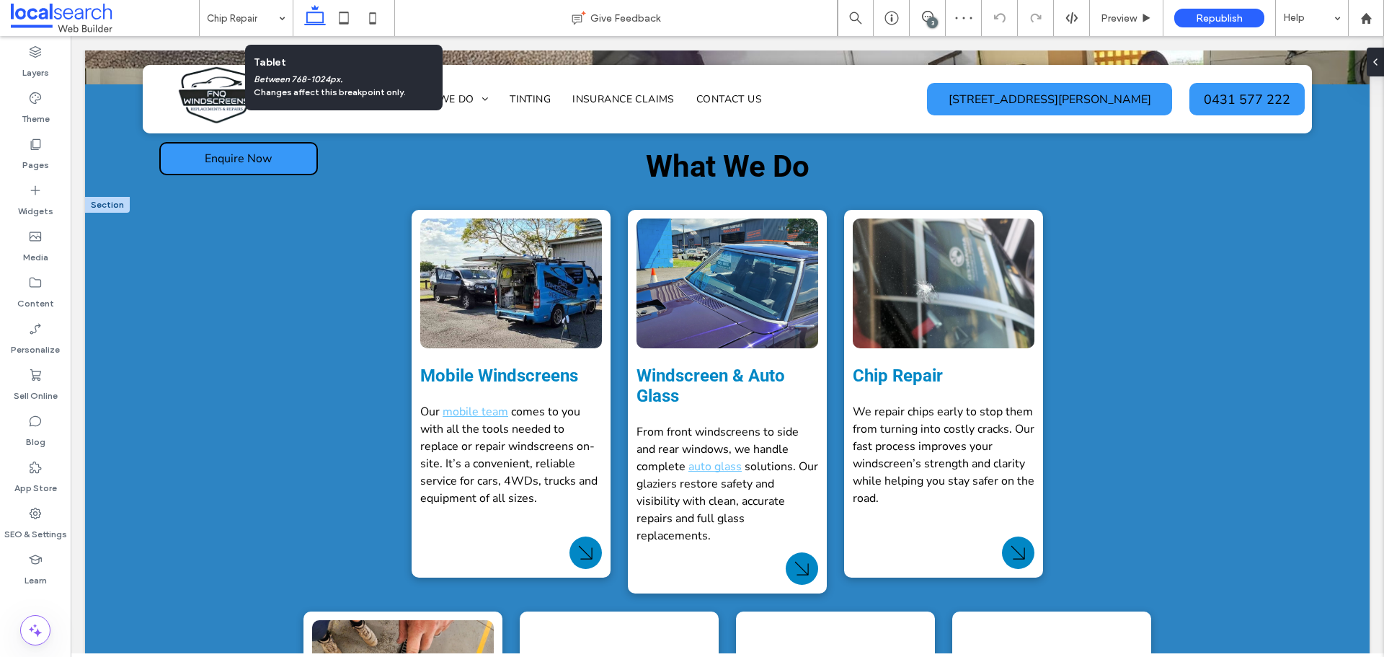
scroll to position [0, 14]
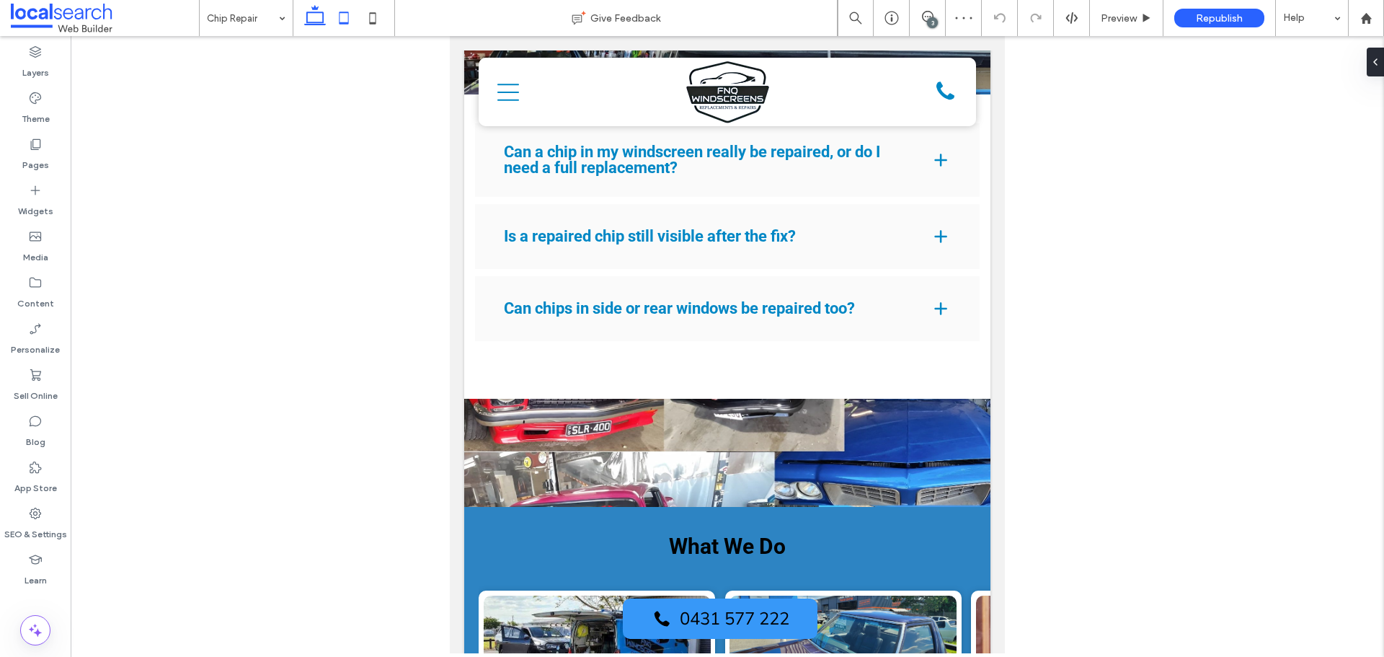
click at [306, 17] on icon at bounding box center [315, 18] width 29 height 29
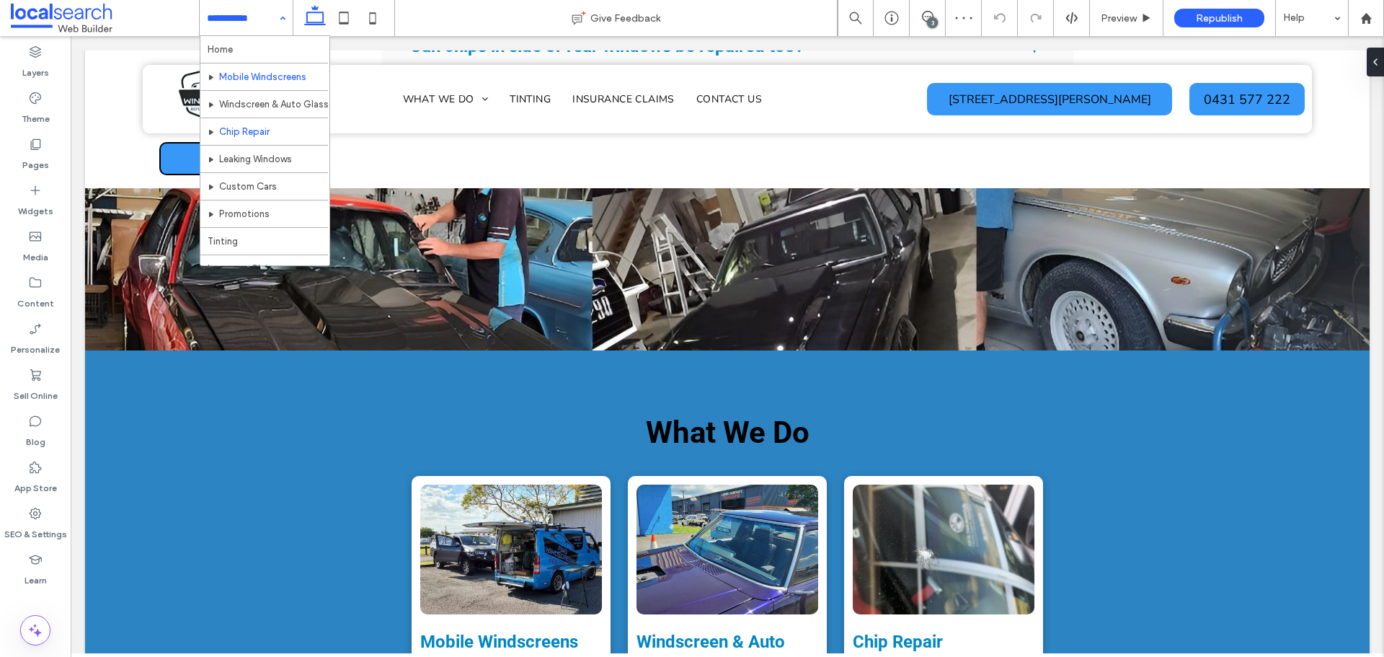
scroll to position [97, 0]
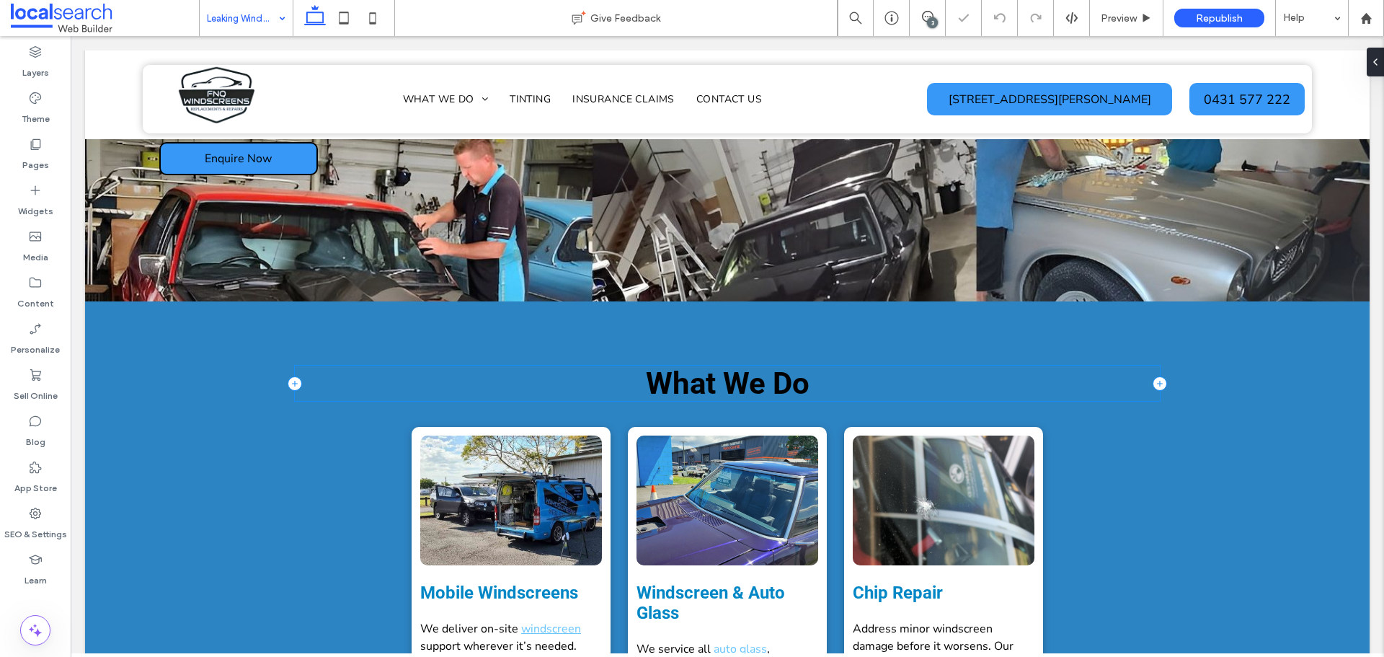
scroll to position [2681, 0]
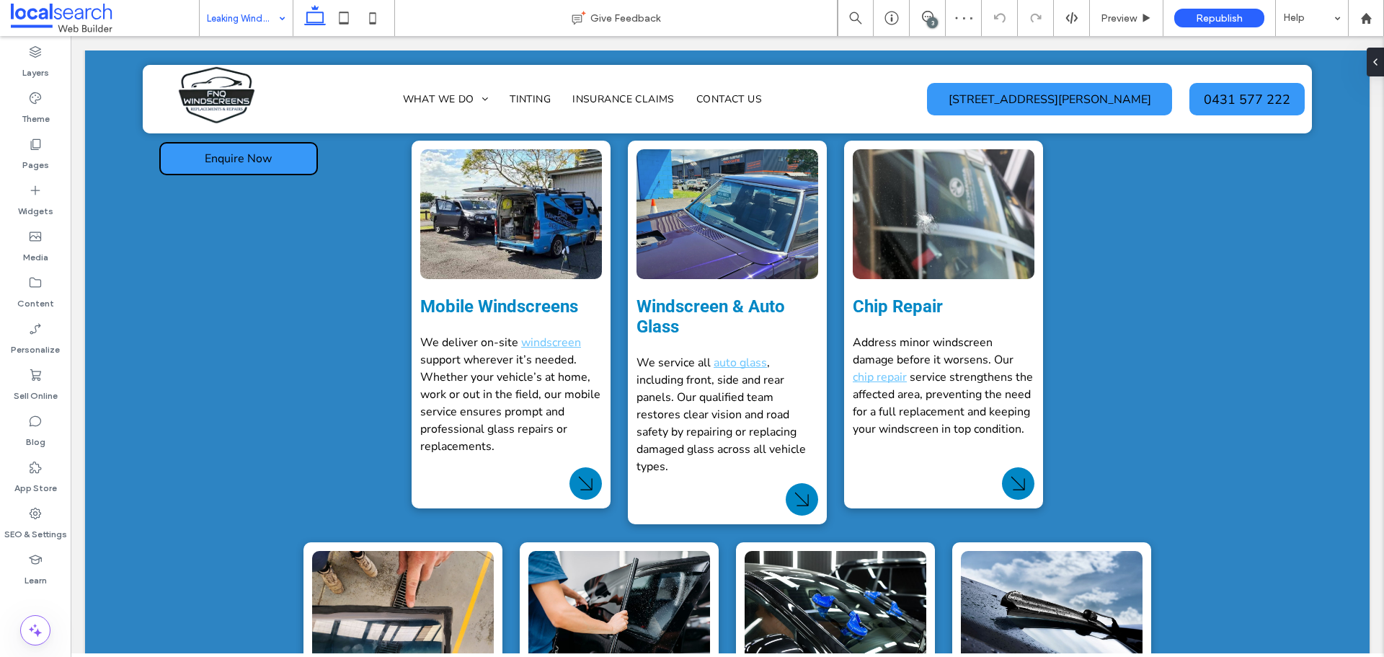
click at [252, 25] on input at bounding box center [242, 18] width 71 height 36
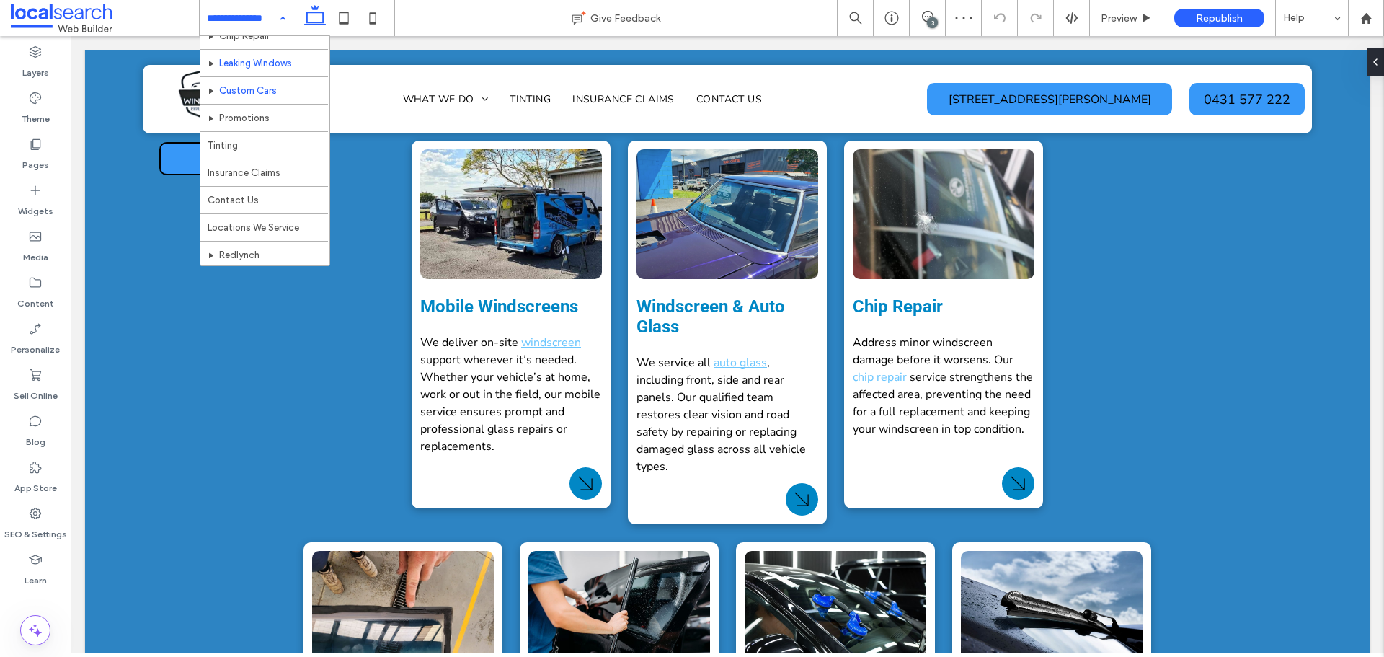
scroll to position [97, 0]
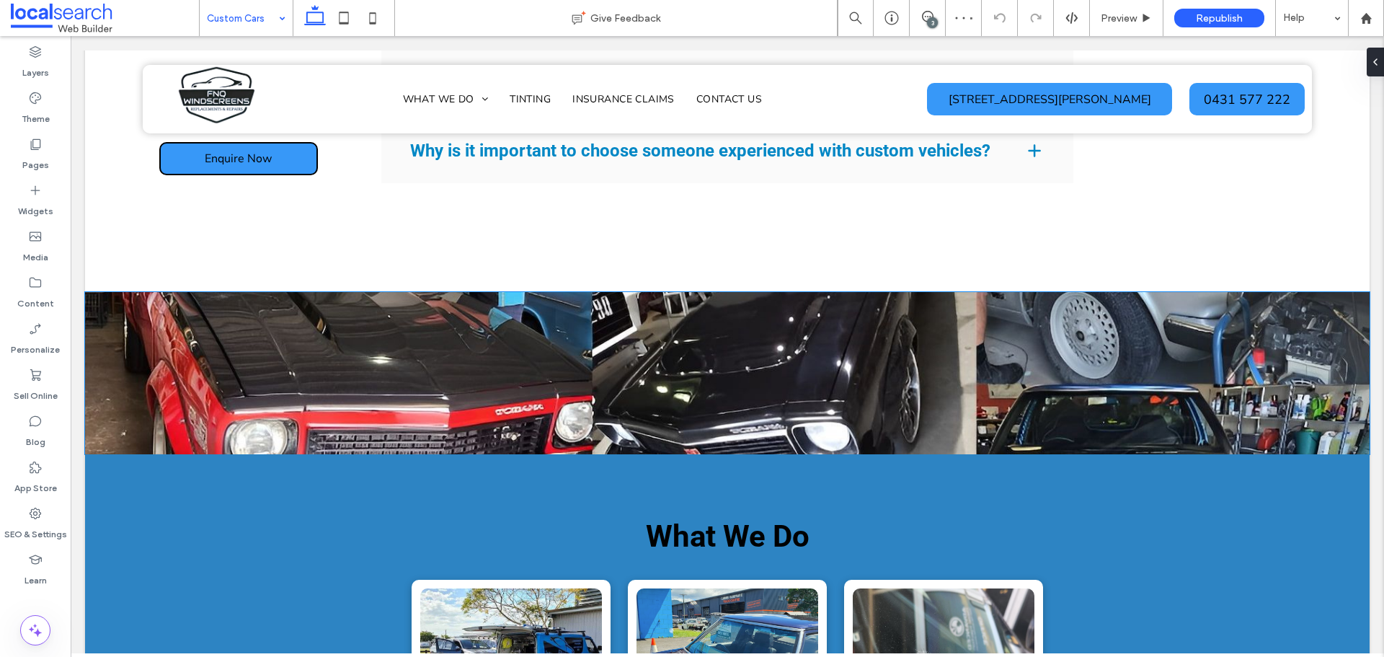
scroll to position [2667, 0]
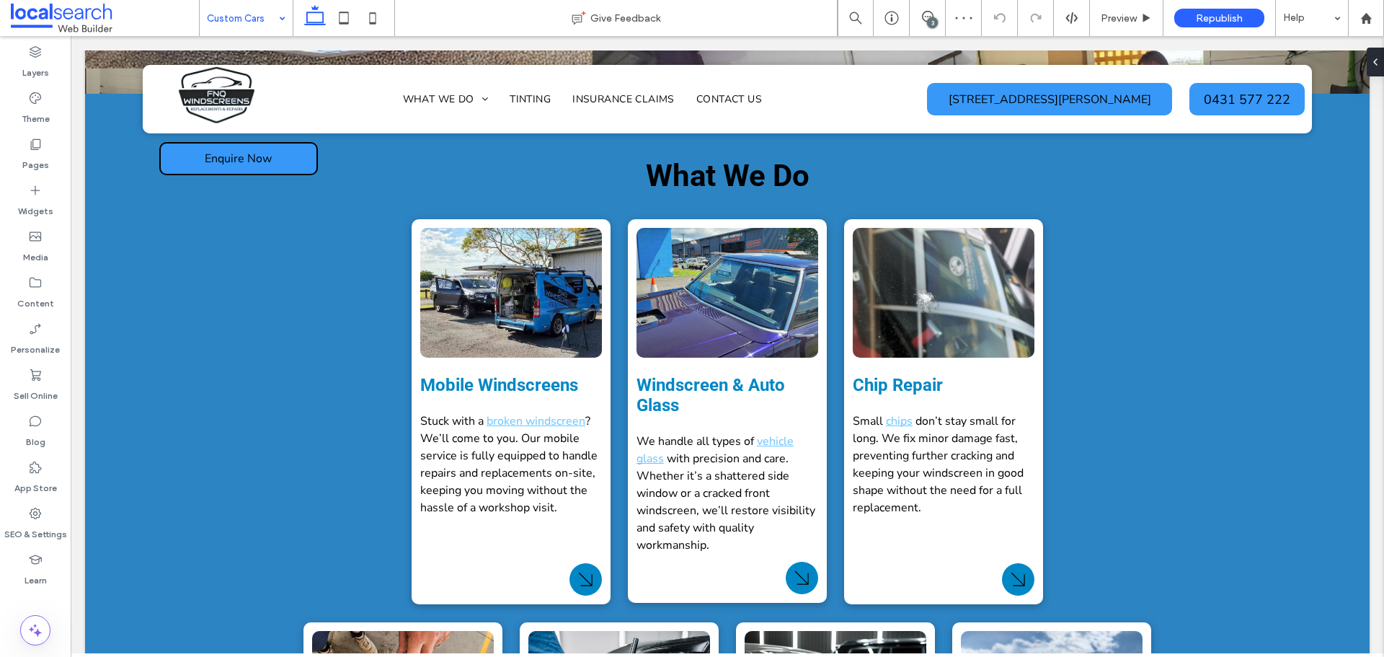
click at [253, 22] on input at bounding box center [242, 18] width 71 height 36
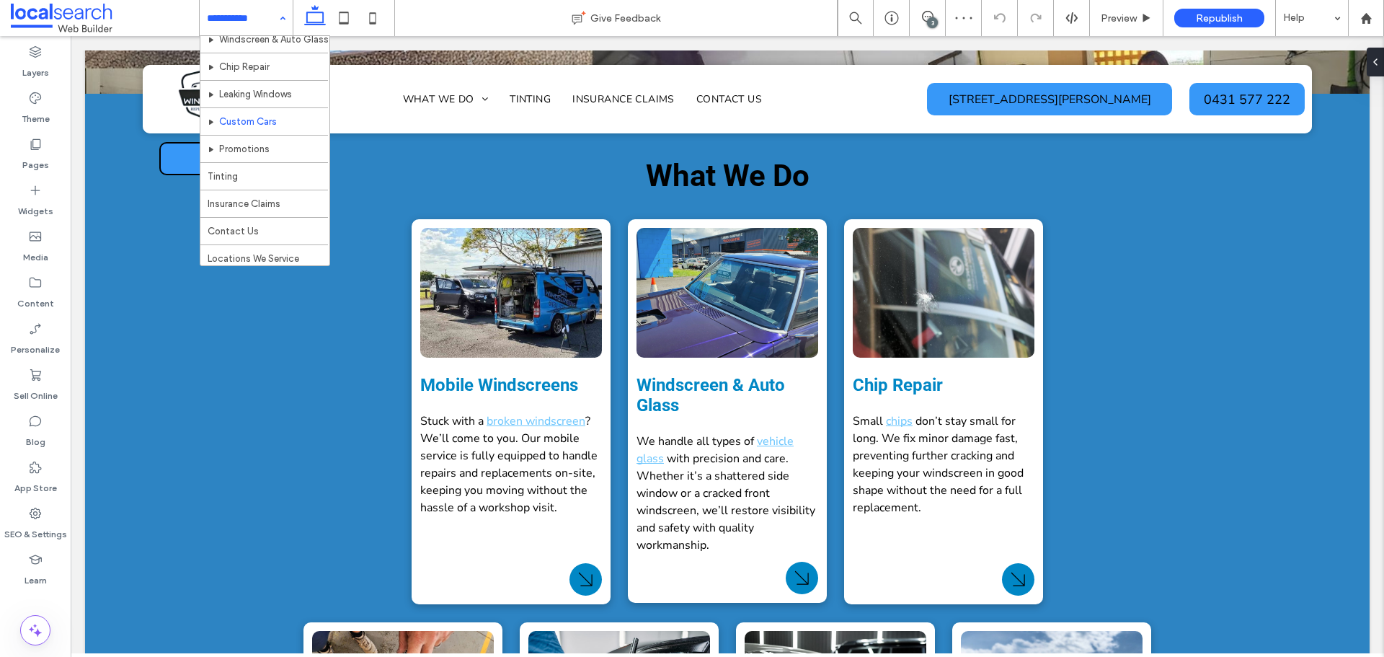
scroll to position [97, 0]
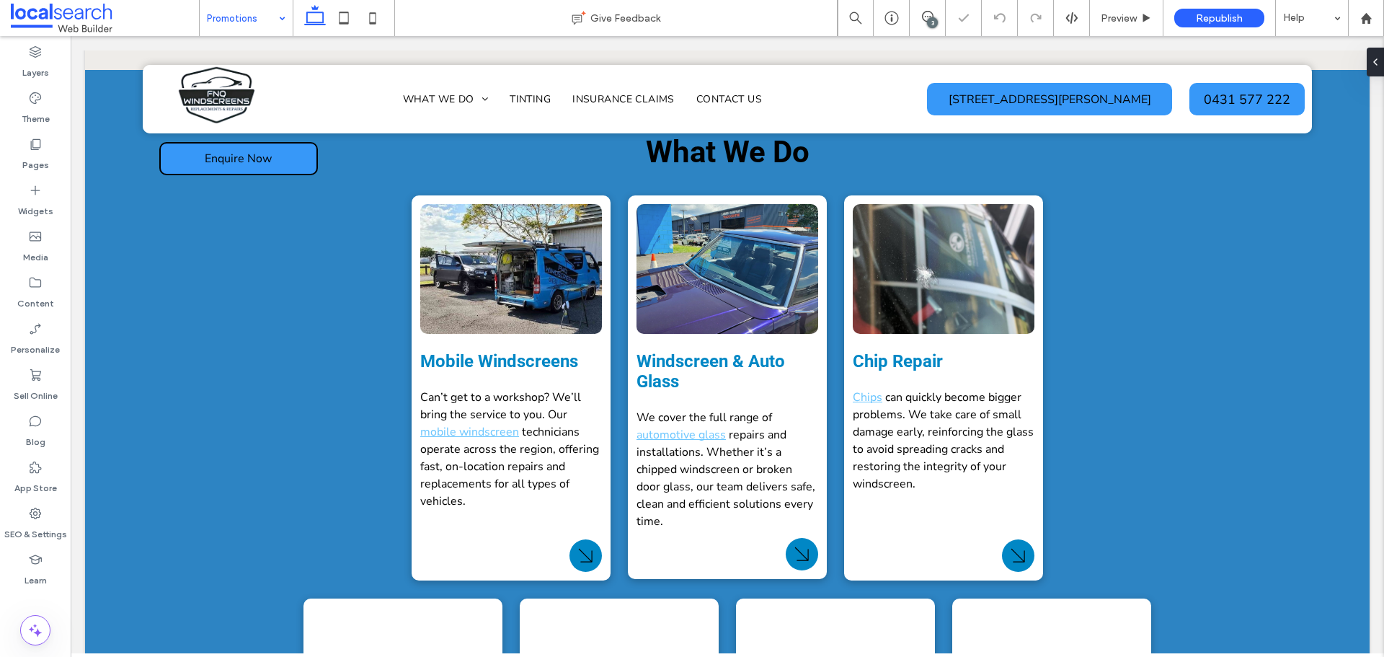
scroll to position [2018, 0]
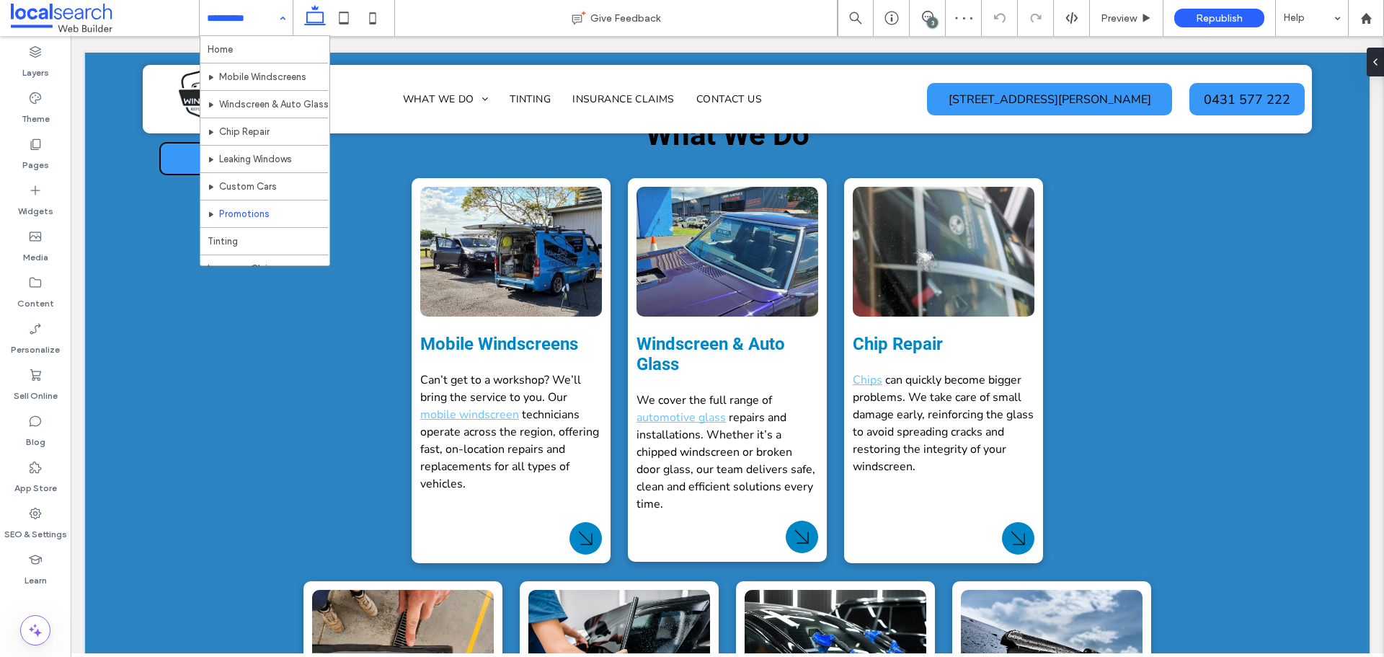
click at [236, 19] on input at bounding box center [242, 18] width 71 height 36
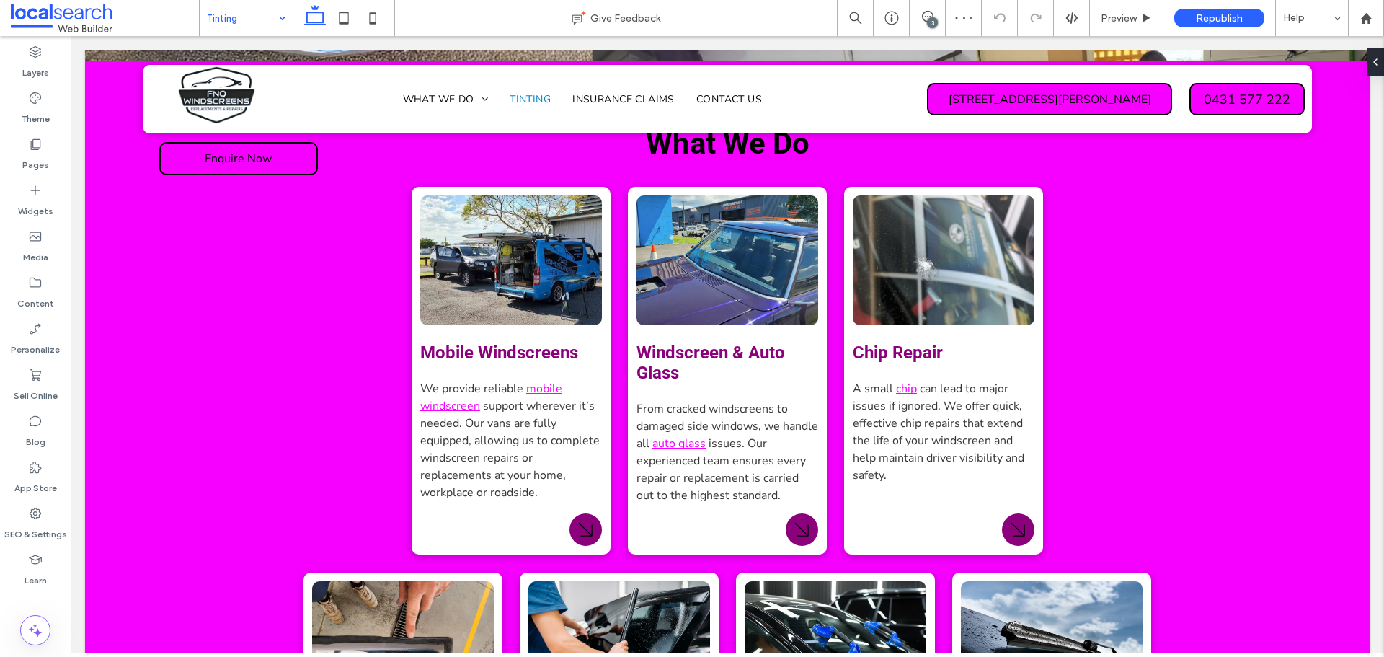
click at [238, 26] on input at bounding box center [242, 18] width 71 height 36
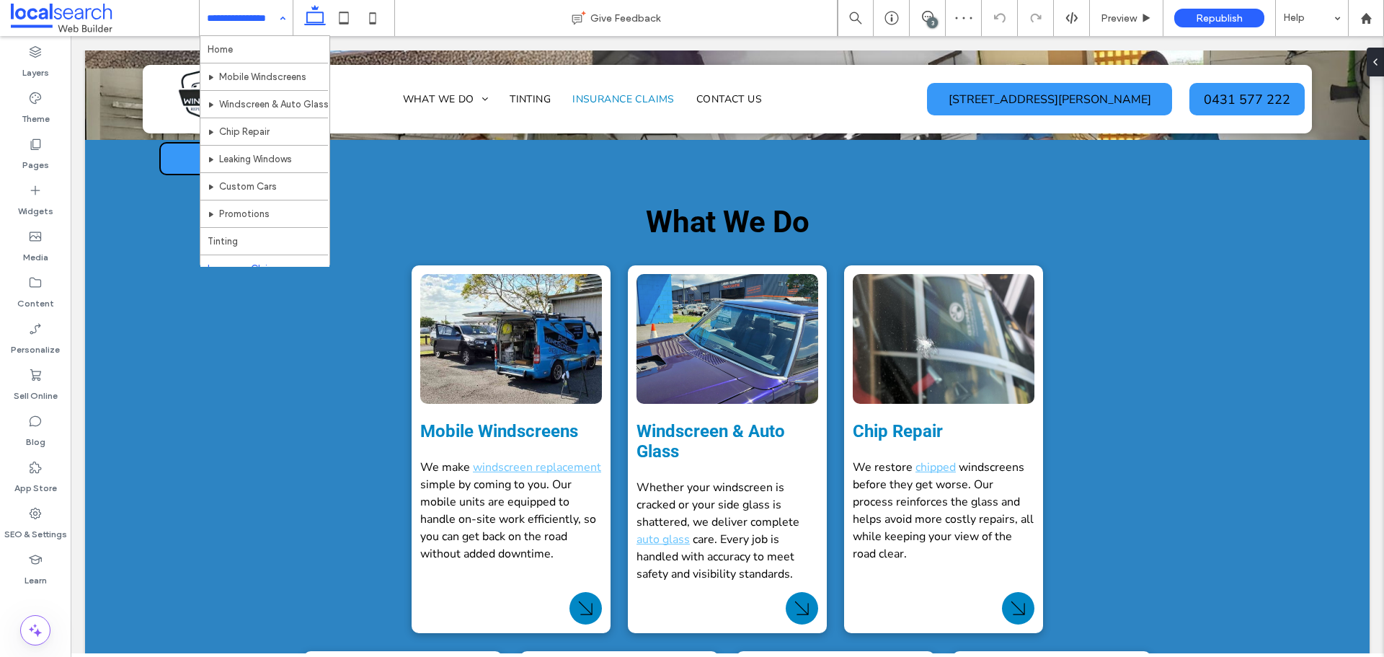
click at [268, 27] on input at bounding box center [242, 18] width 71 height 36
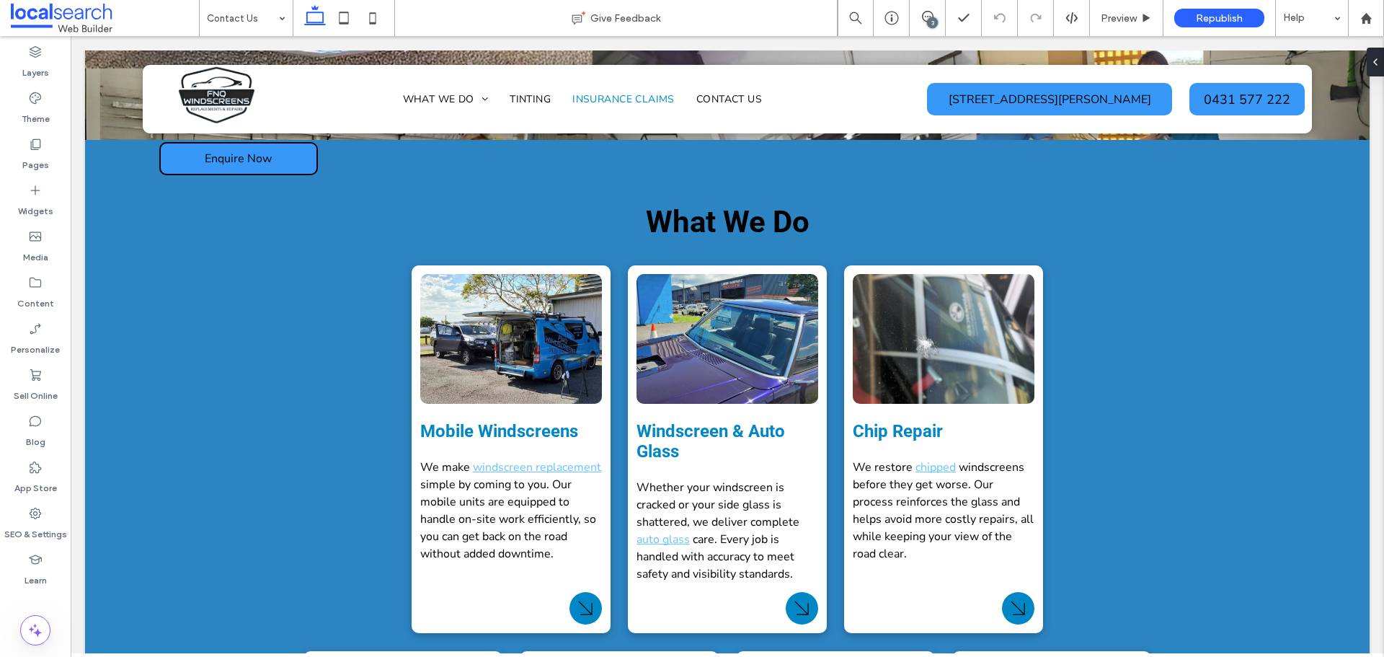
click at [259, 20] on div at bounding box center [692, 328] width 1384 height 657
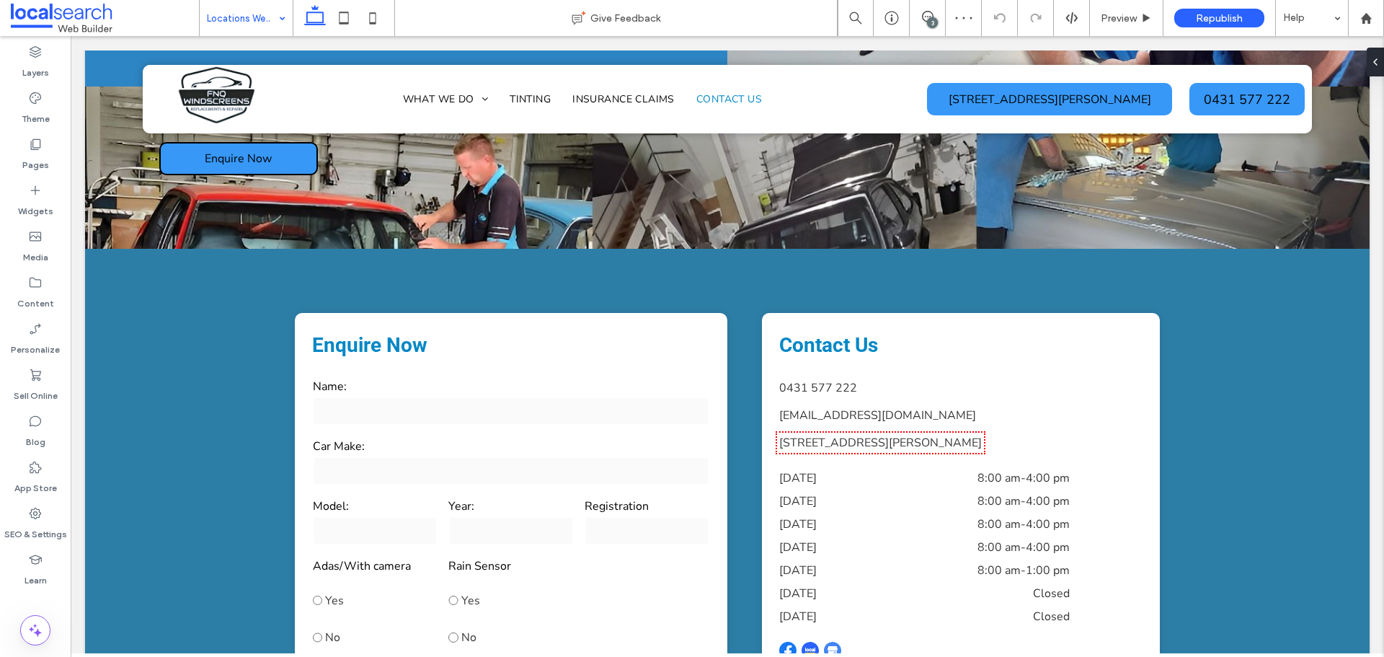
click at [257, 21] on input at bounding box center [242, 18] width 71 height 36
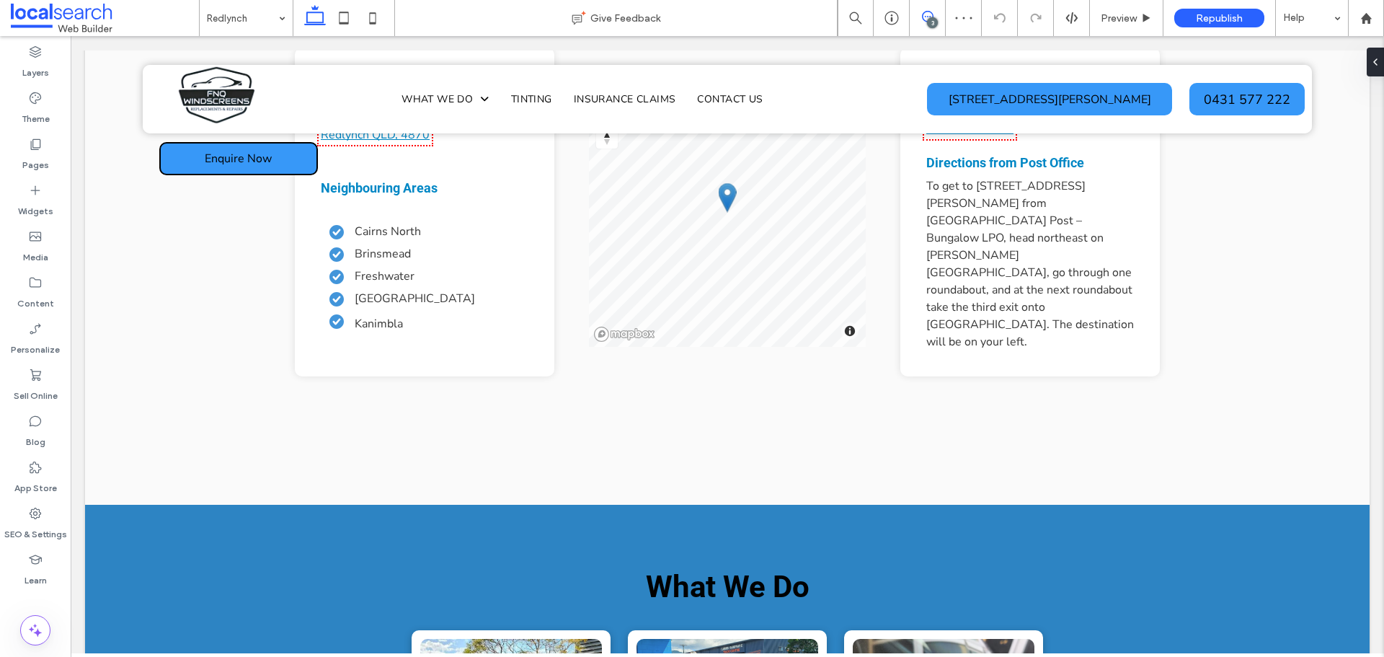
click at [922, 11] on icon at bounding box center [928, 17] width 12 height 12
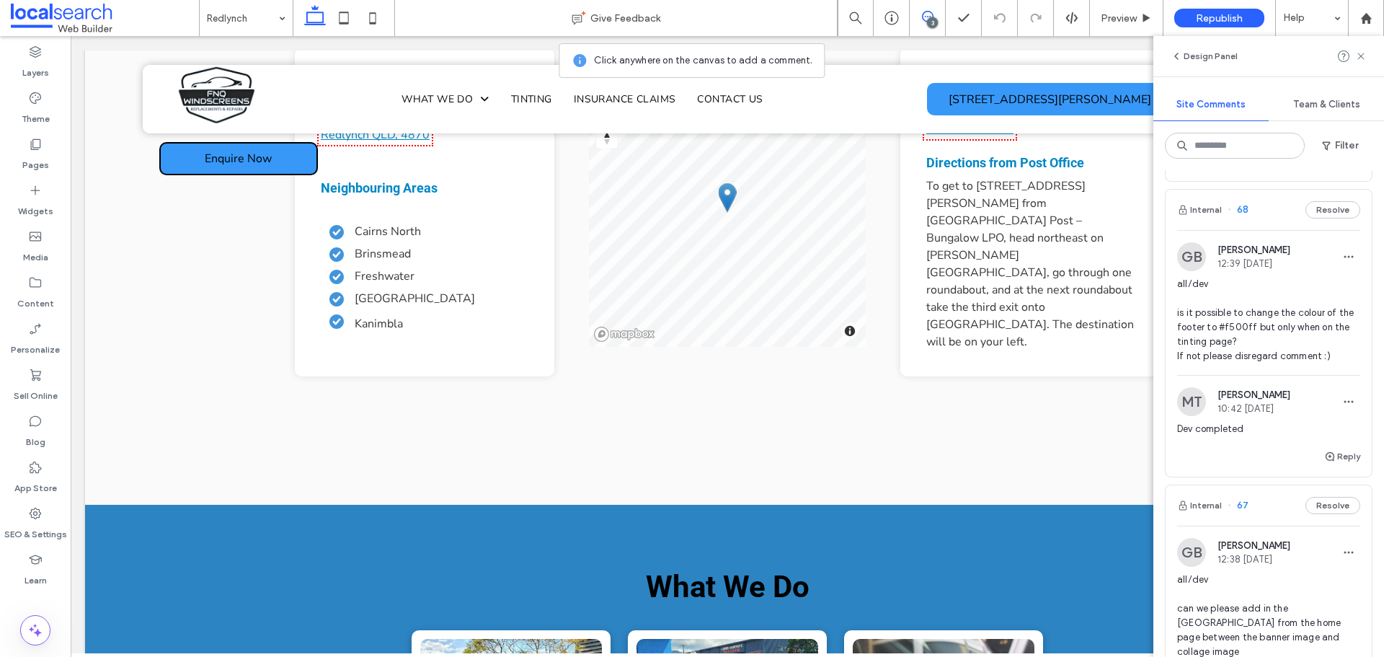
click at [1284, 339] on span "all/dev is it possible to change the colour of the footer to #f500ff but only w…" at bounding box center [1268, 320] width 183 height 86
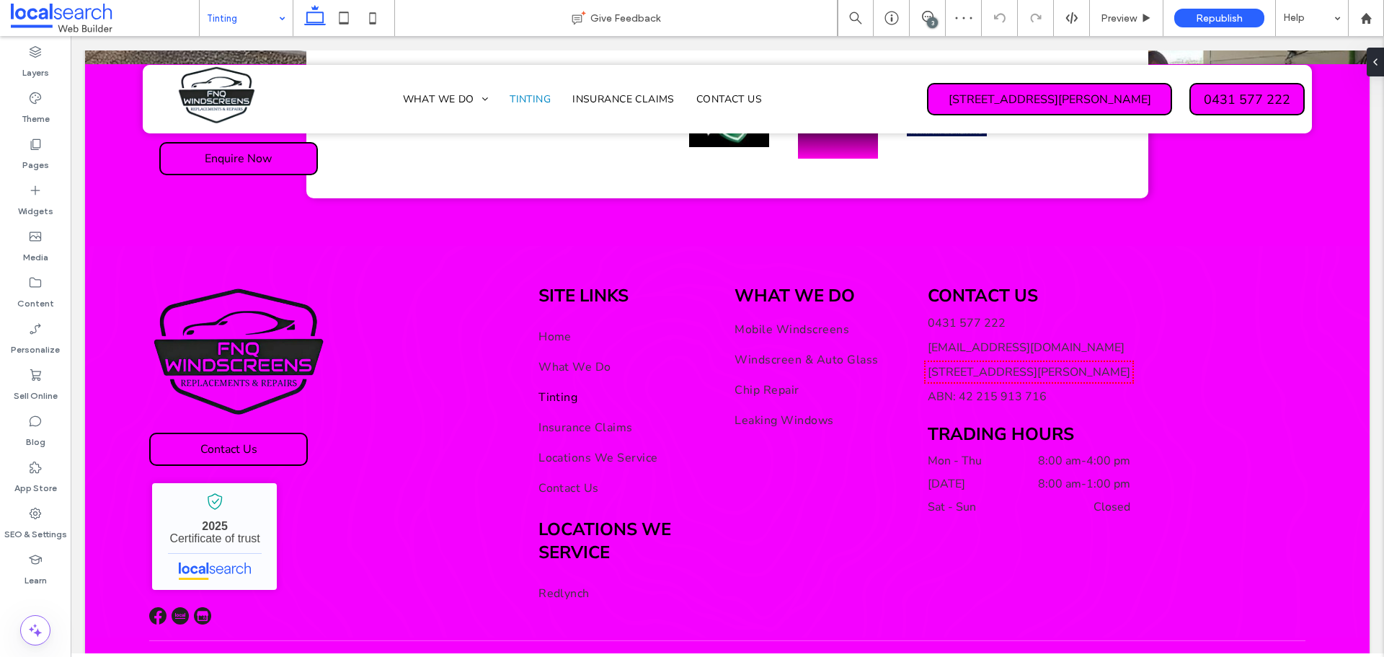
click at [251, 12] on input at bounding box center [242, 18] width 71 height 36
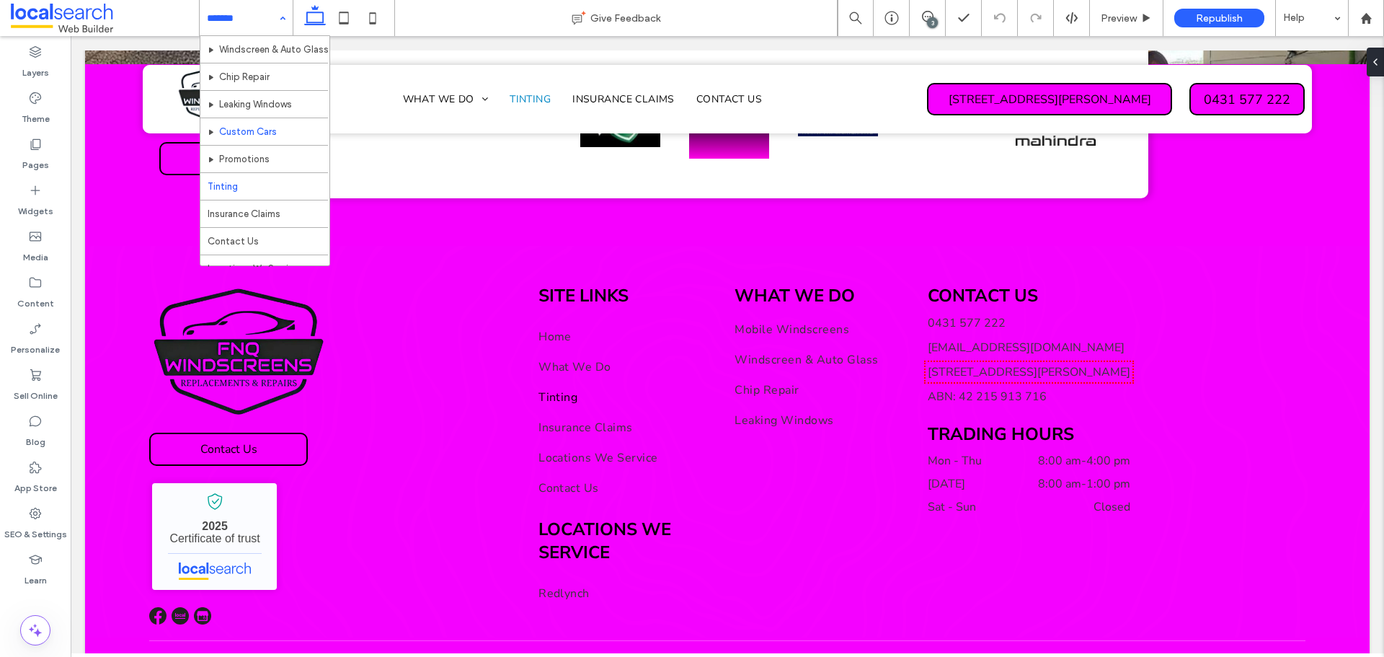
scroll to position [97, 0]
click at [254, 23] on input at bounding box center [242, 18] width 71 height 36
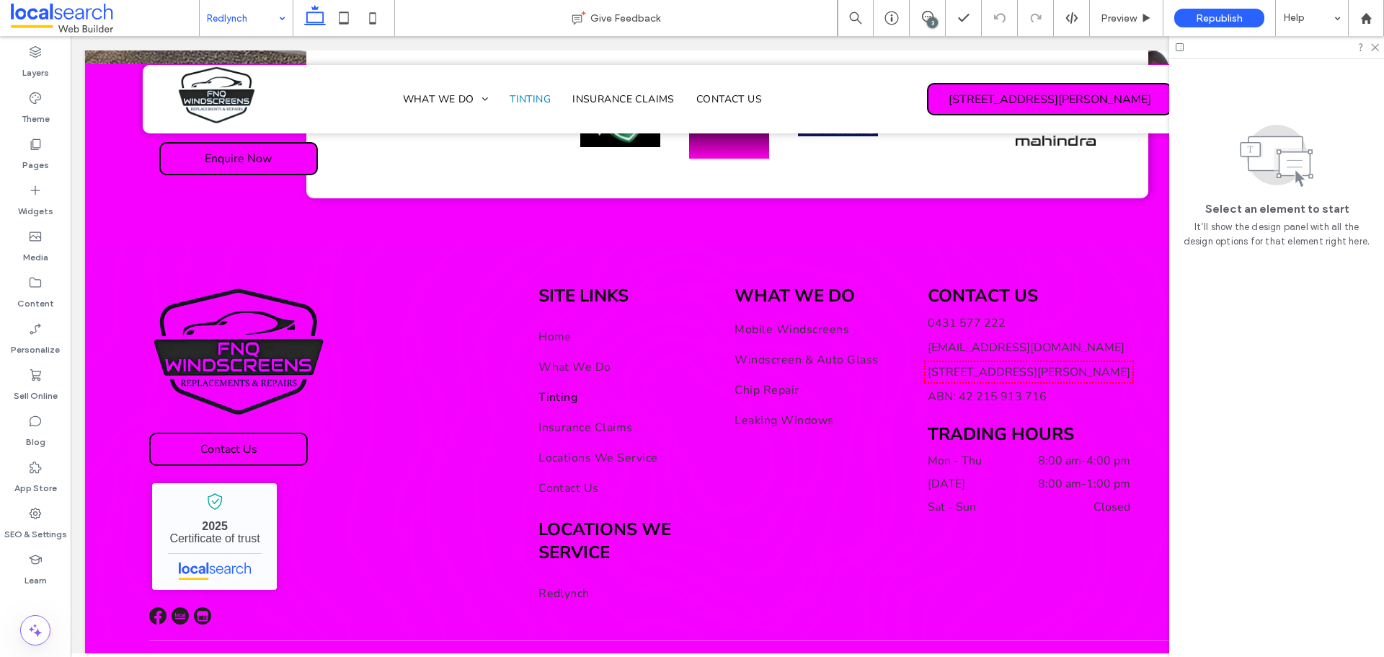
click at [254, 19] on input at bounding box center [242, 18] width 71 height 36
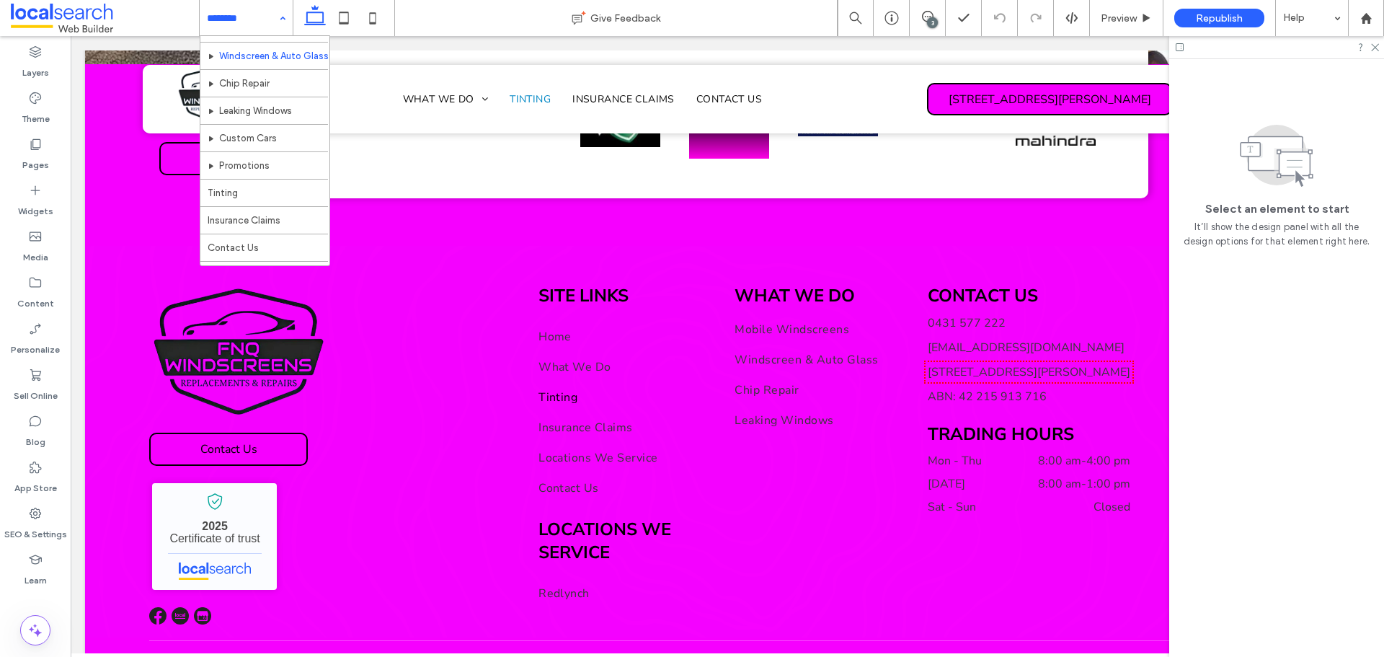
scroll to position [97, 0]
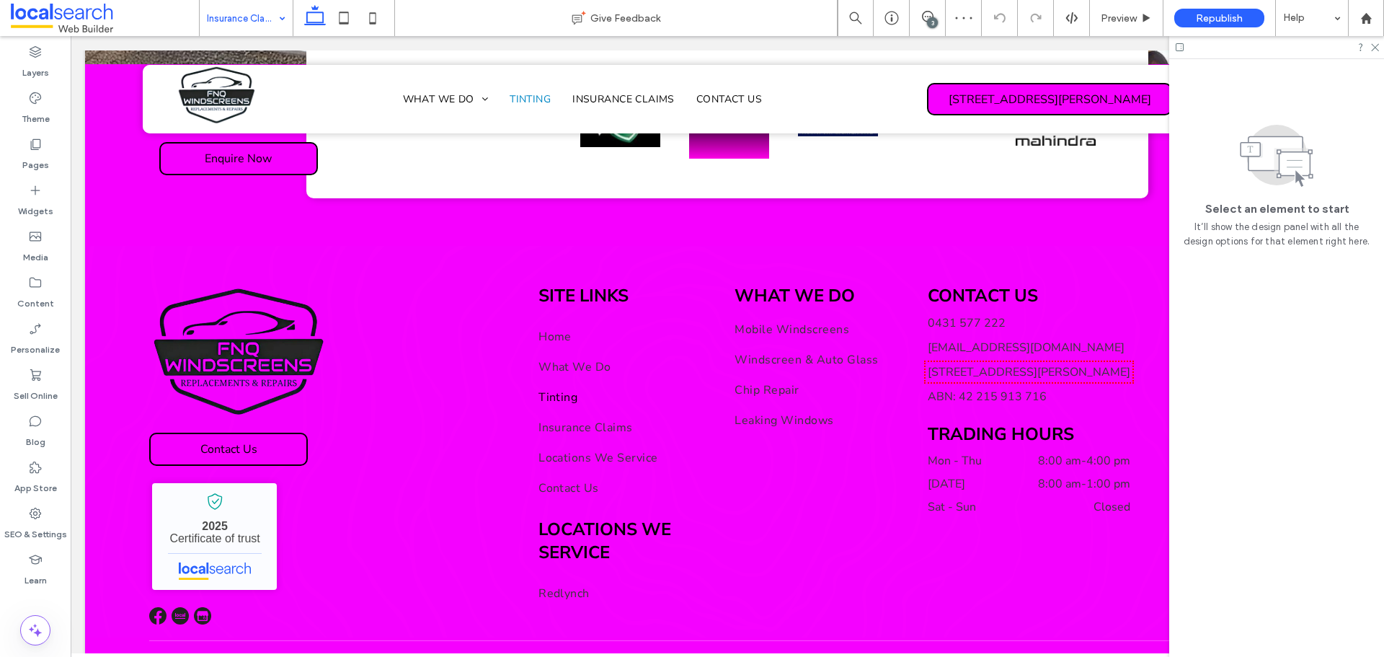
click at [236, 22] on input at bounding box center [242, 18] width 71 height 36
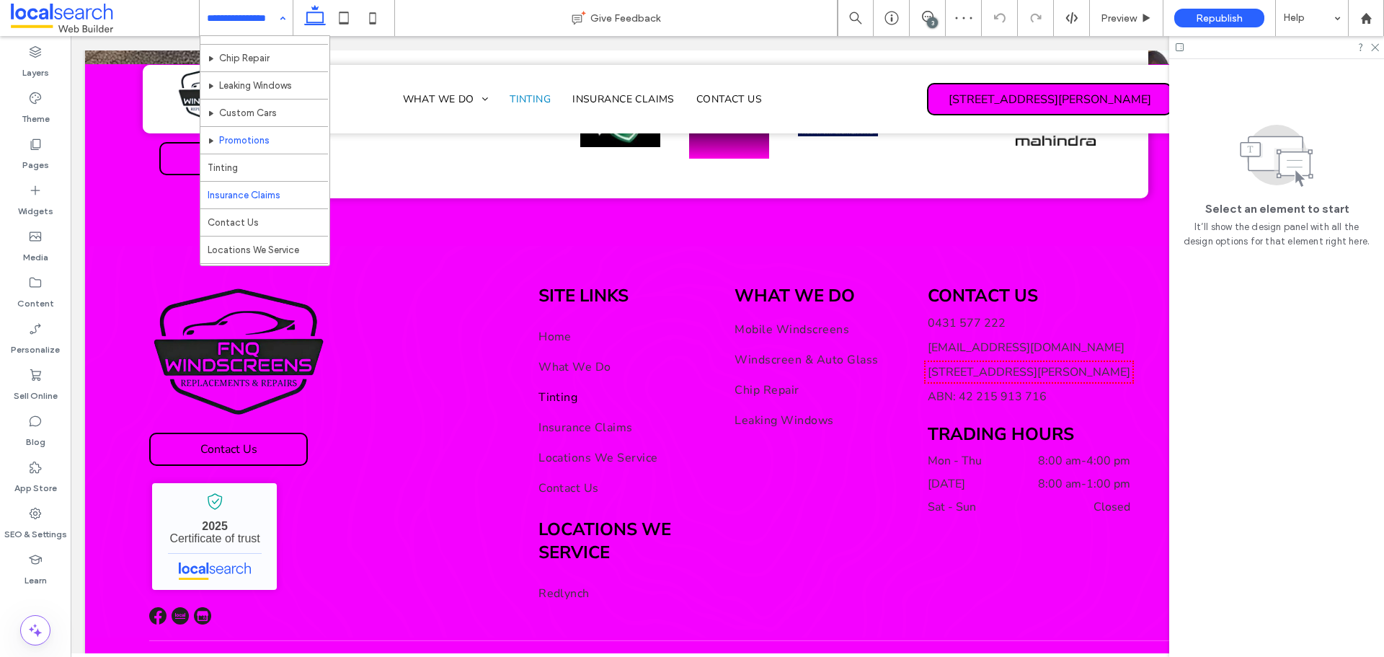
scroll to position [97, 0]
click at [216, 10] on input at bounding box center [242, 18] width 71 height 36
click at [248, 27] on input at bounding box center [242, 18] width 71 height 36
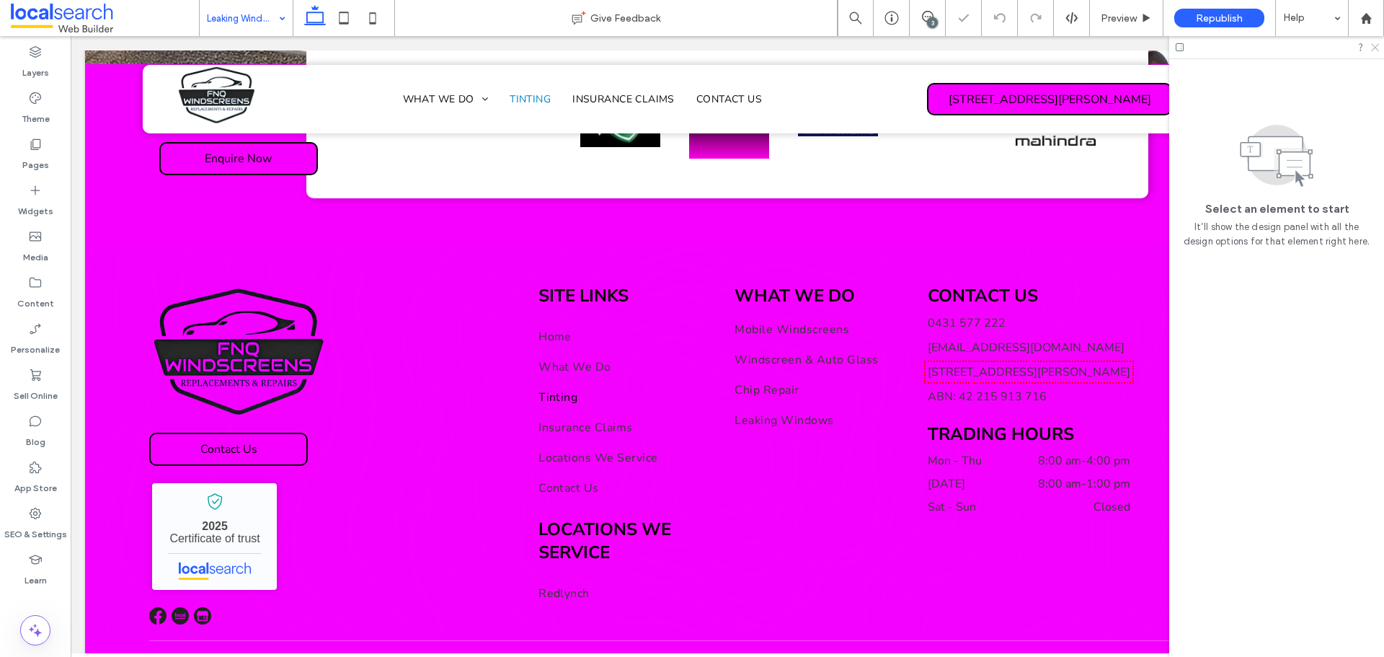
click at [1372, 45] on use at bounding box center [1375, 48] width 8 height 8
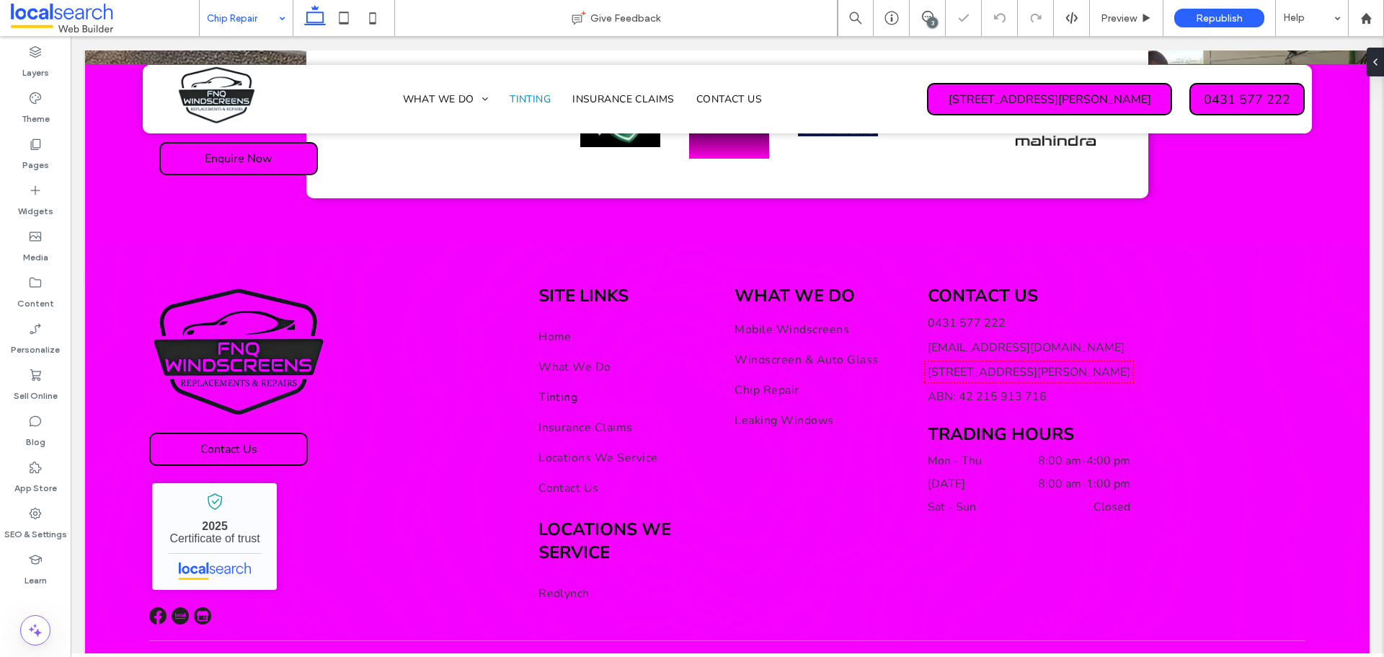
click at [248, 21] on input at bounding box center [242, 18] width 71 height 36
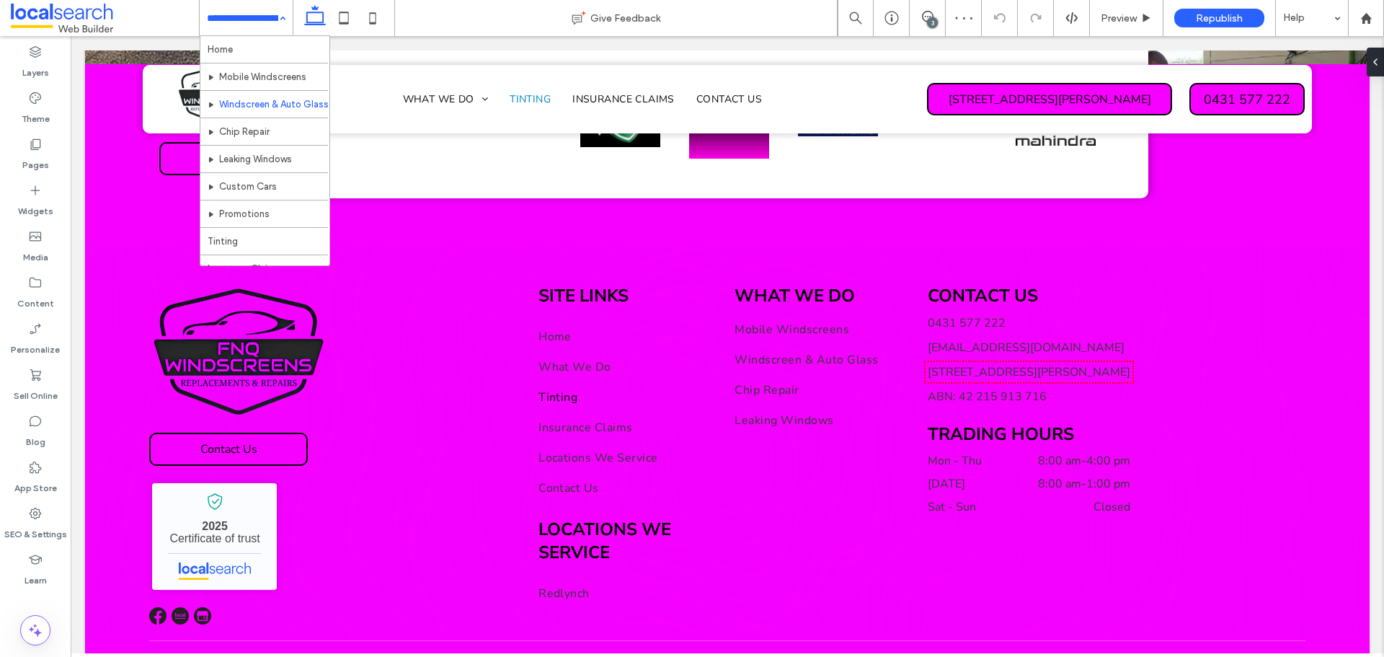
click at [224, 18] on input at bounding box center [242, 18] width 71 height 36
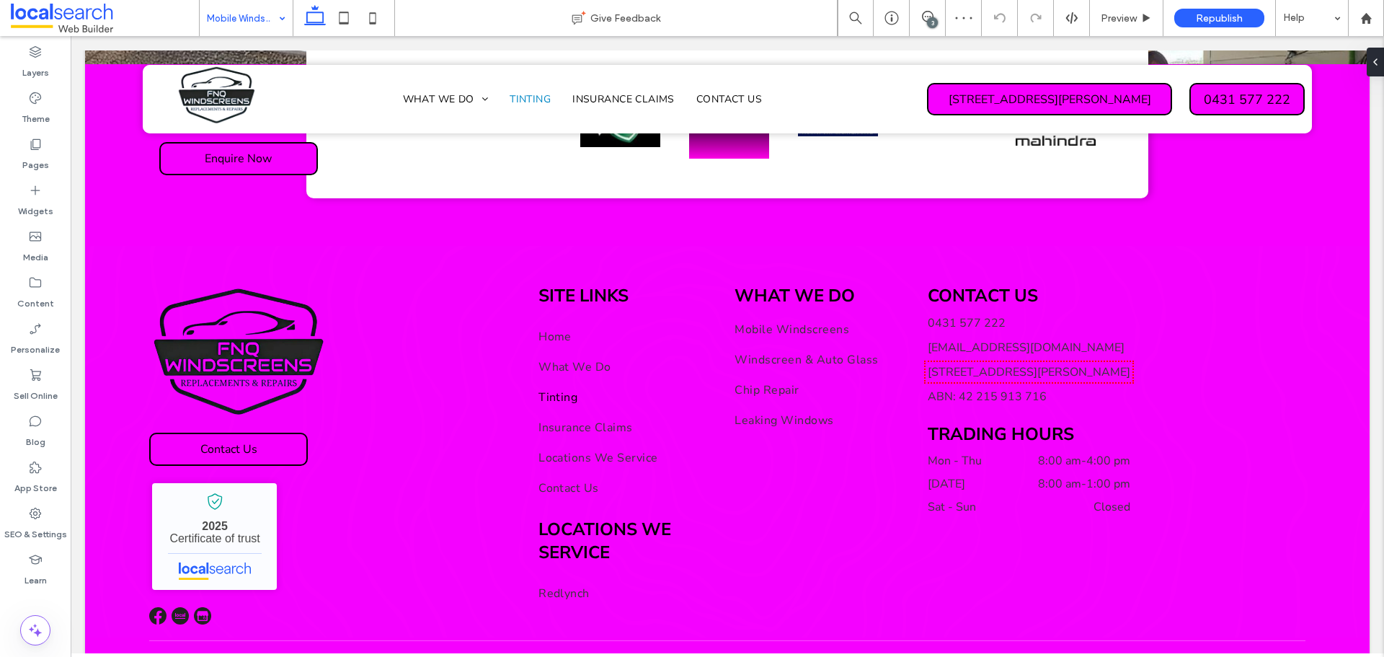
click at [234, 22] on input at bounding box center [242, 18] width 71 height 36
click at [930, 18] on div "3" at bounding box center [932, 22] width 11 height 11
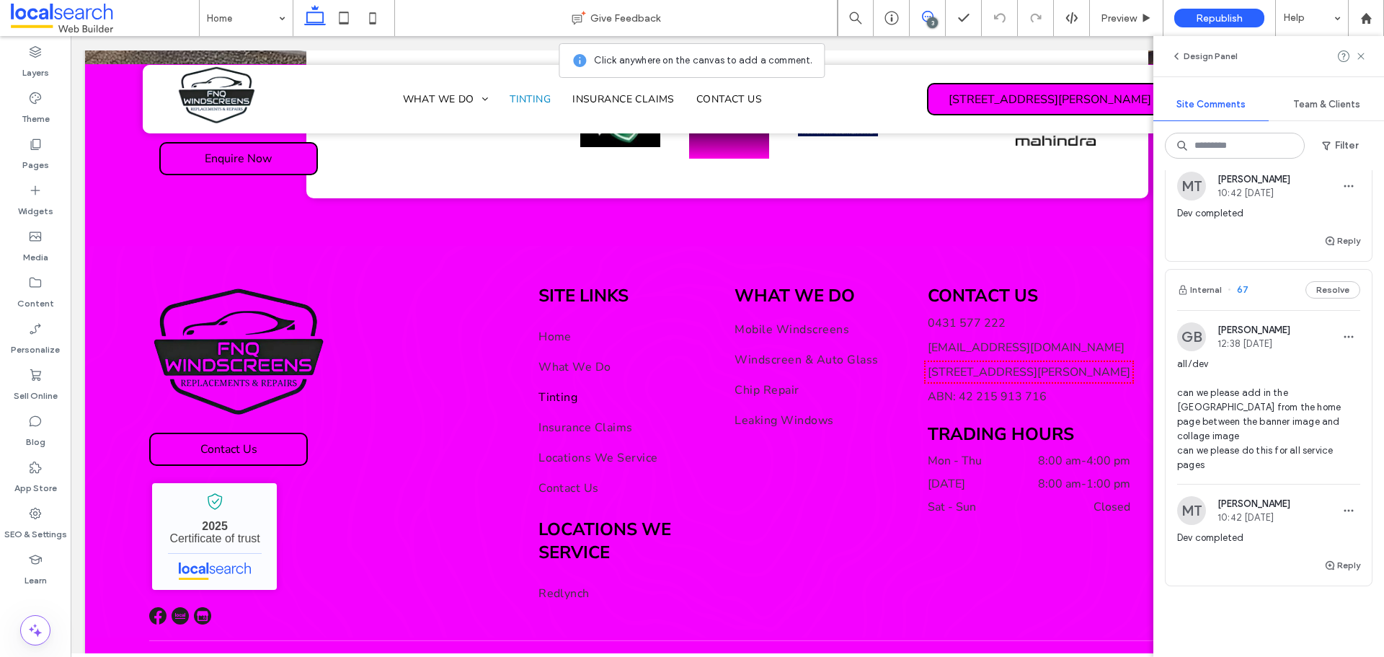
scroll to position [505, 0]
click at [1266, 396] on span "all/dev can we please add in the USP from the home page between the banner imag…" at bounding box center [1268, 413] width 183 height 115
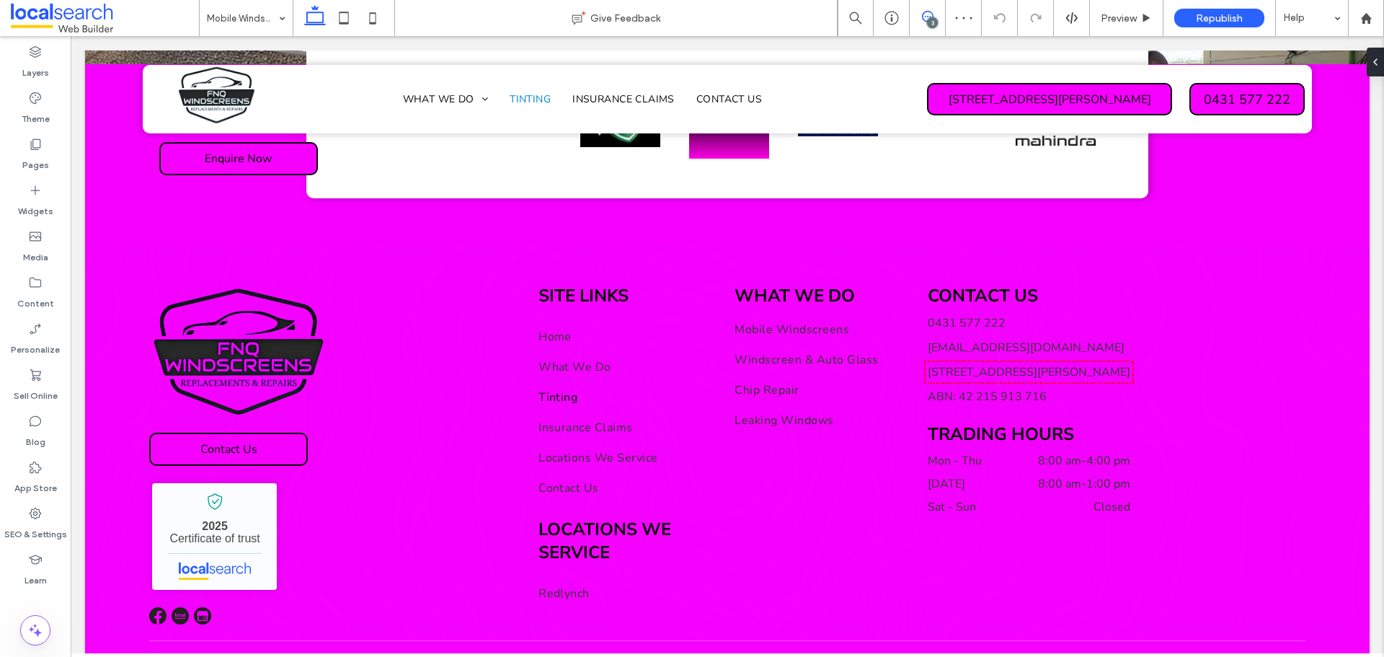
click at [925, 18] on icon at bounding box center [928, 17] width 12 height 12
click at [254, 30] on input at bounding box center [242, 18] width 71 height 36
click at [248, 31] on input at bounding box center [242, 18] width 71 height 36
click at [252, 27] on input at bounding box center [242, 18] width 71 height 36
click at [279, 22] on div "Leaking Windows" at bounding box center [246, 18] width 93 height 36
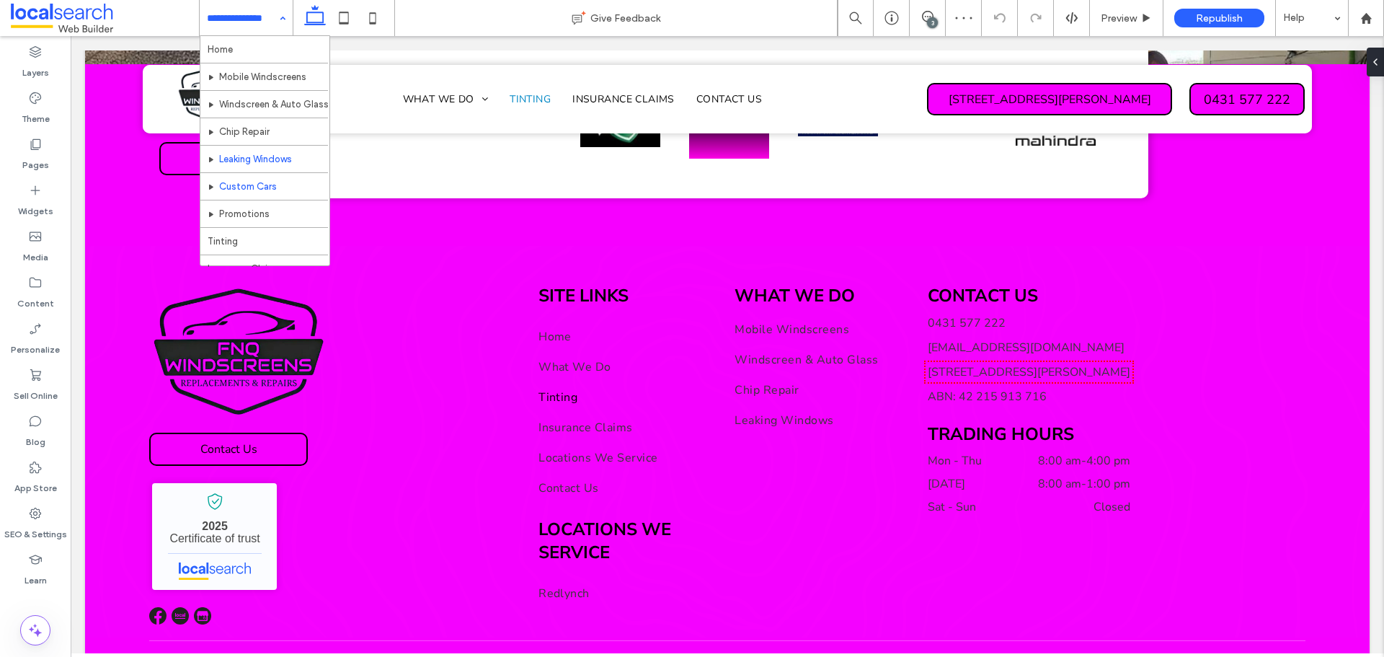
scroll to position [97, 0]
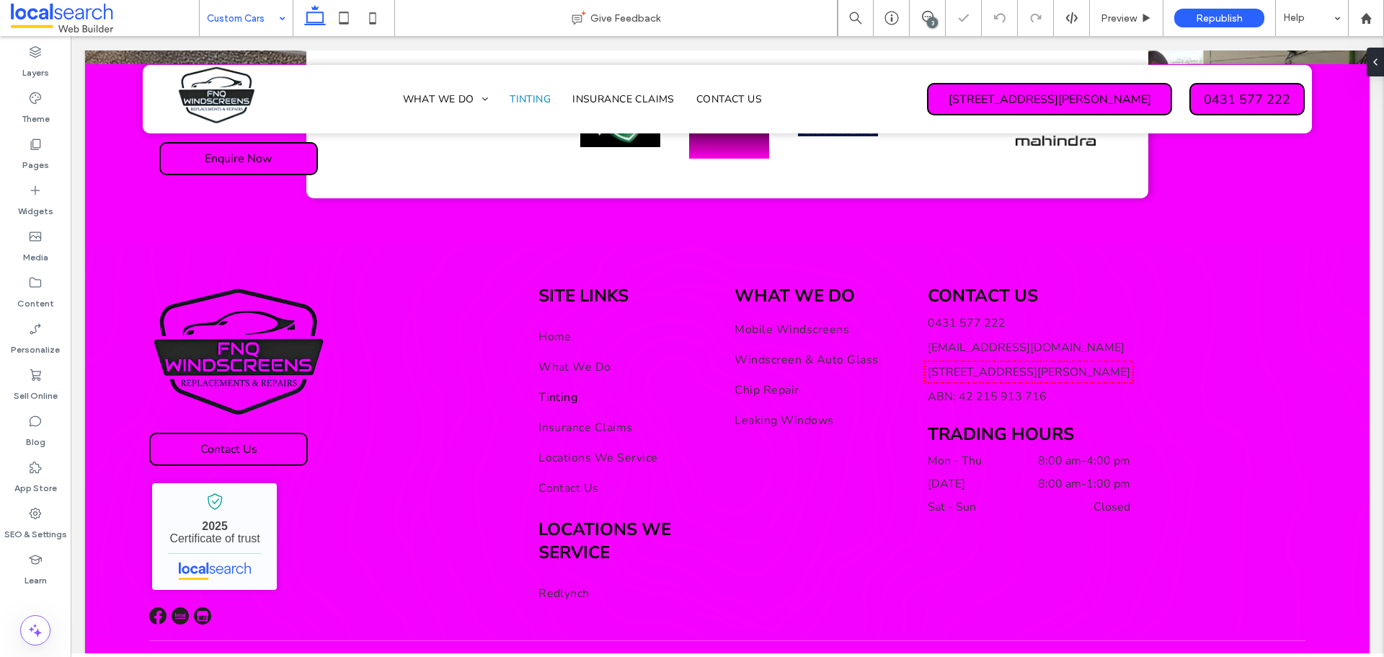
click at [256, 31] on input at bounding box center [242, 18] width 71 height 36
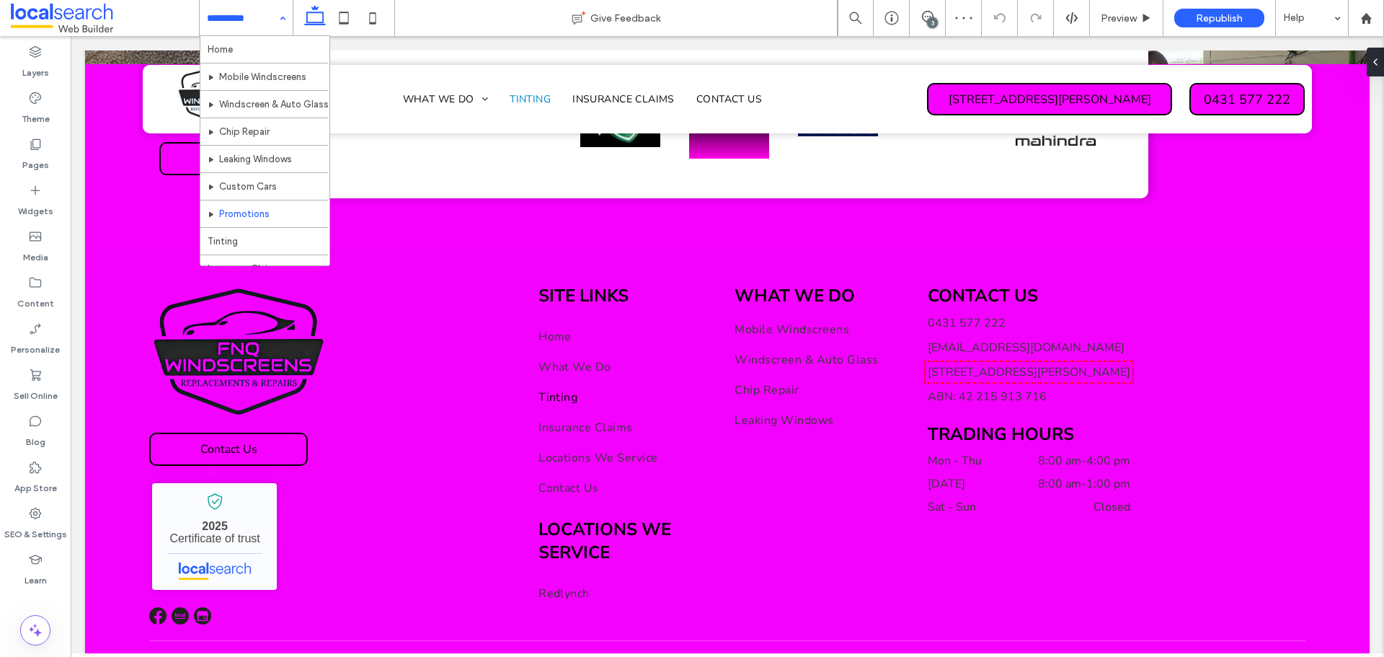
click at [258, 25] on input at bounding box center [242, 18] width 71 height 36
click at [254, 24] on input at bounding box center [242, 18] width 71 height 36
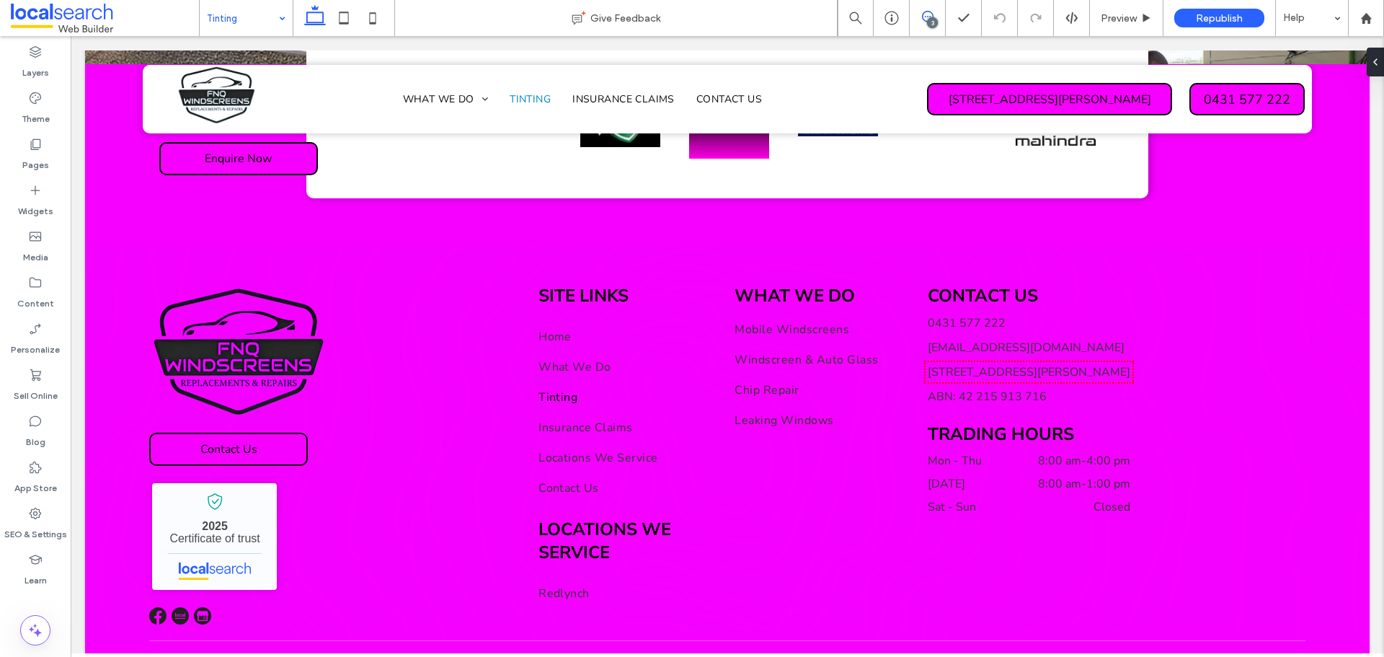
click at [923, 19] on icon at bounding box center [928, 17] width 12 height 12
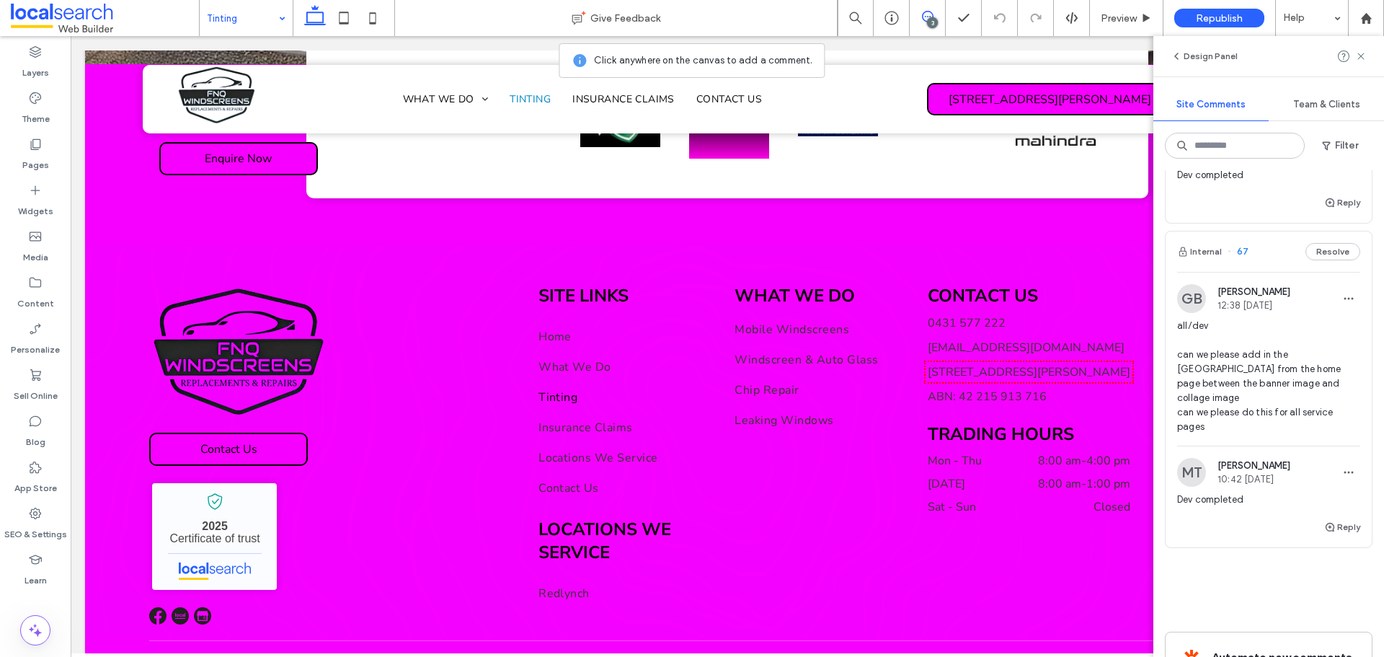
scroll to position [649, 0]
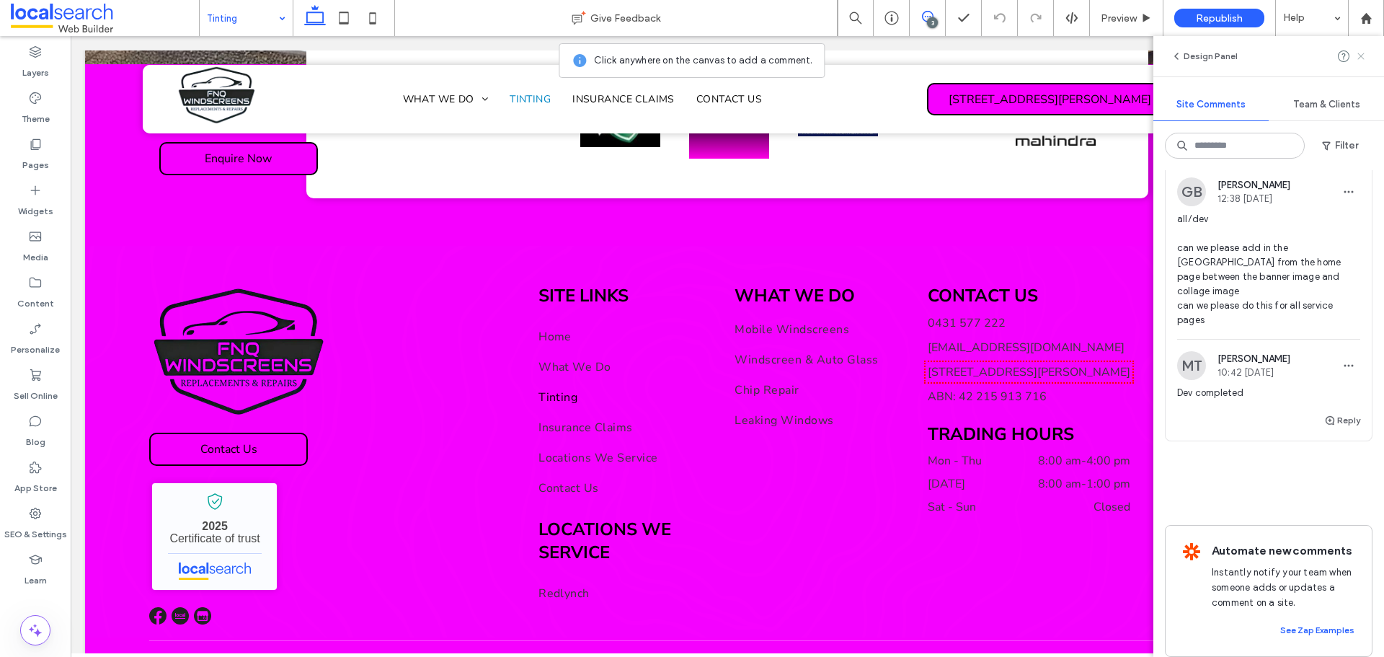
click at [1366, 58] on icon at bounding box center [1361, 56] width 12 height 12
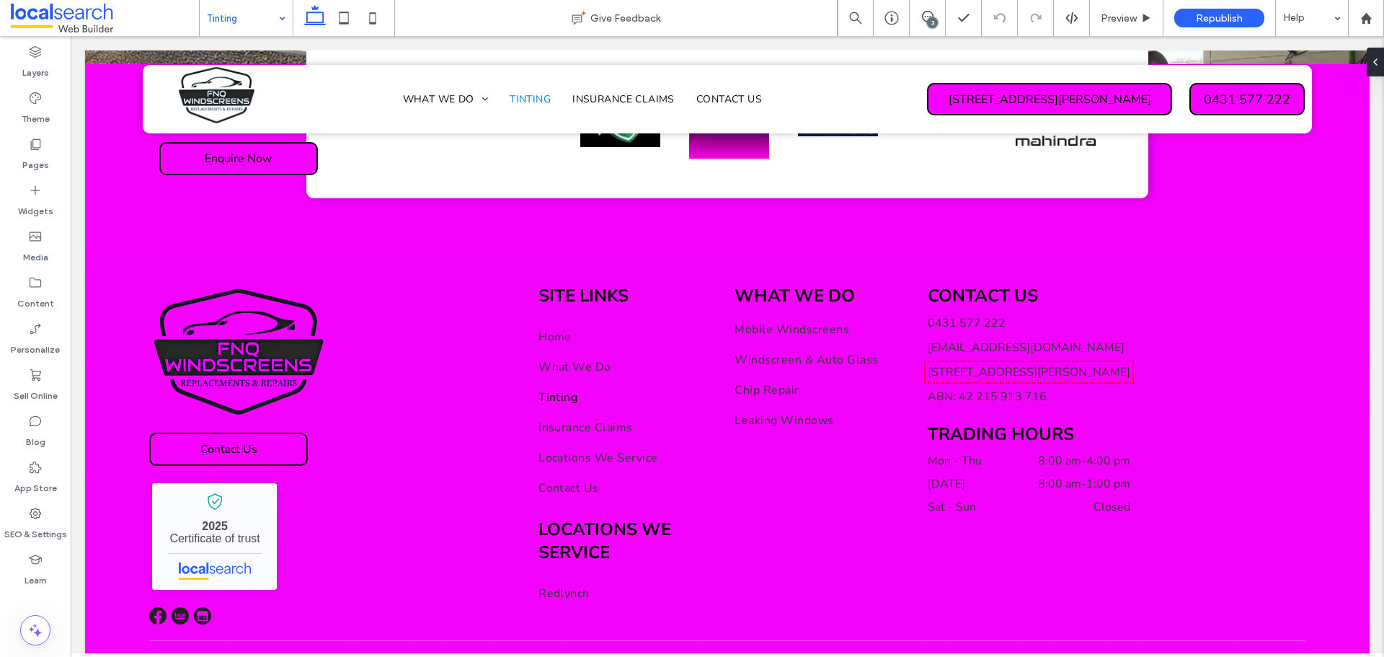
scroll to position [0, 0]
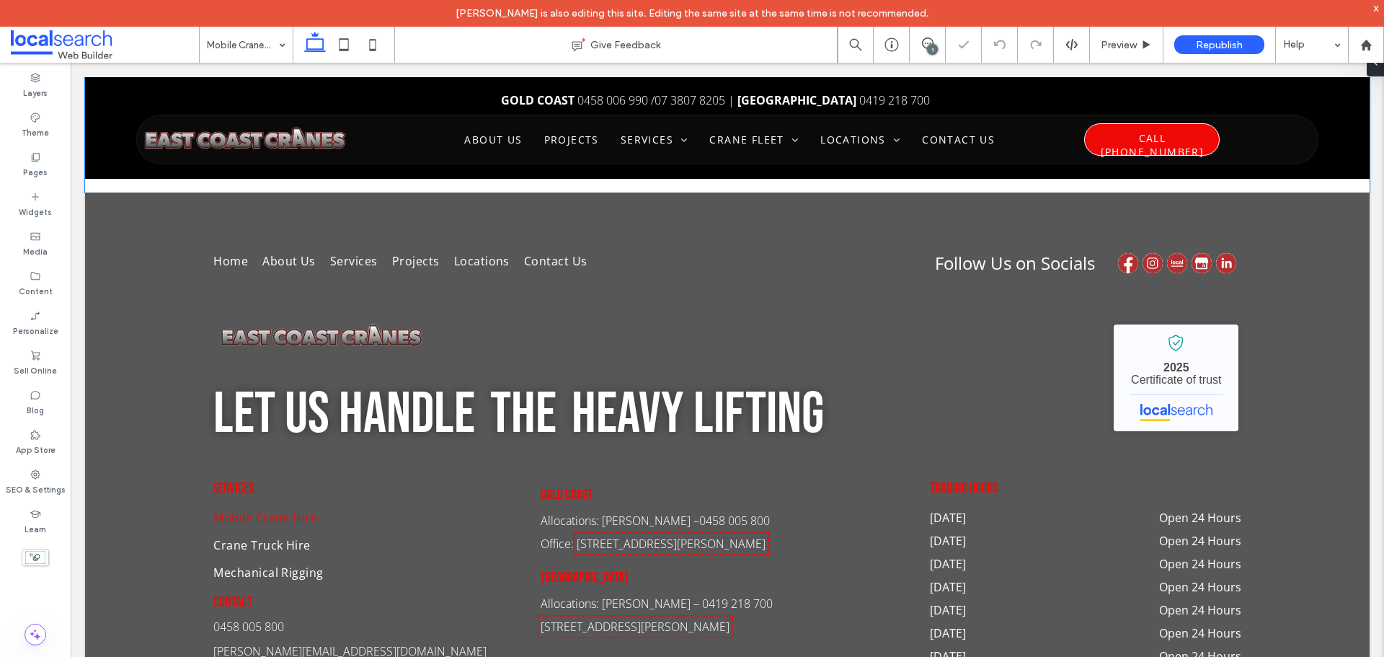
scroll to position [937, 0]
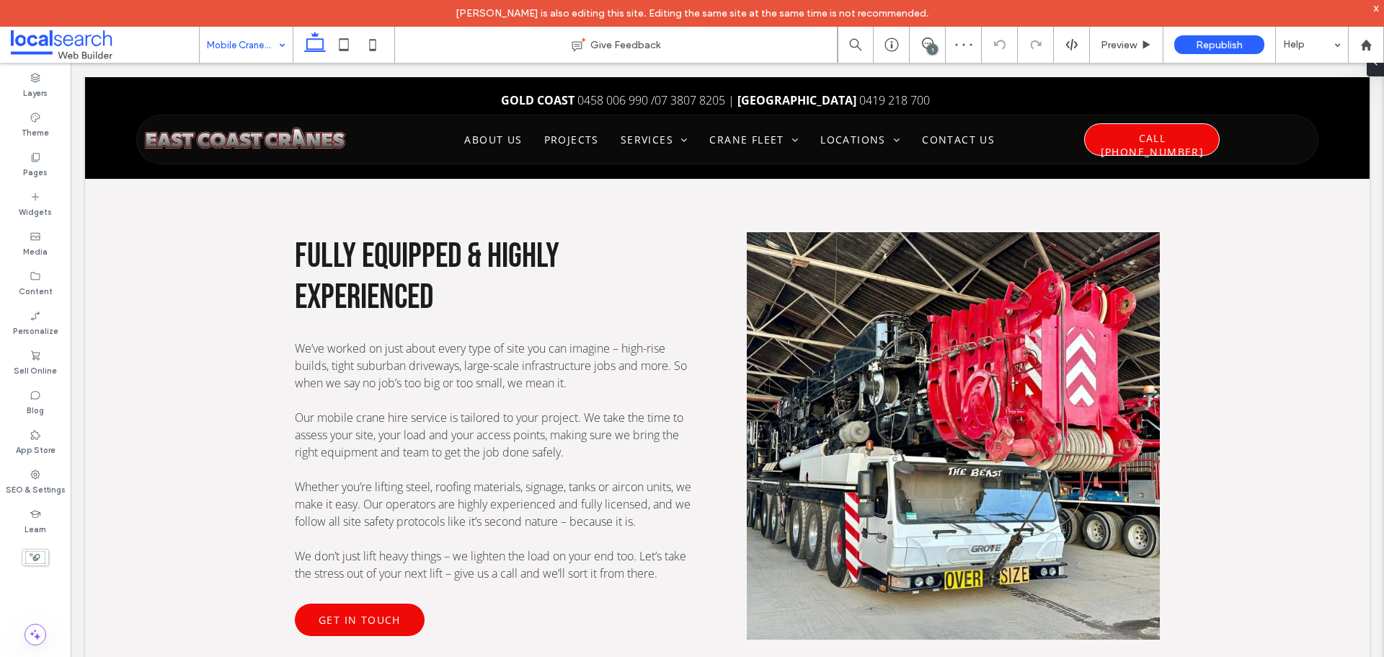
click at [262, 38] on input at bounding box center [242, 45] width 71 height 36
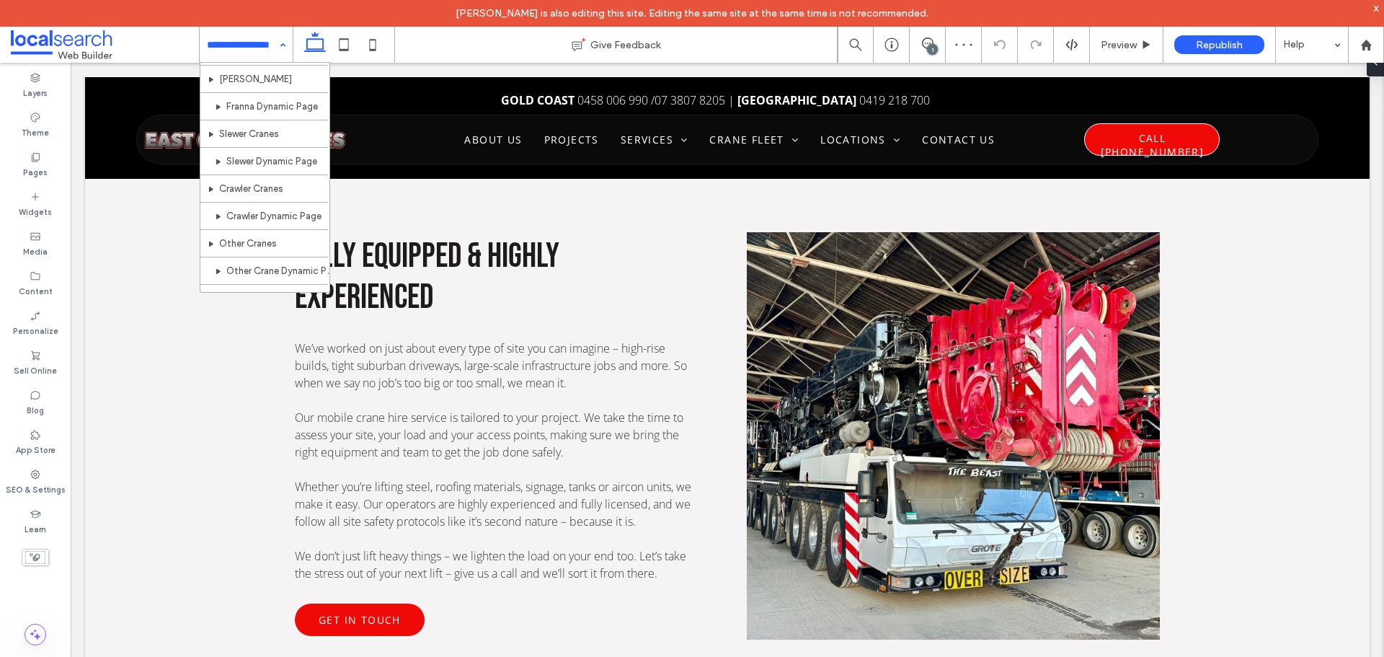
scroll to position [0, 0]
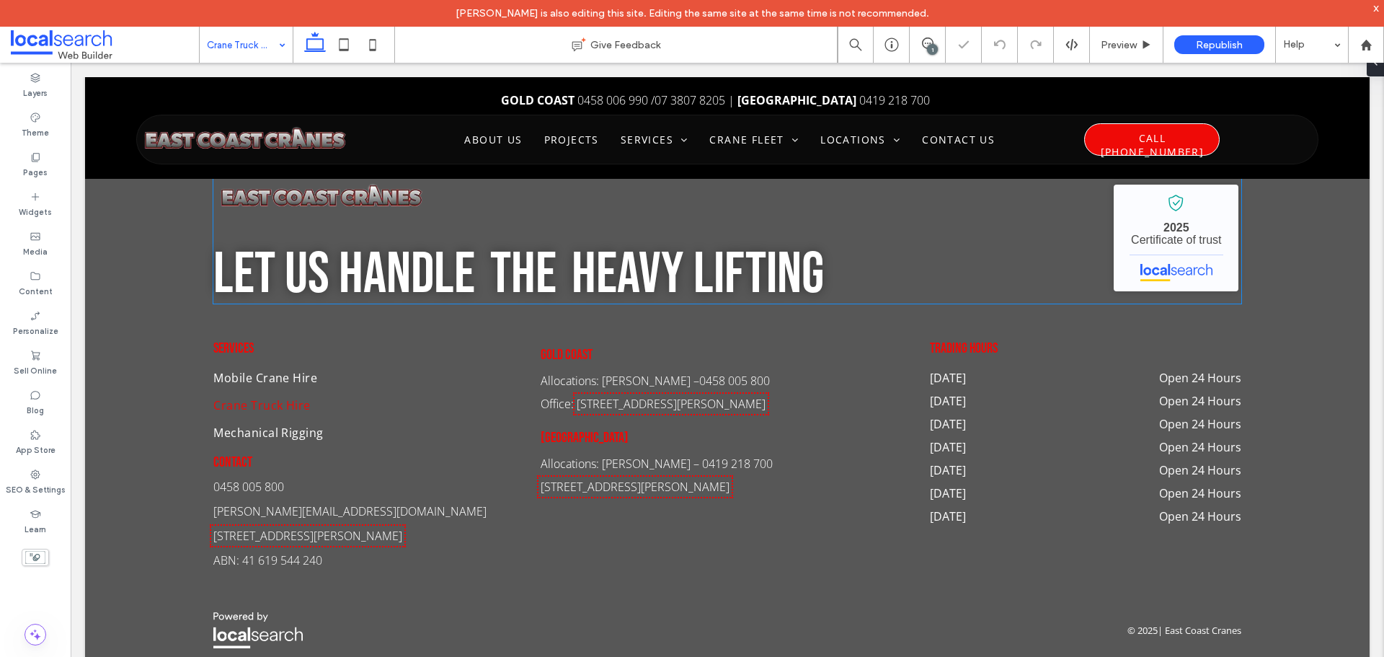
scroll to position [1770, 0]
click at [266, 57] on input at bounding box center [242, 45] width 71 height 36
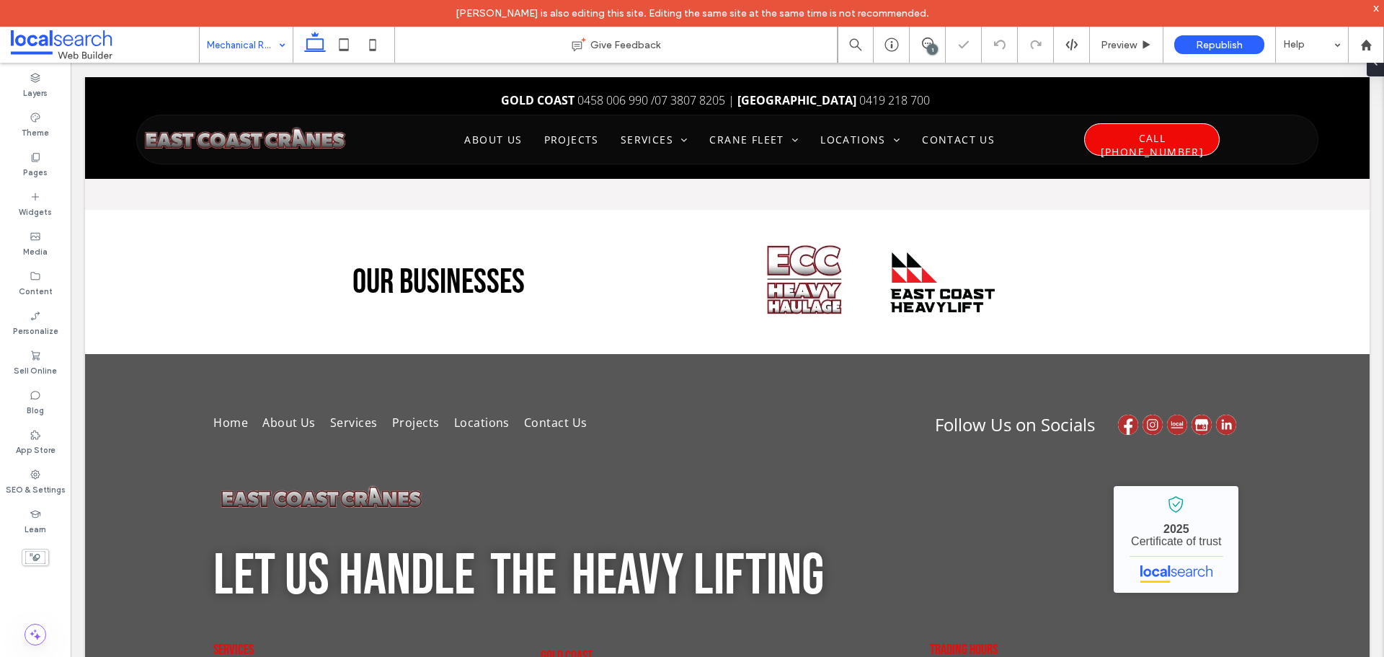
scroll to position [1153, 0]
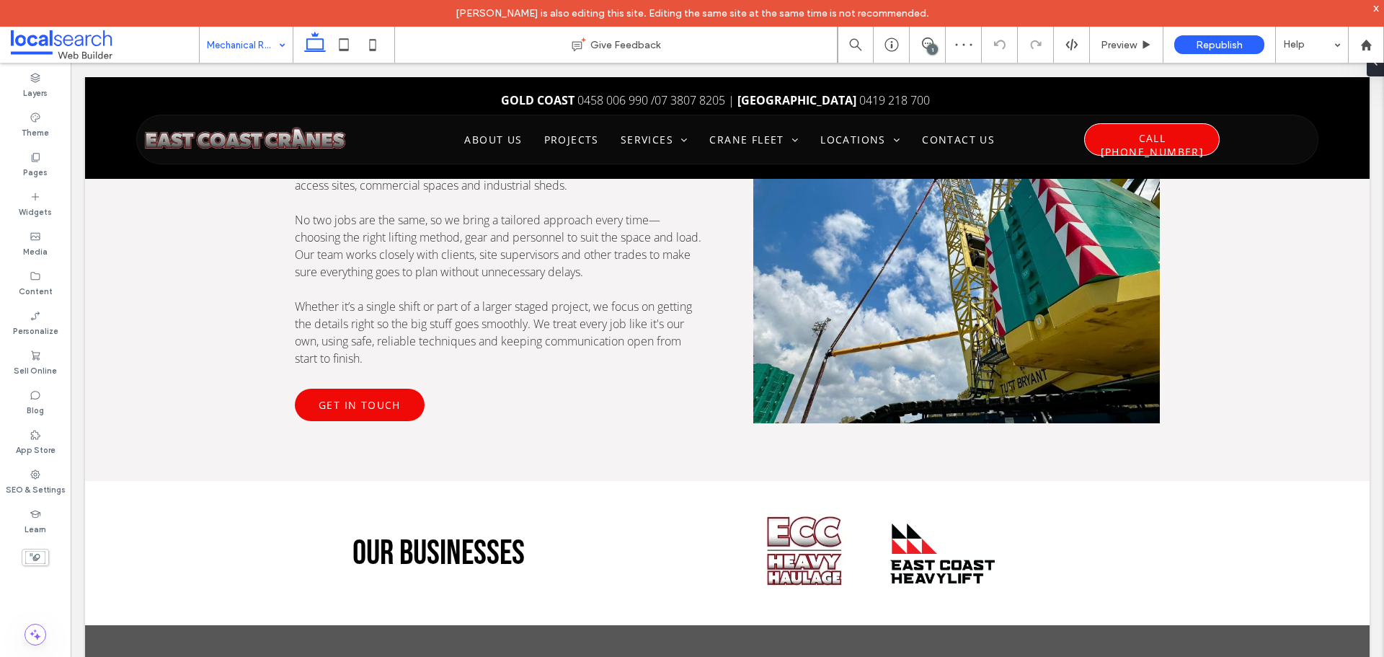
click at [273, 48] on div "Mechanical Rigging" at bounding box center [246, 45] width 93 height 36
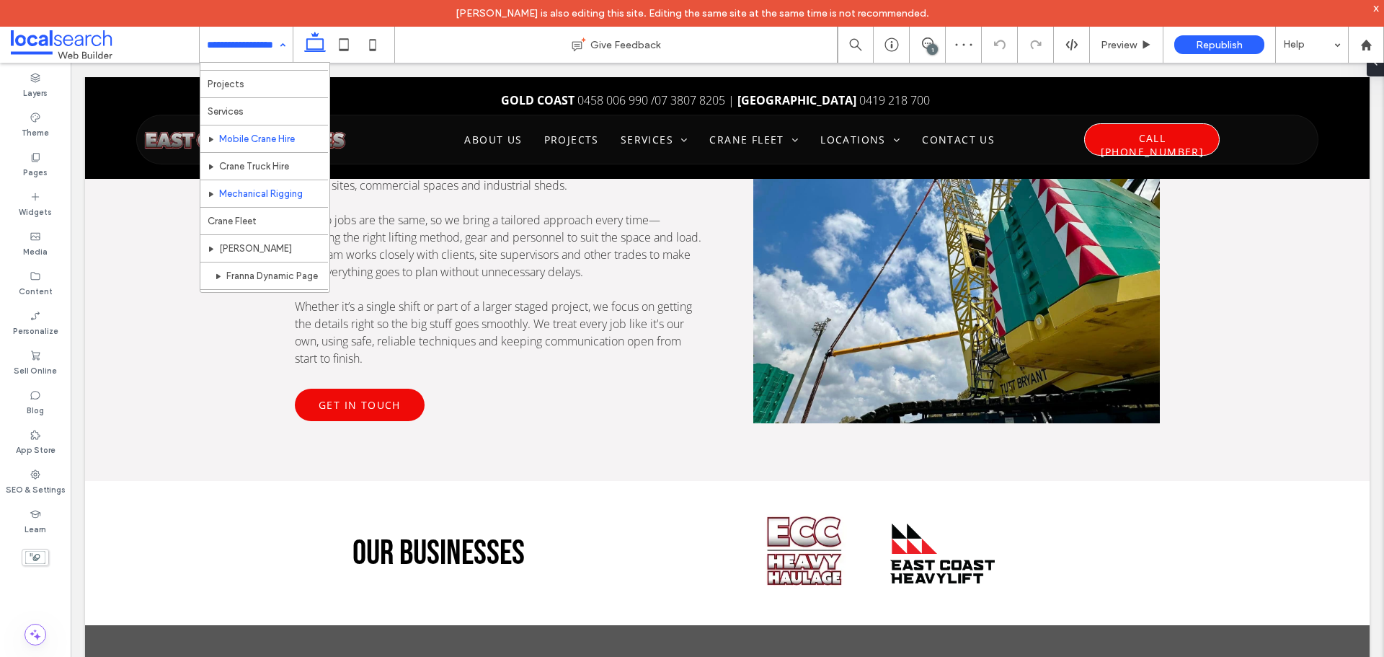
scroll to position [72, 0]
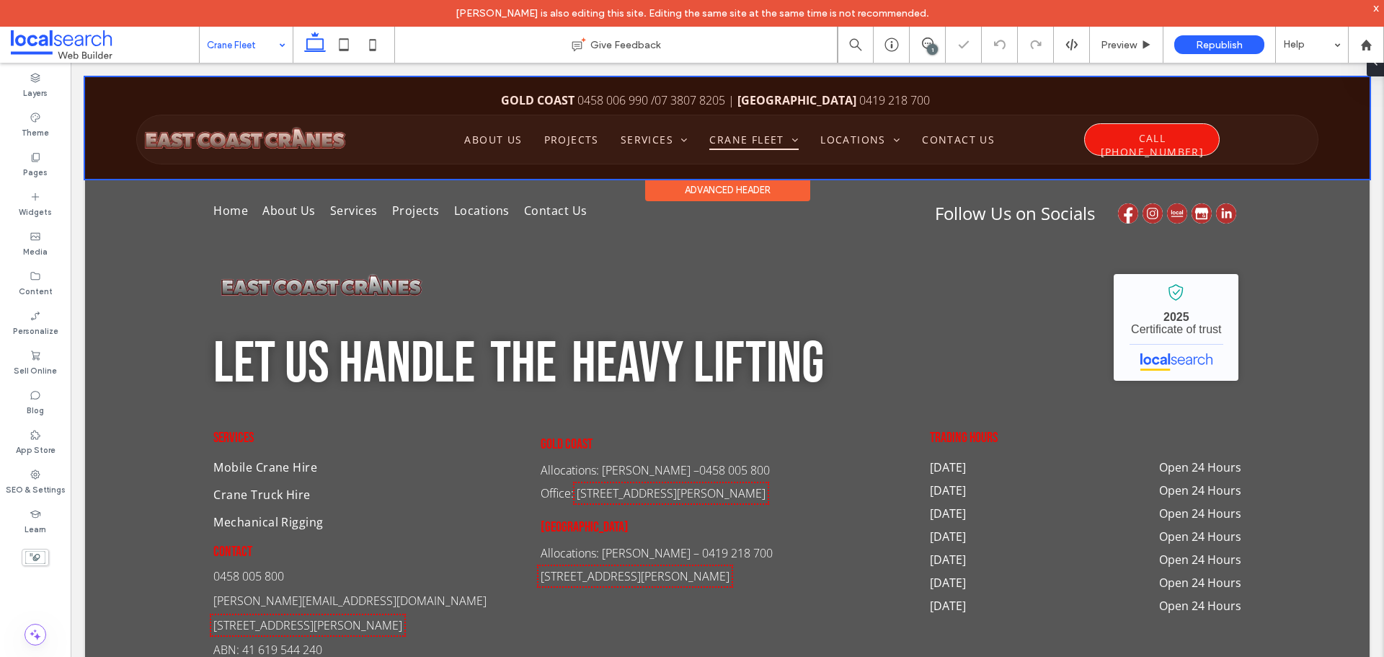
scroll to position [1009, 0]
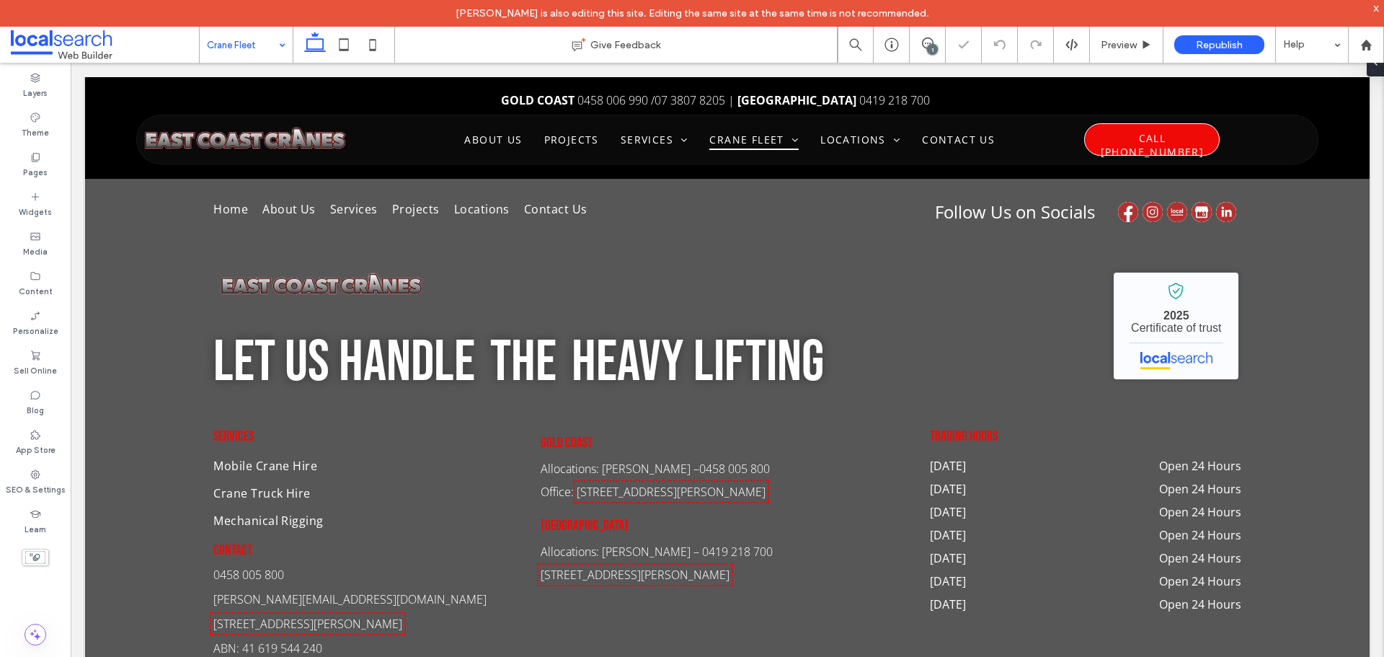
click at [257, 44] on input at bounding box center [242, 45] width 71 height 36
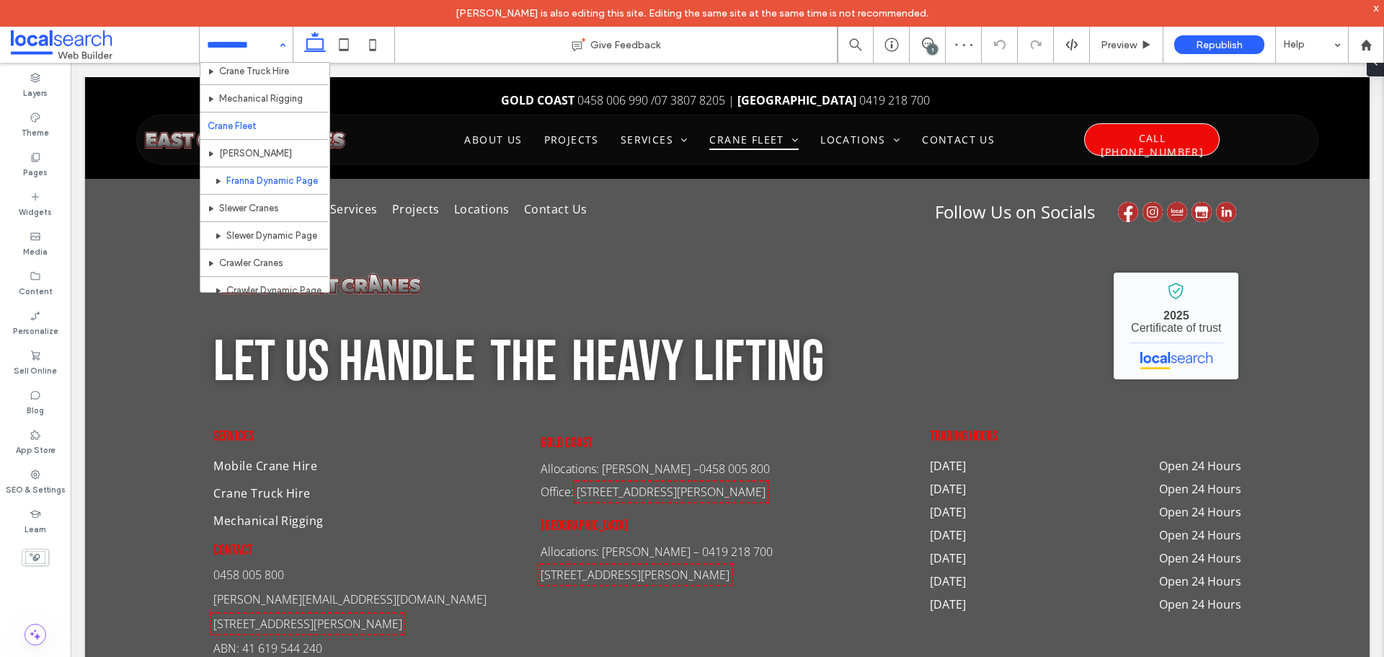
scroll to position [144, 0]
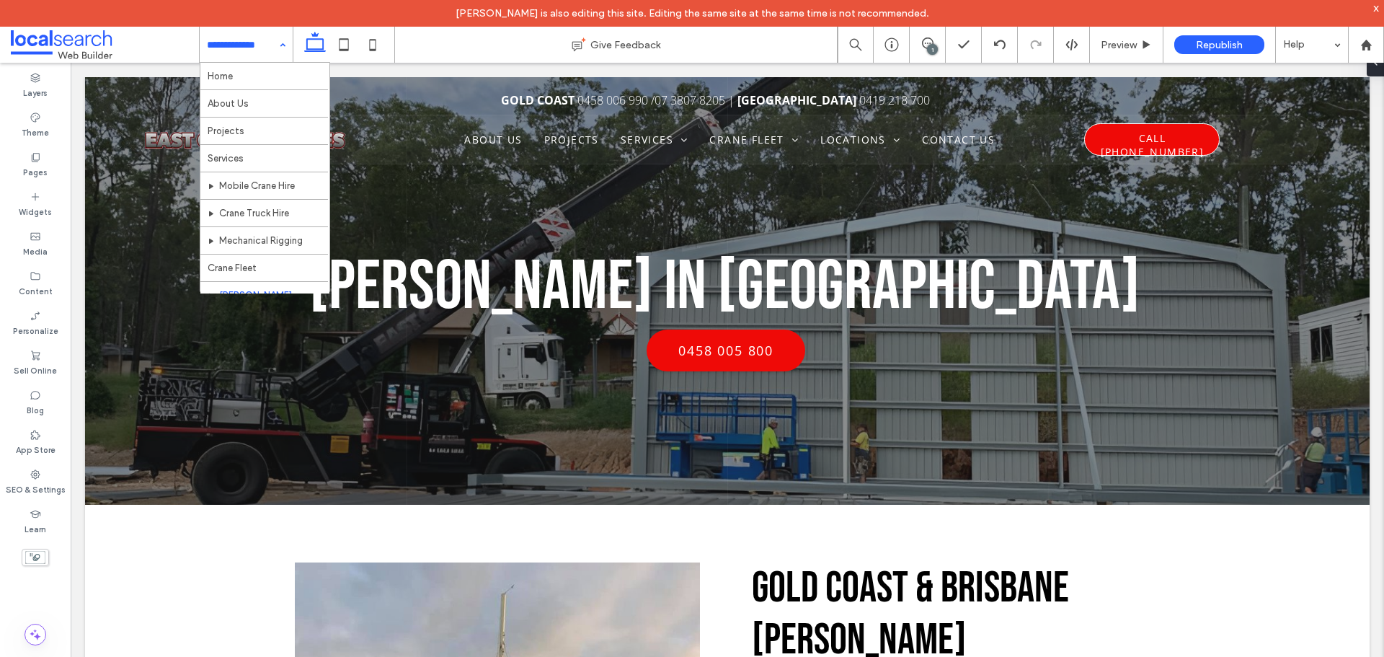
click at [929, 54] on div "1" at bounding box center [932, 49] width 11 height 11
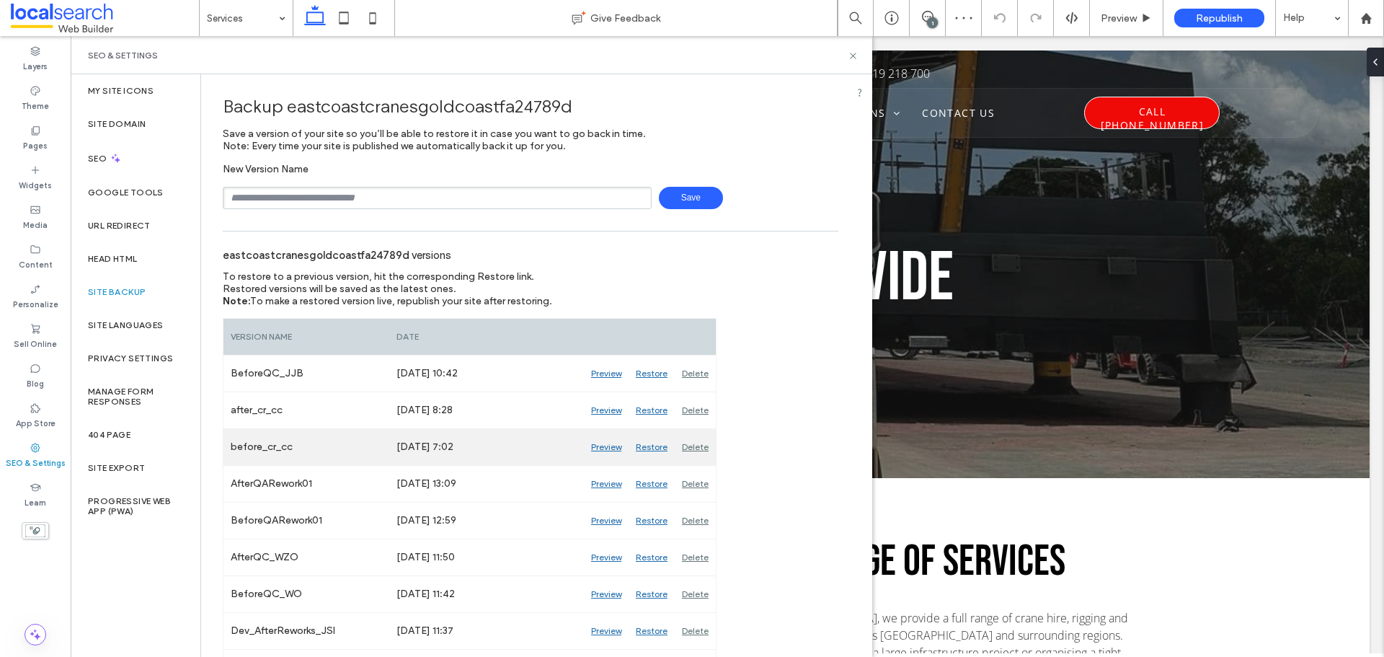
click at [601, 443] on div "Preview" at bounding box center [606, 447] width 45 height 36
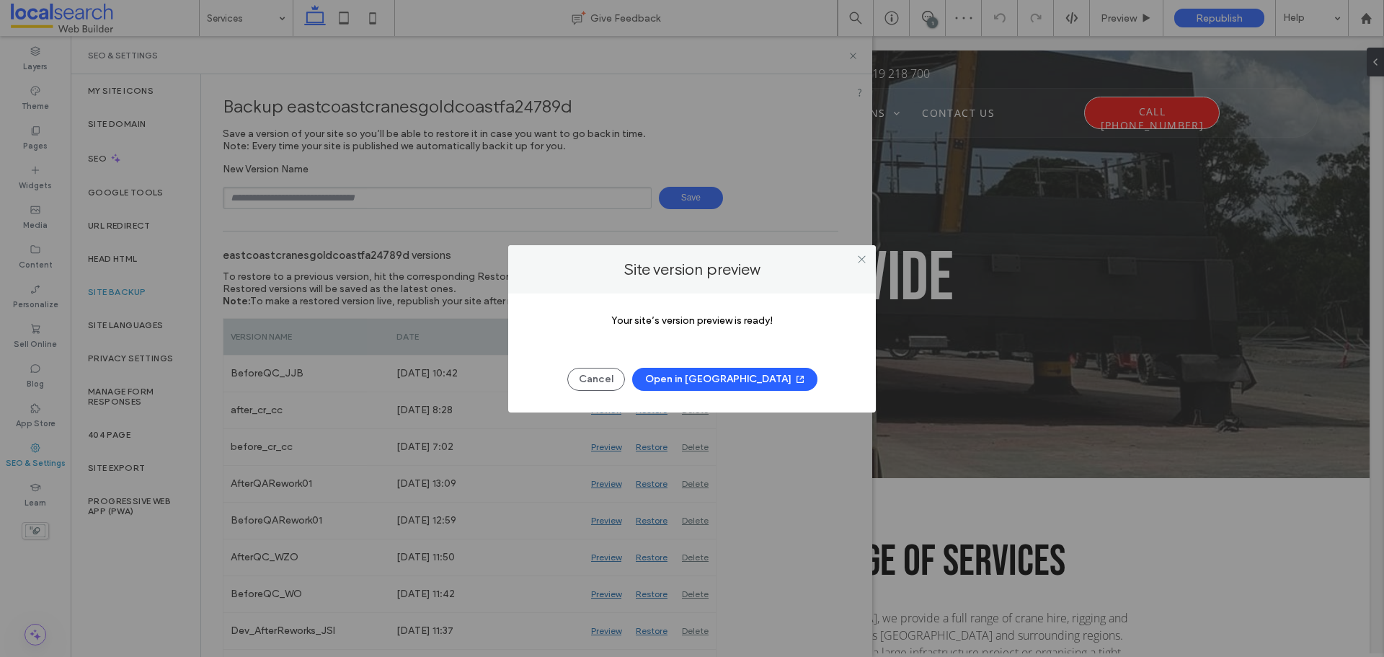
click at [700, 378] on button "Open in [GEOGRAPHIC_DATA]" at bounding box center [724, 379] width 185 height 23
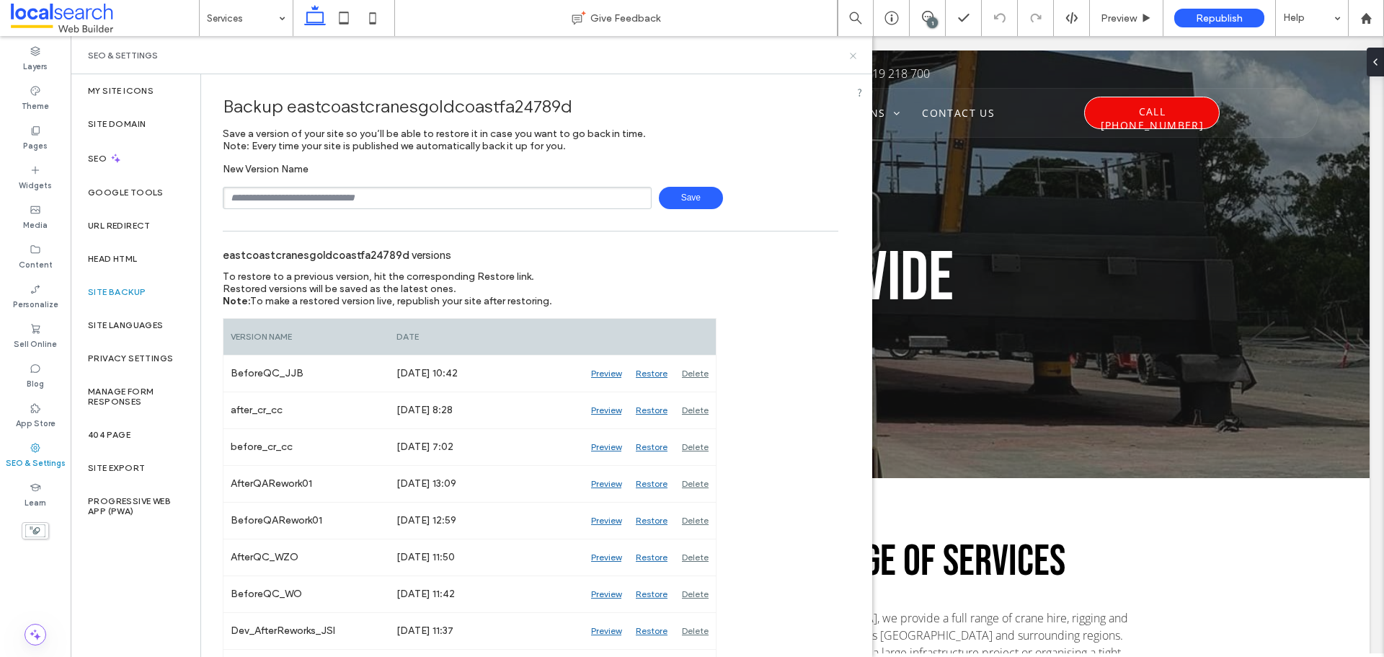
click at [850, 53] on icon at bounding box center [853, 55] width 11 height 11
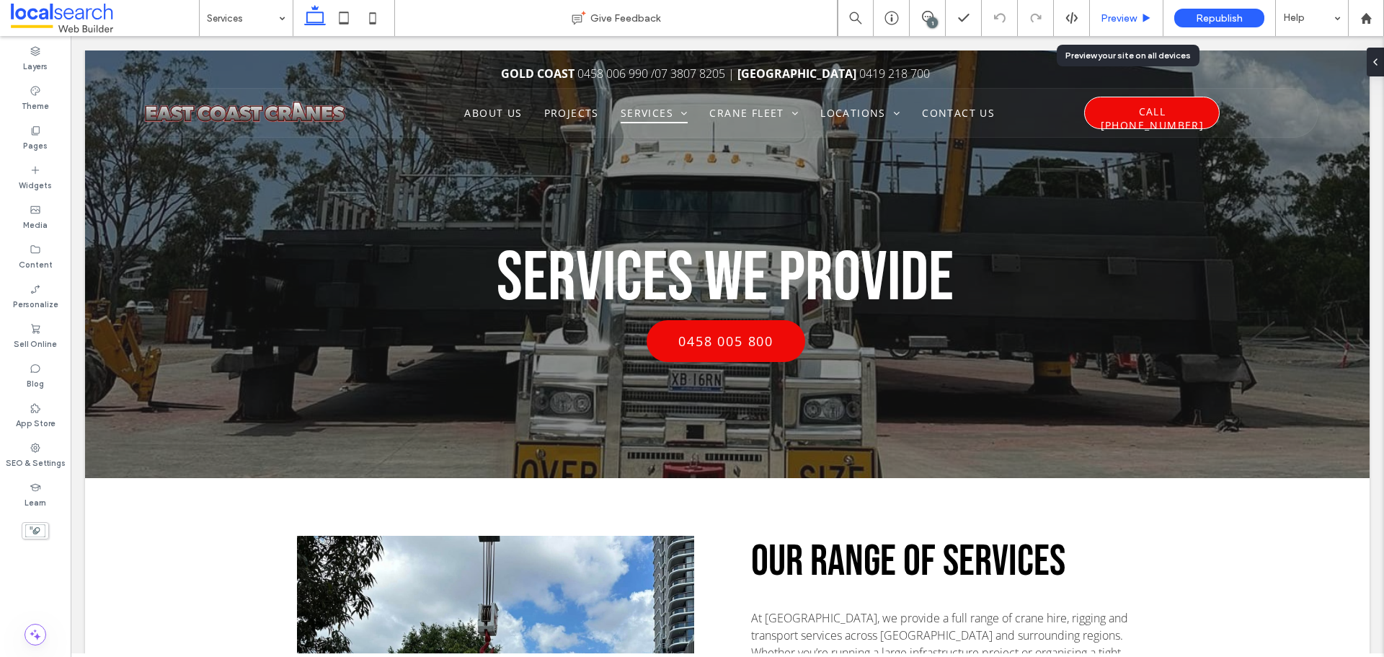
click at [1112, 19] on span "Preview" at bounding box center [1119, 18] width 36 height 12
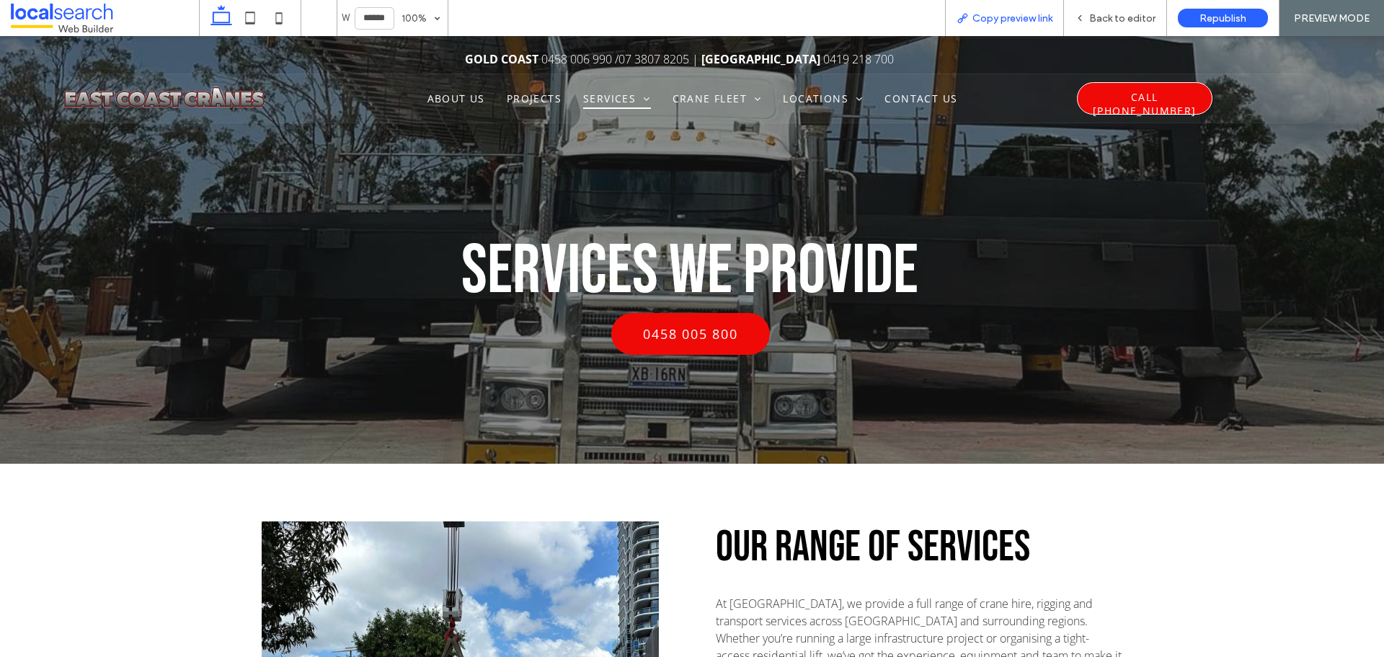
click at [986, 19] on span "Copy preview link" at bounding box center [1012, 18] width 80 height 12
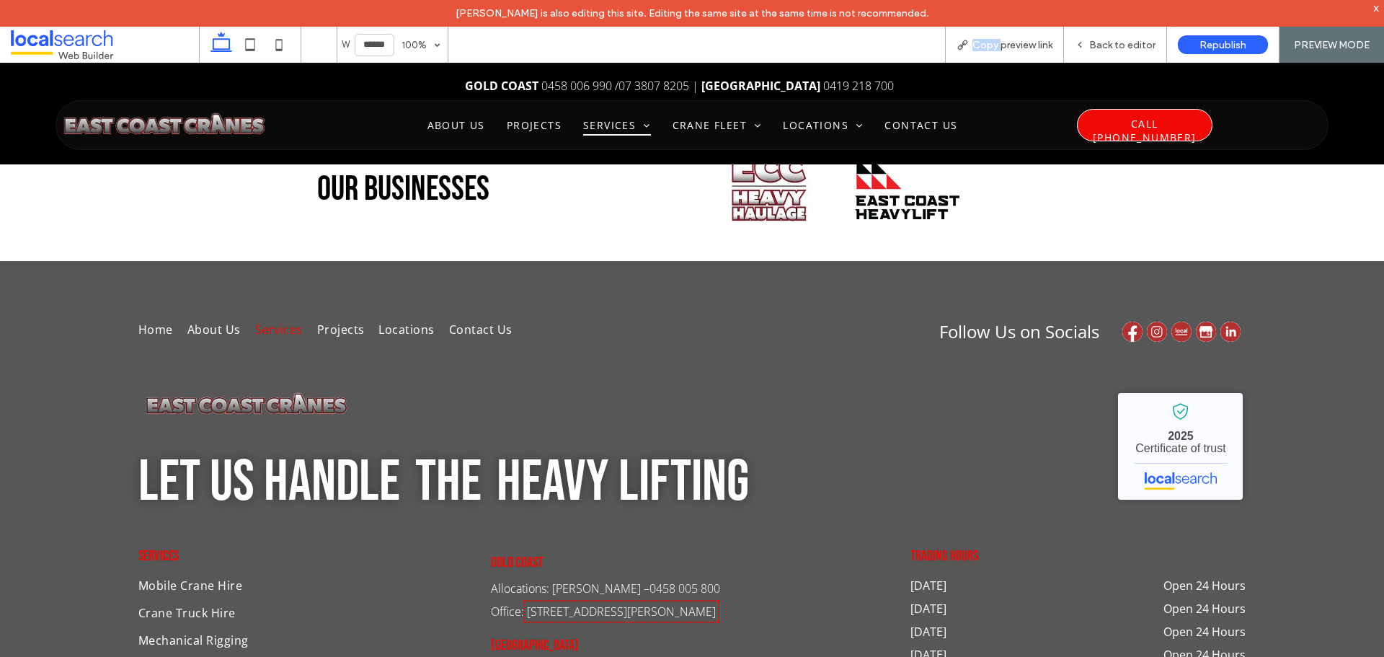
scroll to position [1671, 0]
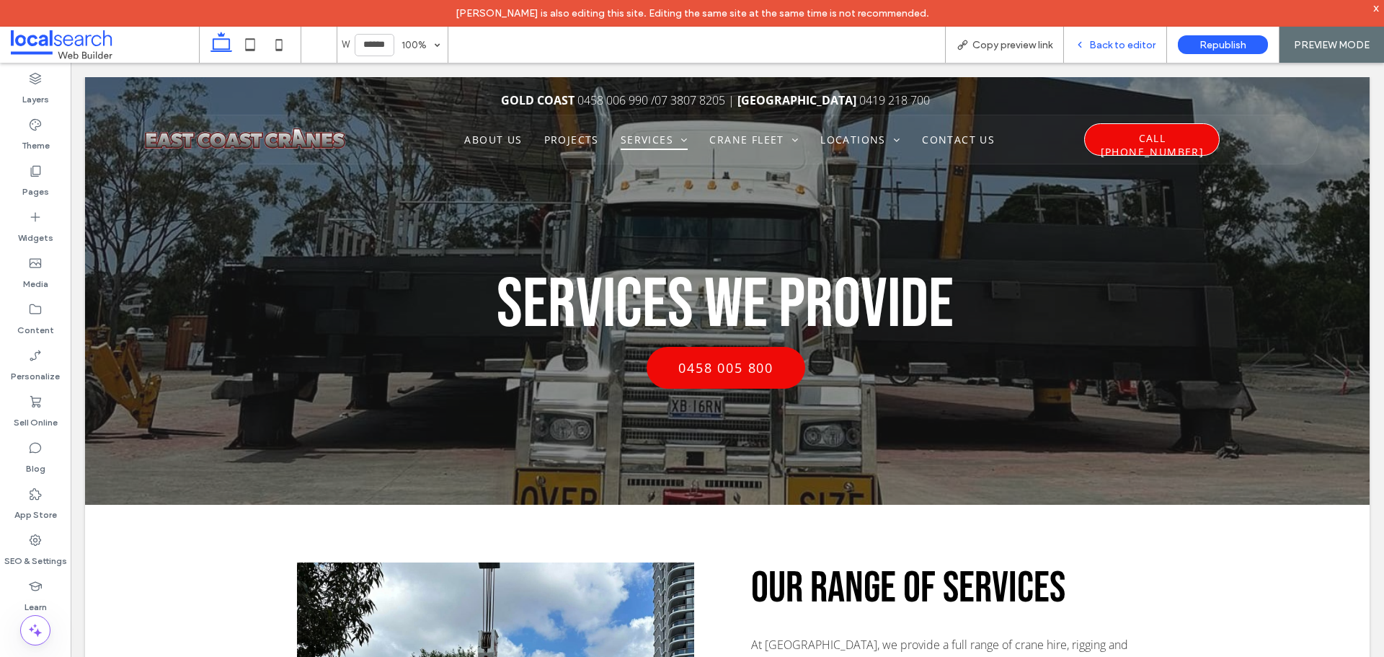
click at [1098, 48] on span "Back to editor" at bounding box center [1122, 45] width 66 height 12
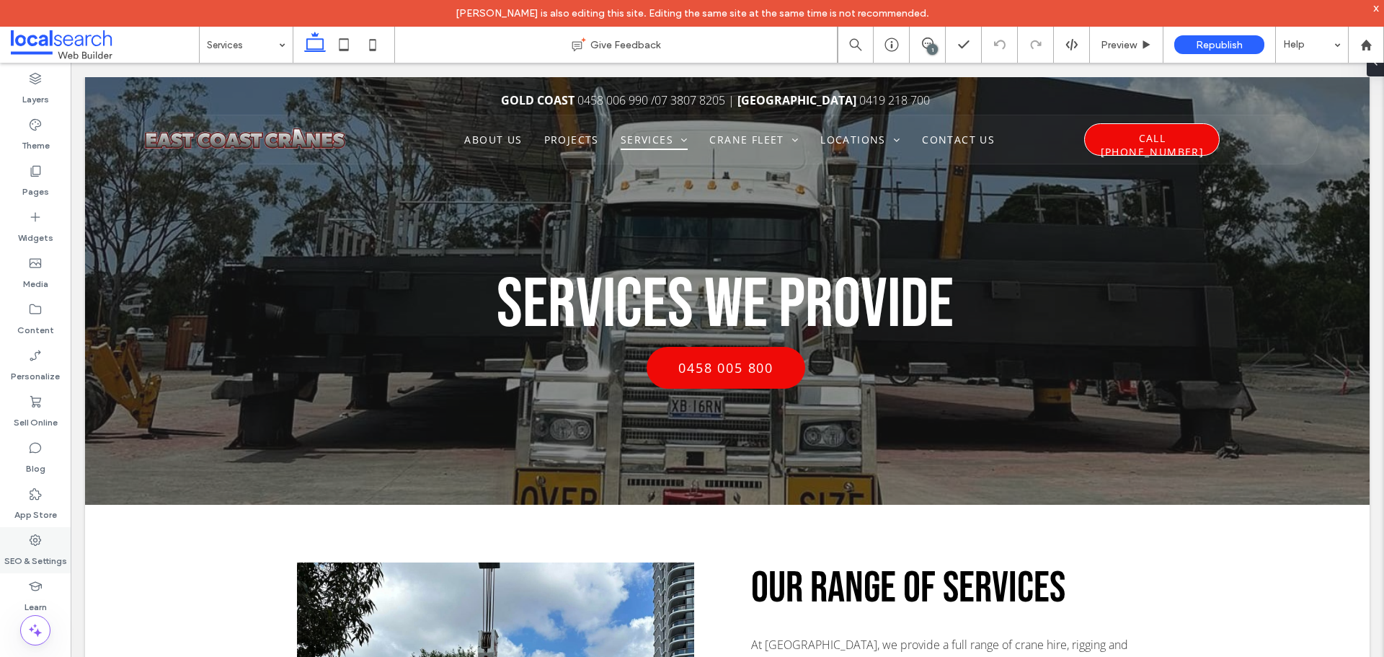
click at [49, 553] on label "SEO & Settings" at bounding box center [35, 557] width 63 height 20
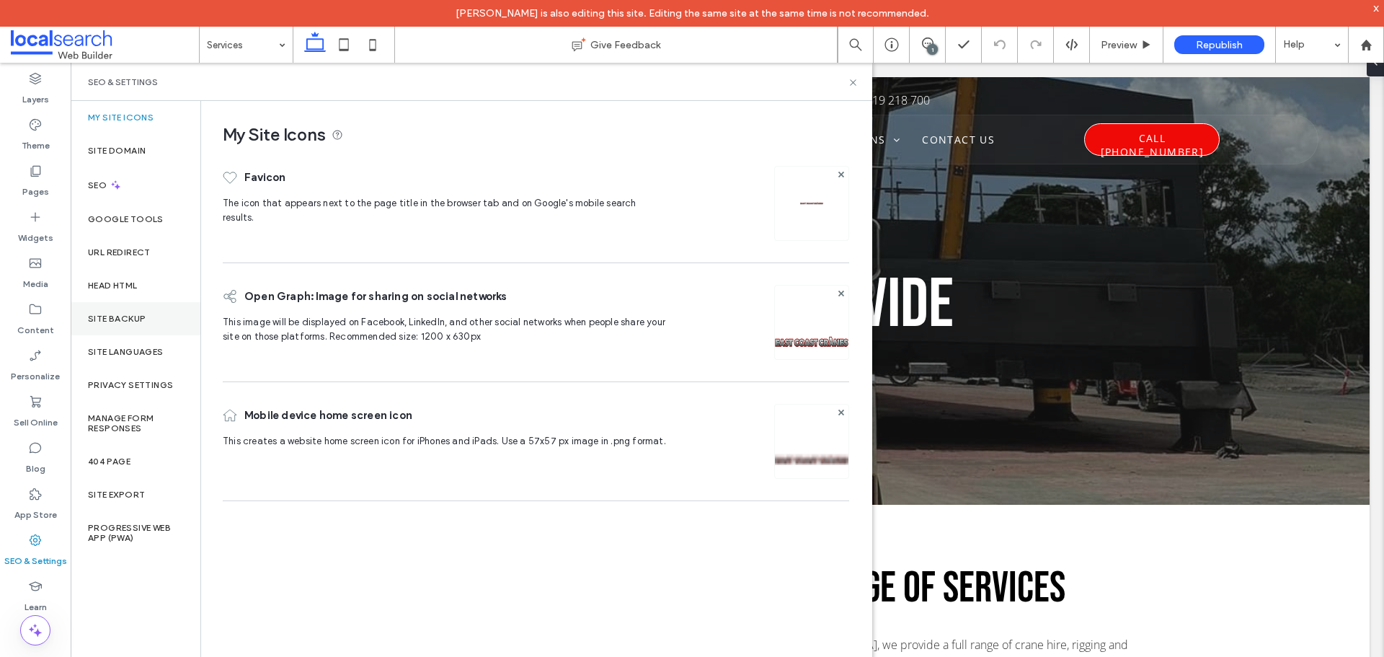
click at [120, 315] on label "Site Backup" at bounding box center [117, 319] width 58 height 10
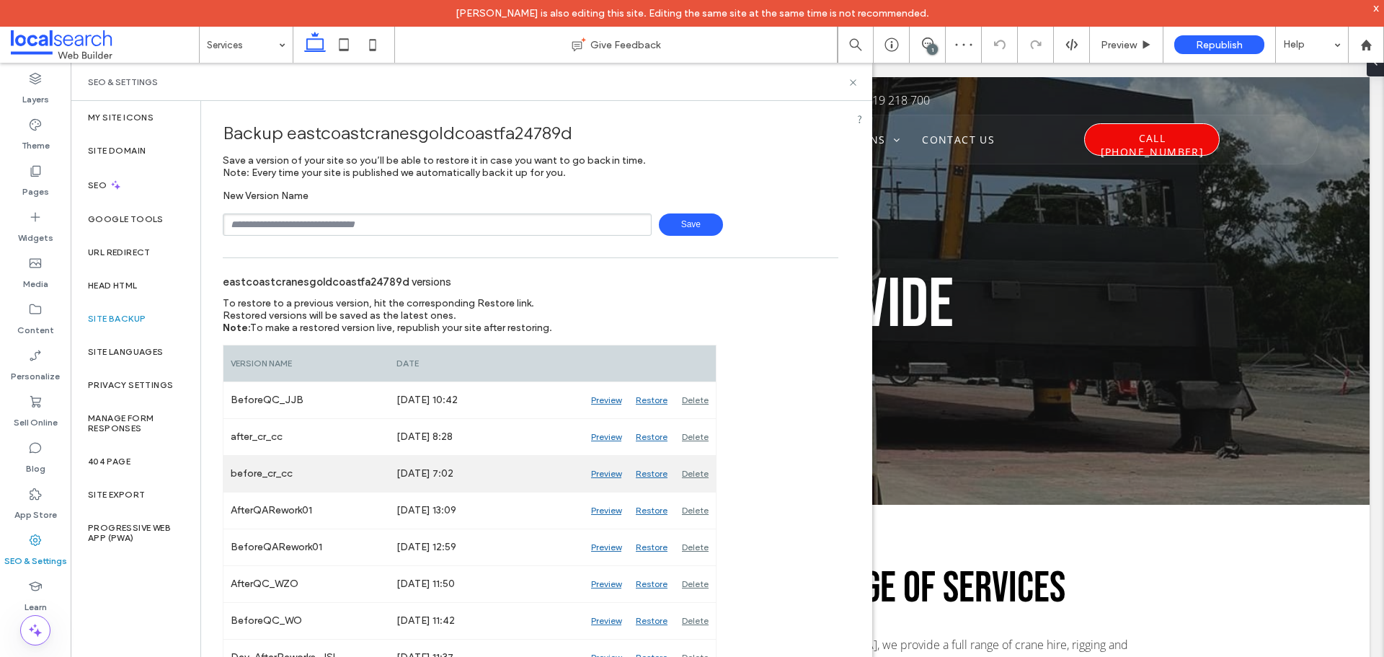
click at [603, 474] on div "Preview" at bounding box center [606, 474] width 45 height 36
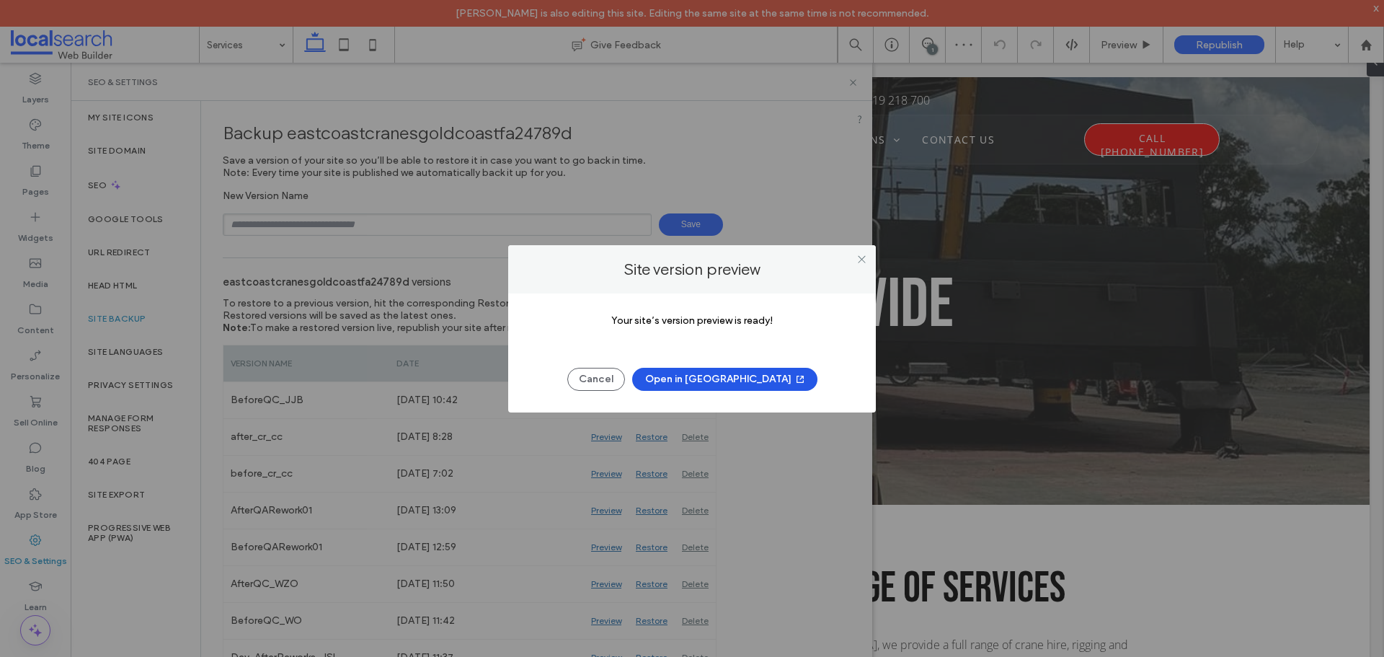
click at [677, 378] on button "Open in New Tab" at bounding box center [724, 379] width 185 height 23
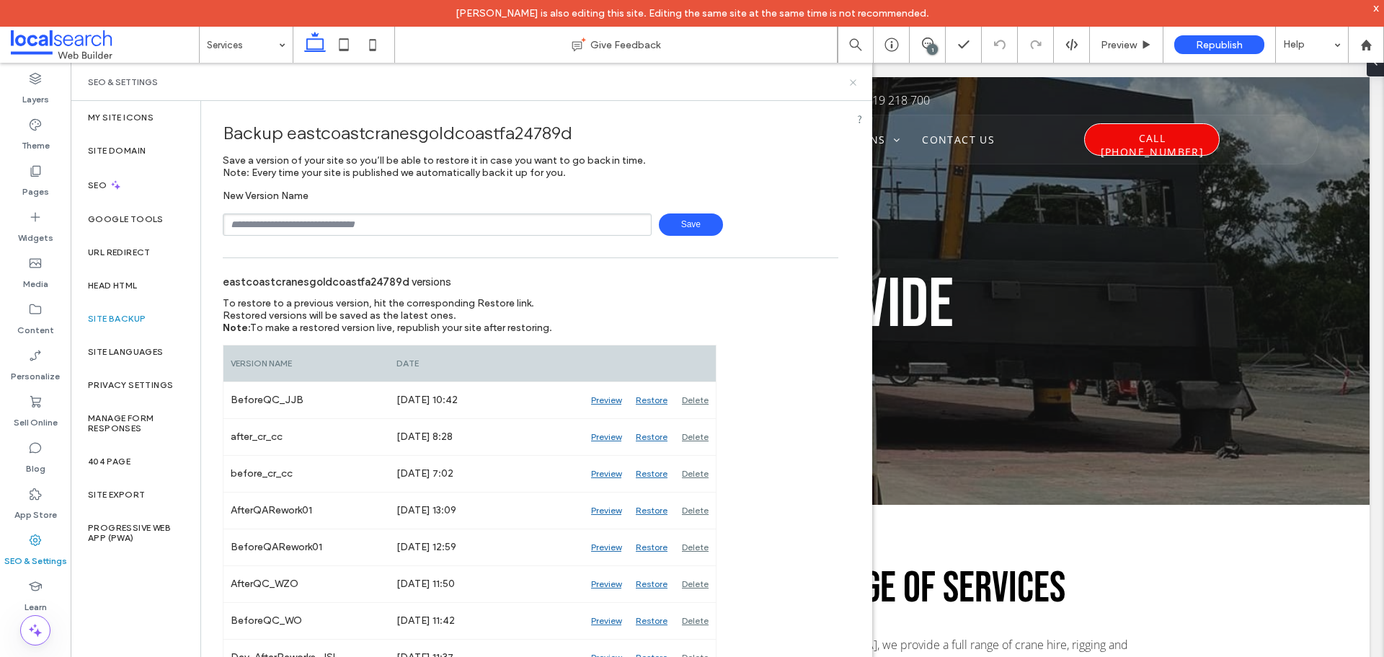
click at [848, 85] on icon at bounding box center [853, 82] width 11 height 11
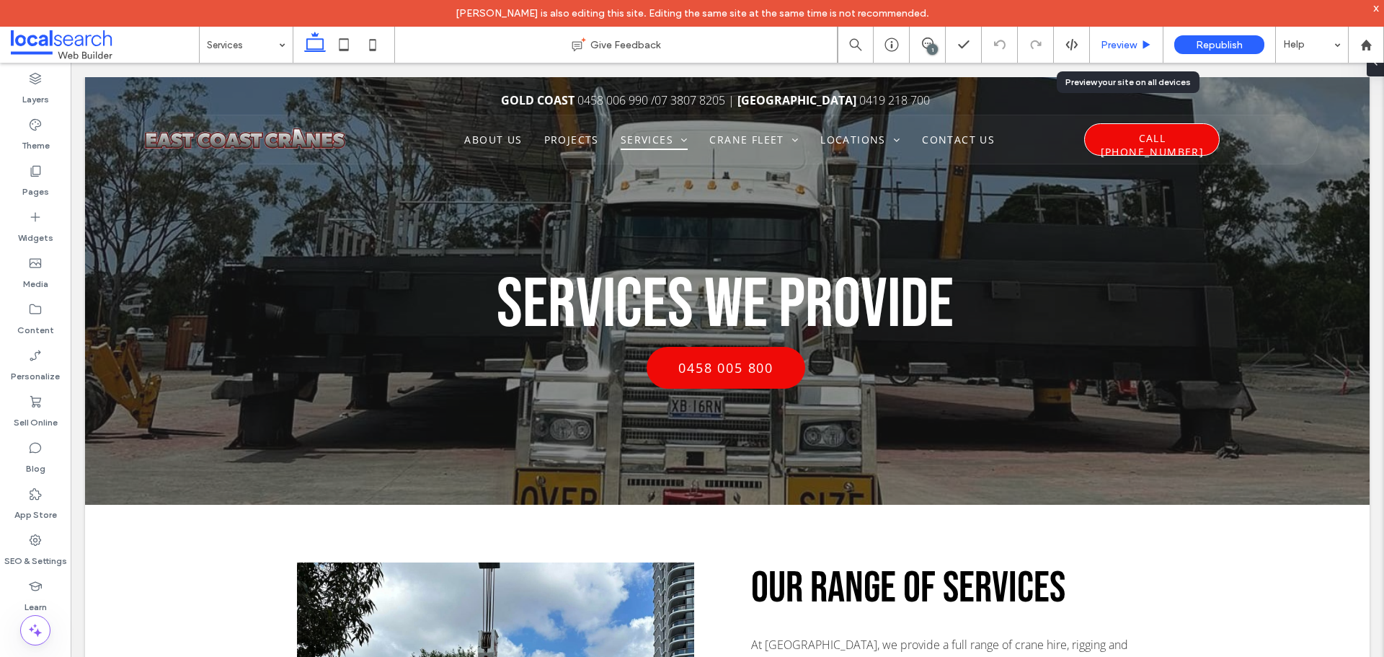
click at [1132, 47] on span "Preview" at bounding box center [1119, 45] width 36 height 12
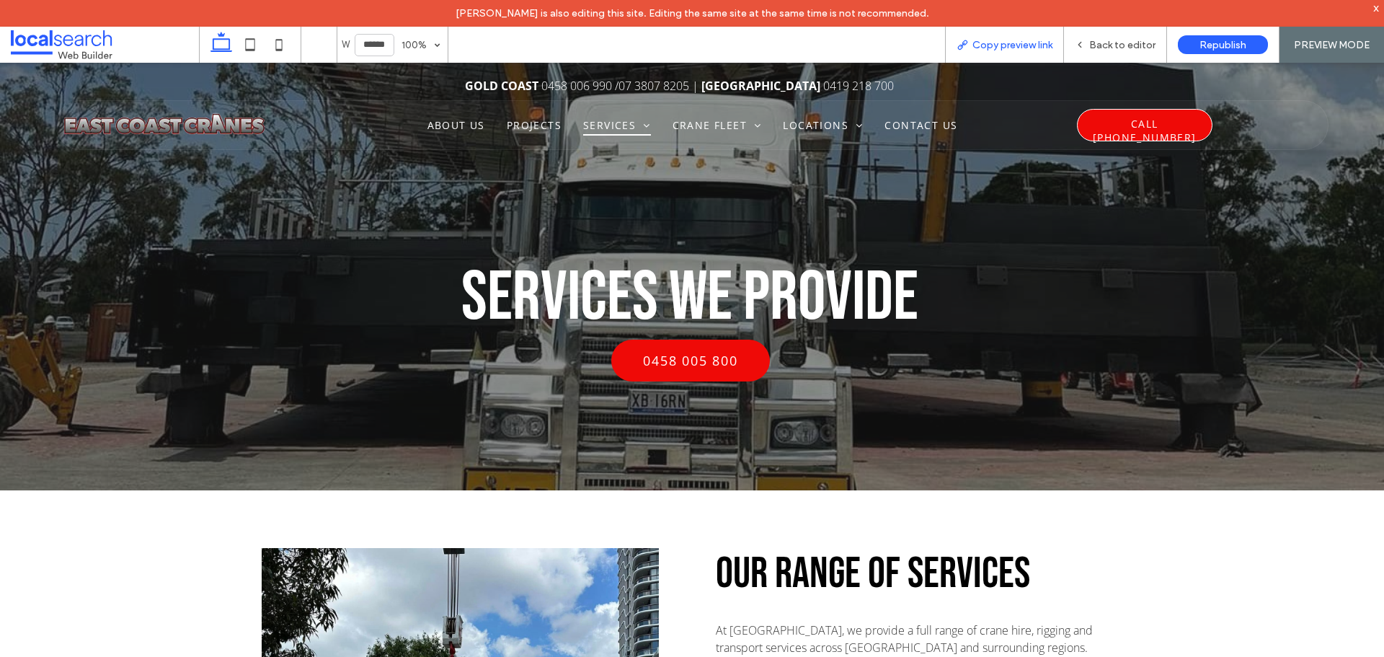
click at [984, 43] on span "Copy preview link" at bounding box center [1012, 45] width 80 height 12
click at [1098, 43] on span "Back to editor" at bounding box center [1122, 45] width 66 height 12
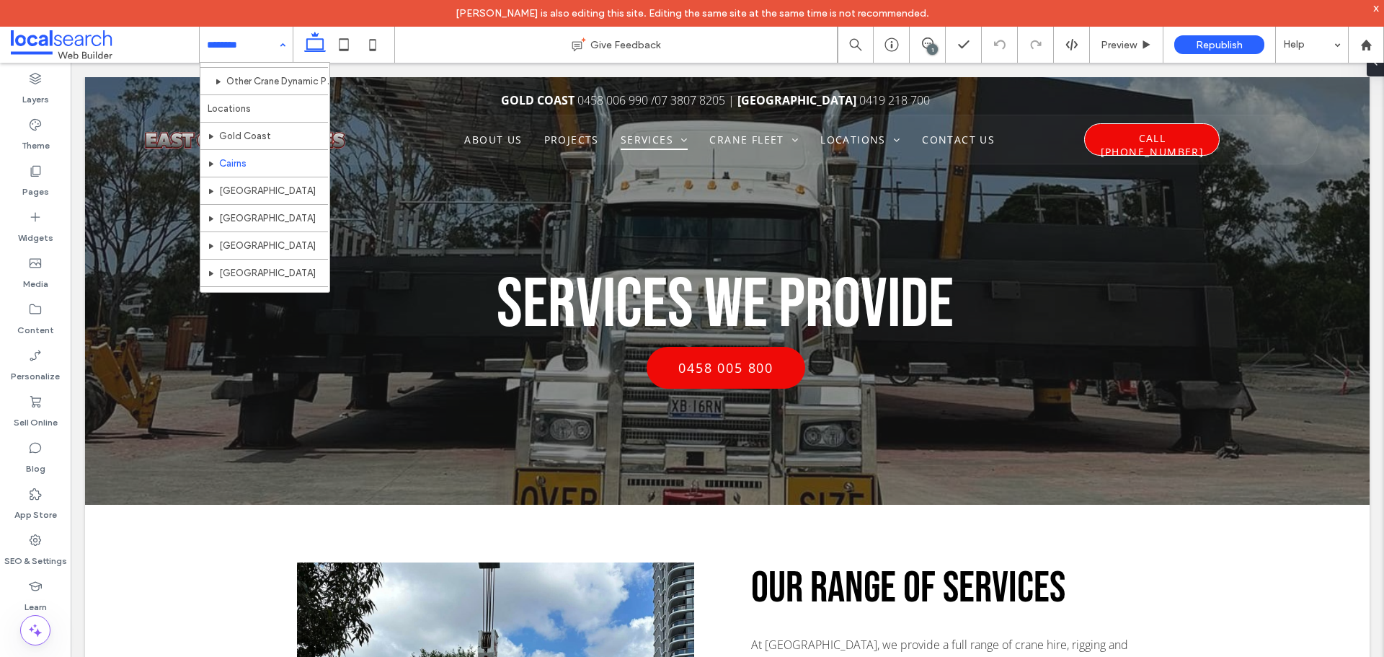
scroll to position [381, 0]
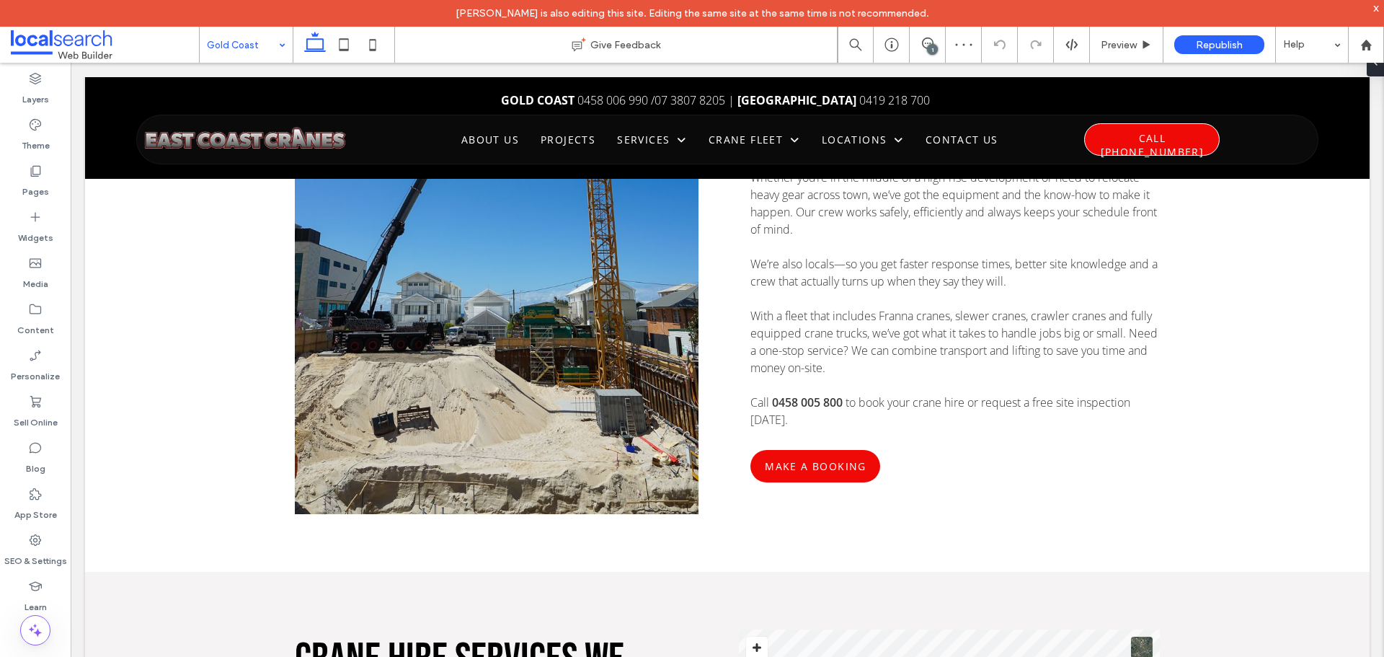
drag, startPoint x: 290, startPoint y: 40, endPoint x: 349, endPoint y: 57, distance: 61.4
click at [290, 40] on div "Gold Coast" at bounding box center [246, 45] width 93 height 36
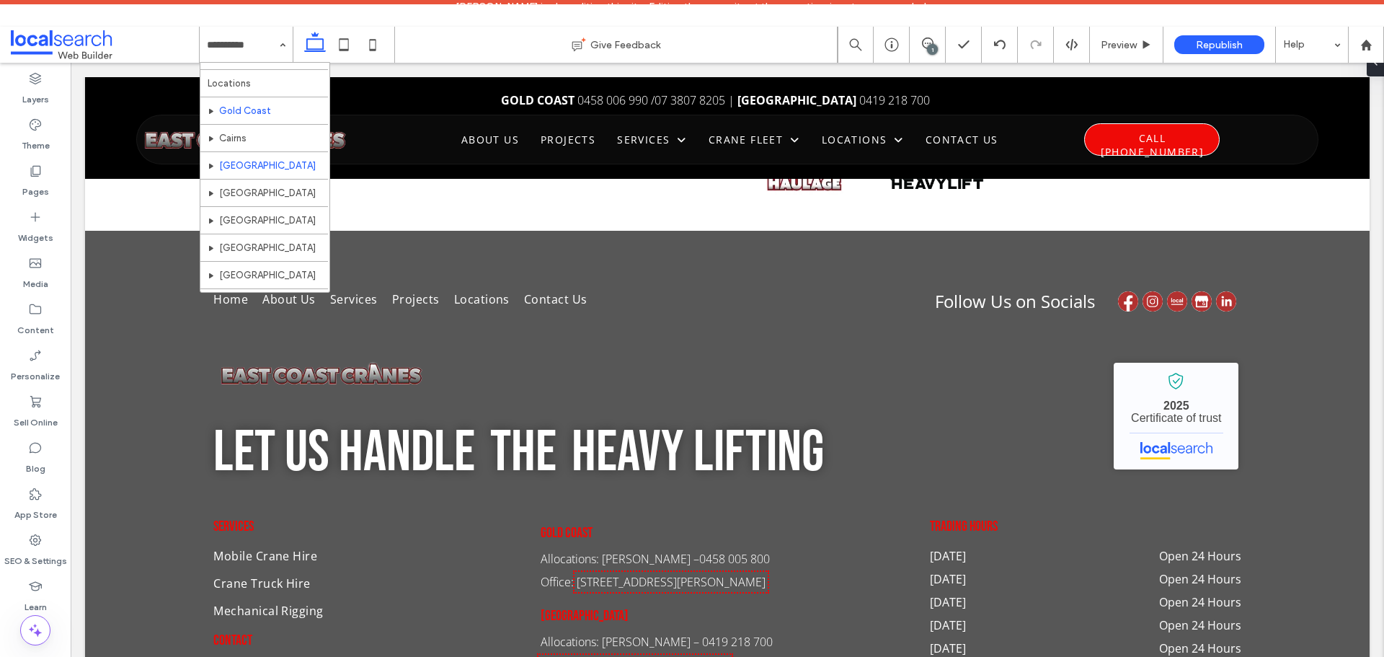
scroll to position [432, 0]
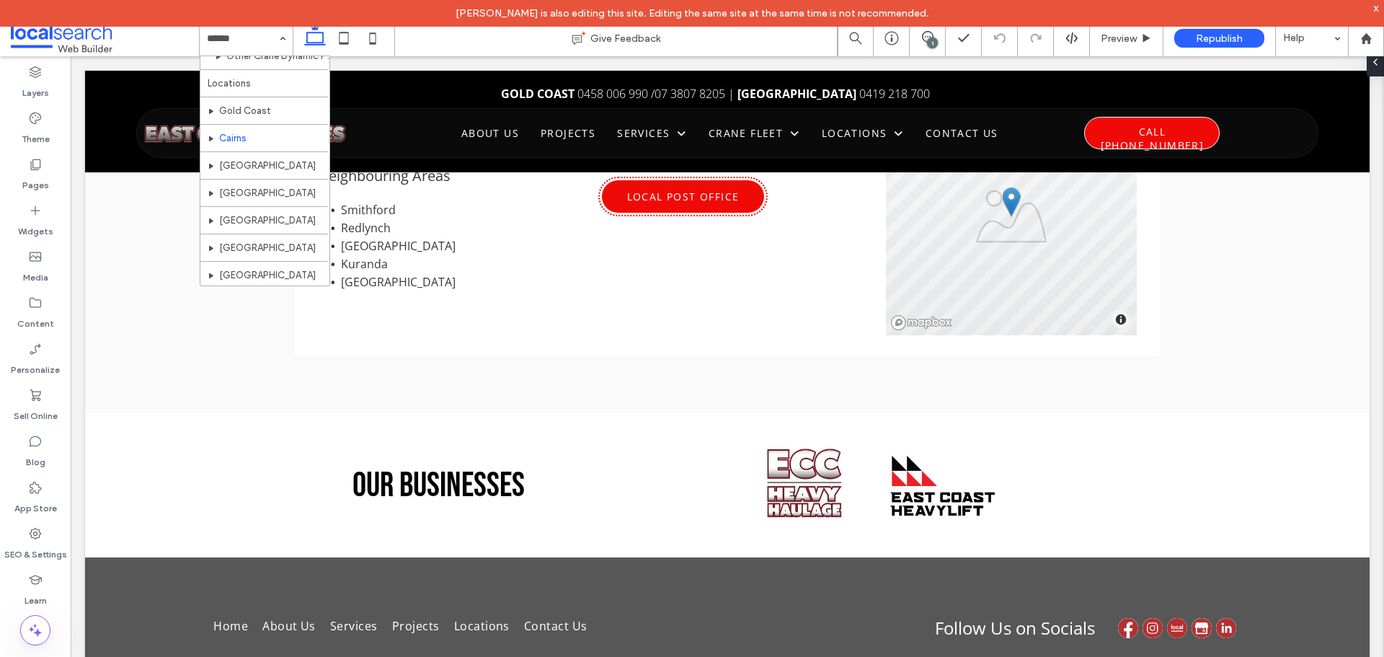
scroll to position [432, 0]
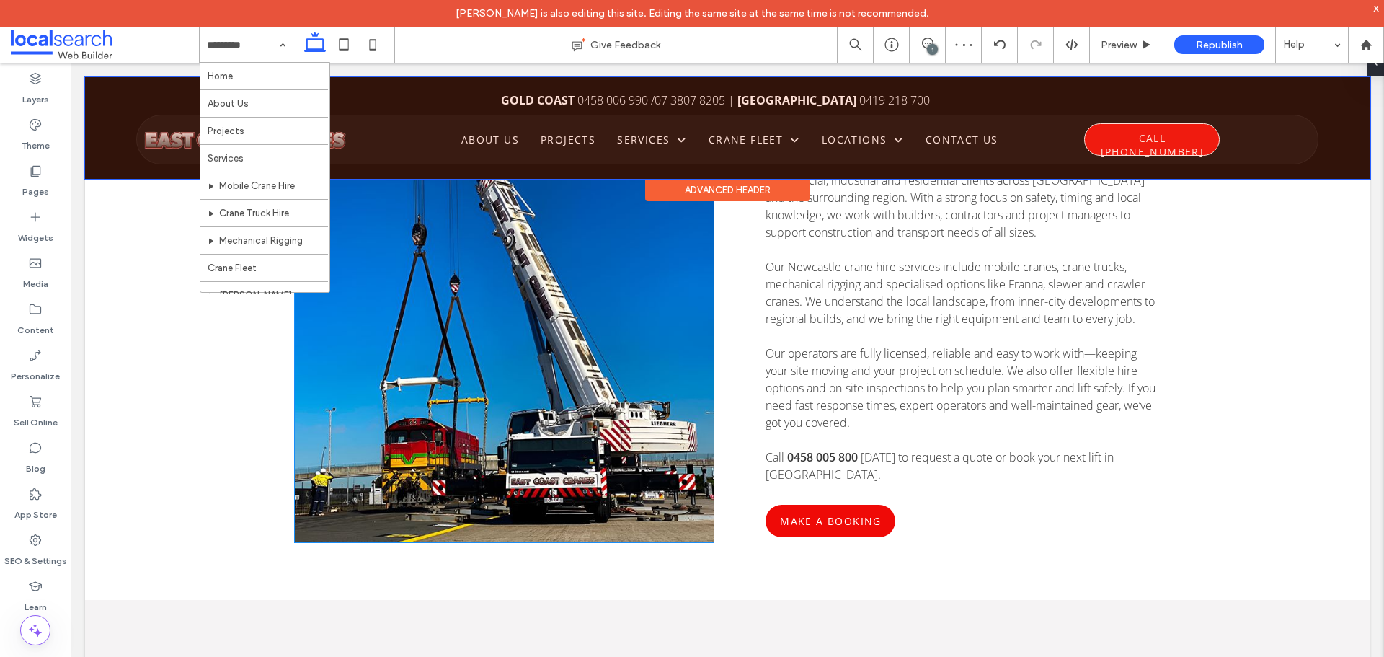
scroll to position [577, 0]
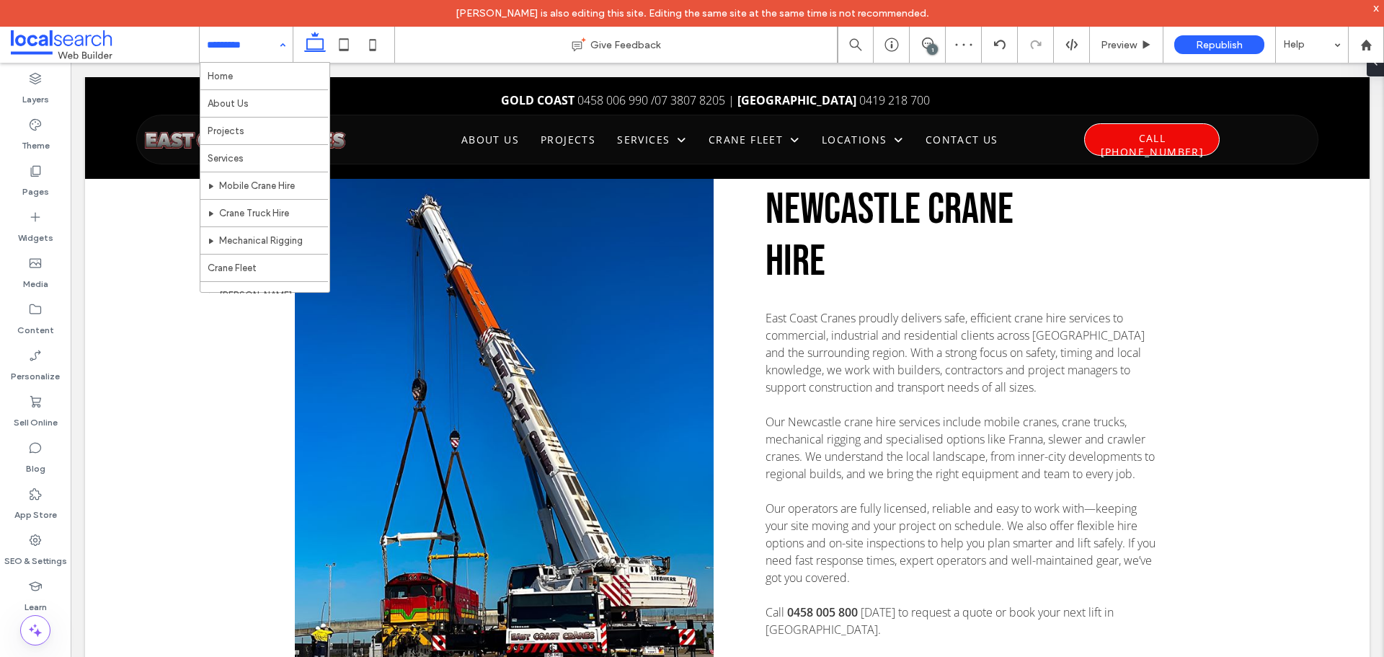
click at [285, 47] on div "Home About Us Projects Services Mobile Crane Hire Crane Truck Hire Mechanical R…" at bounding box center [246, 45] width 93 height 36
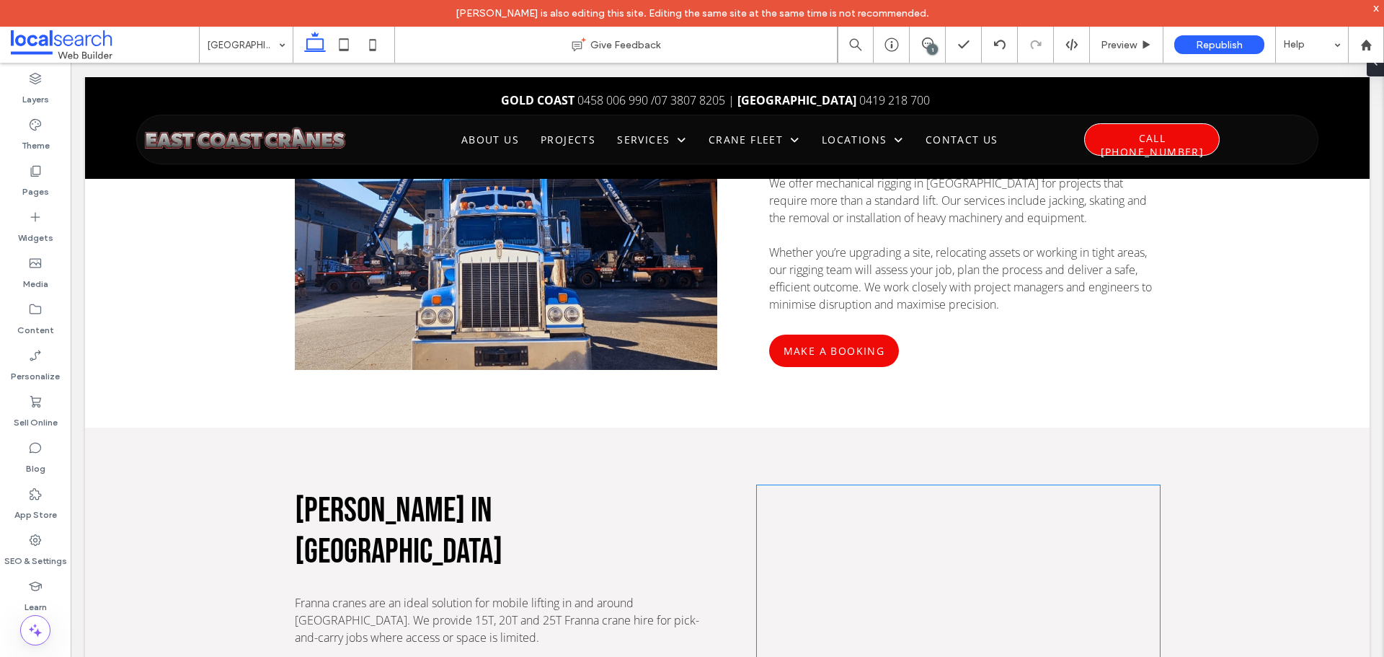
scroll to position [2811, 0]
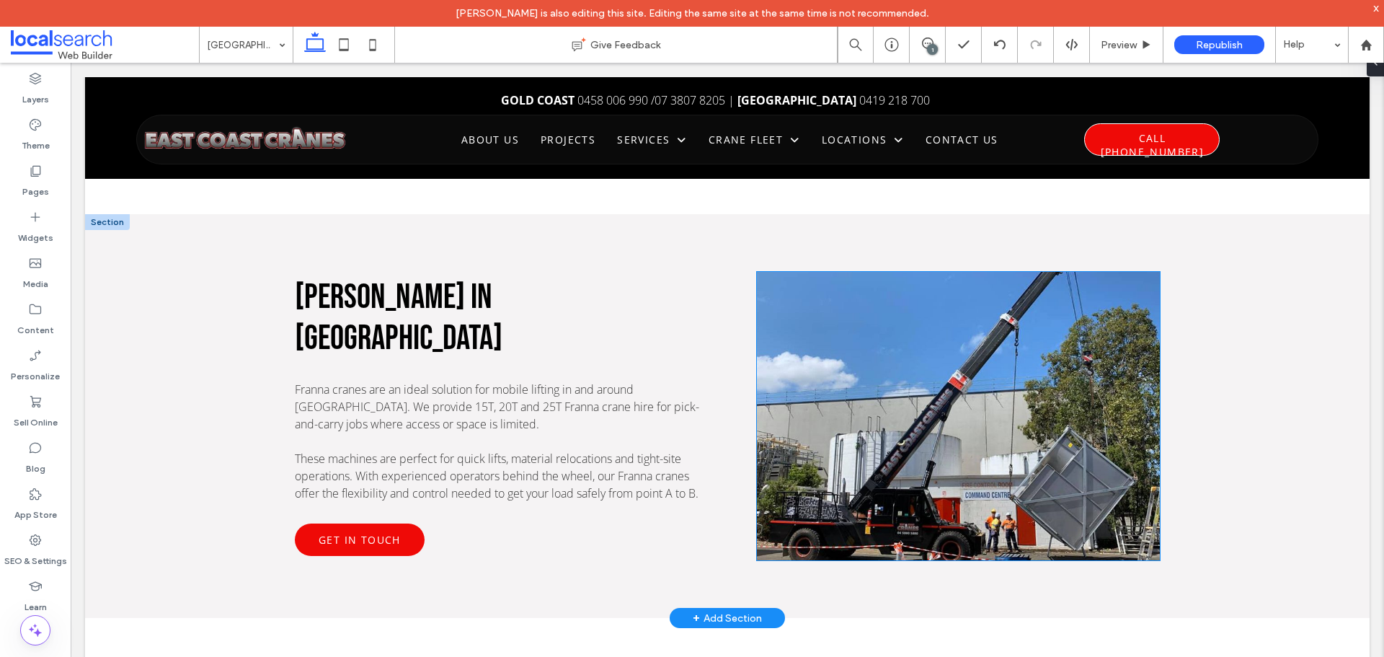
click at [803, 363] on link at bounding box center [958, 416] width 427 height 306
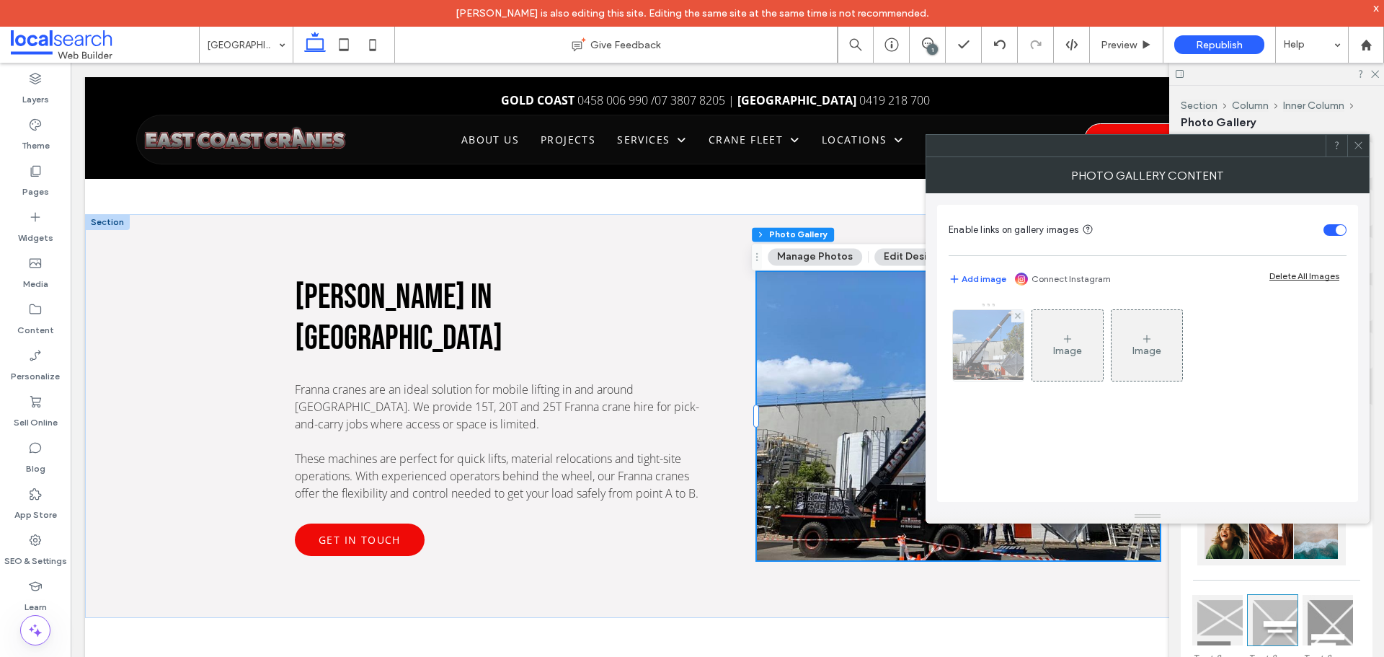
click at [995, 341] on img at bounding box center [988, 345] width 94 height 71
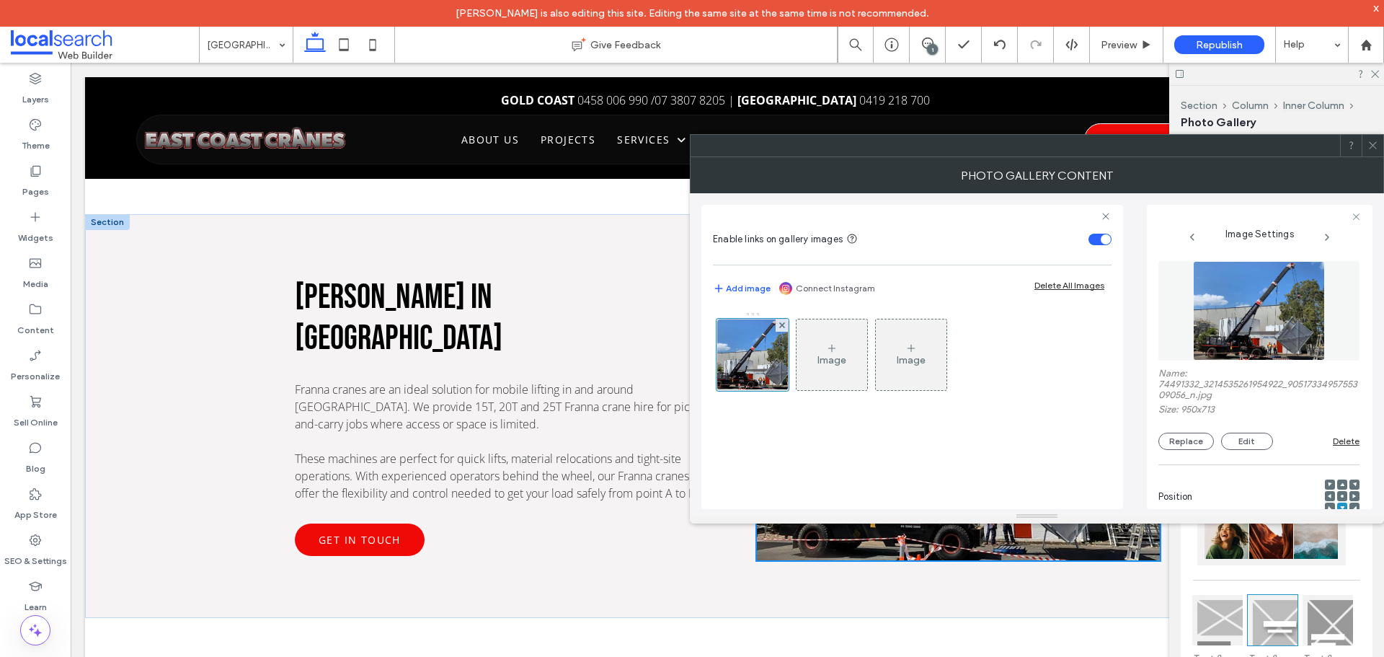
scroll to position [448, 0]
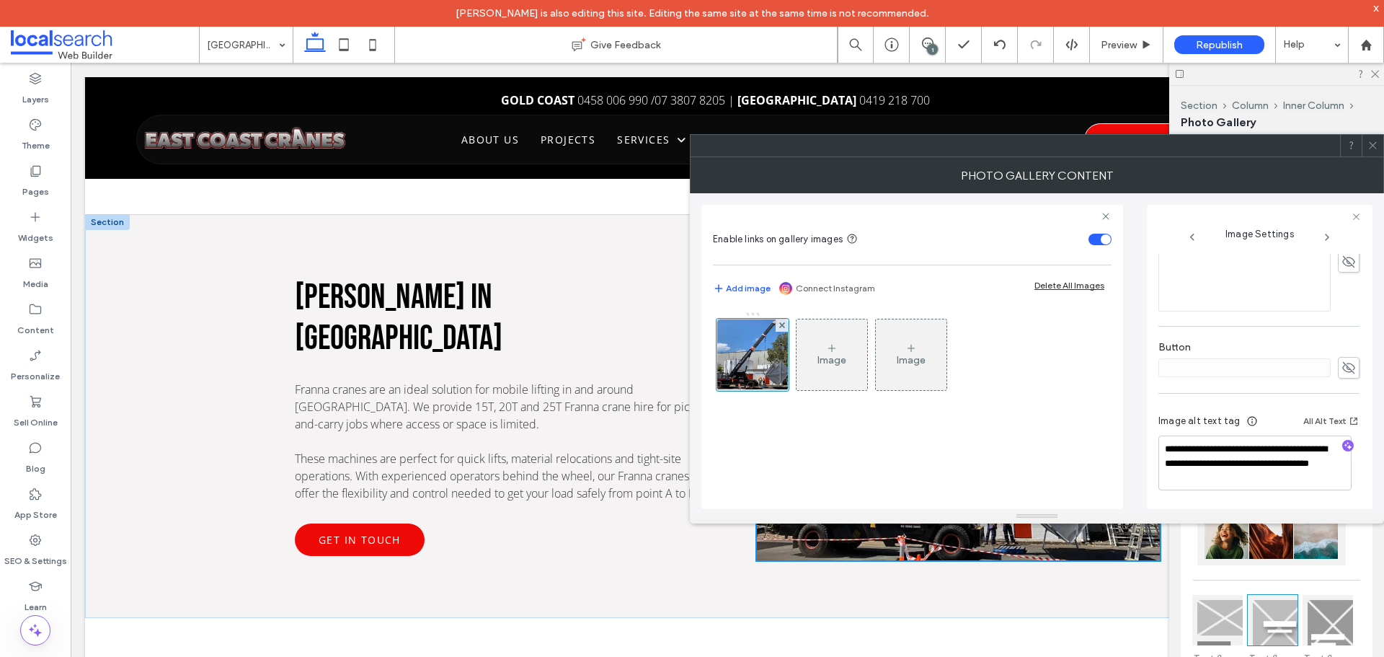
click at [1372, 136] on span at bounding box center [1372, 146] width 11 height 22
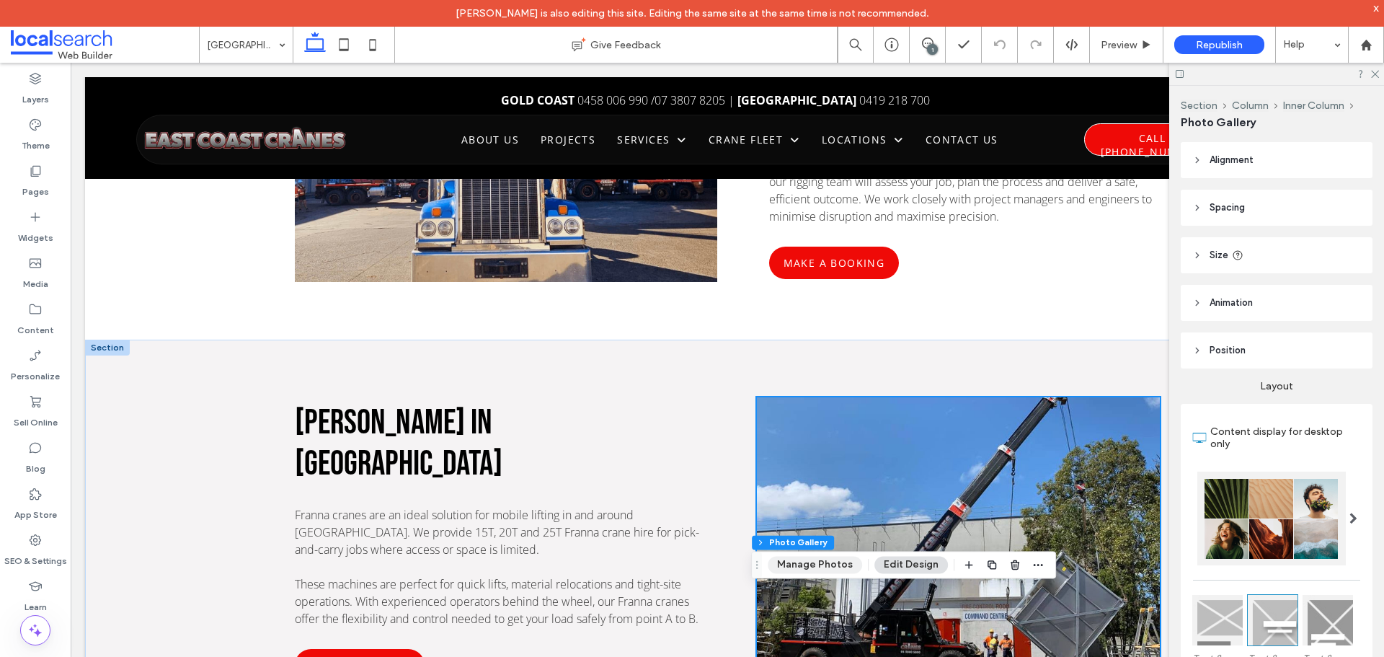
scroll to position [2451, 0]
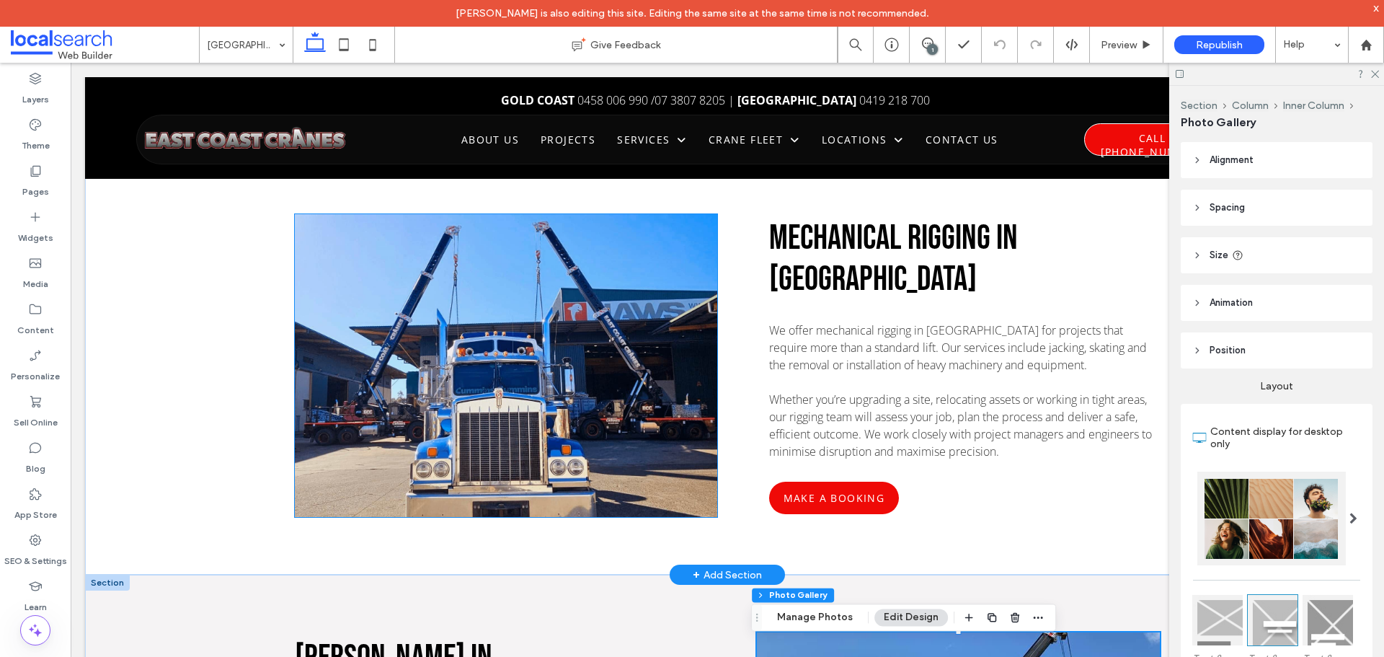
click at [621, 383] on link at bounding box center [506, 365] width 448 height 321
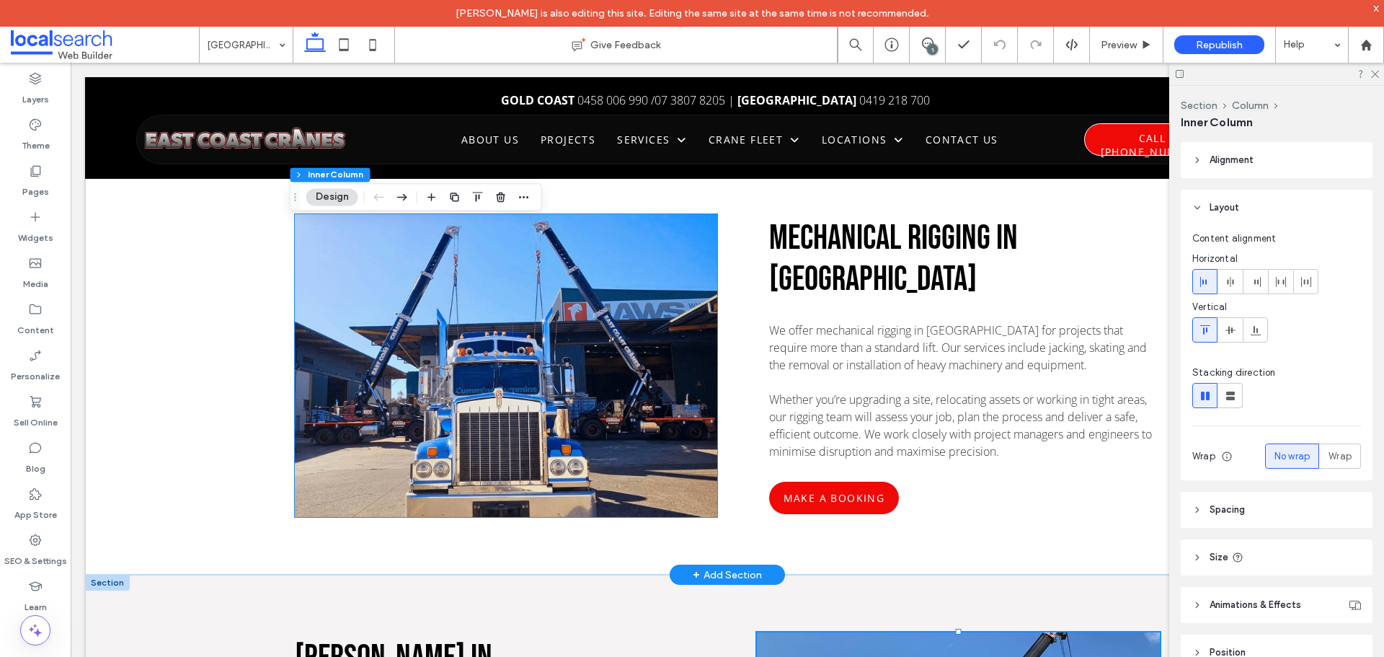
click at [621, 383] on link at bounding box center [506, 365] width 448 height 321
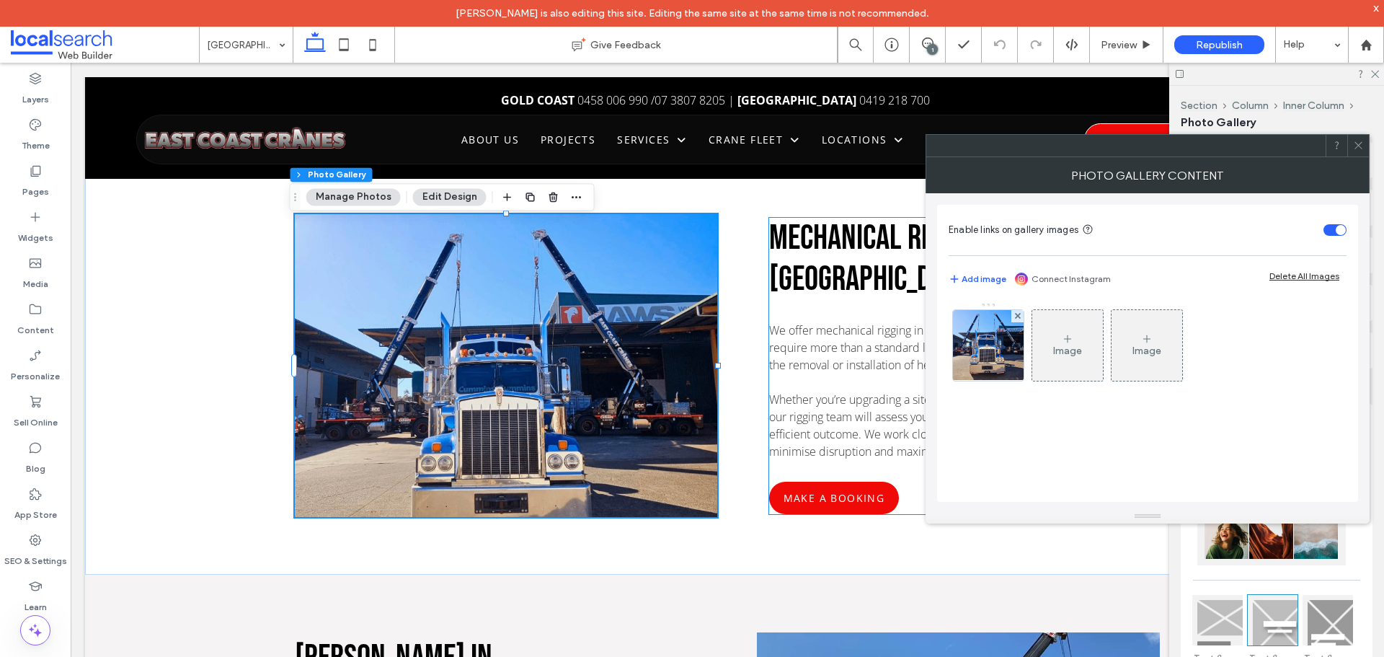
click at [997, 345] on img at bounding box center [988, 345] width 85 height 71
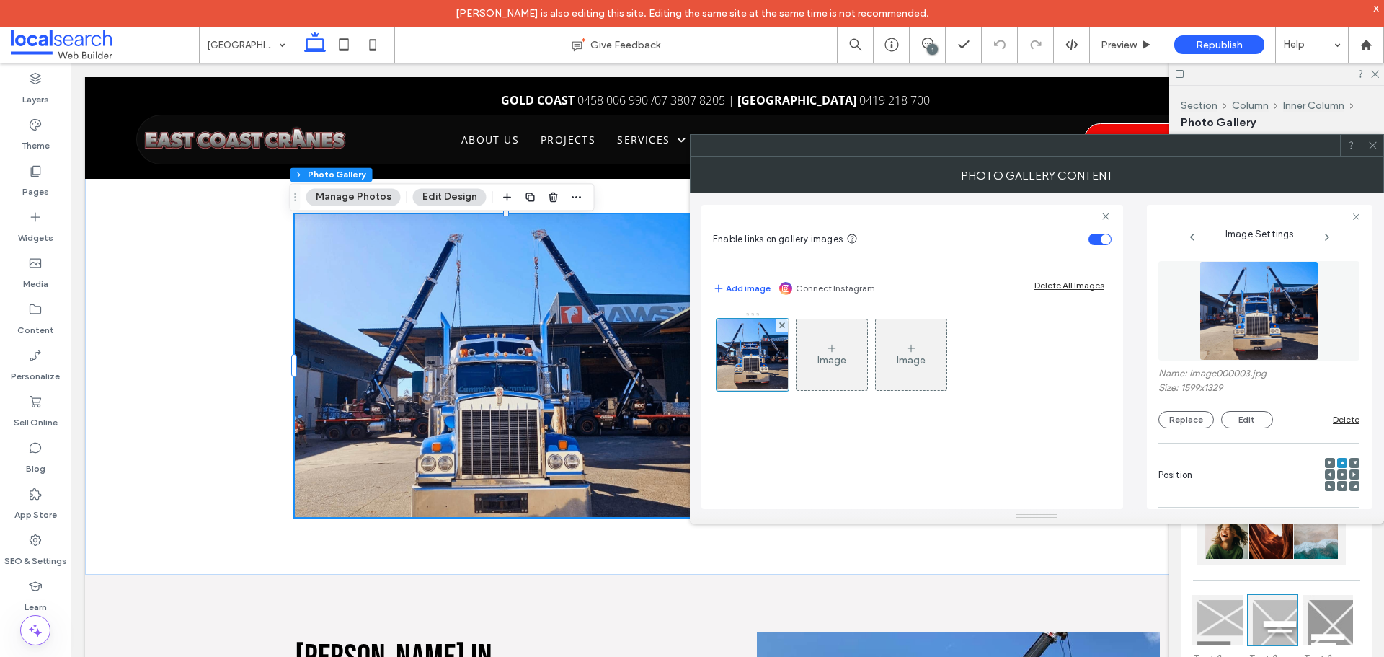
scroll to position [440, 0]
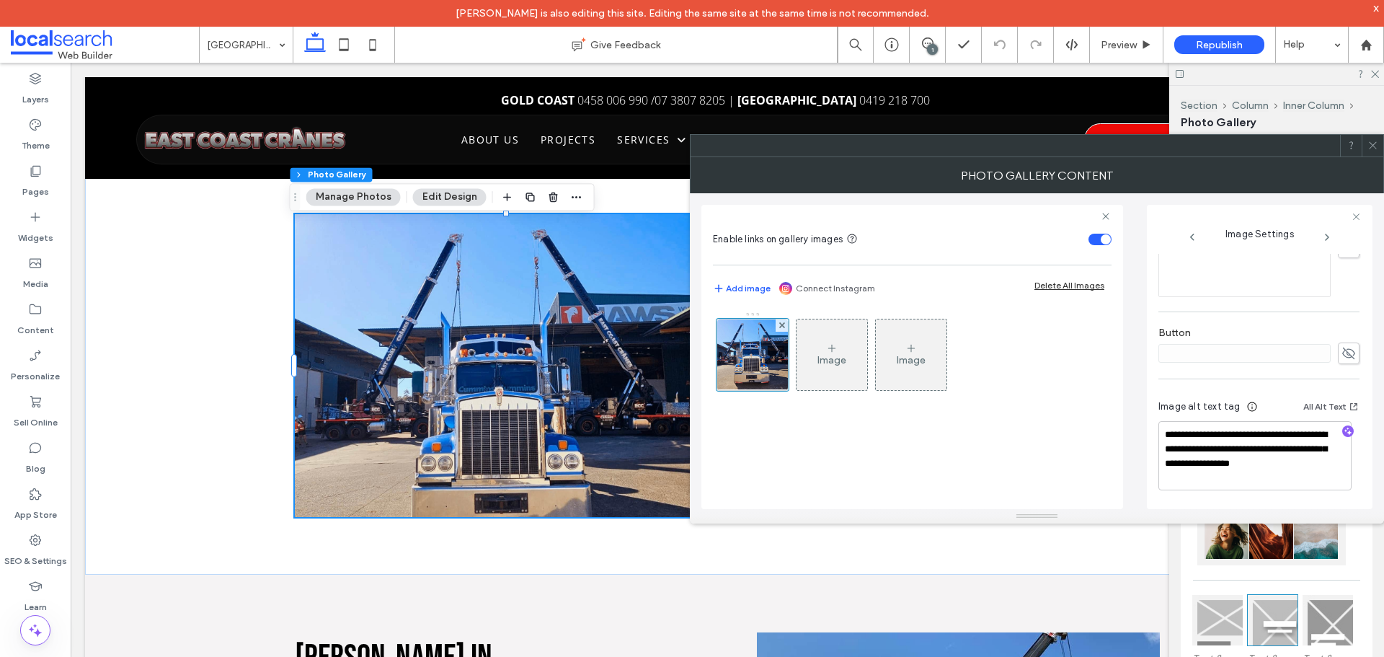
click at [1369, 138] on span at bounding box center [1372, 146] width 11 height 22
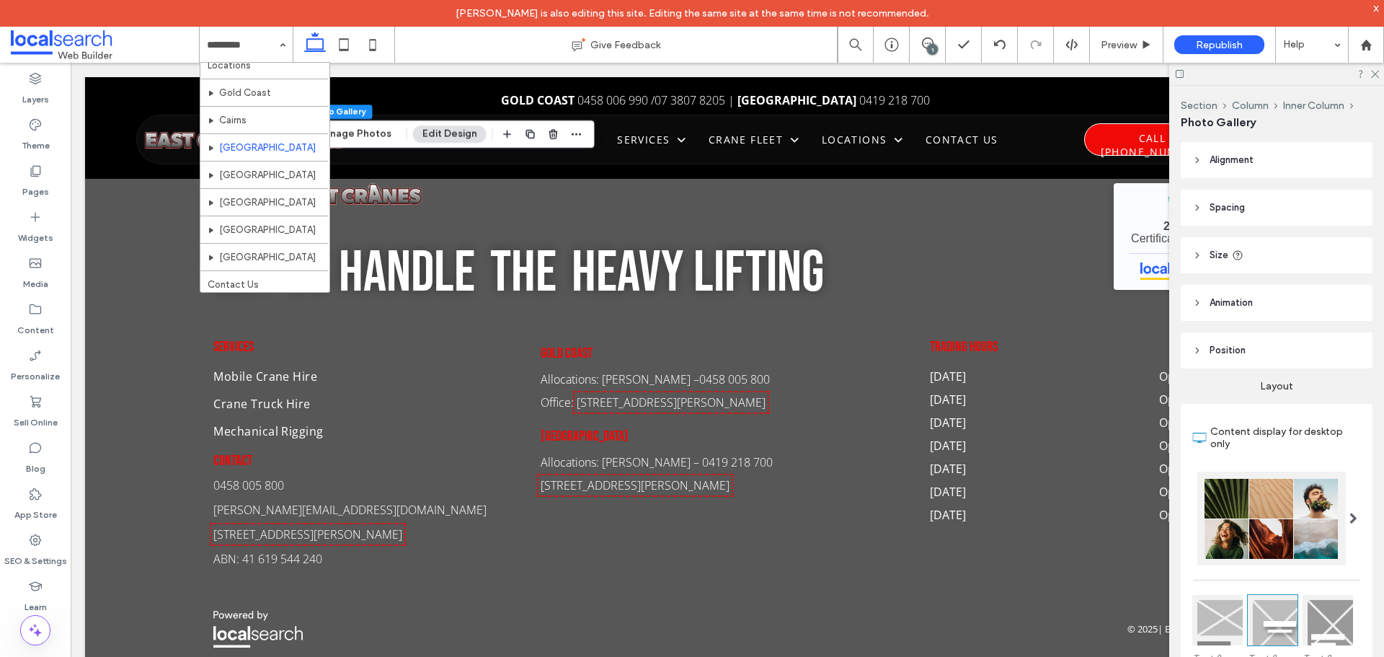
scroll to position [453, 0]
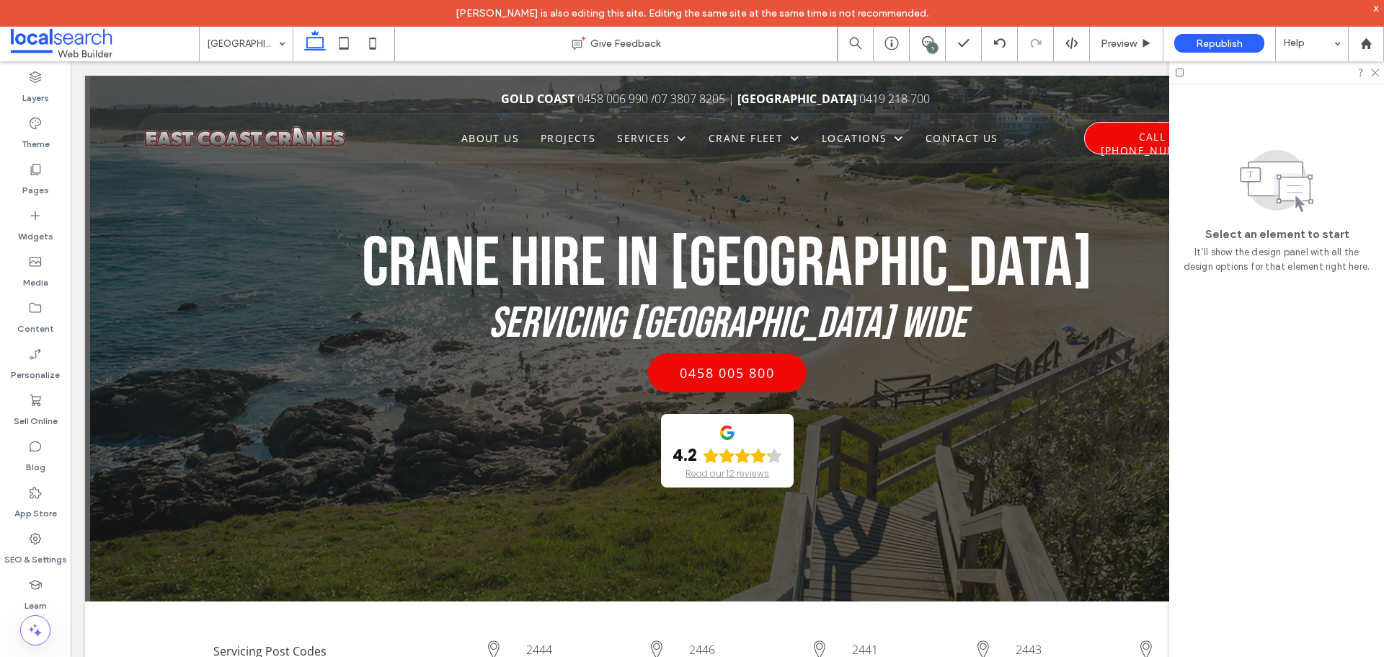
click at [1373, 78] on div at bounding box center [1276, 72] width 215 height 22
click at [1373, 74] on icon at bounding box center [1373, 71] width 9 height 9
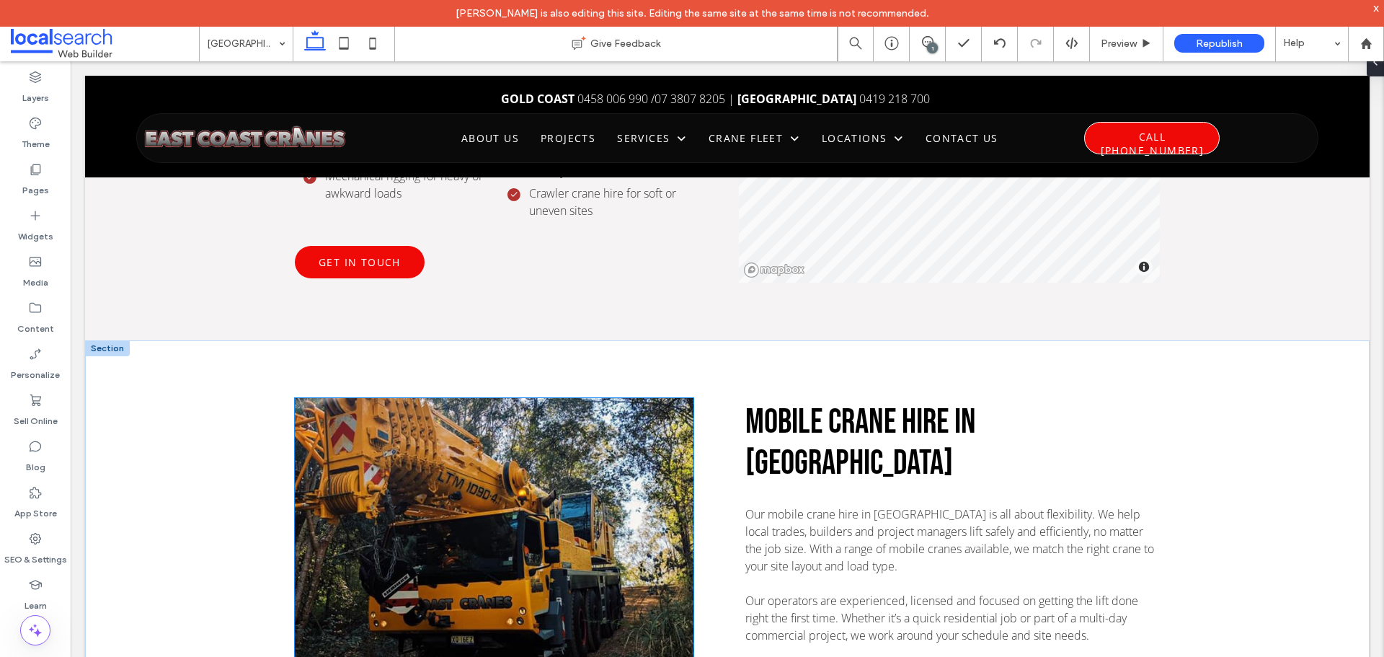
scroll to position [1586, 0]
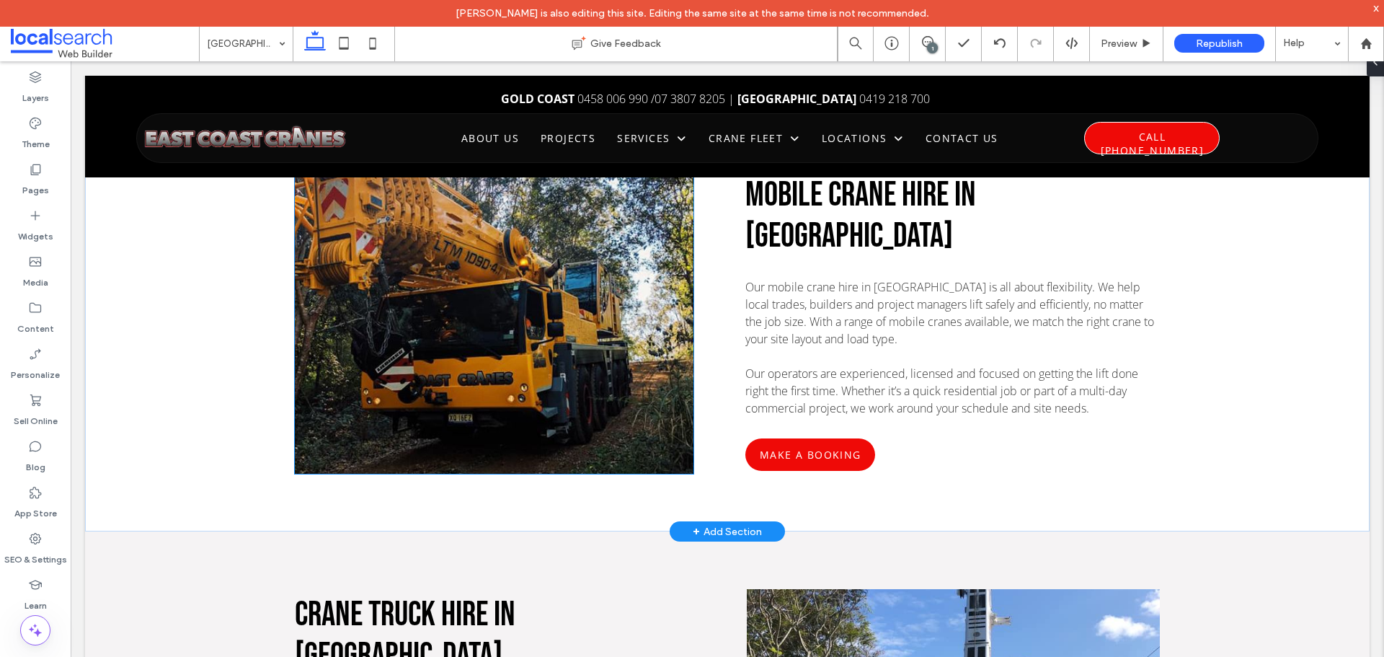
click at [588, 360] on link at bounding box center [494, 322] width 423 height 321
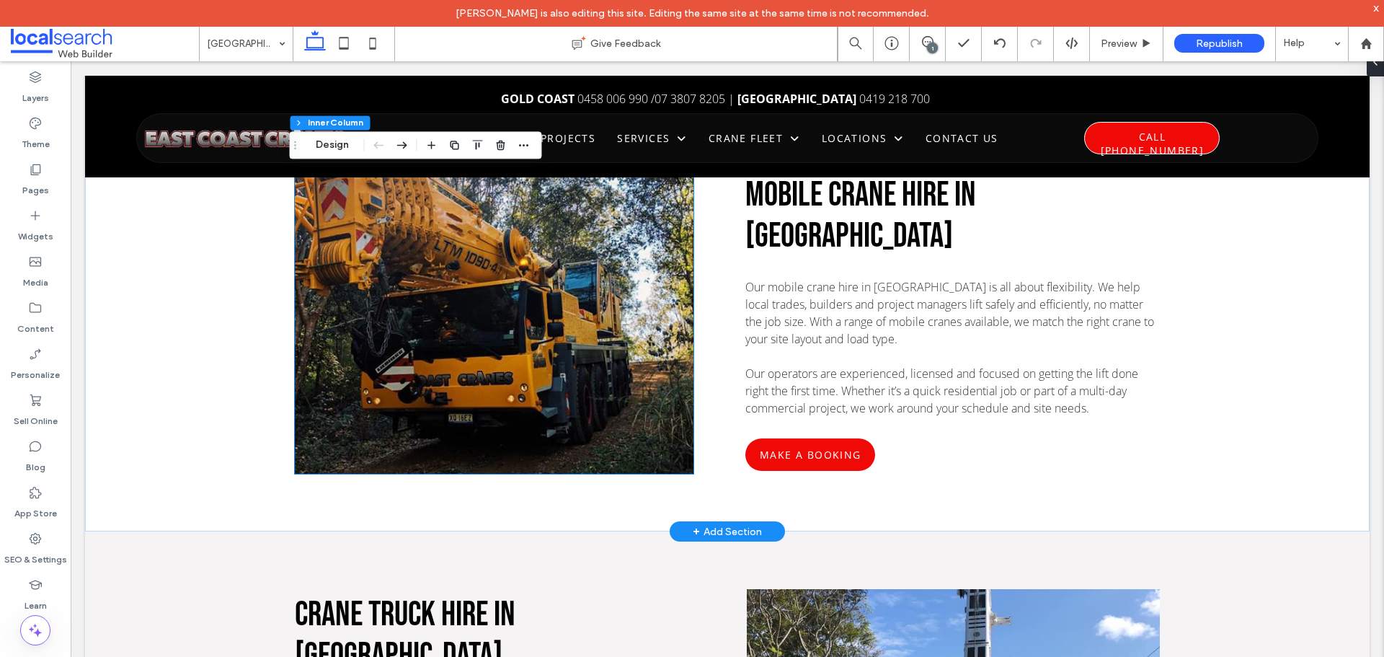
click at [588, 360] on link at bounding box center [494, 322] width 423 height 321
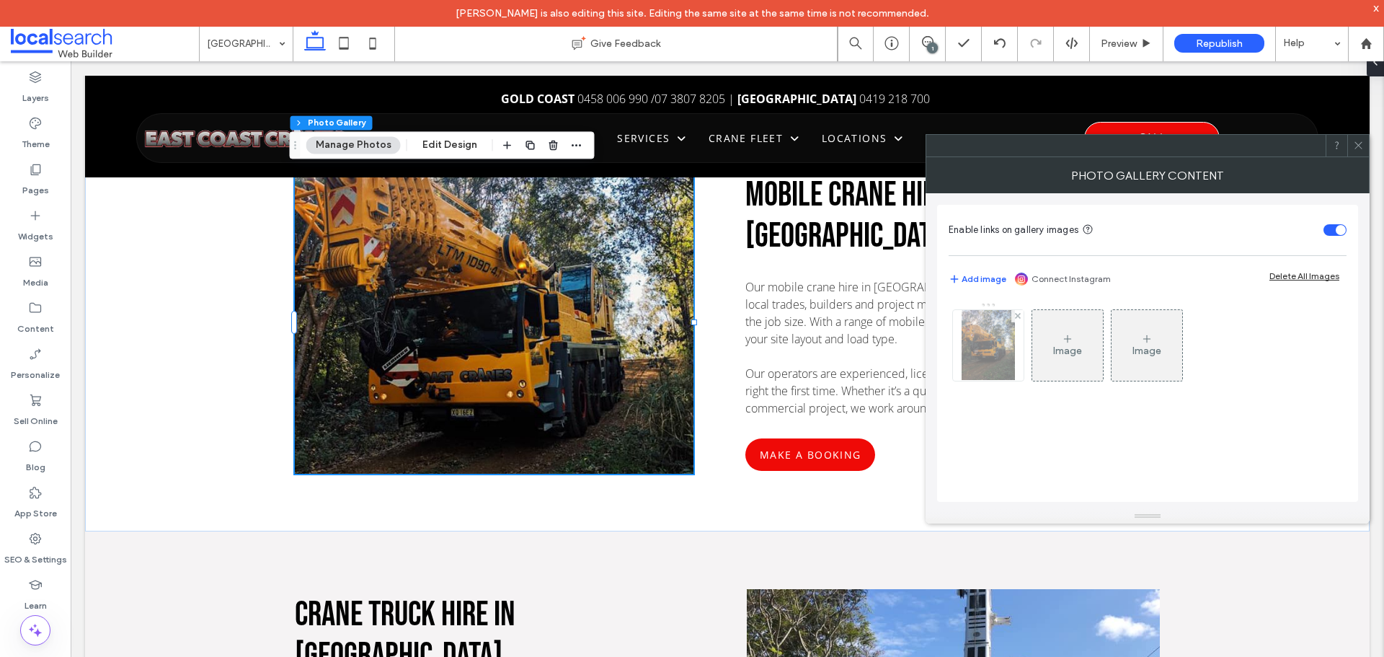
click at [985, 356] on img at bounding box center [988, 345] width 53 height 71
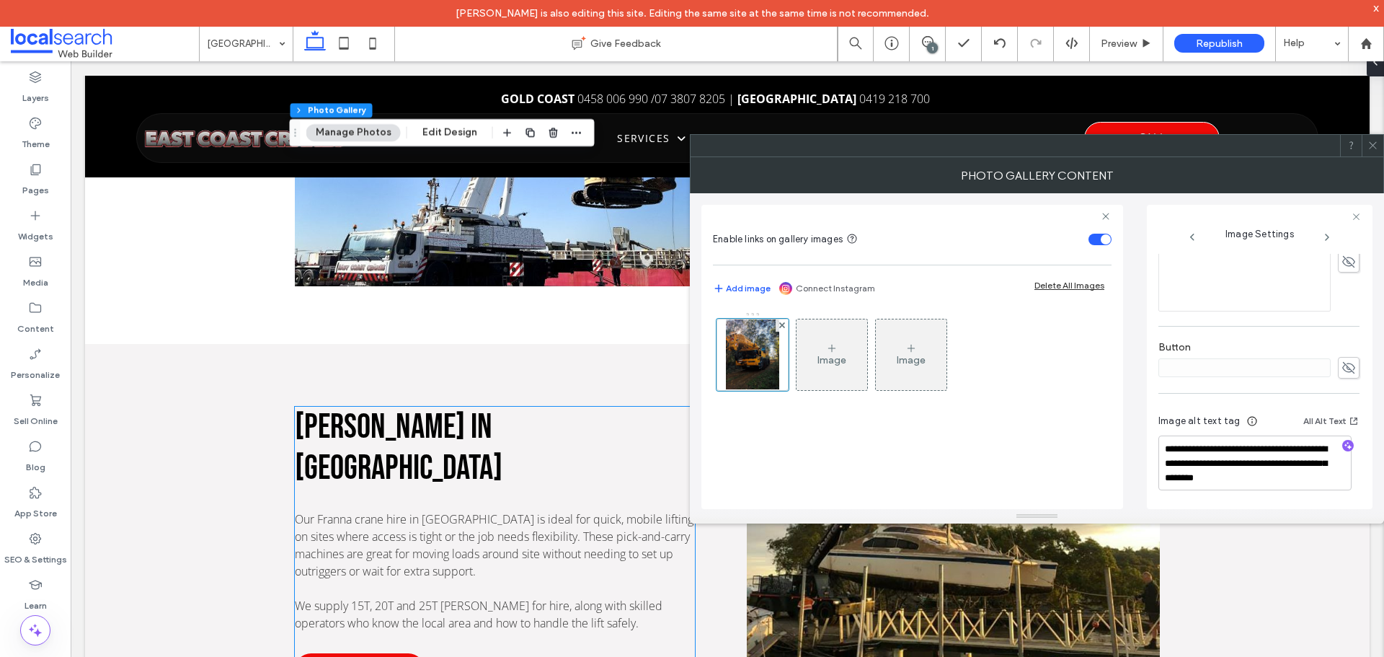
scroll to position [3099, 0]
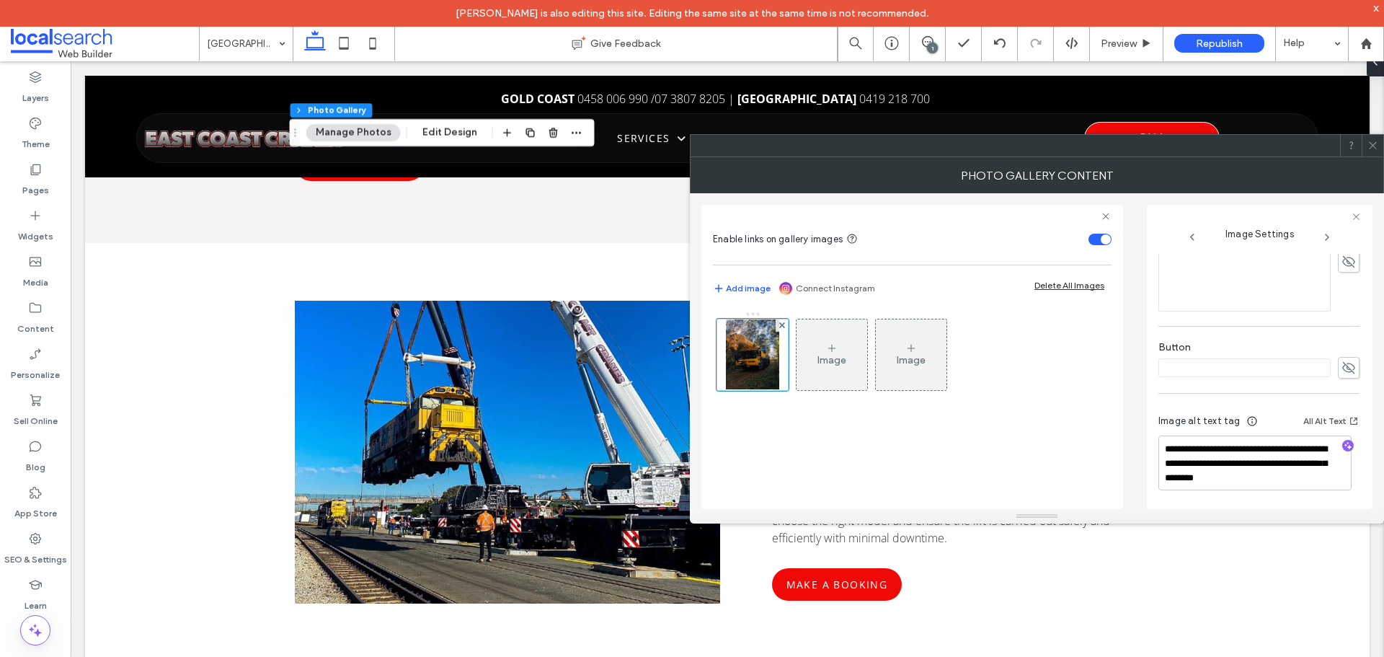
click at [1372, 151] on span at bounding box center [1372, 146] width 11 height 22
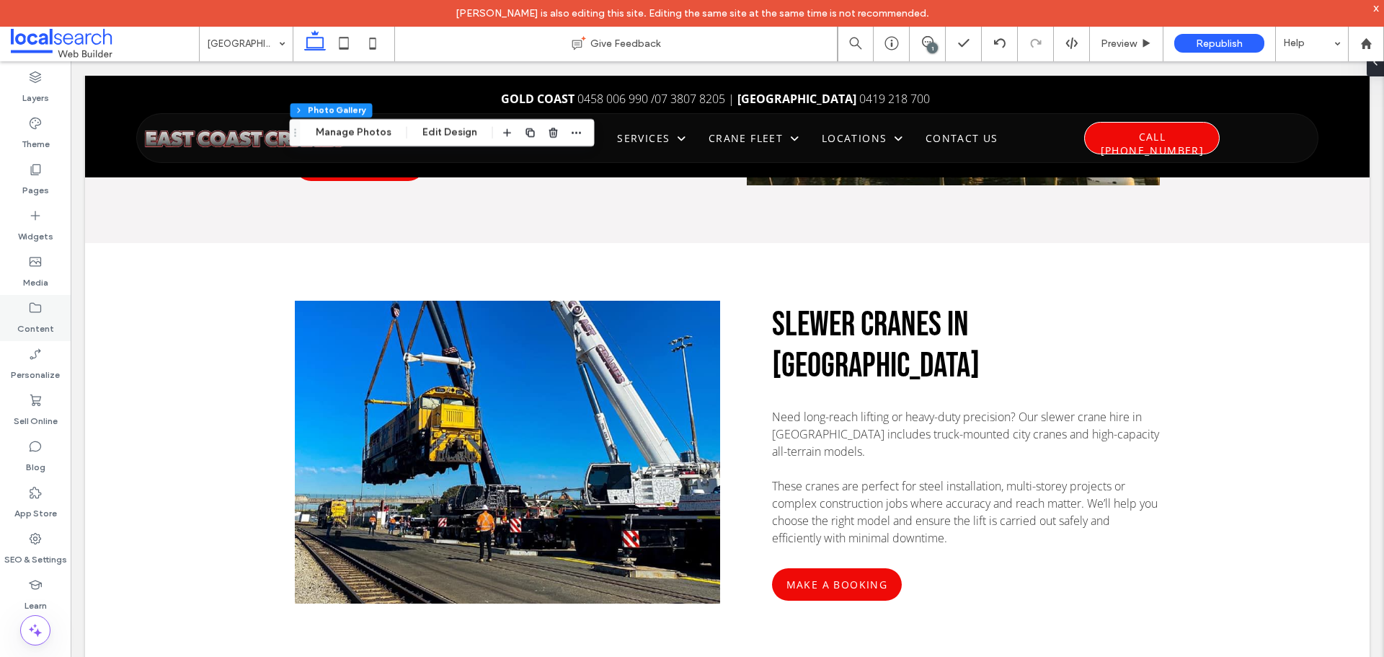
click at [40, 323] on label "Content" at bounding box center [35, 325] width 37 height 20
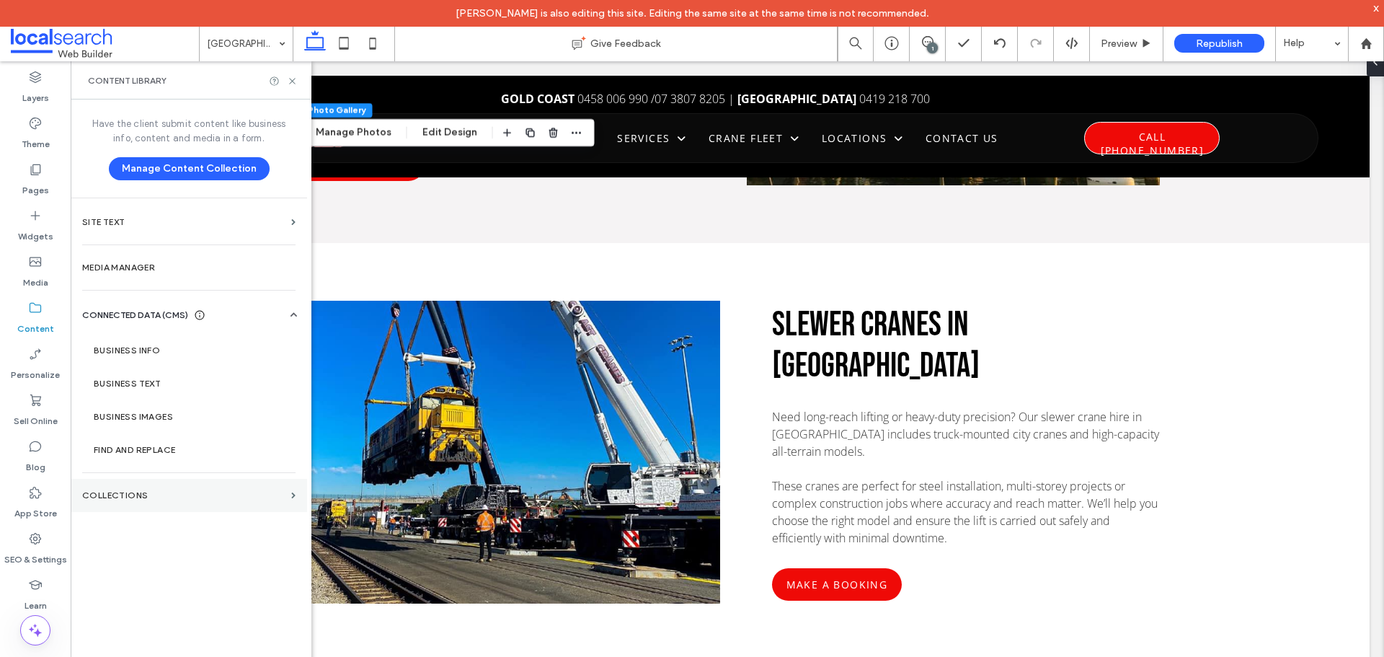
click at [131, 479] on section "Collections" at bounding box center [189, 495] width 236 height 33
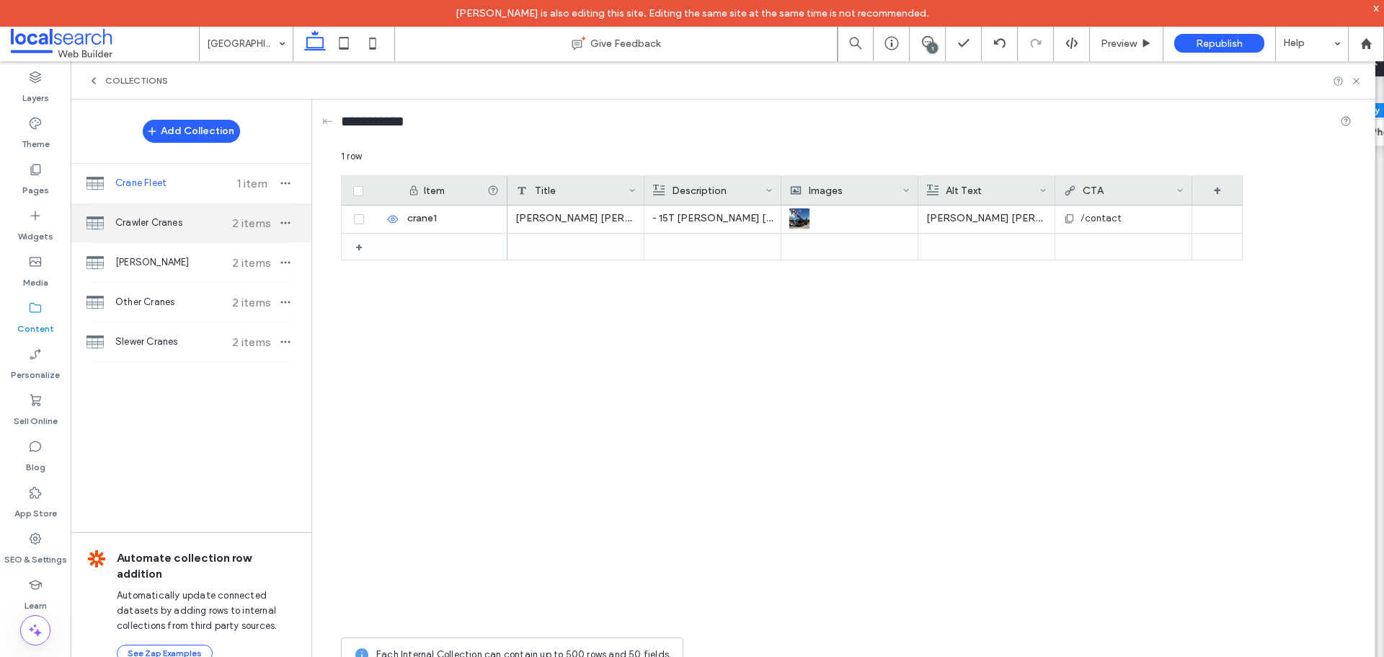
click at [142, 232] on div "Crawler Cranes 2 items" at bounding box center [191, 222] width 241 height 39
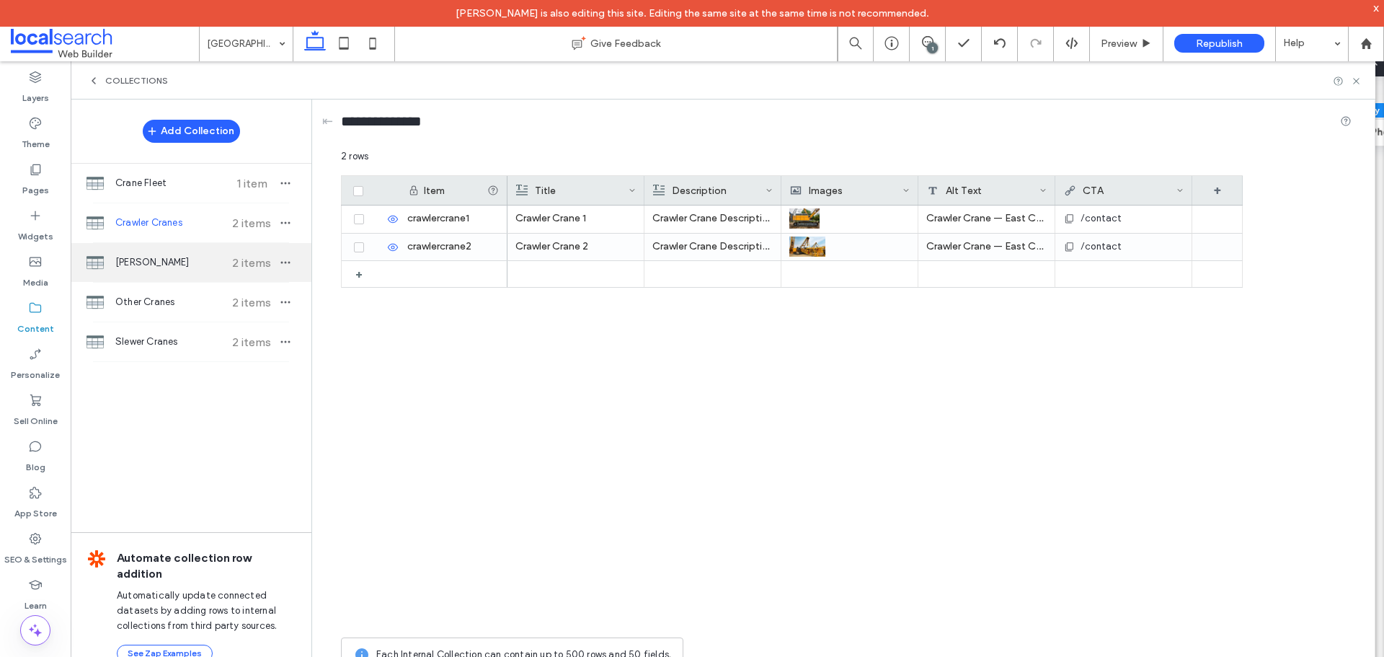
click at [128, 279] on div "Franna Cranes 2 items" at bounding box center [191, 262] width 241 height 39
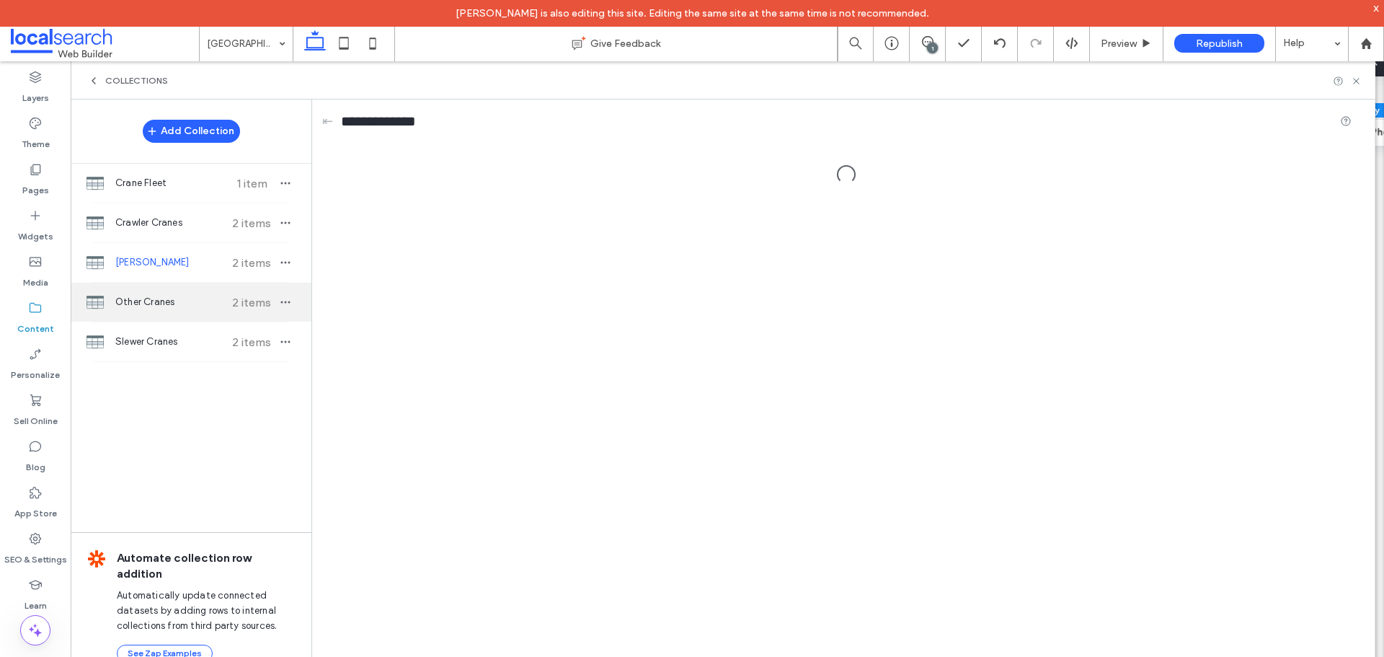
click at [125, 307] on span "Other Cranes" at bounding box center [168, 302] width 107 height 14
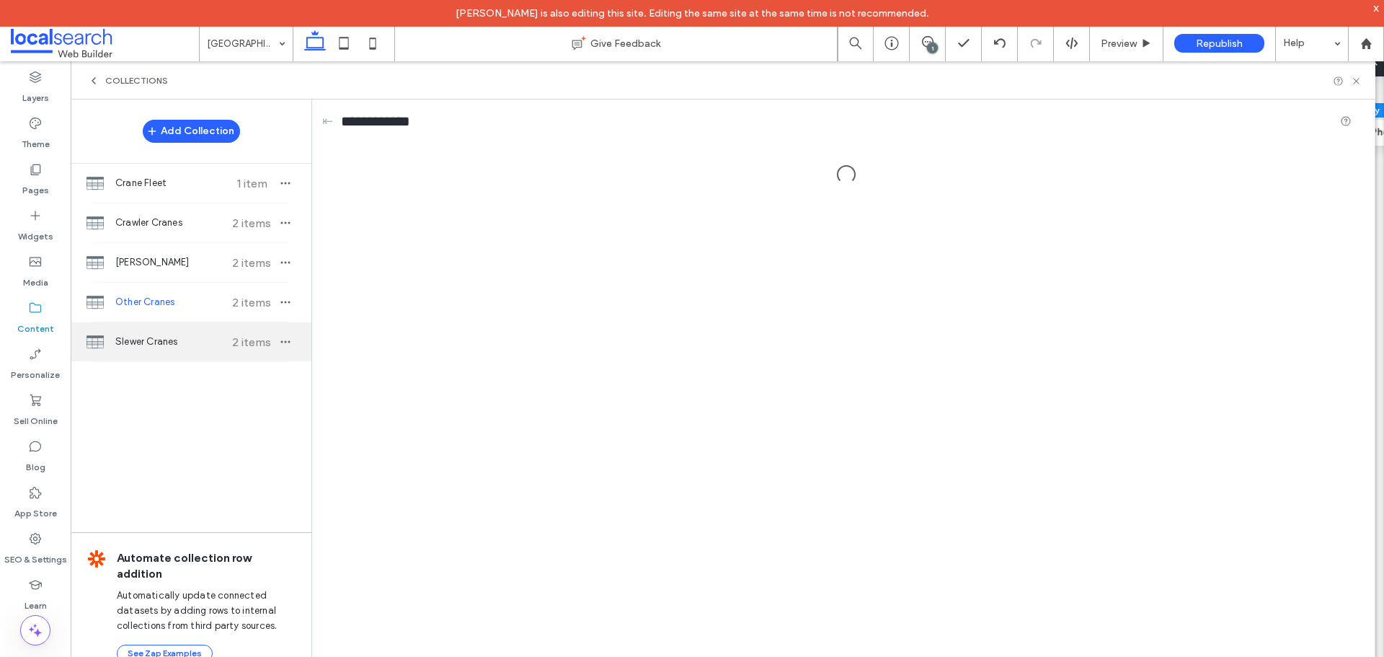
click at [118, 340] on span "Slewer Cranes" at bounding box center [168, 341] width 107 height 14
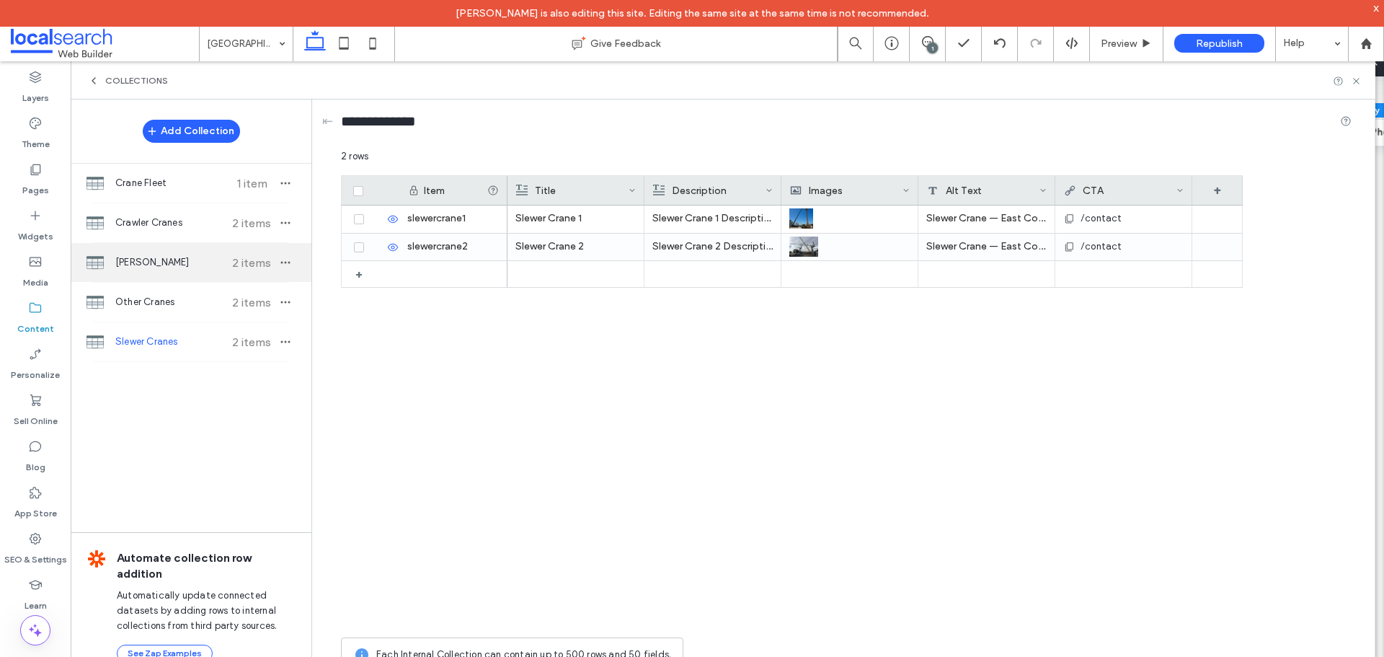
click at [143, 270] on div "Franna Cranes 2 items" at bounding box center [191, 262] width 241 height 39
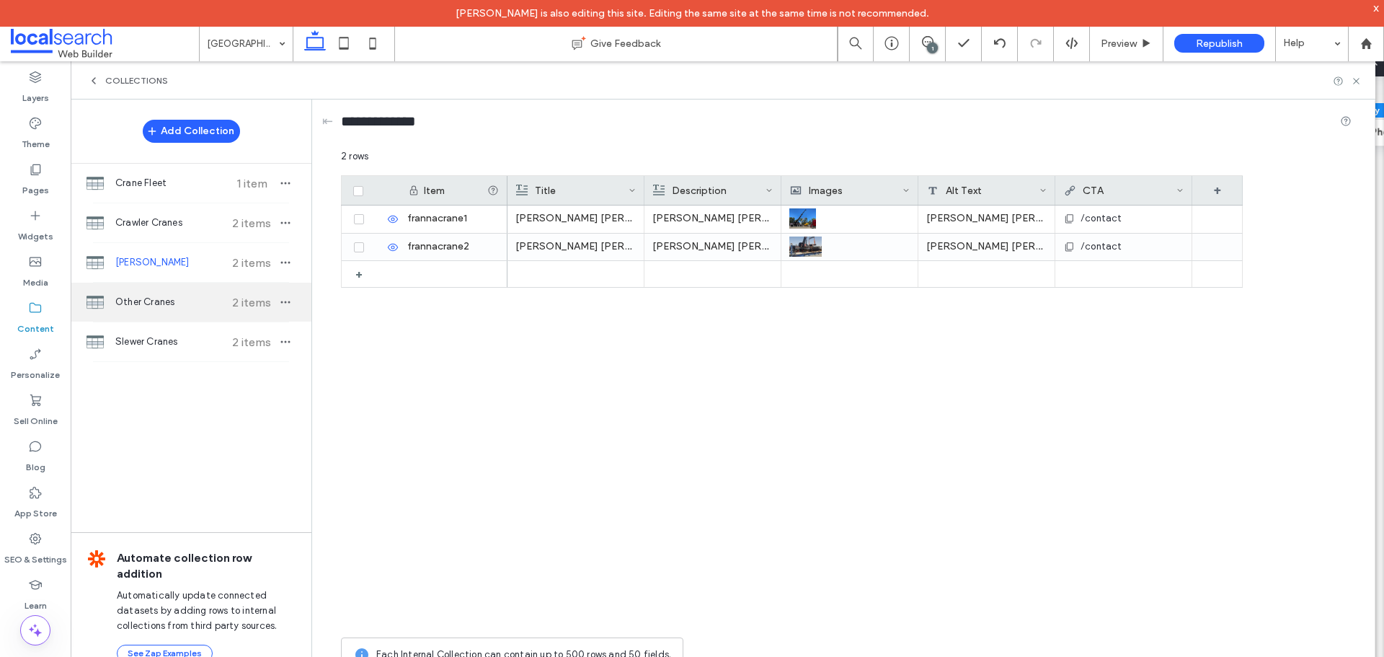
click at [150, 297] on span "Other Cranes" at bounding box center [168, 302] width 107 height 14
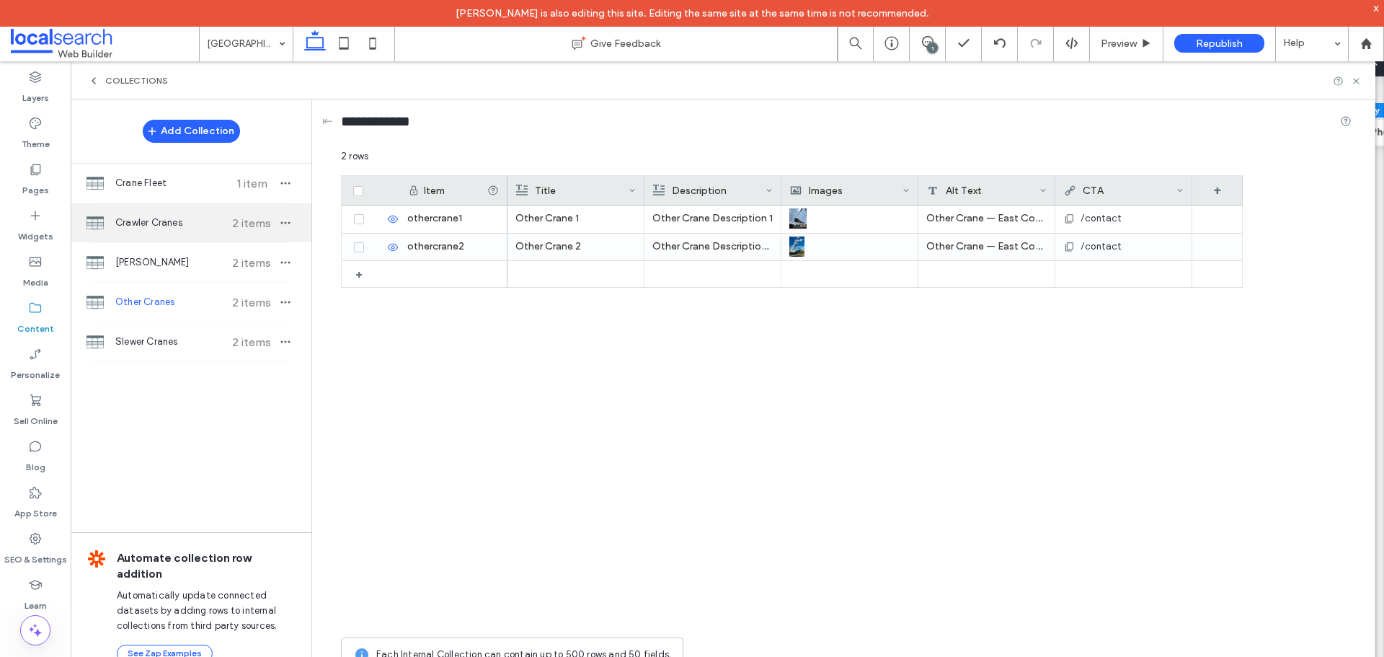
click at [154, 216] on span "Crawler Cranes" at bounding box center [168, 223] width 107 height 14
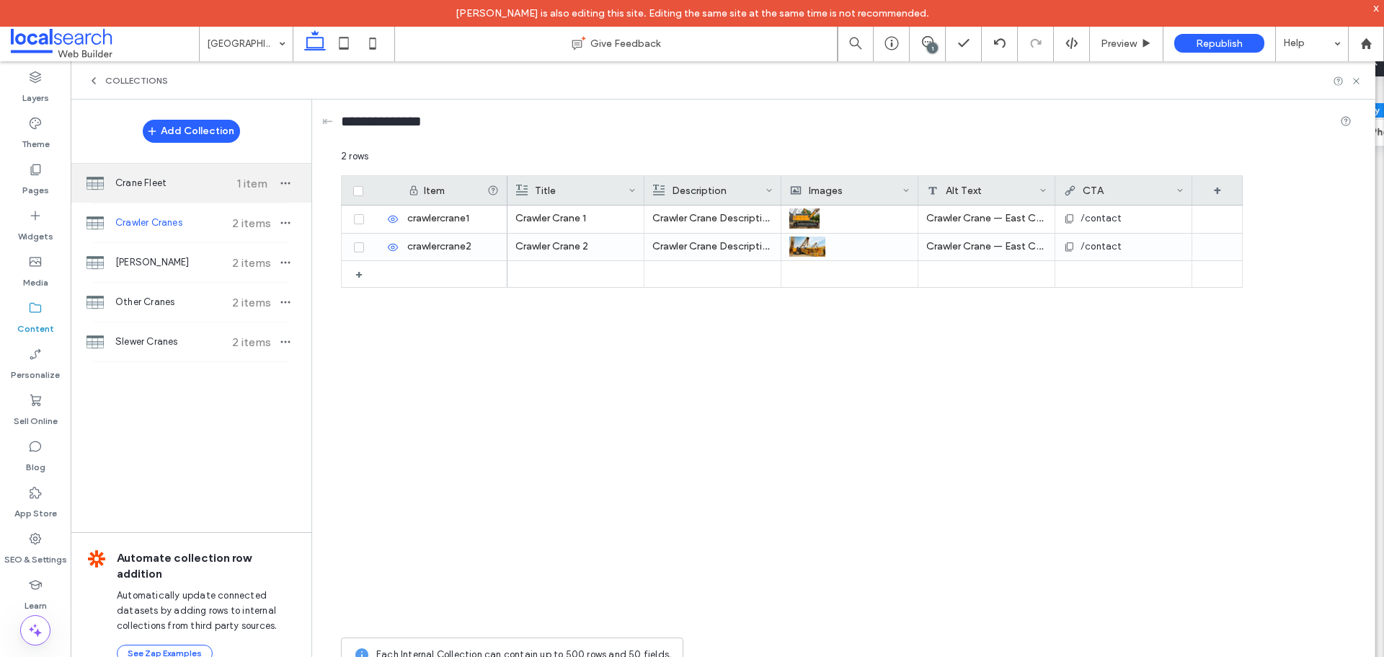
click at [156, 182] on span "Crane Fleet" at bounding box center [168, 183] width 107 height 14
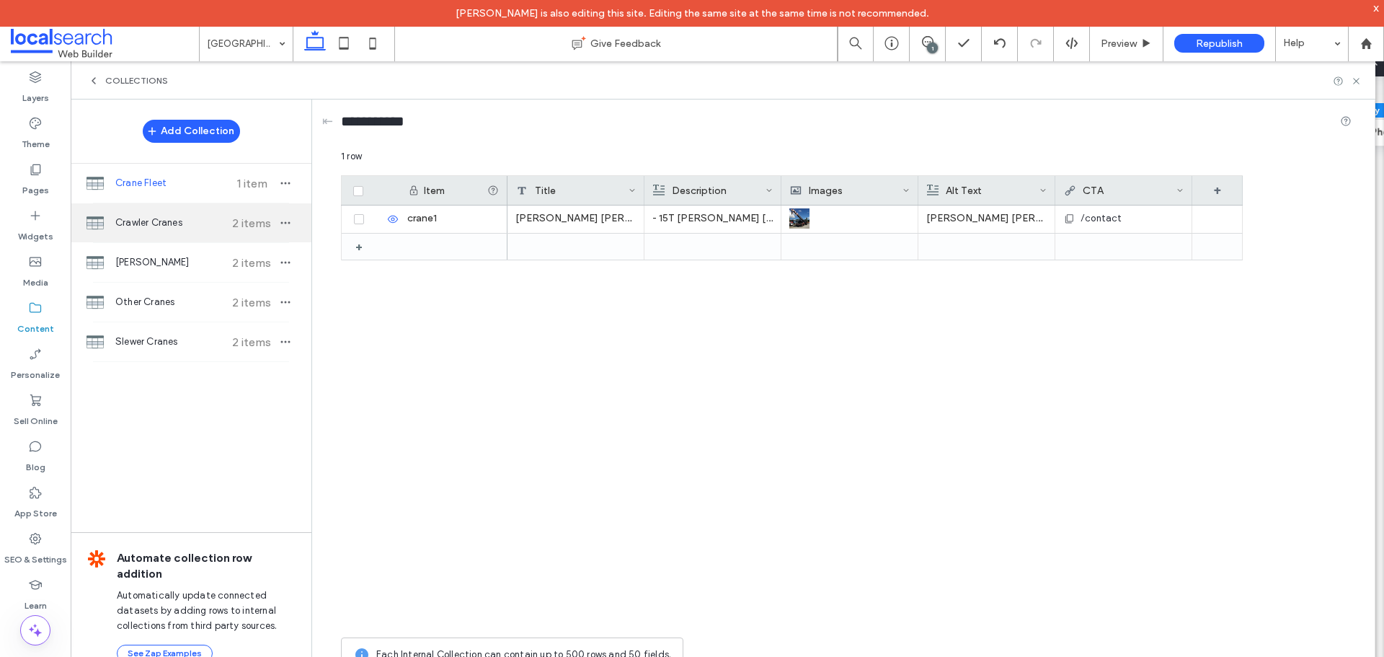
click at [163, 226] on span "Crawler Cranes" at bounding box center [168, 223] width 107 height 14
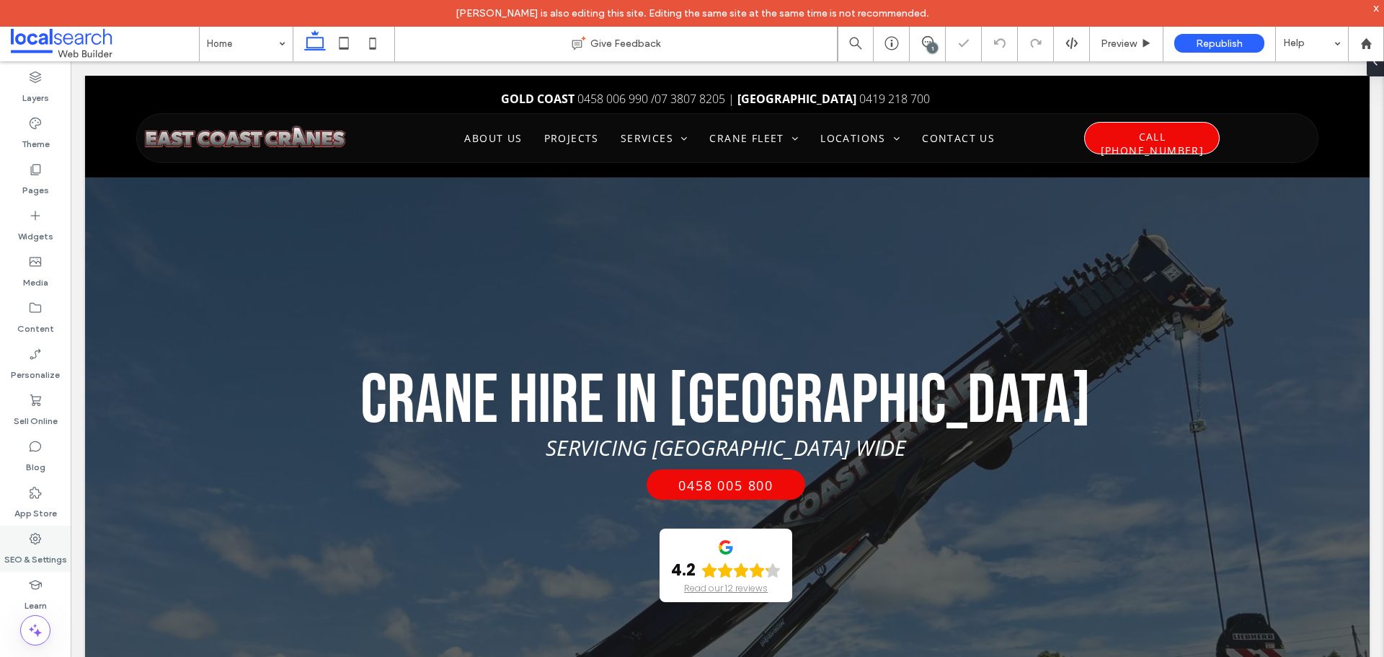
click at [27, 536] on div "SEO & Settings" at bounding box center [35, 548] width 71 height 46
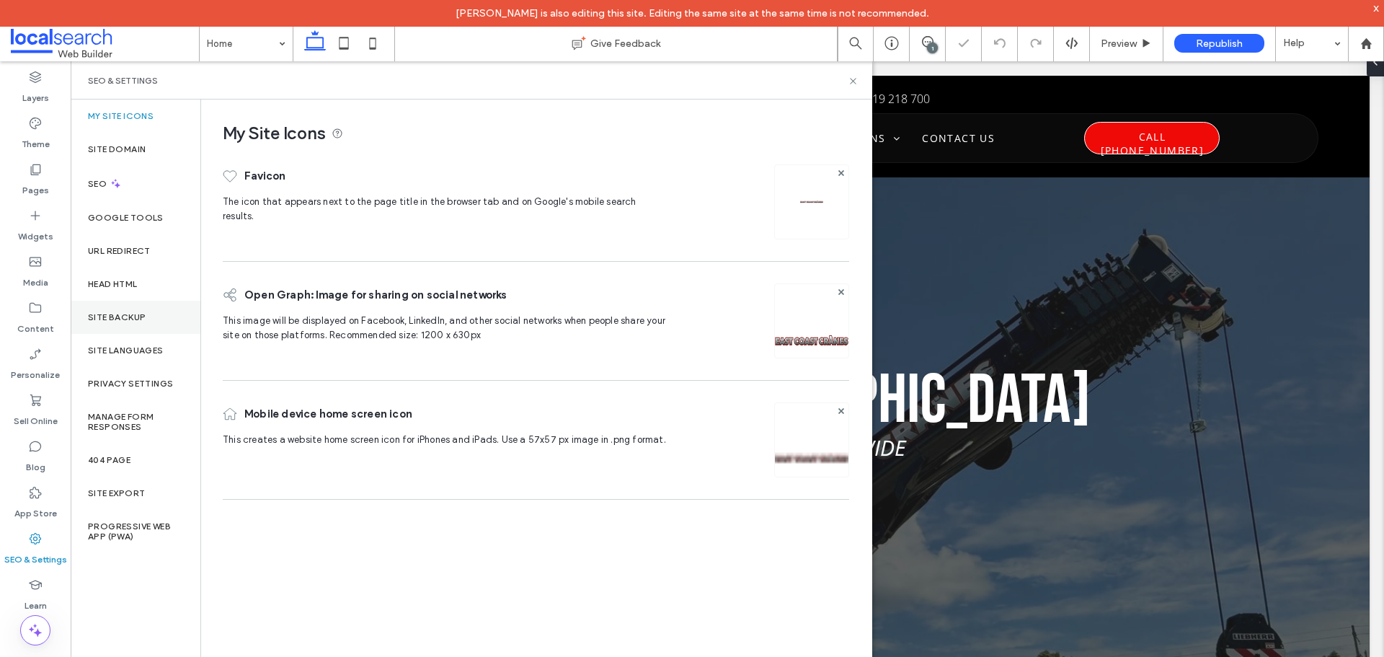
click at [127, 323] on div "Site Backup" at bounding box center [136, 317] width 130 height 33
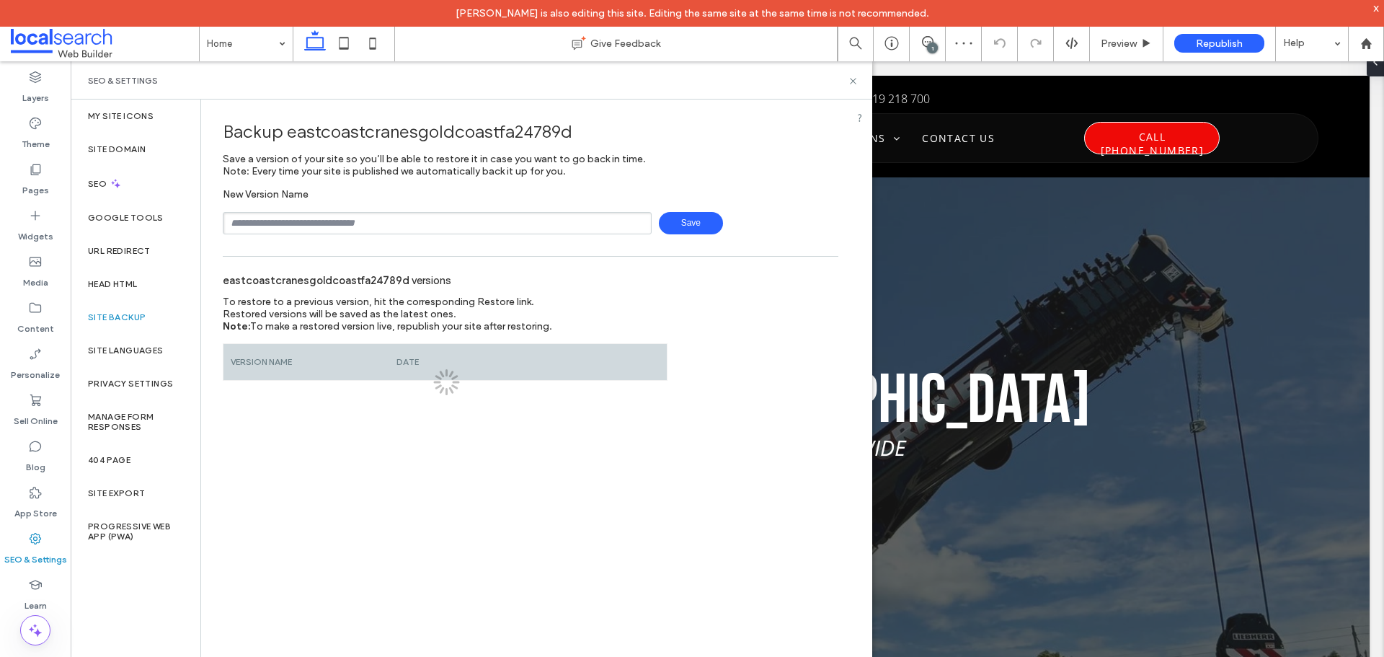
click at [316, 218] on input "text" at bounding box center [437, 223] width 429 height 22
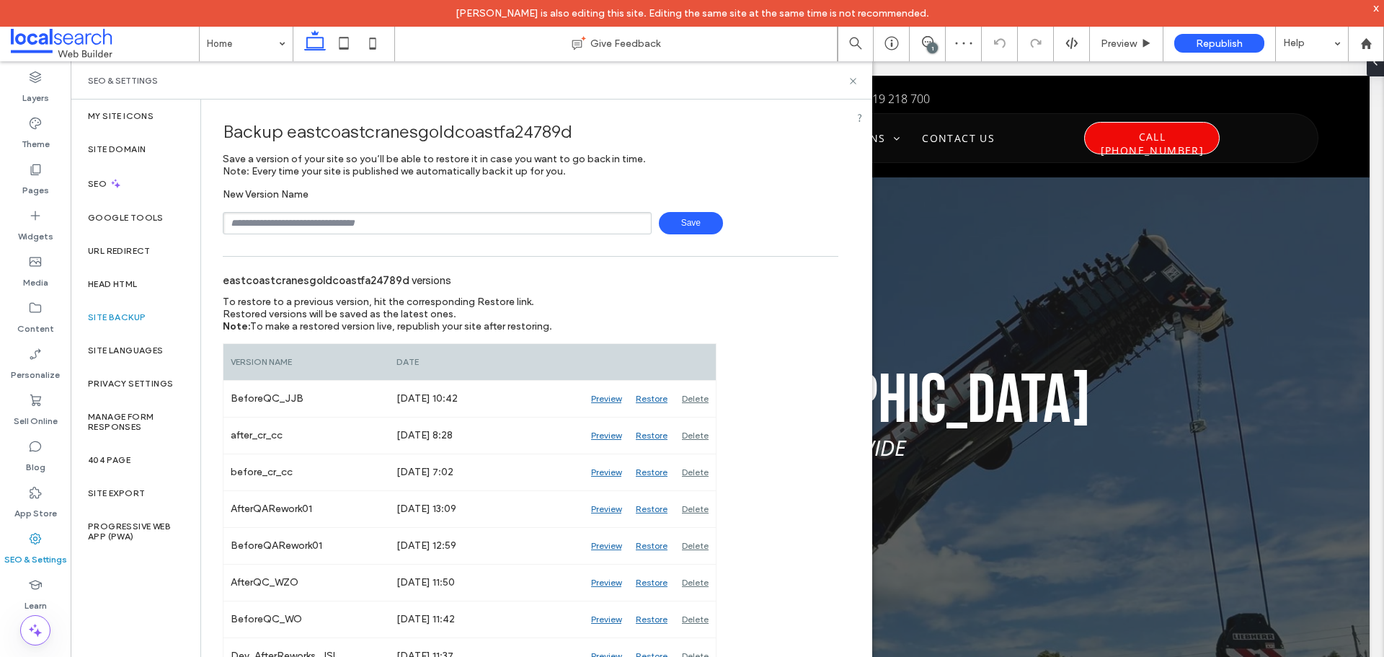
type input "**********"
click at [678, 221] on span "Save" at bounding box center [691, 223] width 64 height 22
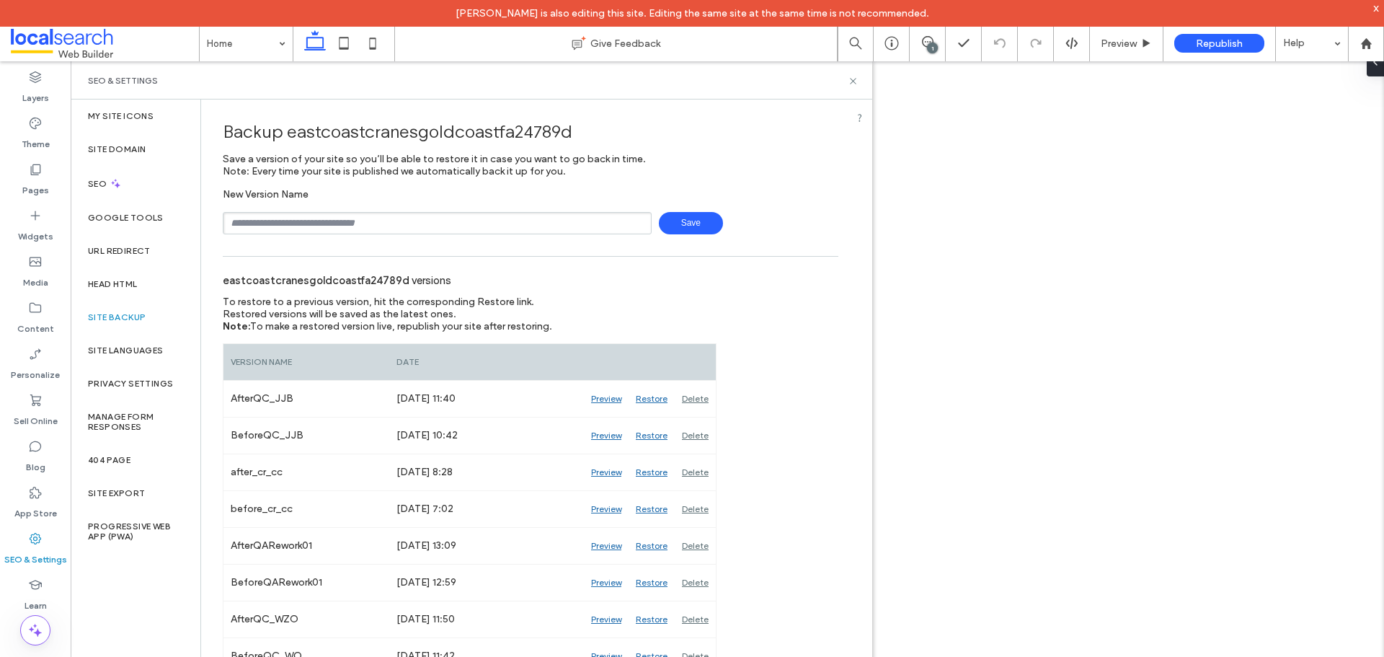
click at [853, 76] on icon at bounding box center [853, 81] width 11 height 11
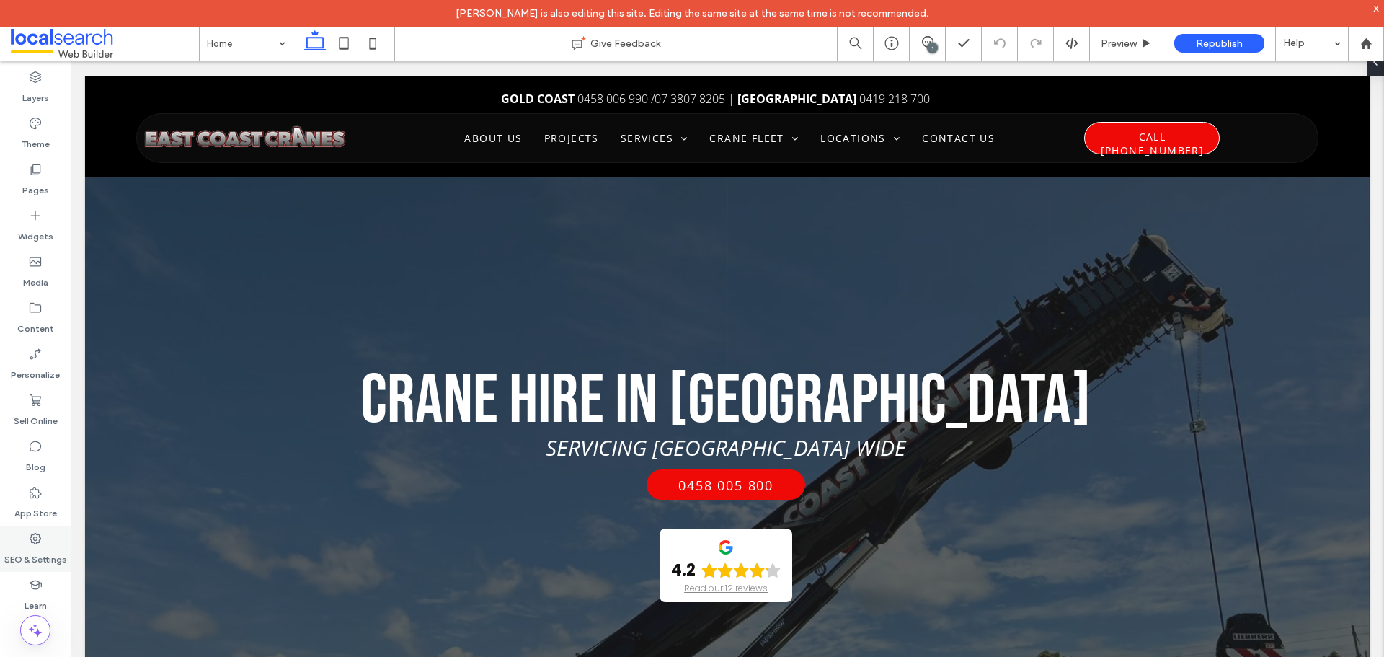
click at [22, 549] on label "SEO & Settings" at bounding box center [35, 556] width 63 height 20
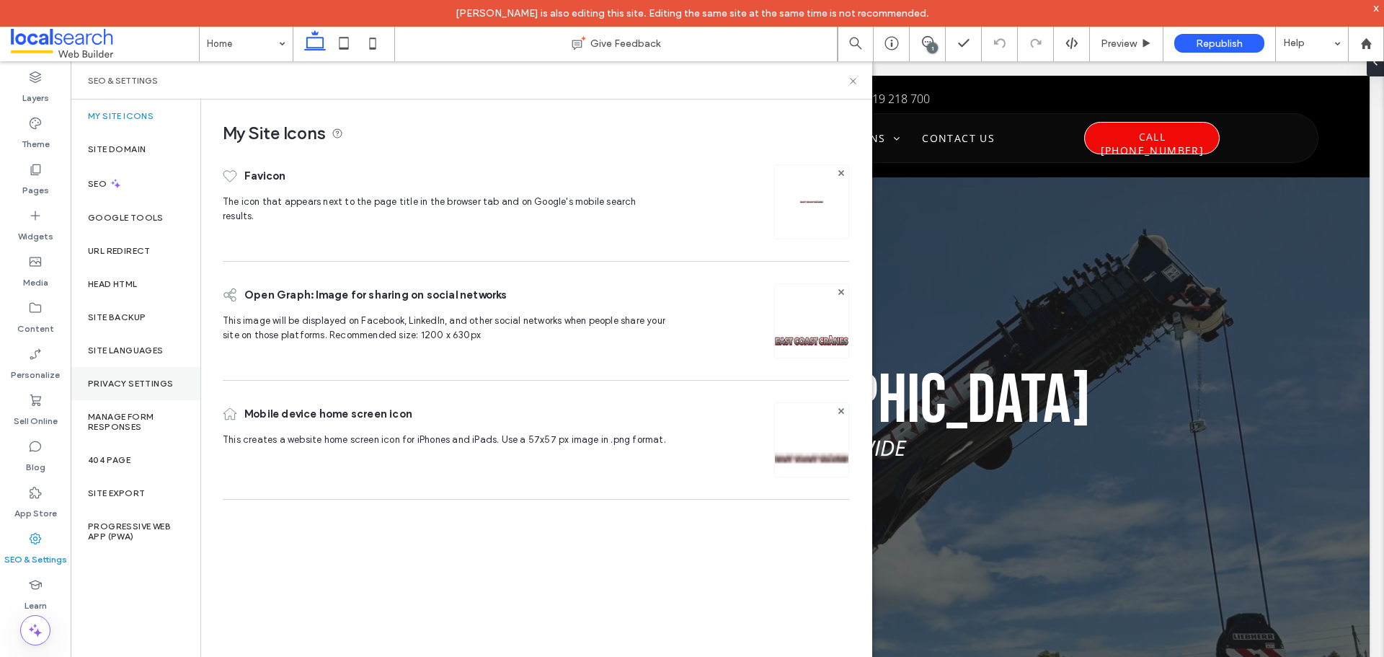
click at [124, 382] on label "Privacy Settings" at bounding box center [130, 383] width 85 height 10
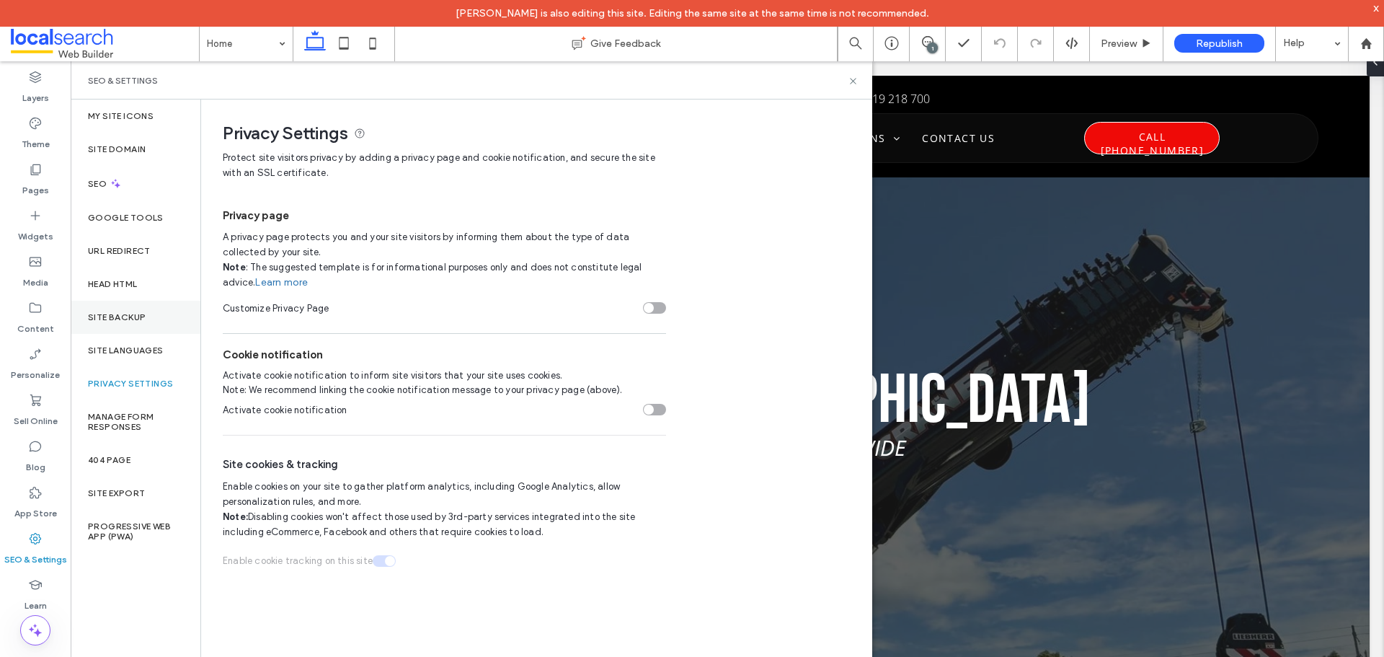
click at [136, 312] on label "Site Backup" at bounding box center [117, 317] width 58 height 10
